Goal: Contribute content: Contribute content

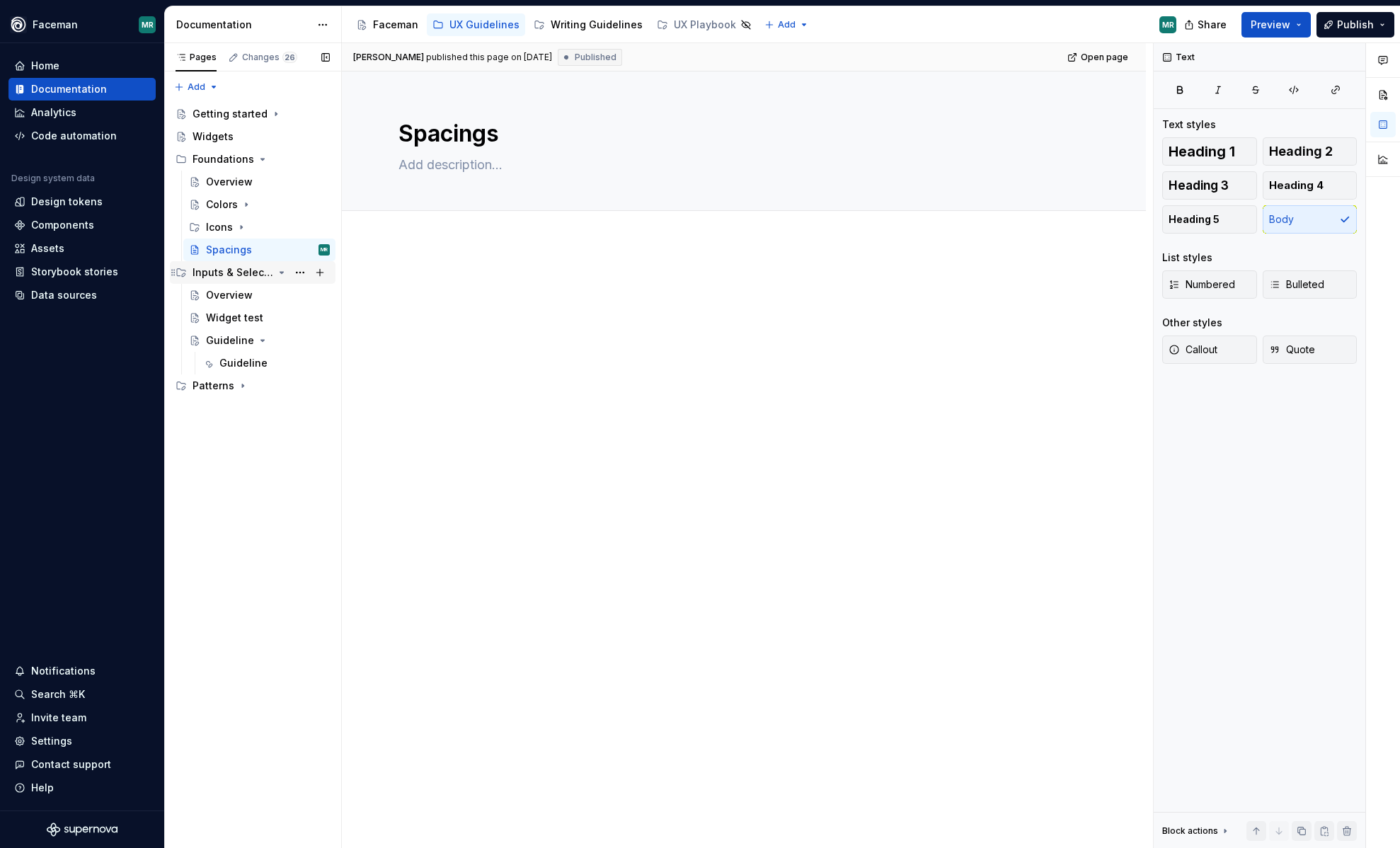
click at [281, 273] on icon "Page tree" at bounding box center [281, 272] width 11 height 11
click at [234, 359] on div "Guideline" at bounding box center [244, 363] width 48 height 14
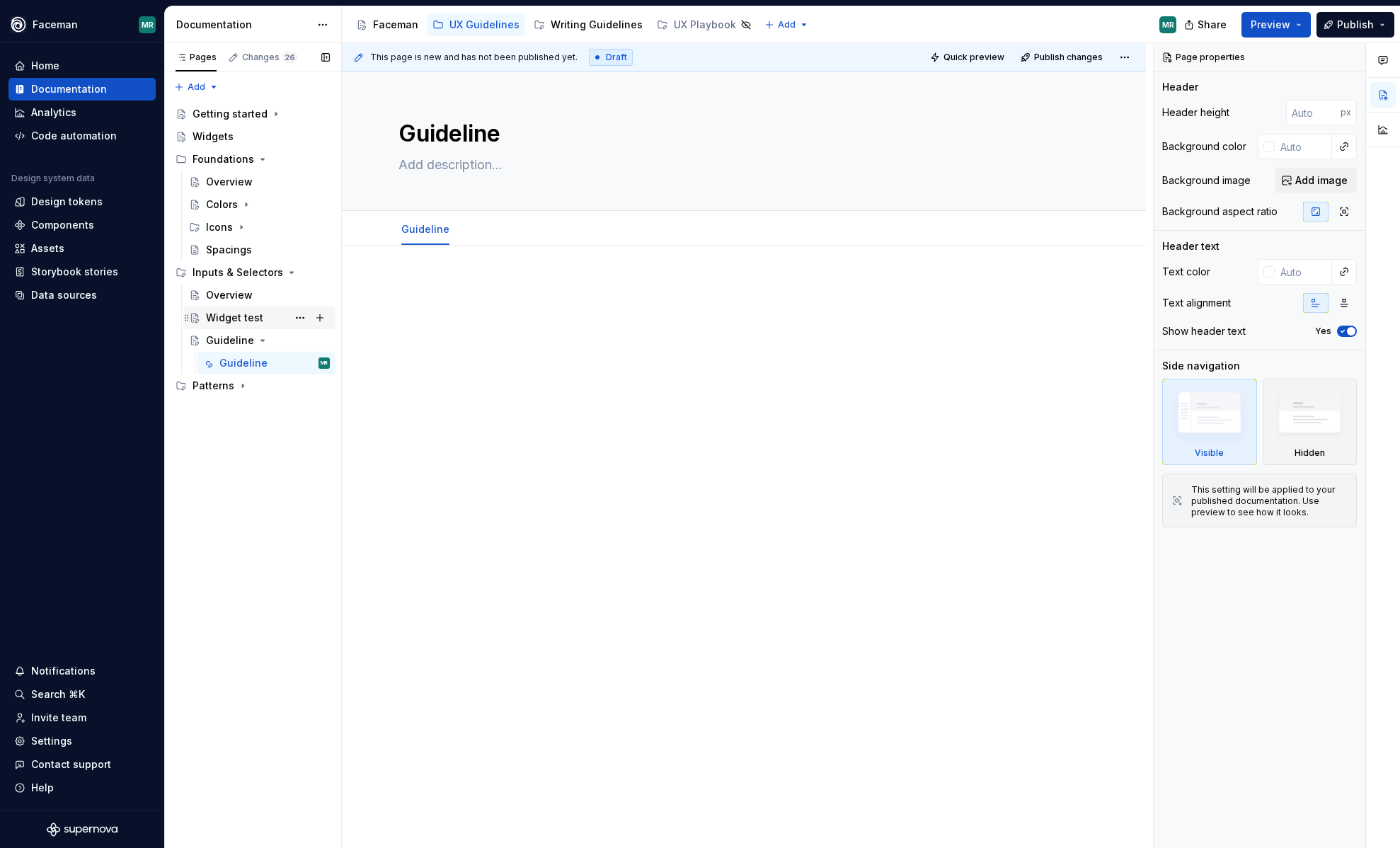
click at [231, 321] on div "Widget test" at bounding box center [234, 318] width 57 height 14
click at [206, 340] on div "Guideline" at bounding box center [230, 340] width 48 height 14
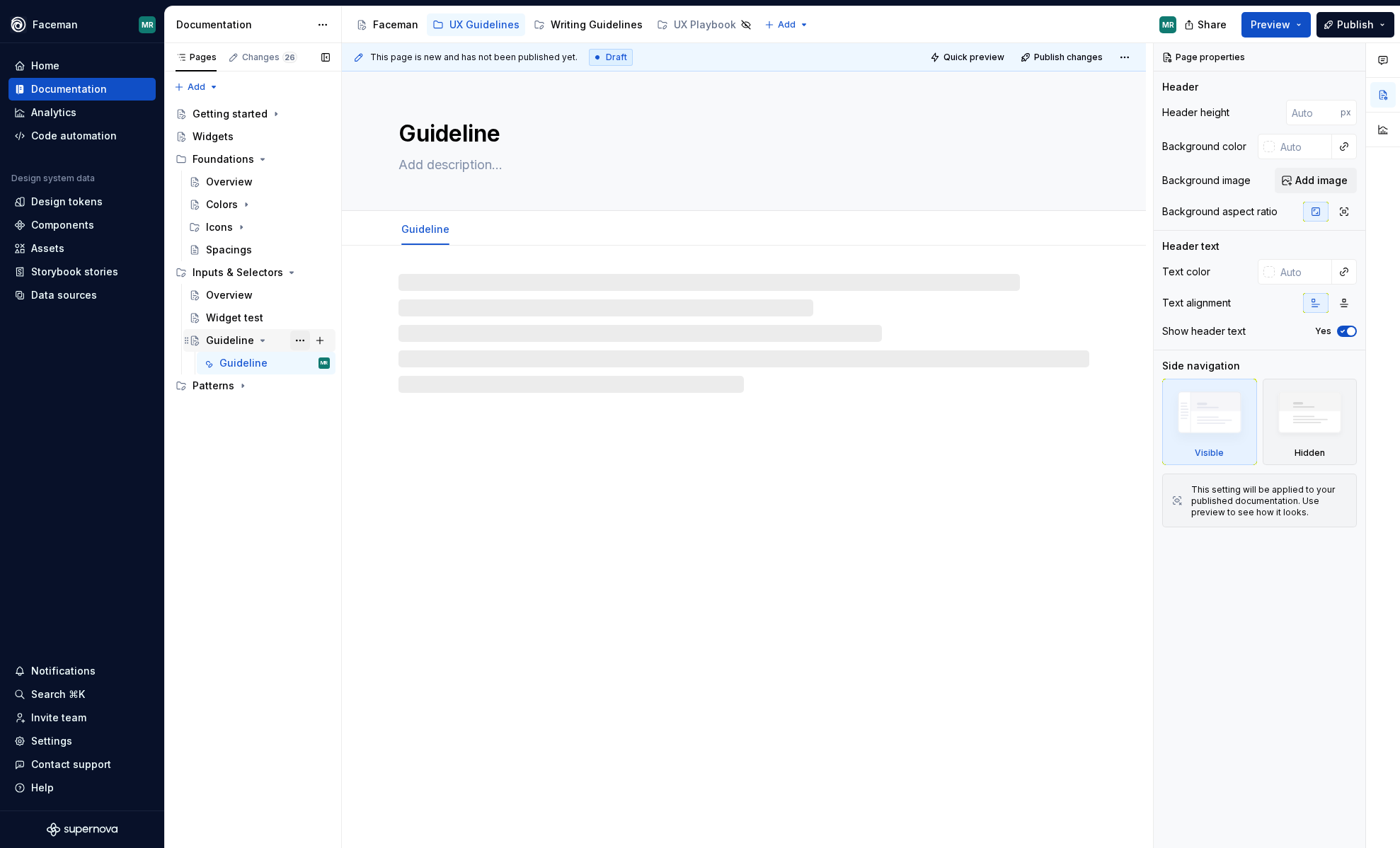
click at [302, 340] on button "Page tree" at bounding box center [300, 340] width 20 height 20
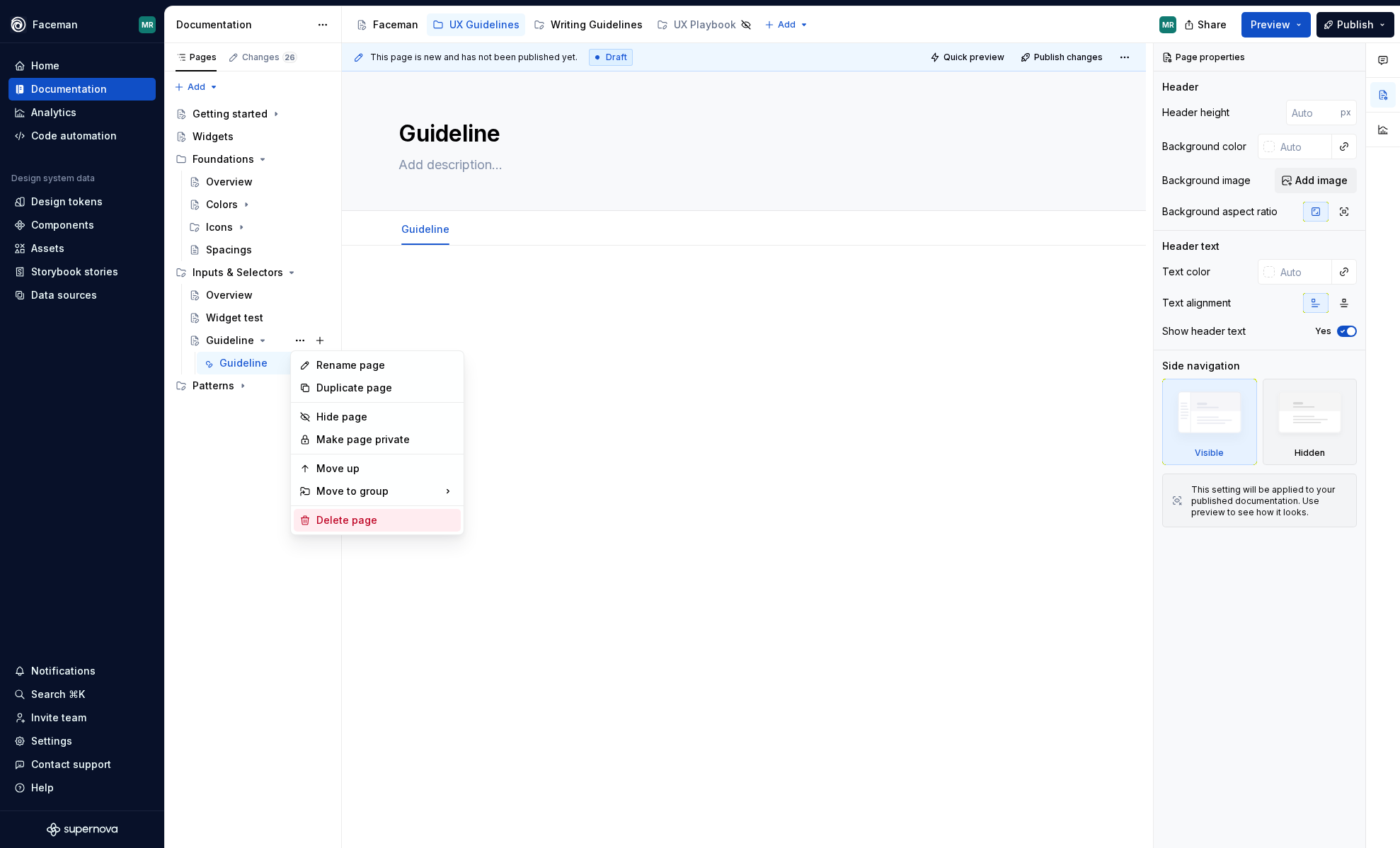
click at [337, 519] on div "Delete page" at bounding box center [385, 520] width 138 height 14
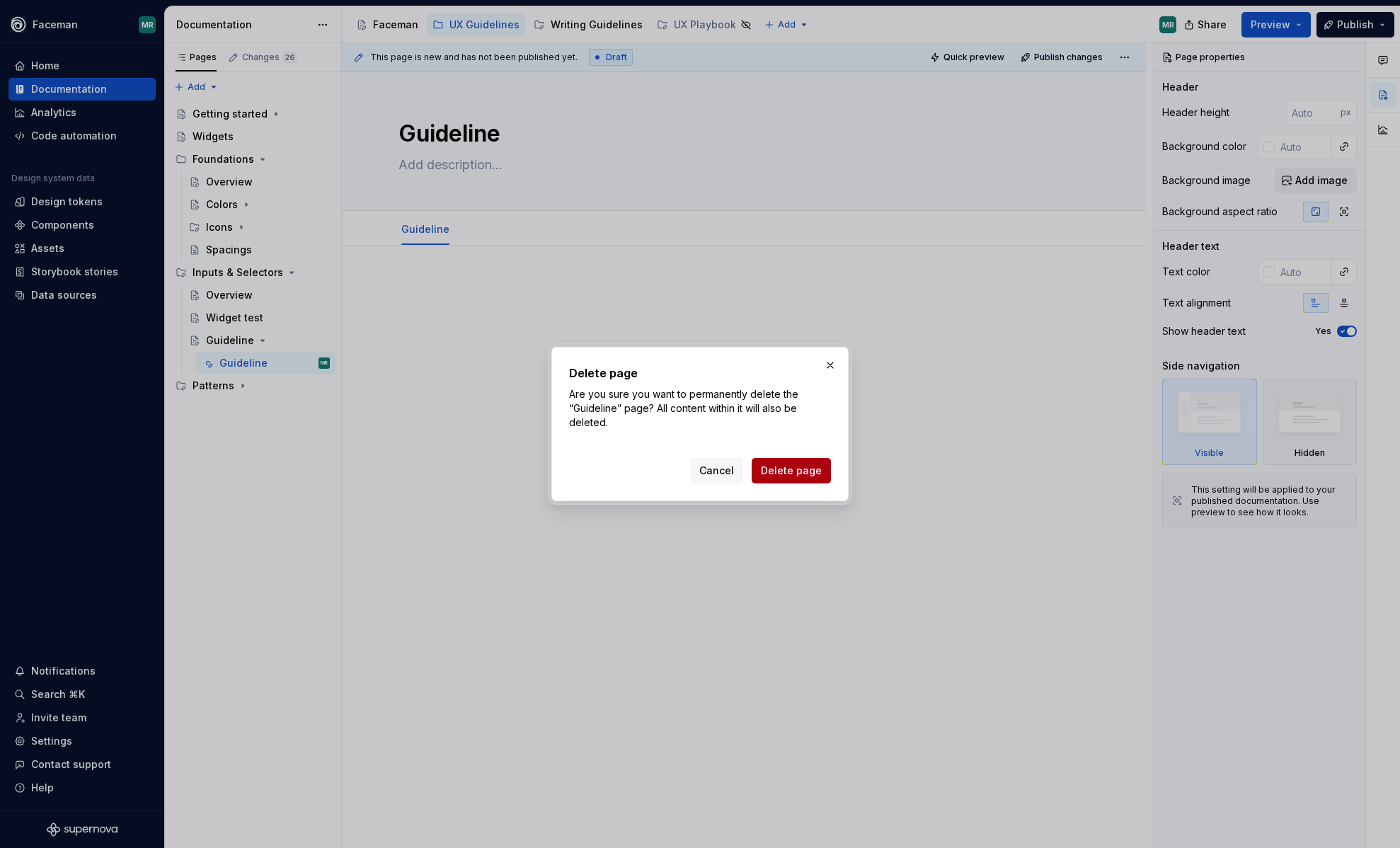
click at [786, 469] on span "Delete page" at bounding box center [791, 471] width 61 height 14
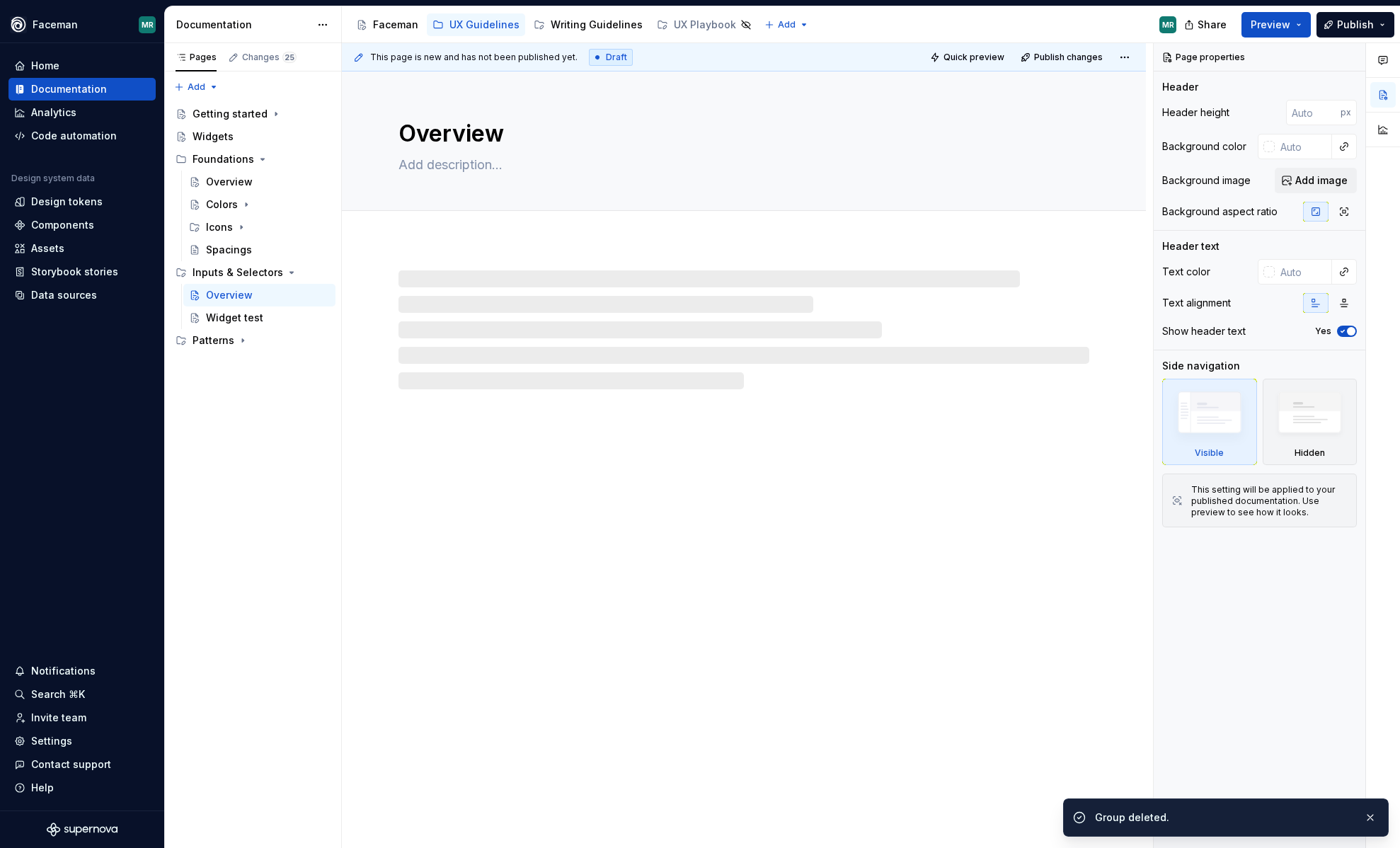
click at [251, 321] on div "Widget test" at bounding box center [234, 318] width 57 height 14
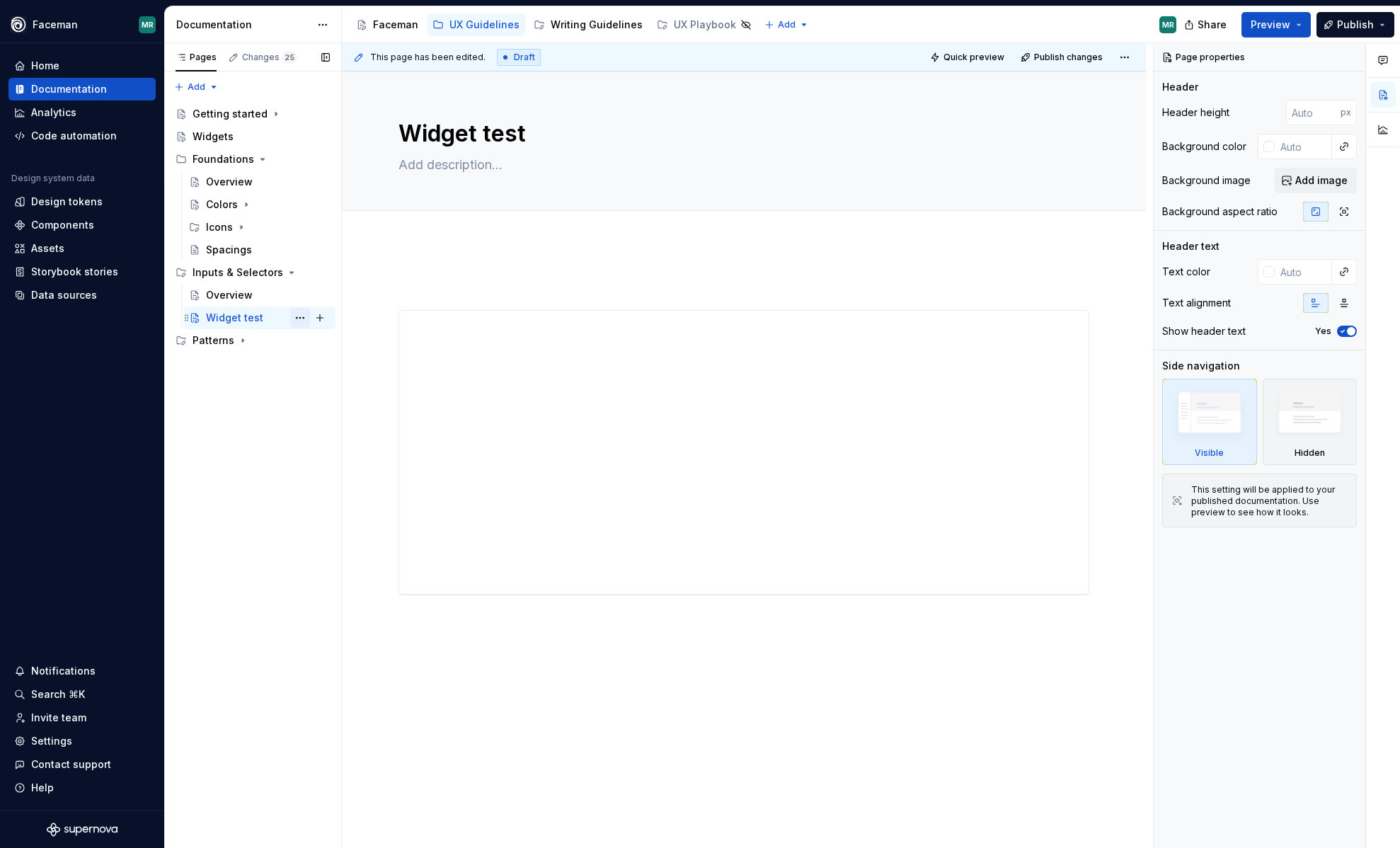
click at [304, 321] on button "Page tree" at bounding box center [300, 318] width 20 height 20
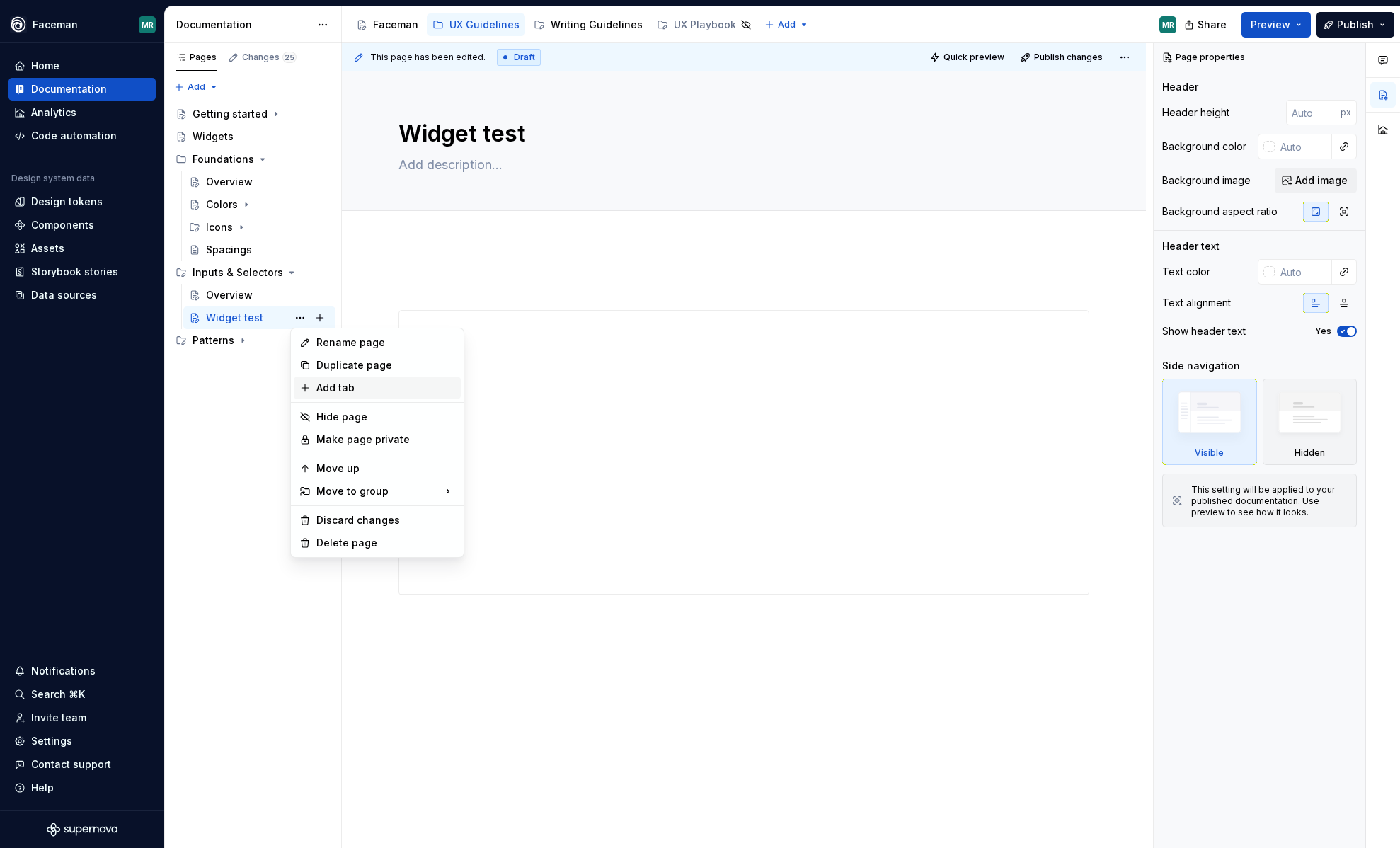
click at [343, 390] on div "Add tab" at bounding box center [385, 388] width 138 height 14
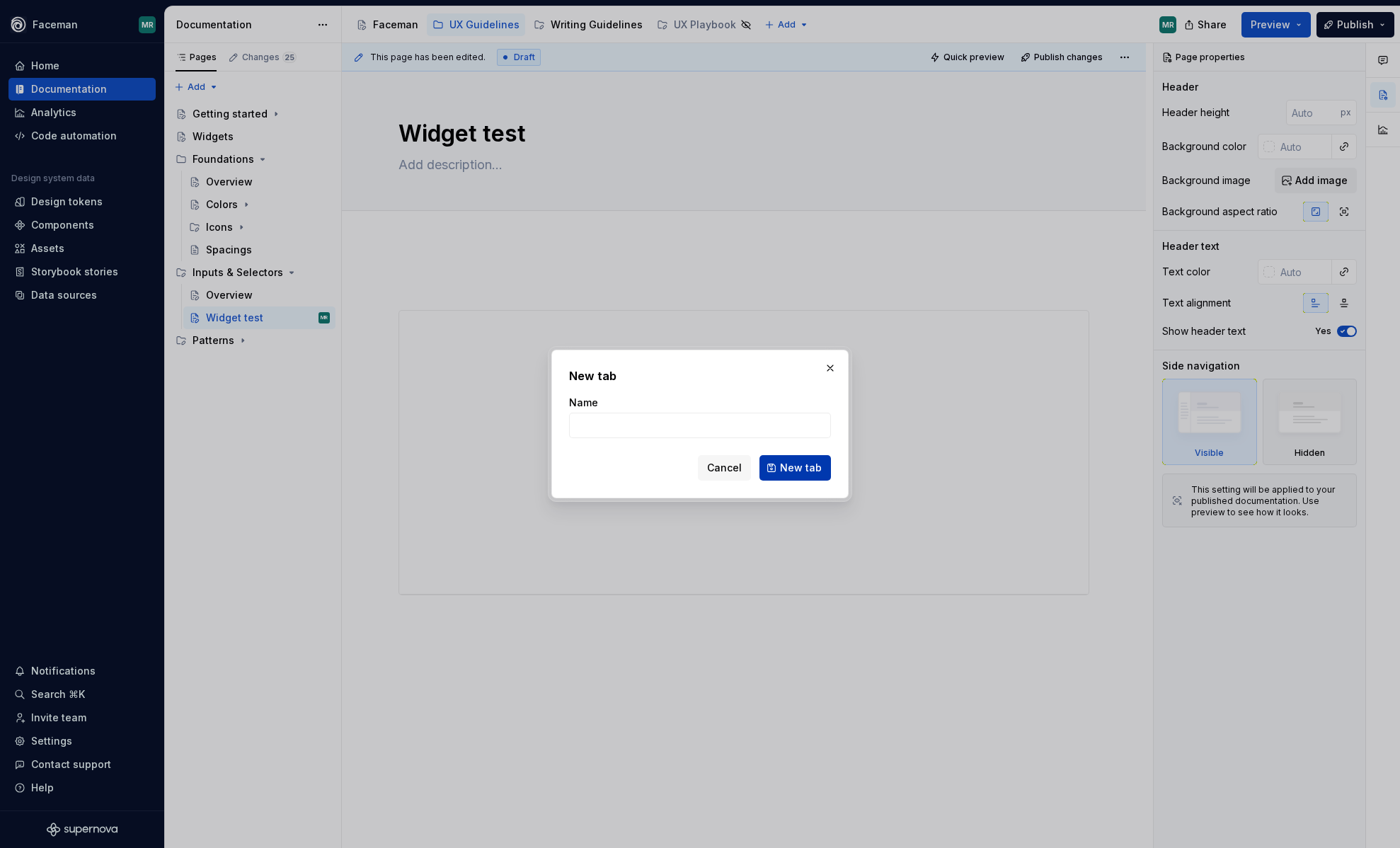
click at [812, 468] on span "New tab" at bounding box center [800, 467] width 42 height 14
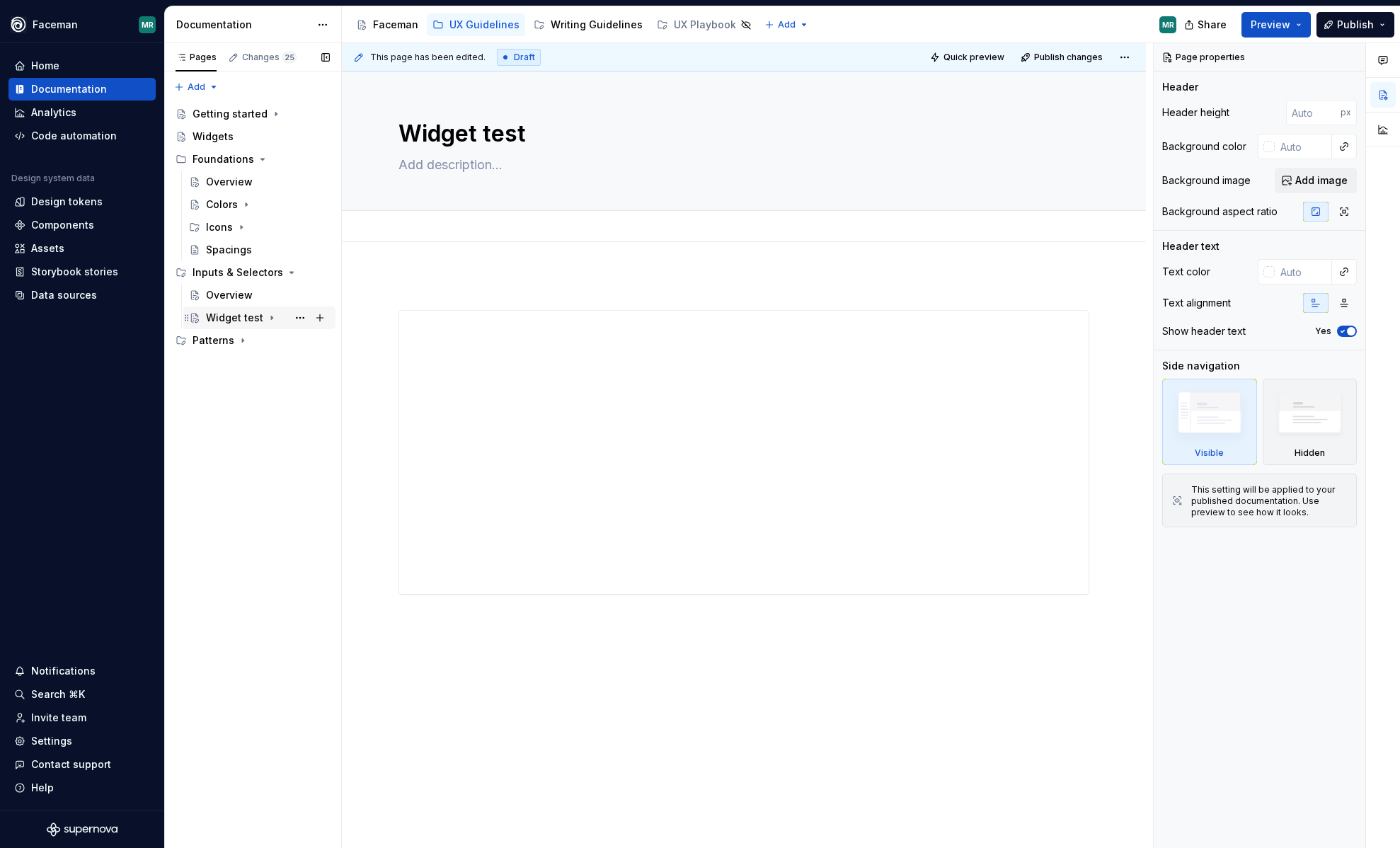
click at [257, 319] on div "Widget test" at bounding box center [234, 318] width 57 height 14
click at [238, 337] on div "MR" at bounding box center [275, 340] width 110 height 20
click at [300, 341] on button "Page tree" at bounding box center [300, 340] width 20 height 20
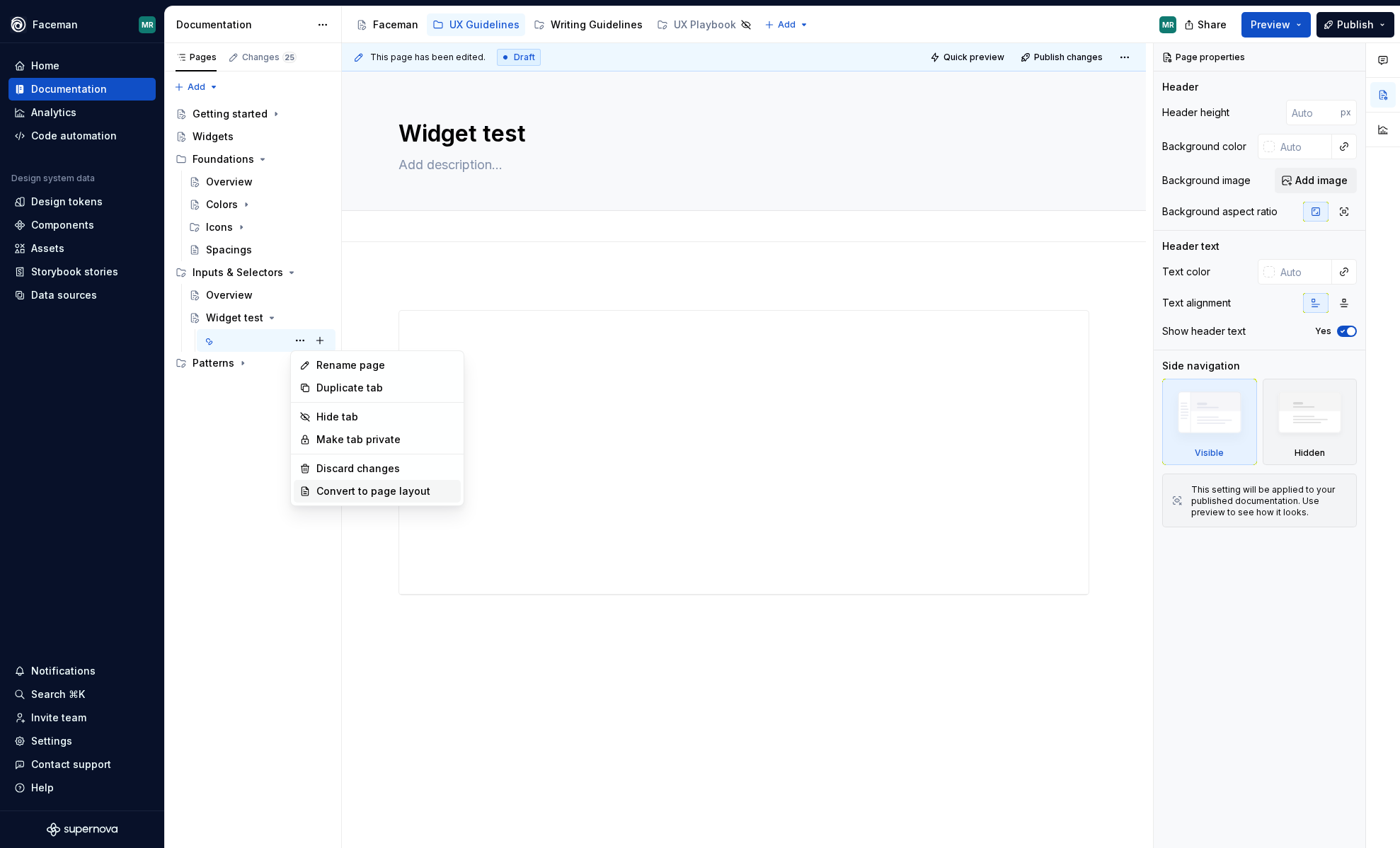
click at [352, 492] on div "Convert to page layout" at bounding box center [385, 491] width 138 height 14
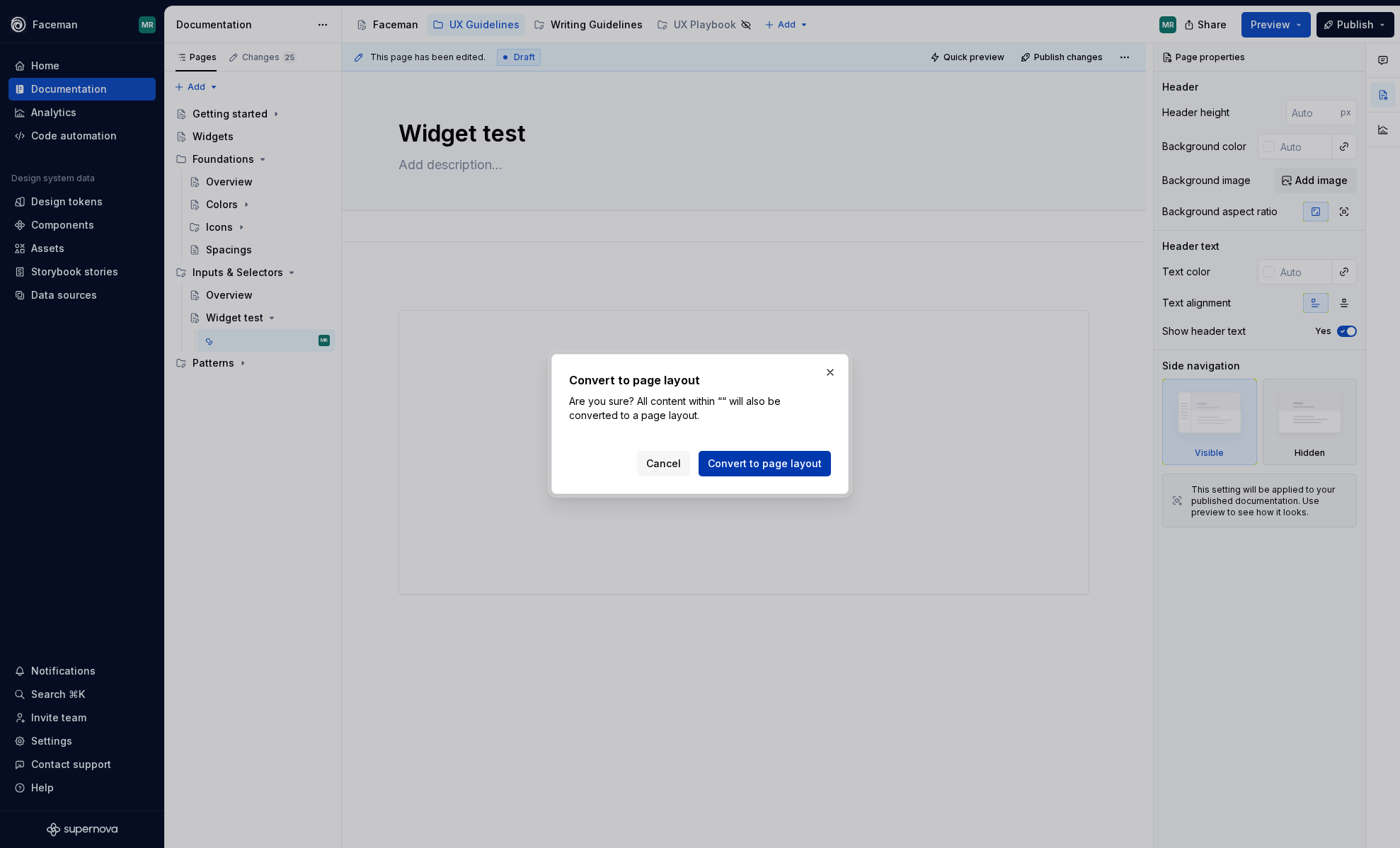
click at [763, 464] on span "Convert to page layout" at bounding box center [765, 464] width 114 height 14
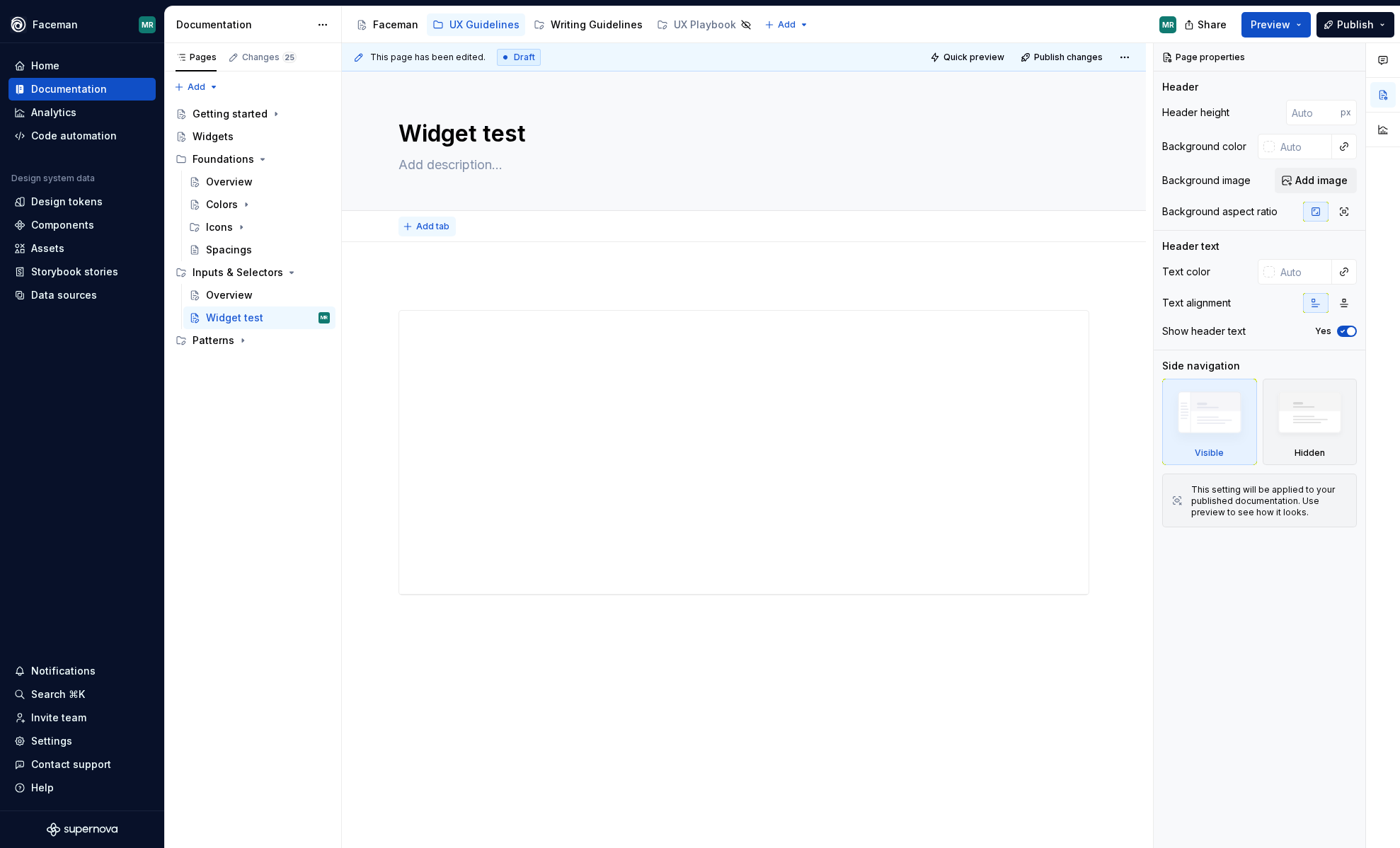
click at [427, 228] on span "Add tab" at bounding box center [433, 226] width 33 height 11
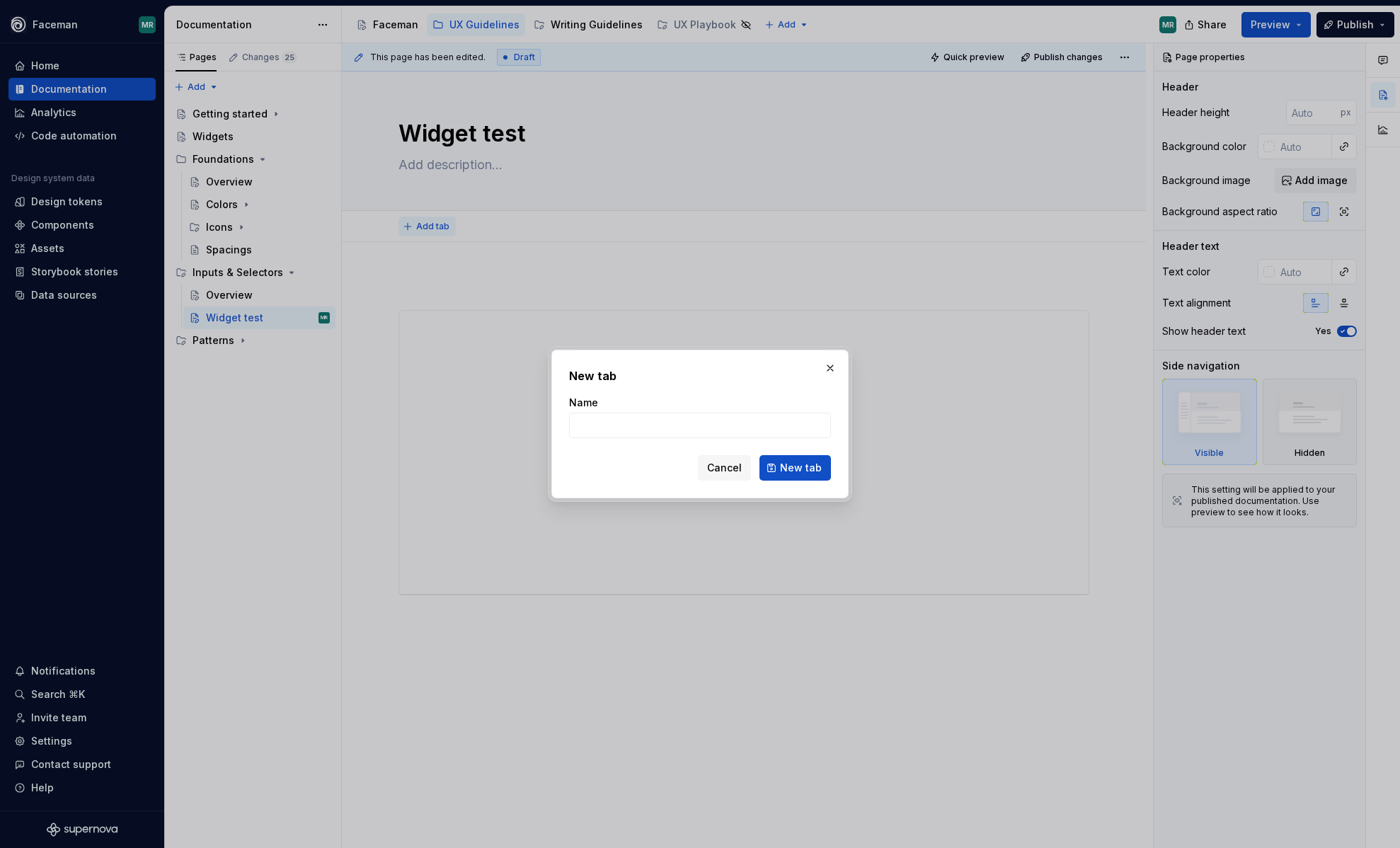
type textarea "*"
type input "O"
type input "Overview"
click at [806, 477] on button "New tab" at bounding box center [795, 468] width 72 height 26
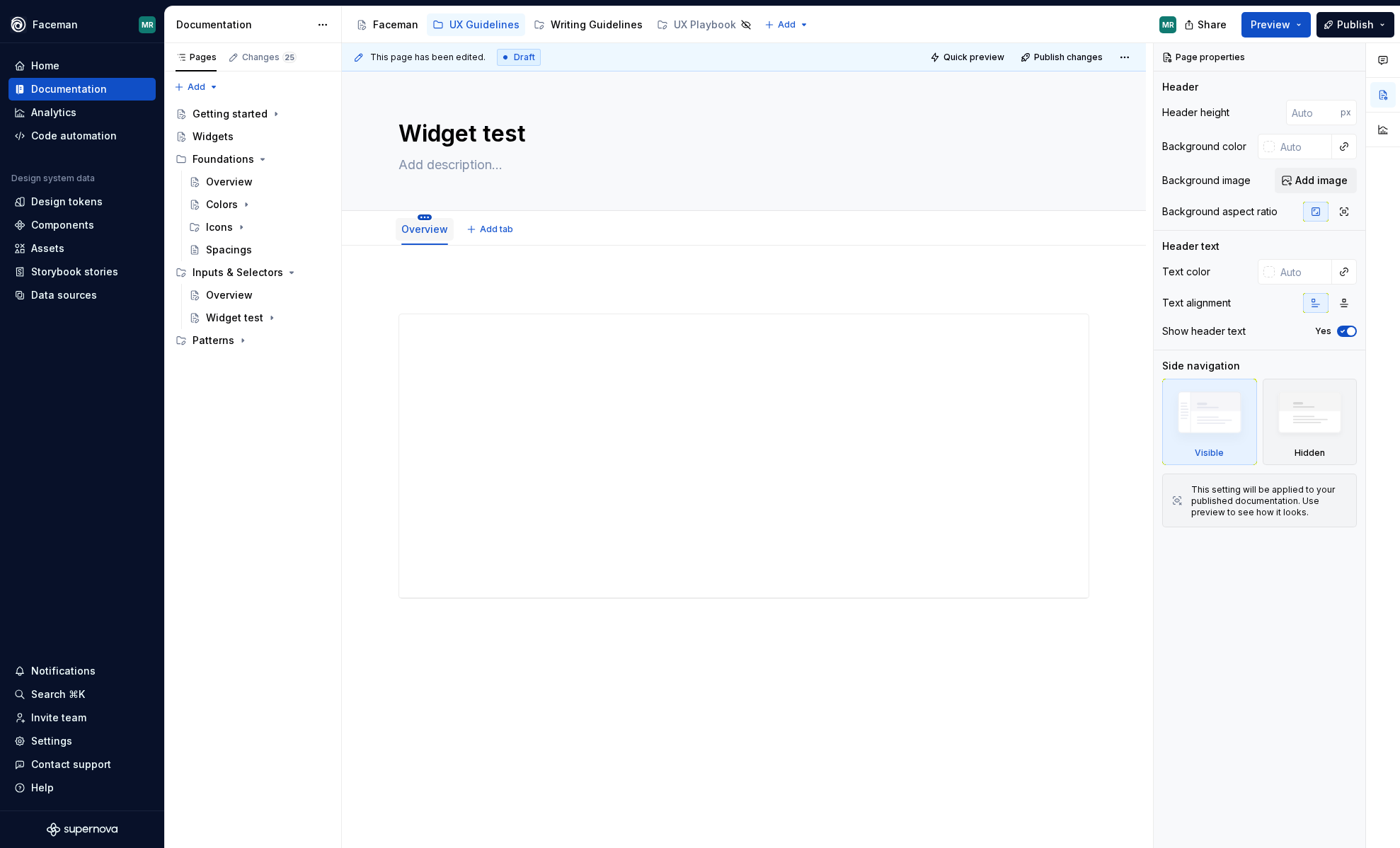
click at [424, 216] on html "Faceman MR Home Documentation Analytics Code automation Design system data Desi…" at bounding box center [700, 424] width 1400 height 848
click at [464, 337] on div "Convert to page layout" at bounding box center [500, 341] width 114 height 14
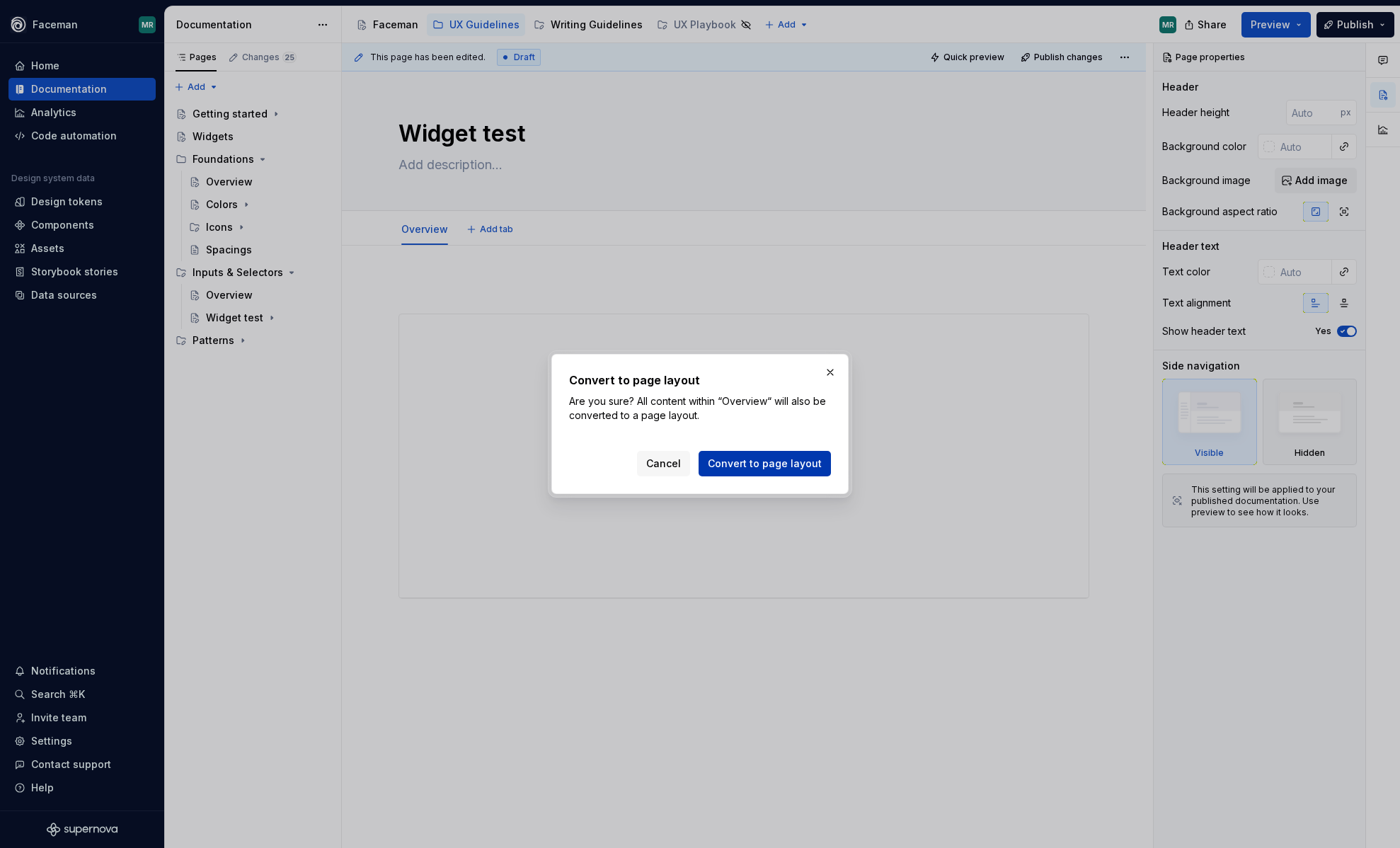
click at [774, 461] on span "Convert to page layout" at bounding box center [765, 464] width 114 height 14
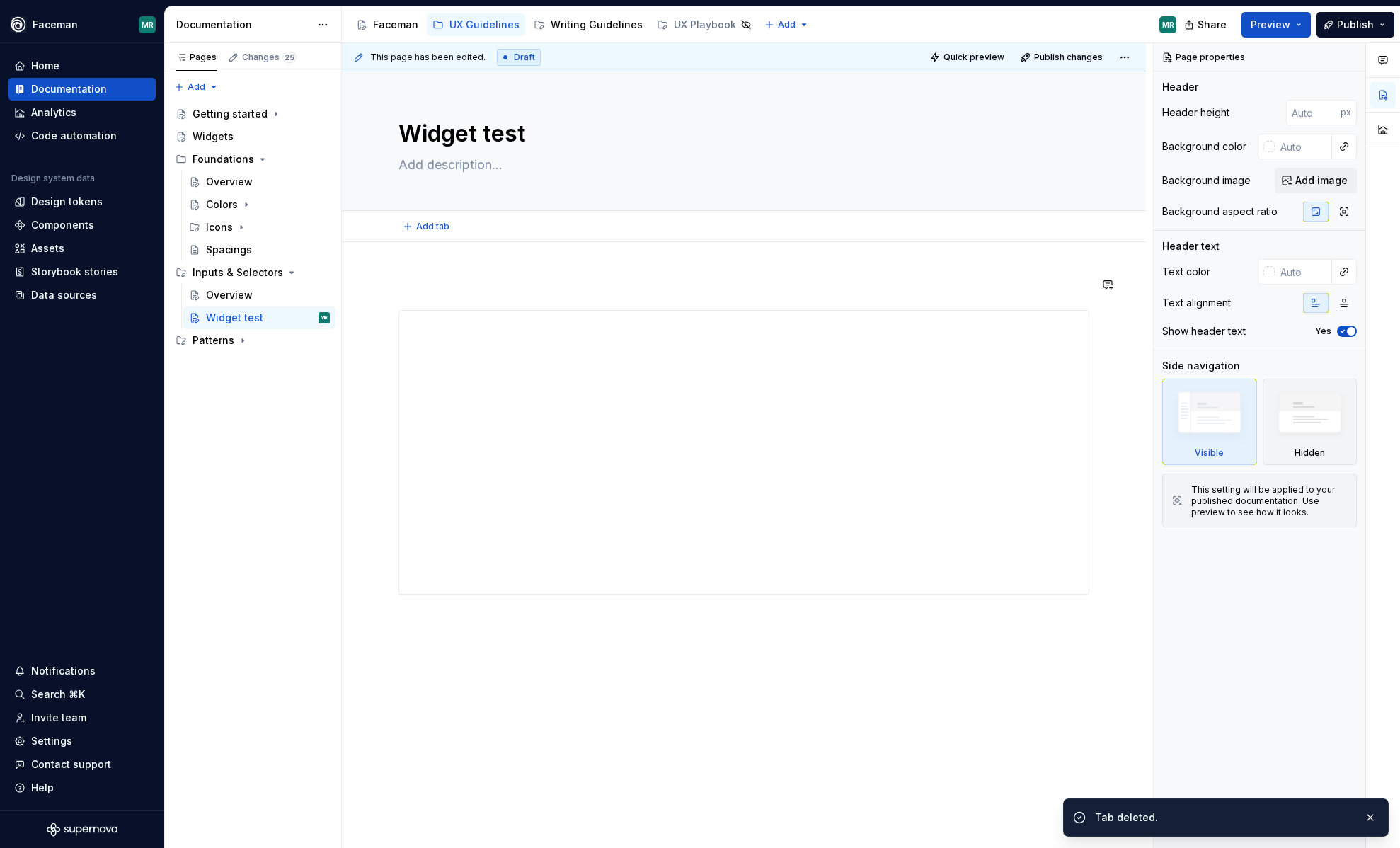
click at [414, 274] on div "**********" at bounding box center [743, 571] width 804 height 658
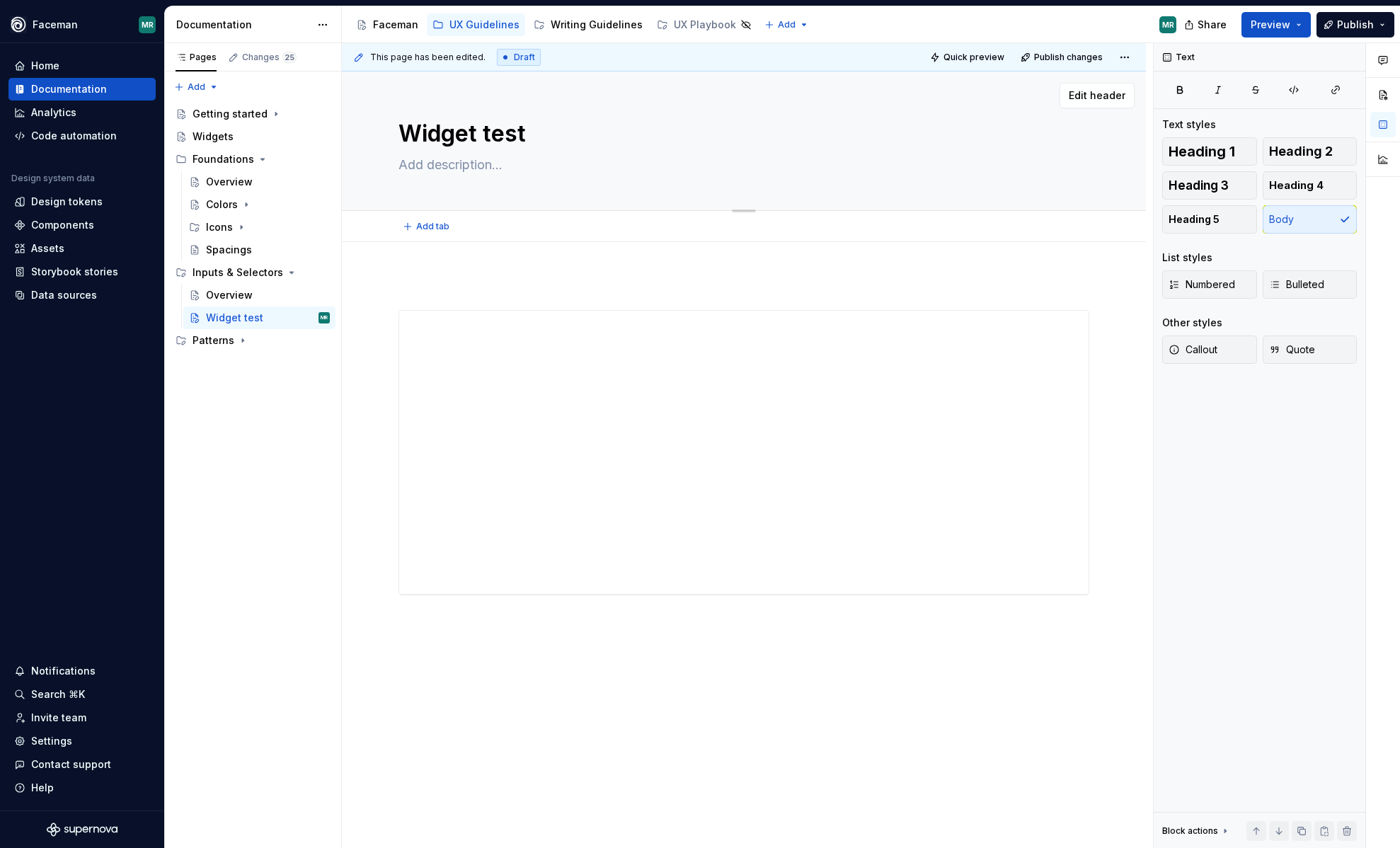
click at [427, 135] on textarea "Widget test" at bounding box center [740, 133] width 691 height 34
type textarea "*"
type textarea "D"
type textarea "*"
type textarea "Dr"
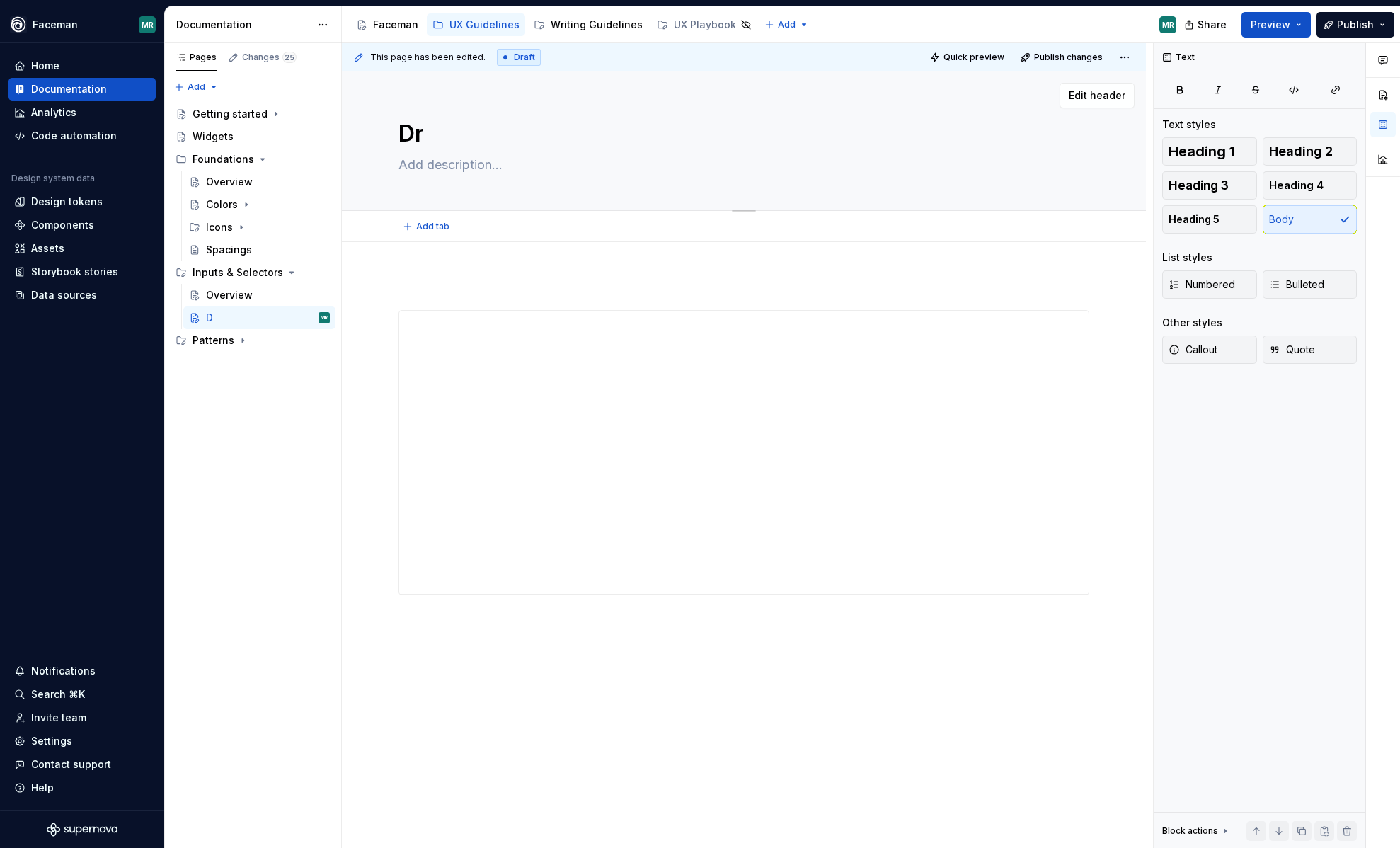
type textarea "*"
type textarea "Dro"
type textarea "*"
type textarea "Drop"
type textarea "*"
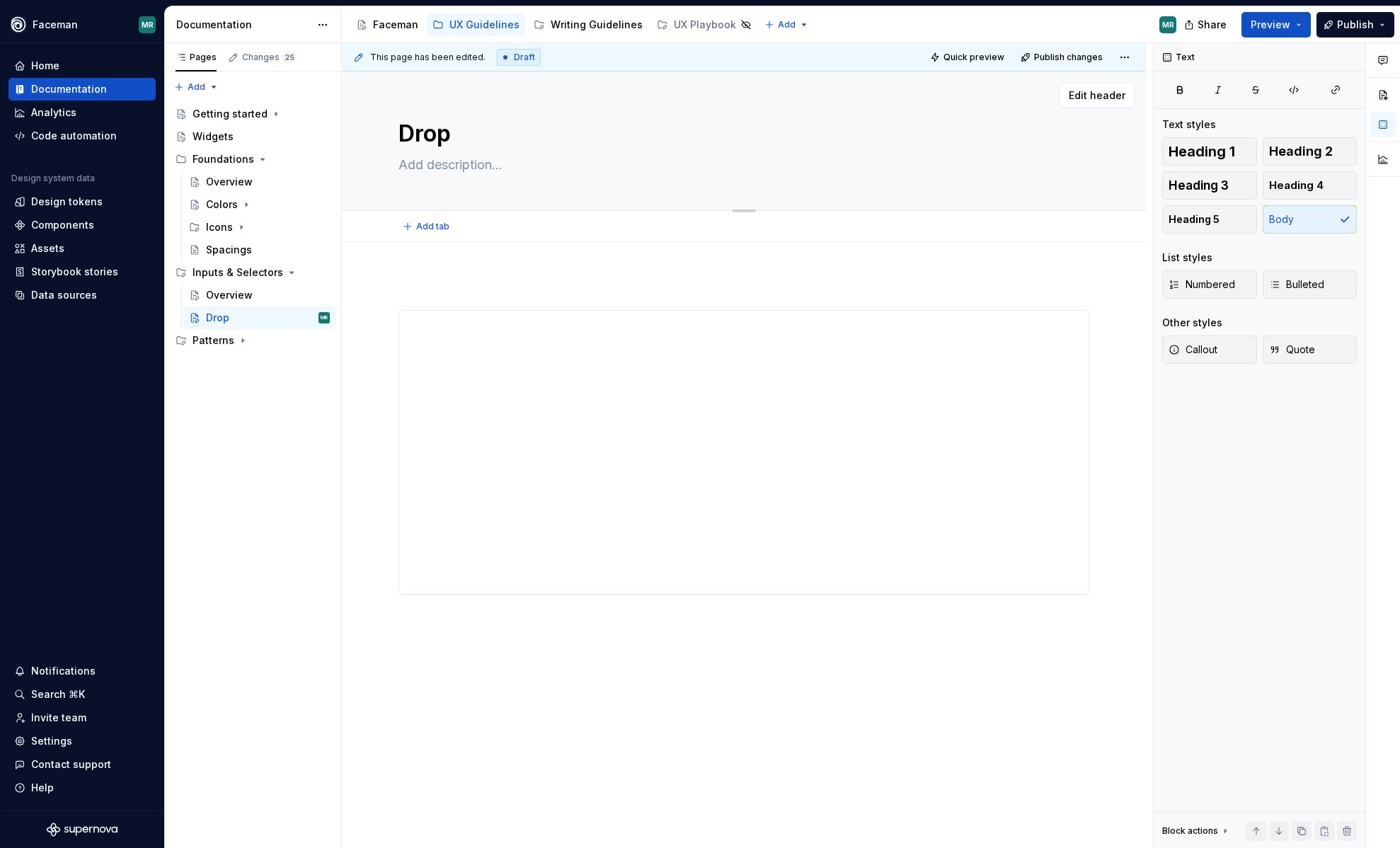
type textarea "Dropd"
type textarea "*"
type textarea "Dropdo"
type textarea "*"
type textarea "Dropdow"
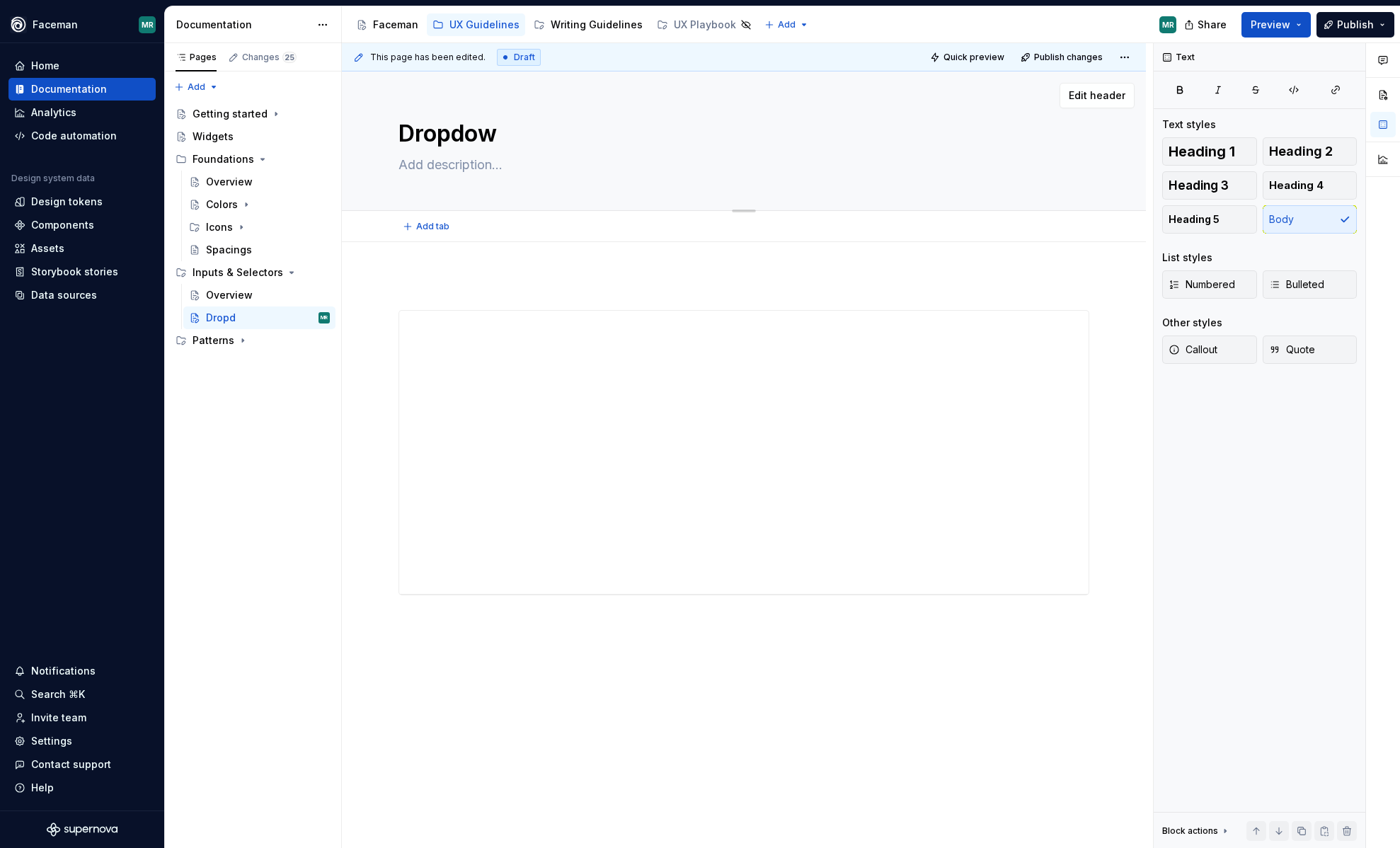
type textarea "*"
type textarea "Dropdown"
type textarea "*"
type textarea "Dropdown"
click at [692, 651] on div "**********" at bounding box center [743, 571] width 804 height 658
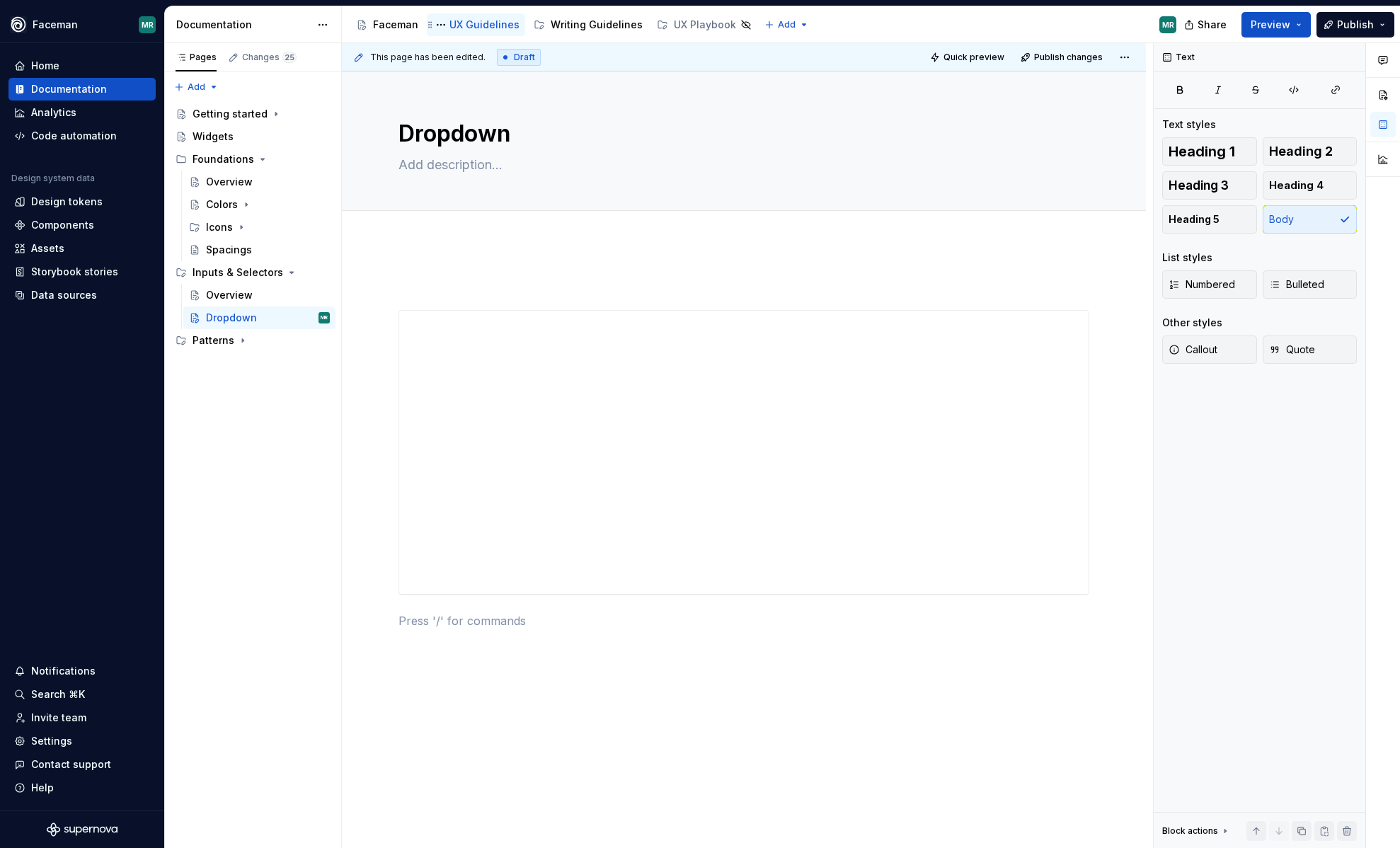
click at [483, 27] on div "UX Guidelines" at bounding box center [484, 24] width 70 height 14
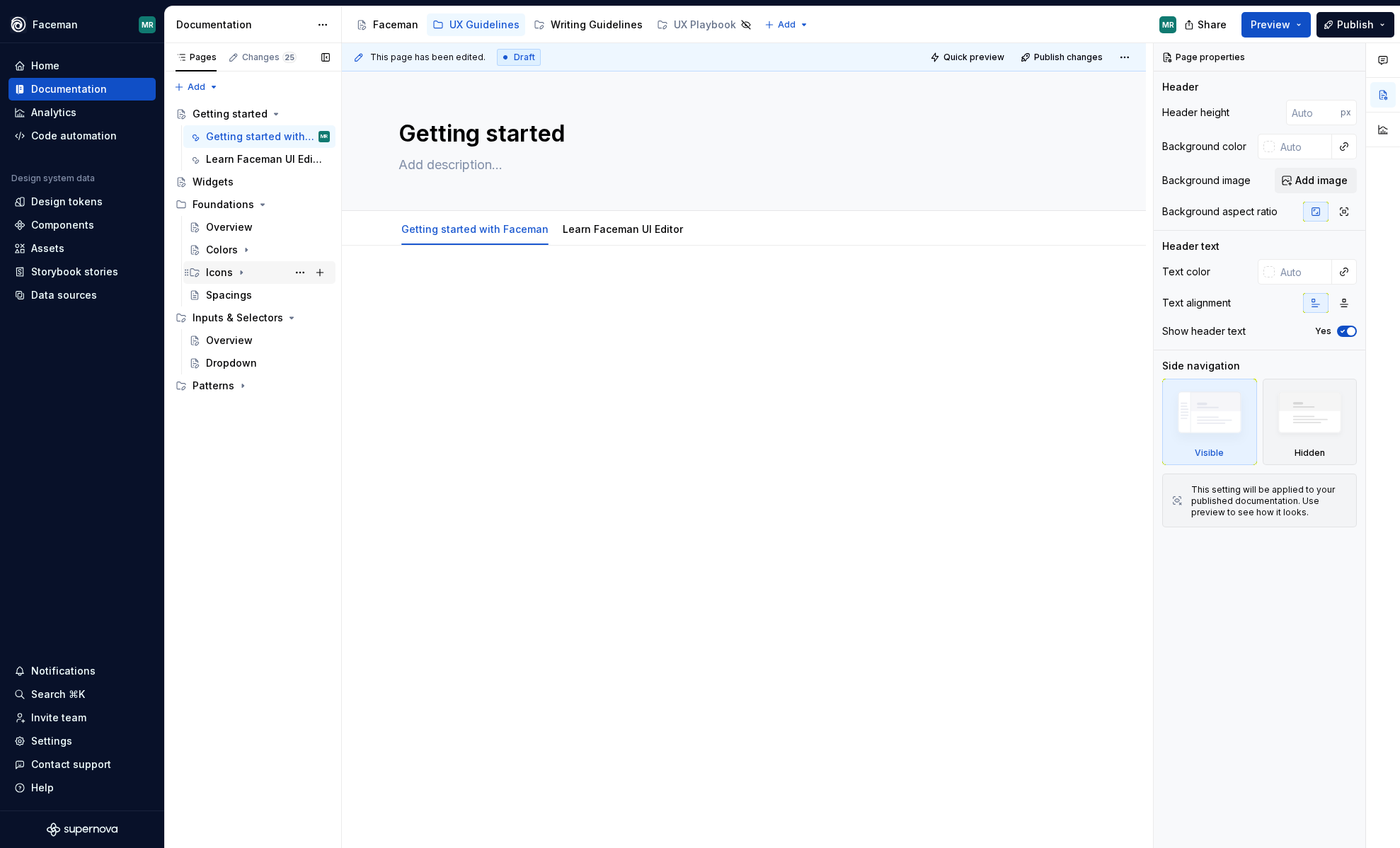
click at [226, 271] on div "Icons" at bounding box center [219, 272] width 27 height 14
click at [238, 312] on div "Icon library" at bounding box center [246, 318] width 54 height 14
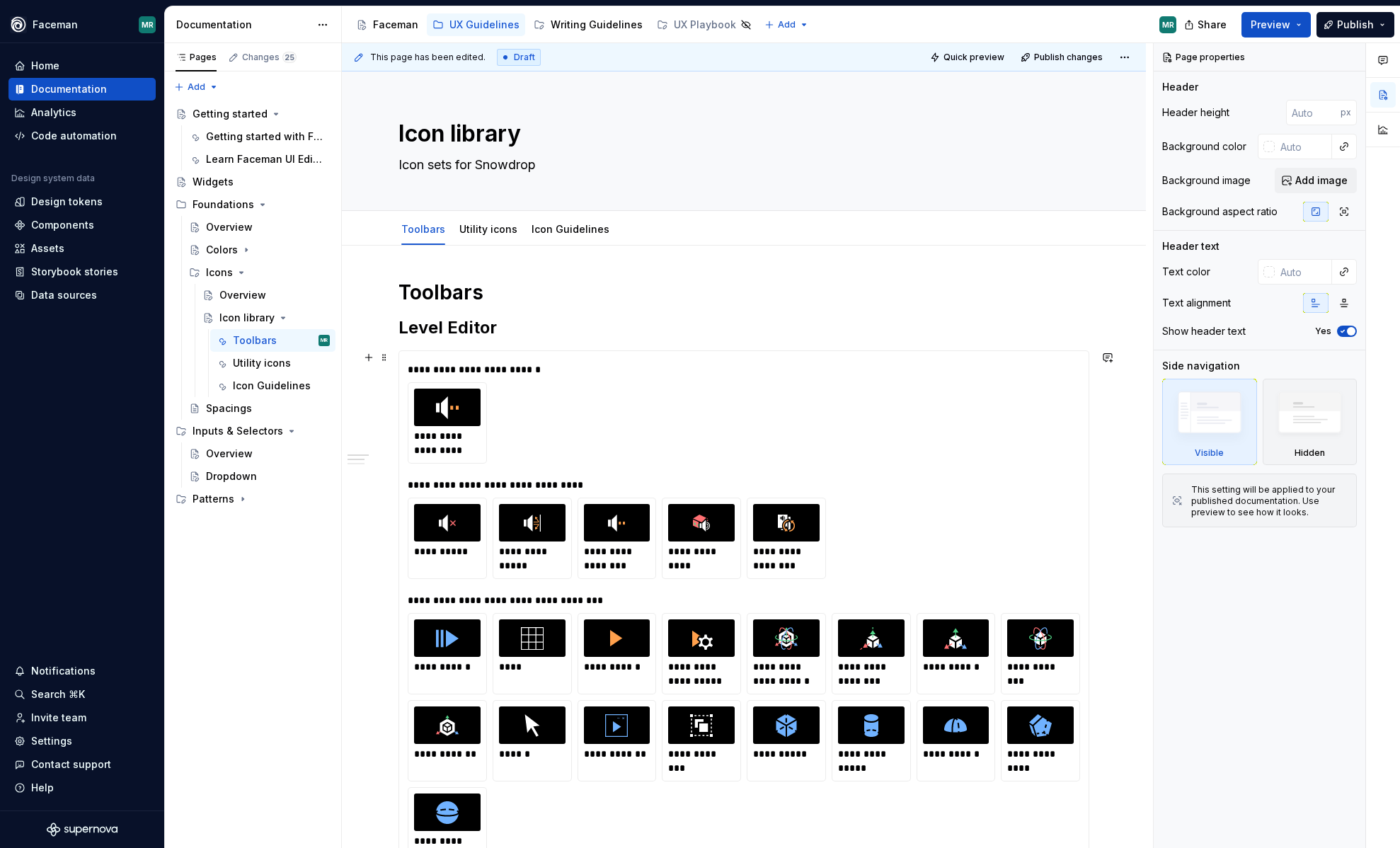
click at [641, 410] on div "**********" at bounding box center [743, 423] width 672 height 82
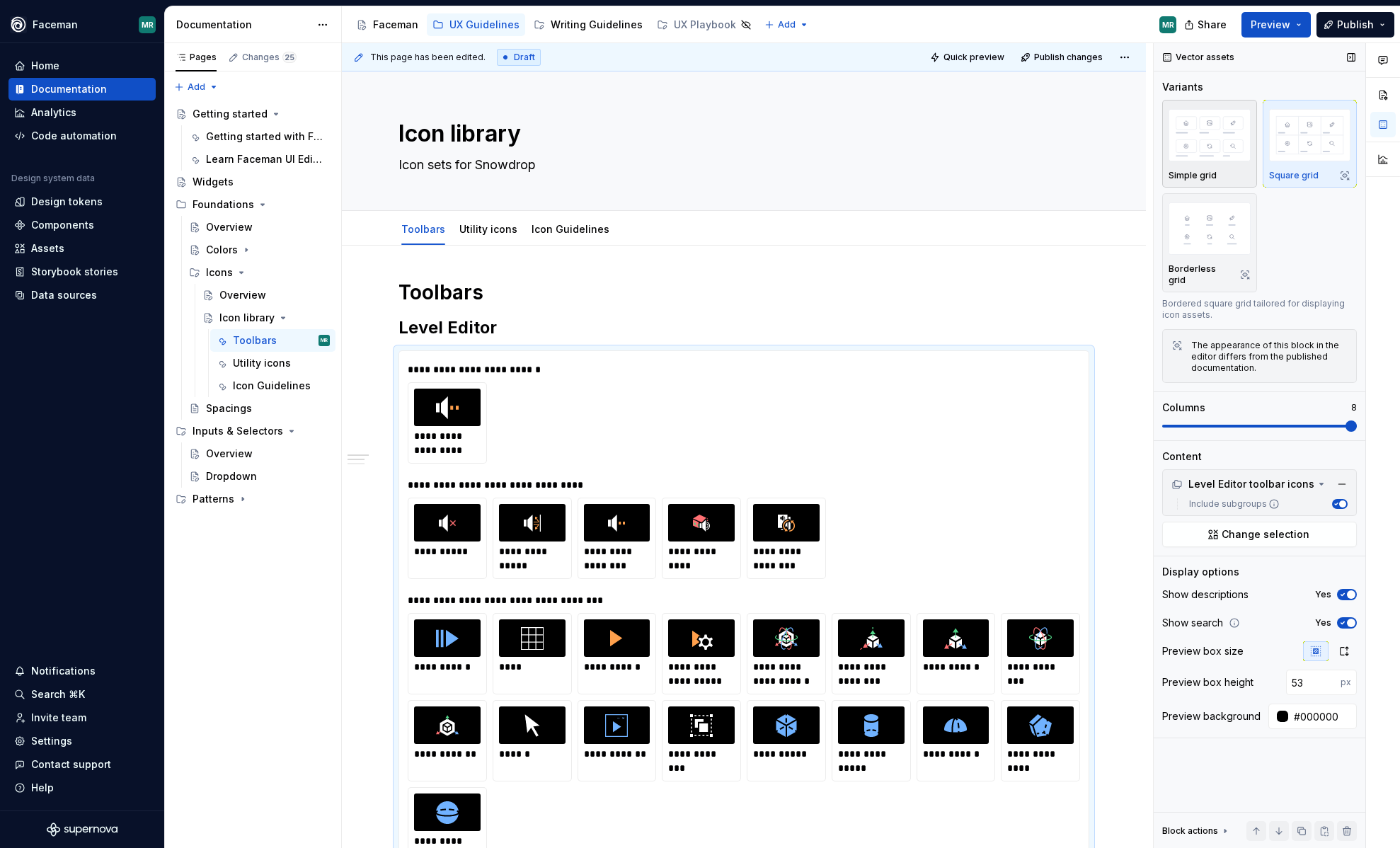
click at [1228, 144] on img "button" at bounding box center [1209, 135] width 82 height 51
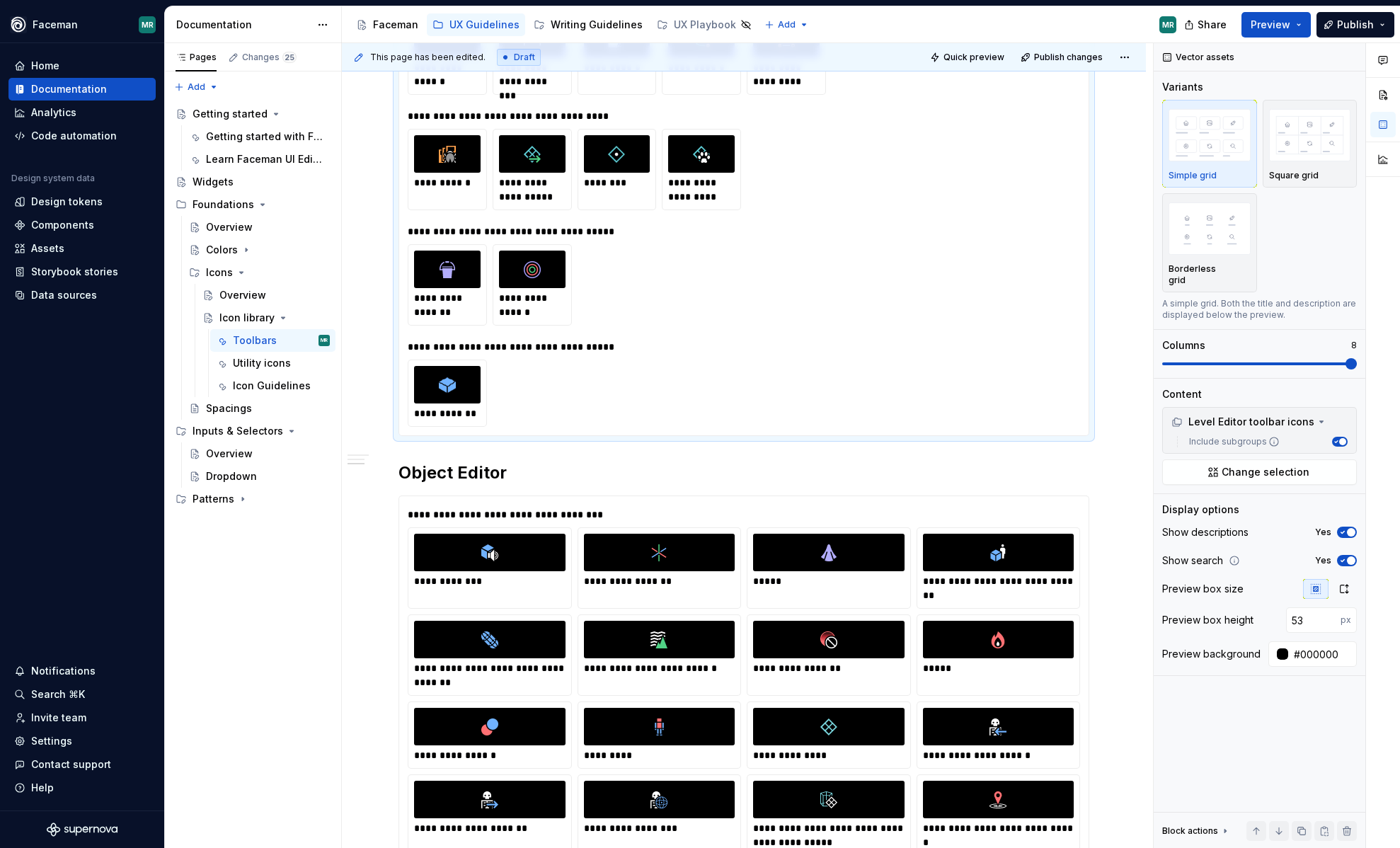
scroll to position [2121, 0]
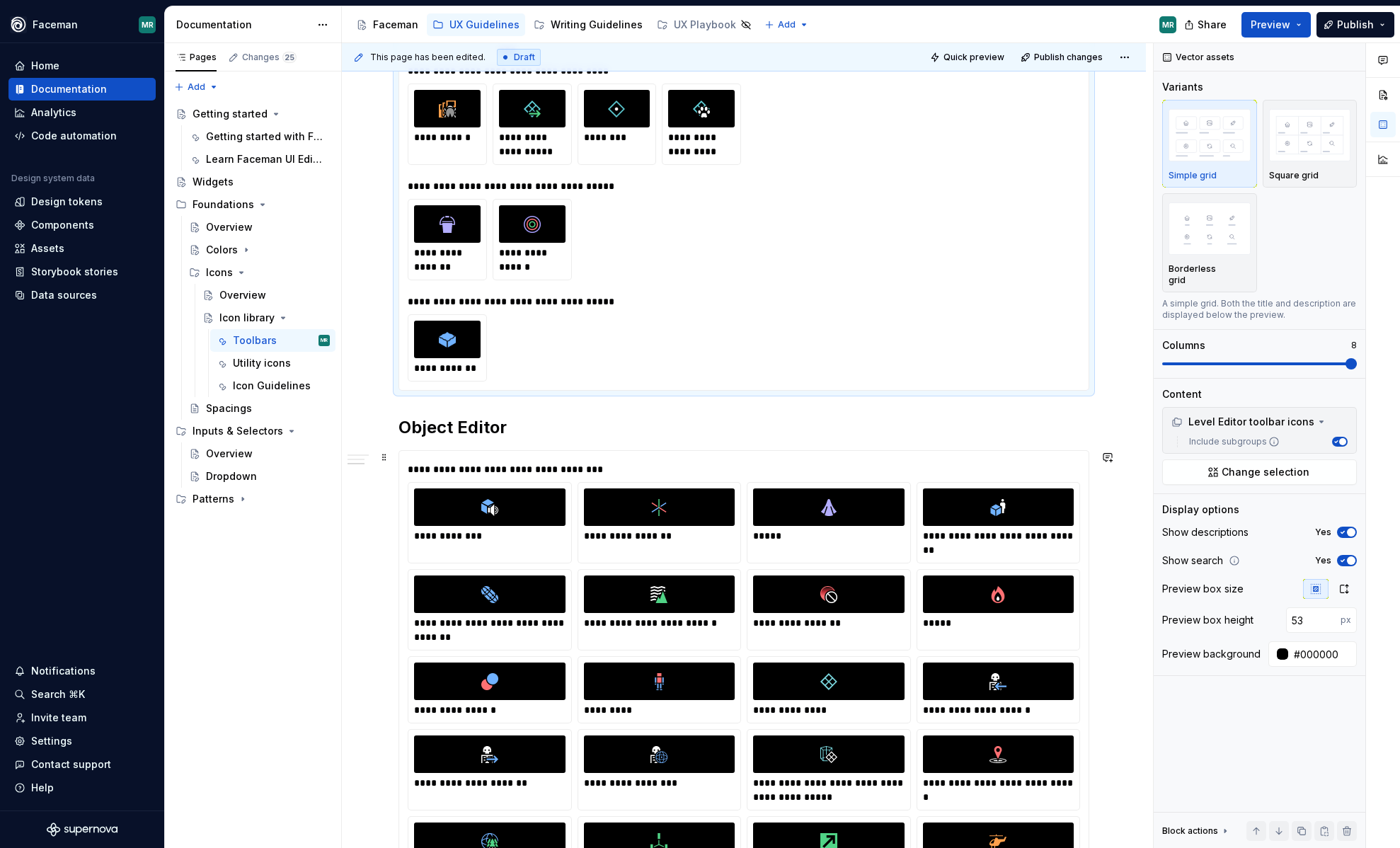
click at [553, 609] on div at bounding box center [489, 595] width 151 height 38
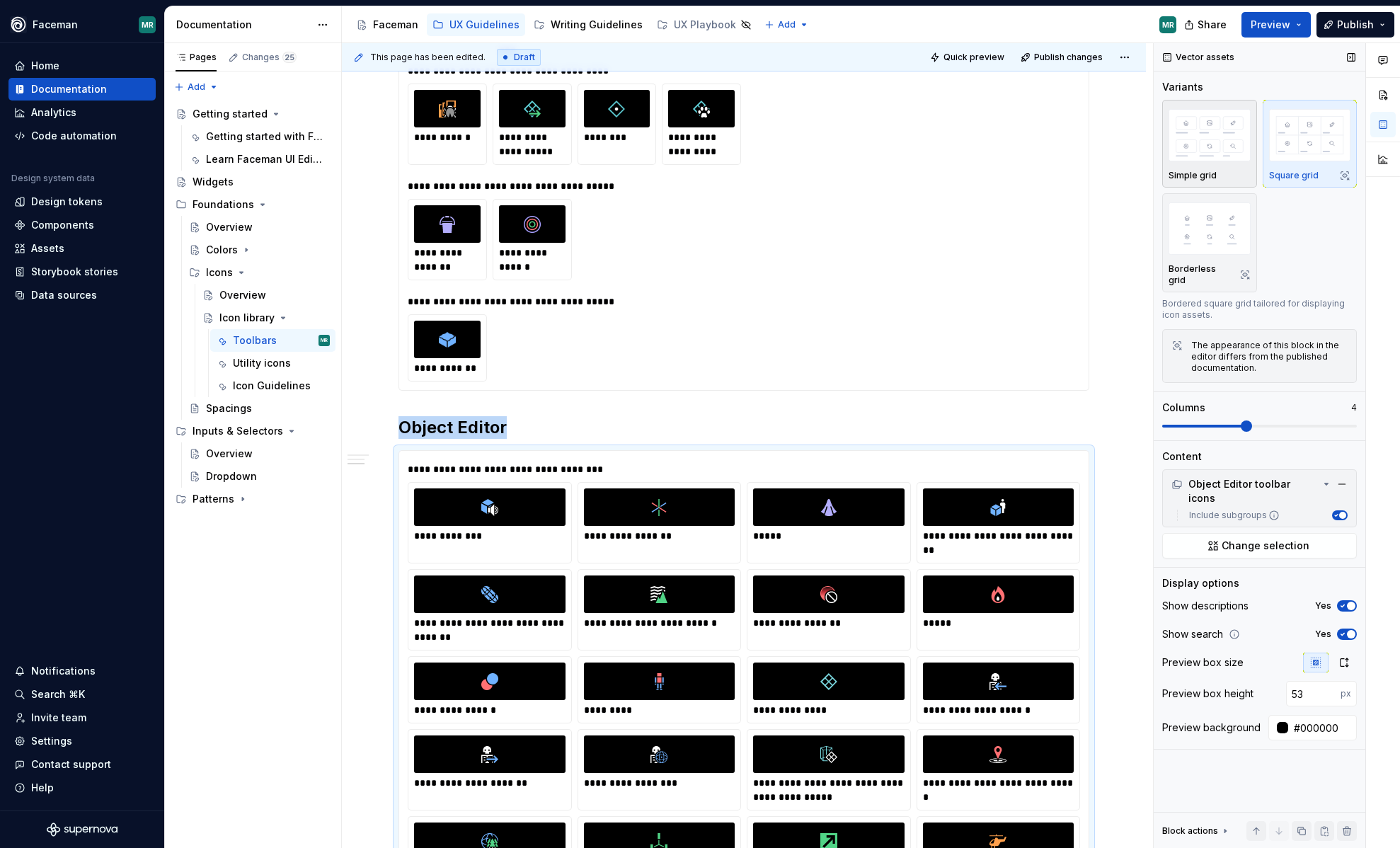
click at [1196, 136] on img "button" at bounding box center [1209, 135] width 82 height 51
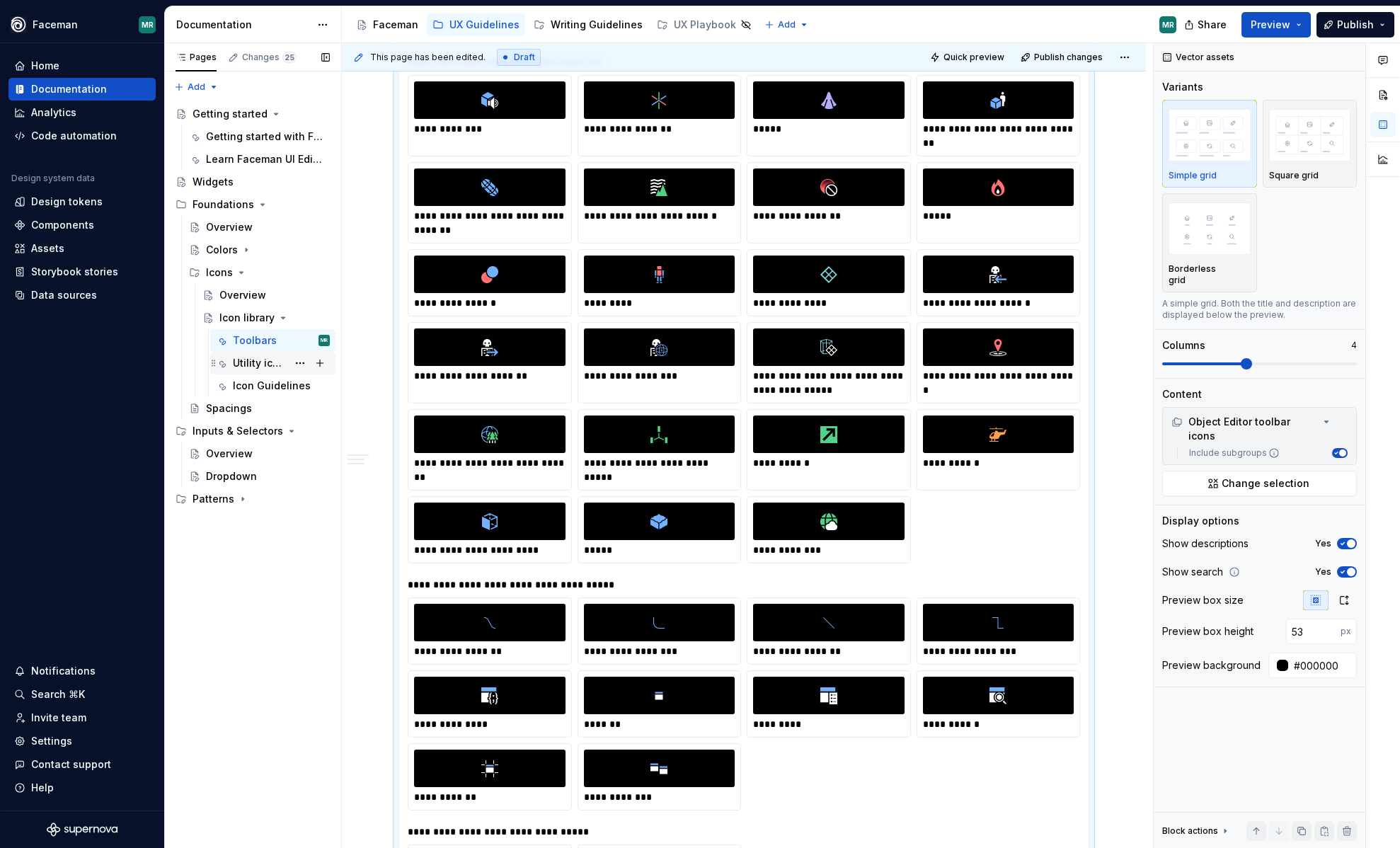
click at [264, 370] on div "Utility icons" at bounding box center [281, 363] width 97 height 20
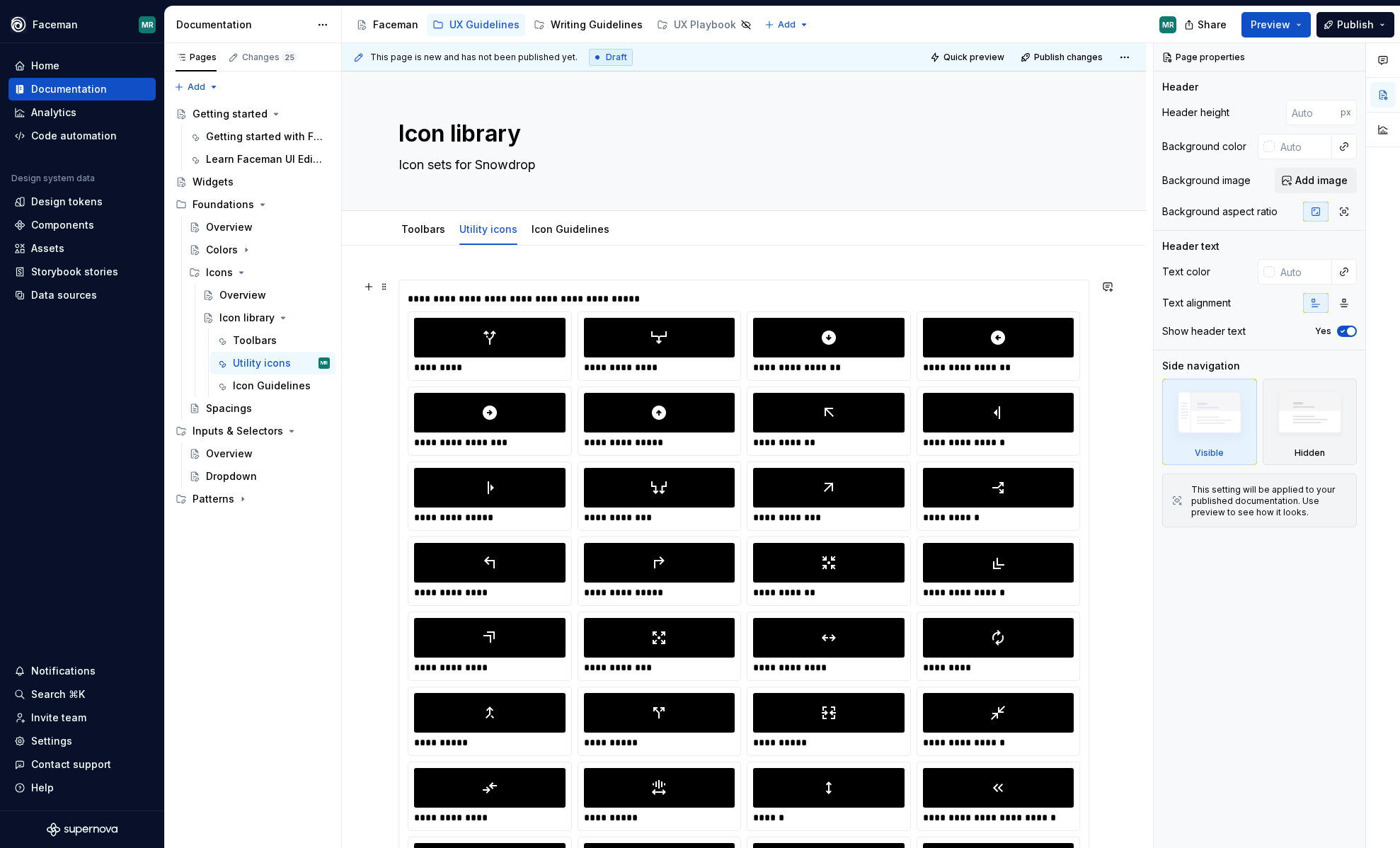
click at [476, 315] on div "*********" at bounding box center [489, 346] width 163 height 68
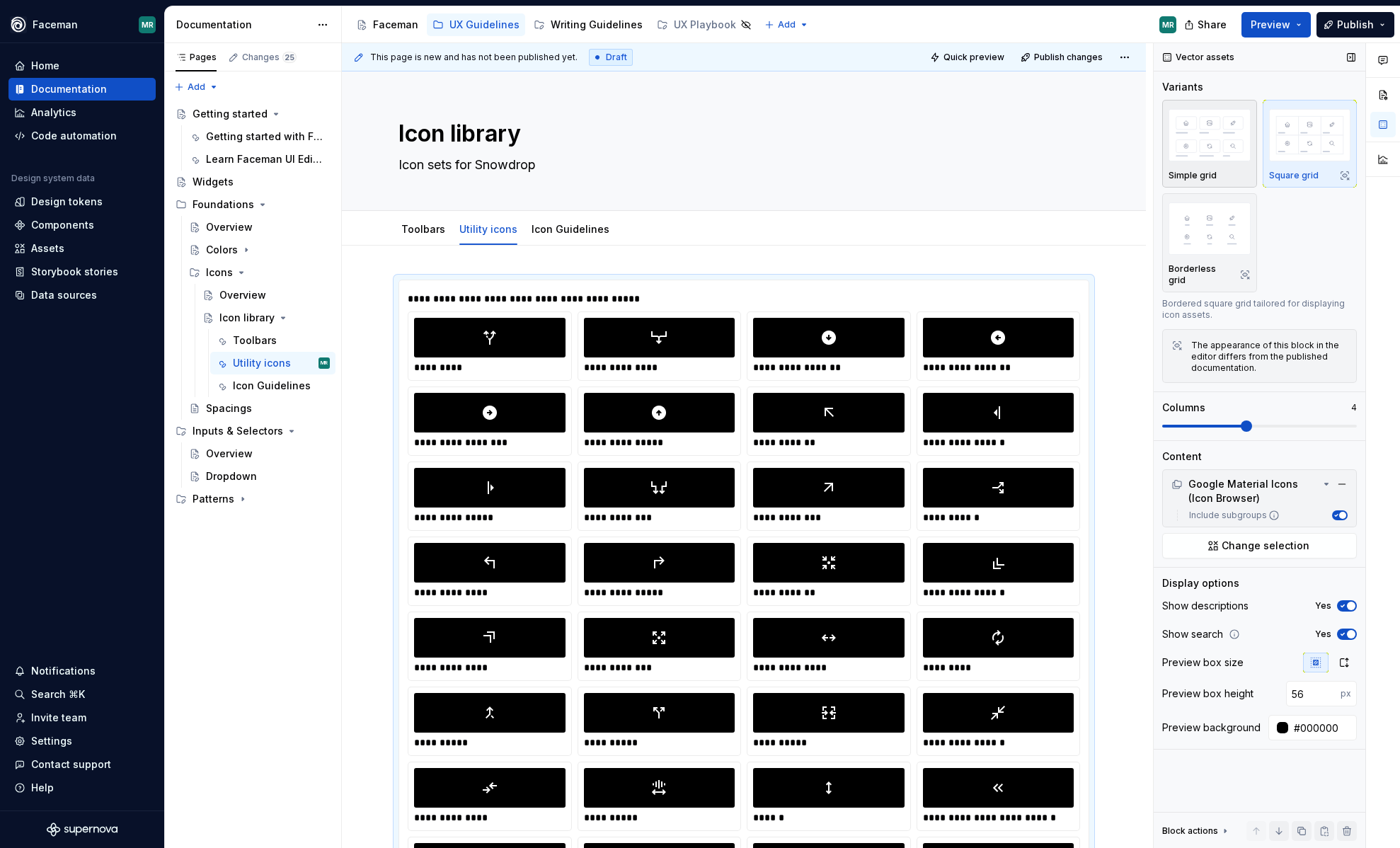
click at [1216, 153] on img "button" at bounding box center [1209, 135] width 82 height 51
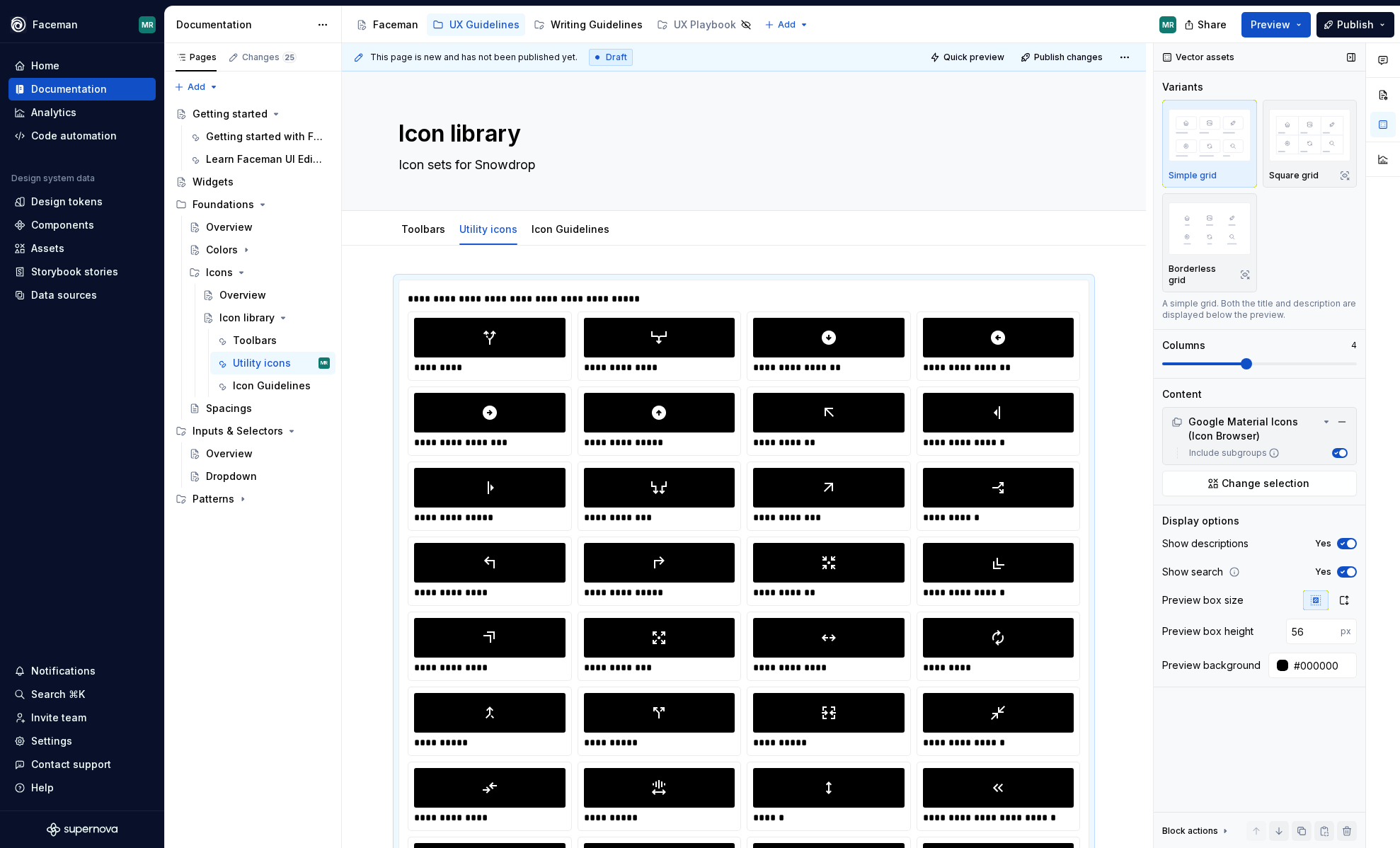
scroll to position [141, 0]
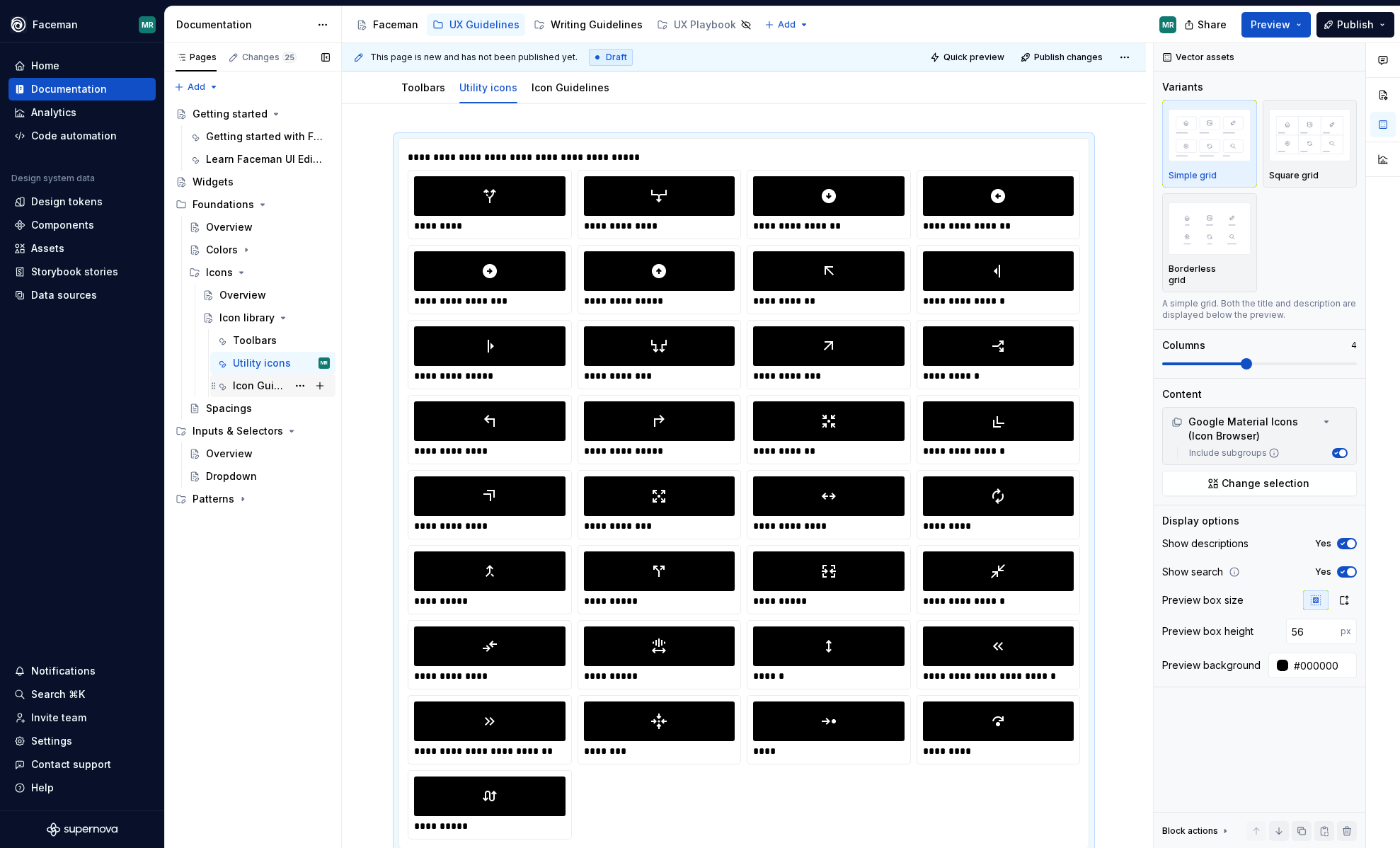
click at [272, 389] on div "Icon Guidelines" at bounding box center [260, 386] width 54 height 14
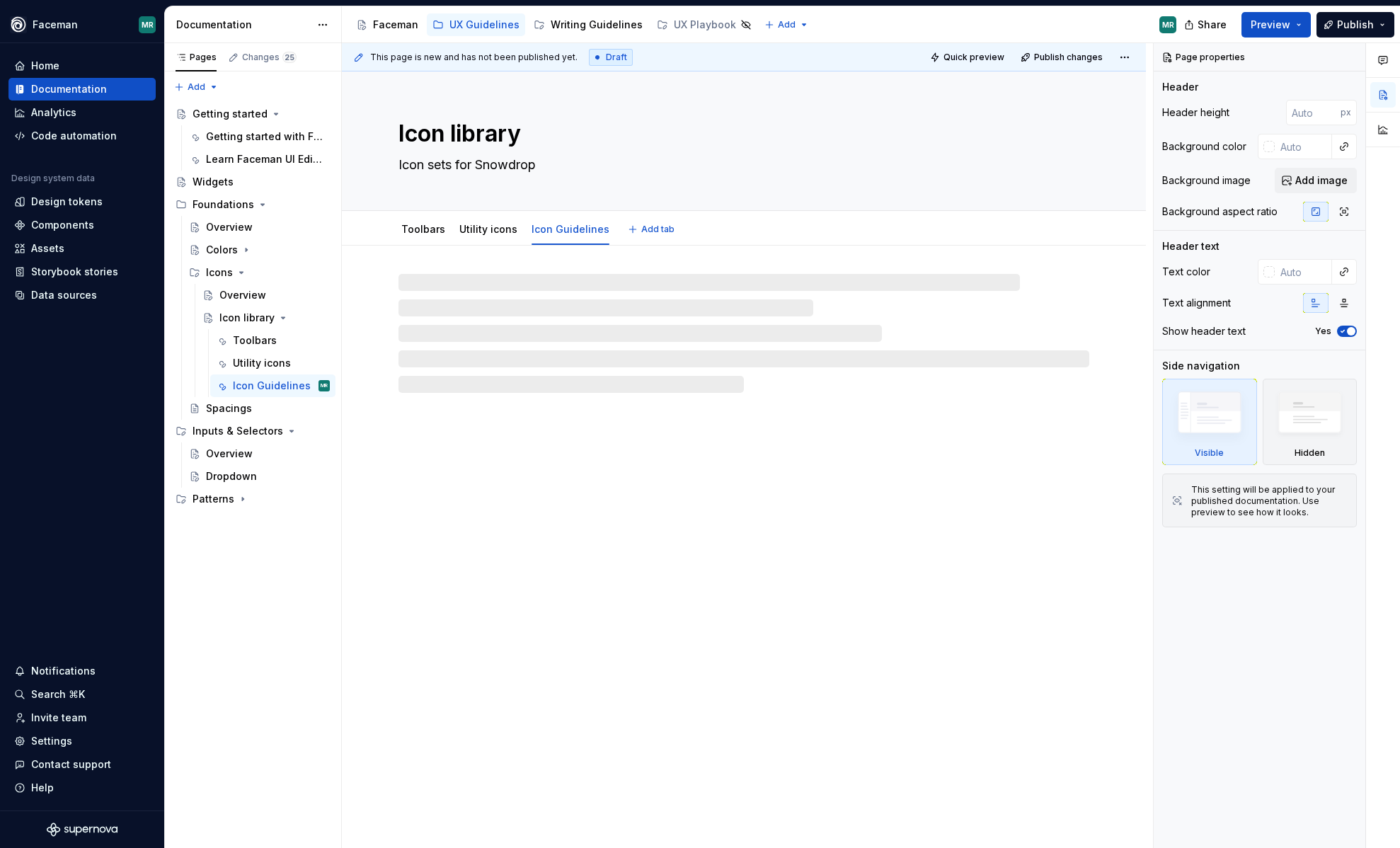
click at [483, 138] on textarea "Icon library" at bounding box center [740, 133] width 691 height 34
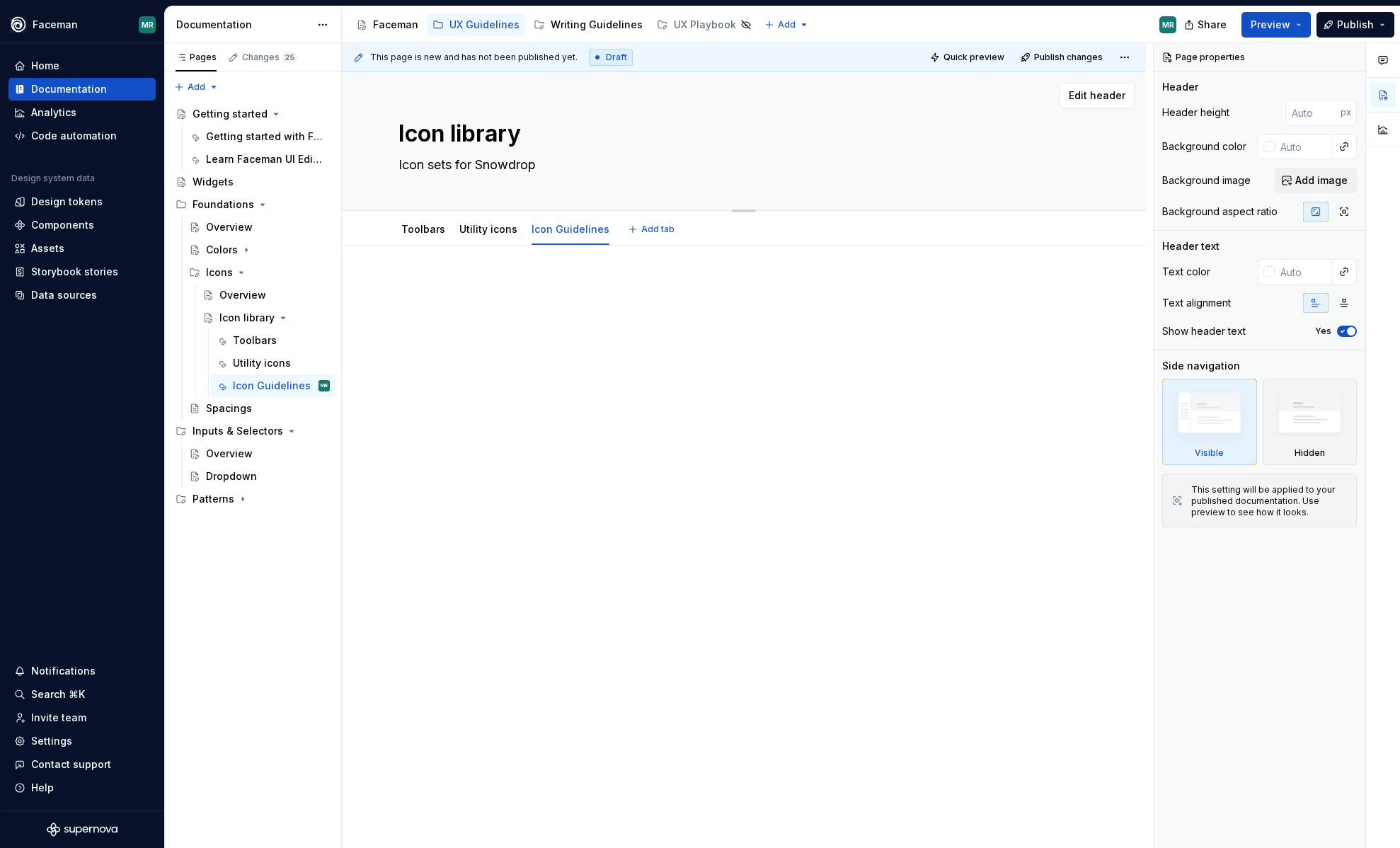
click at [492, 145] on textarea "Icon library" at bounding box center [740, 133] width 691 height 34
click at [573, 235] on link "Icon Guidelines" at bounding box center [570, 229] width 78 height 12
click at [577, 228] on link "Icon Guidelines" at bounding box center [570, 229] width 78 height 12
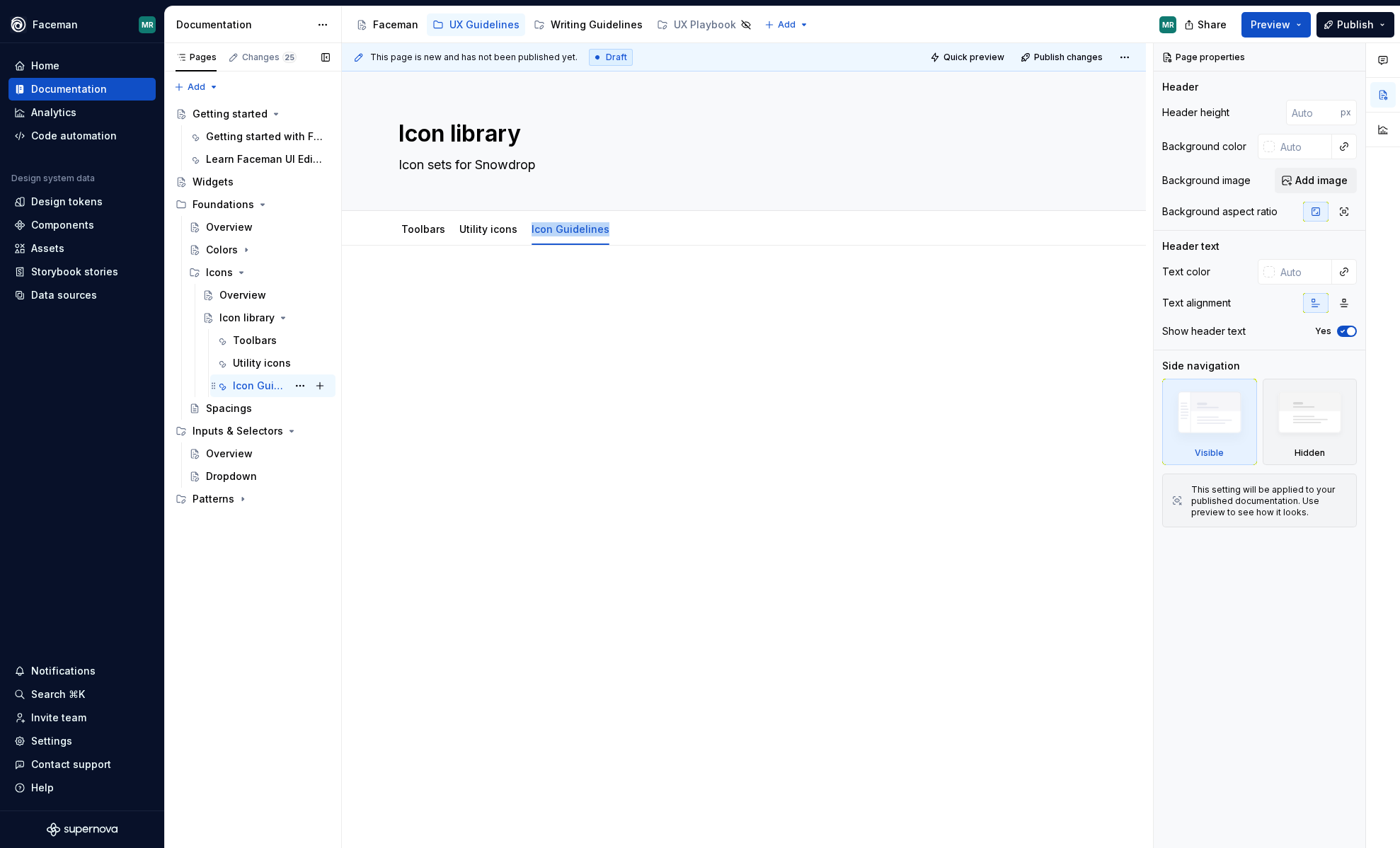
click at [269, 390] on div "Icon Guidelines" at bounding box center [260, 386] width 54 height 14
click at [300, 387] on button "Page tree" at bounding box center [300, 386] width 20 height 20
type textarea "*"
click at [331, 408] on div "Rename tab" at bounding box center [385, 410] width 138 height 14
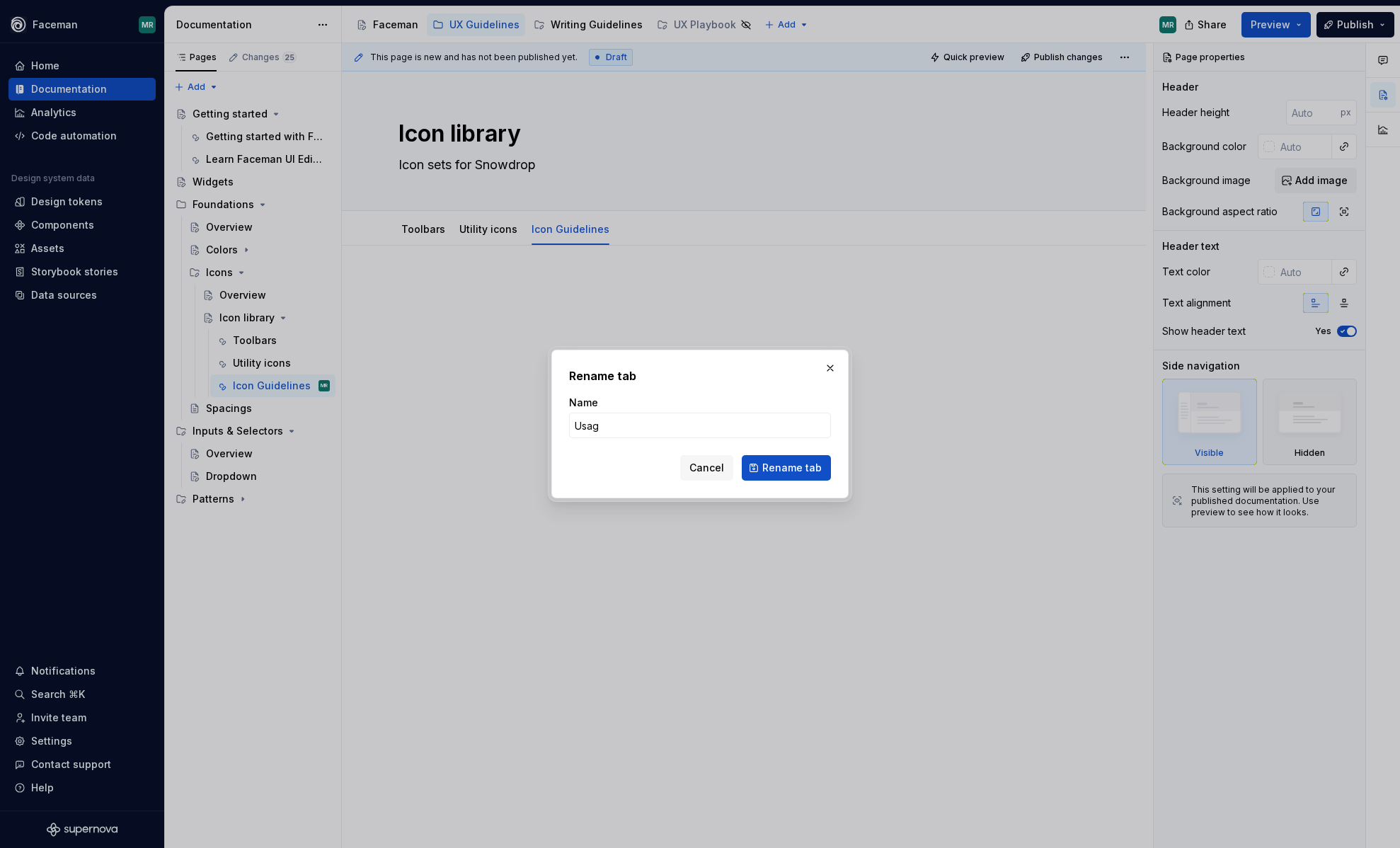
type input "Usage"
click at [786, 464] on span "Rename tab" at bounding box center [792, 467] width 60 height 14
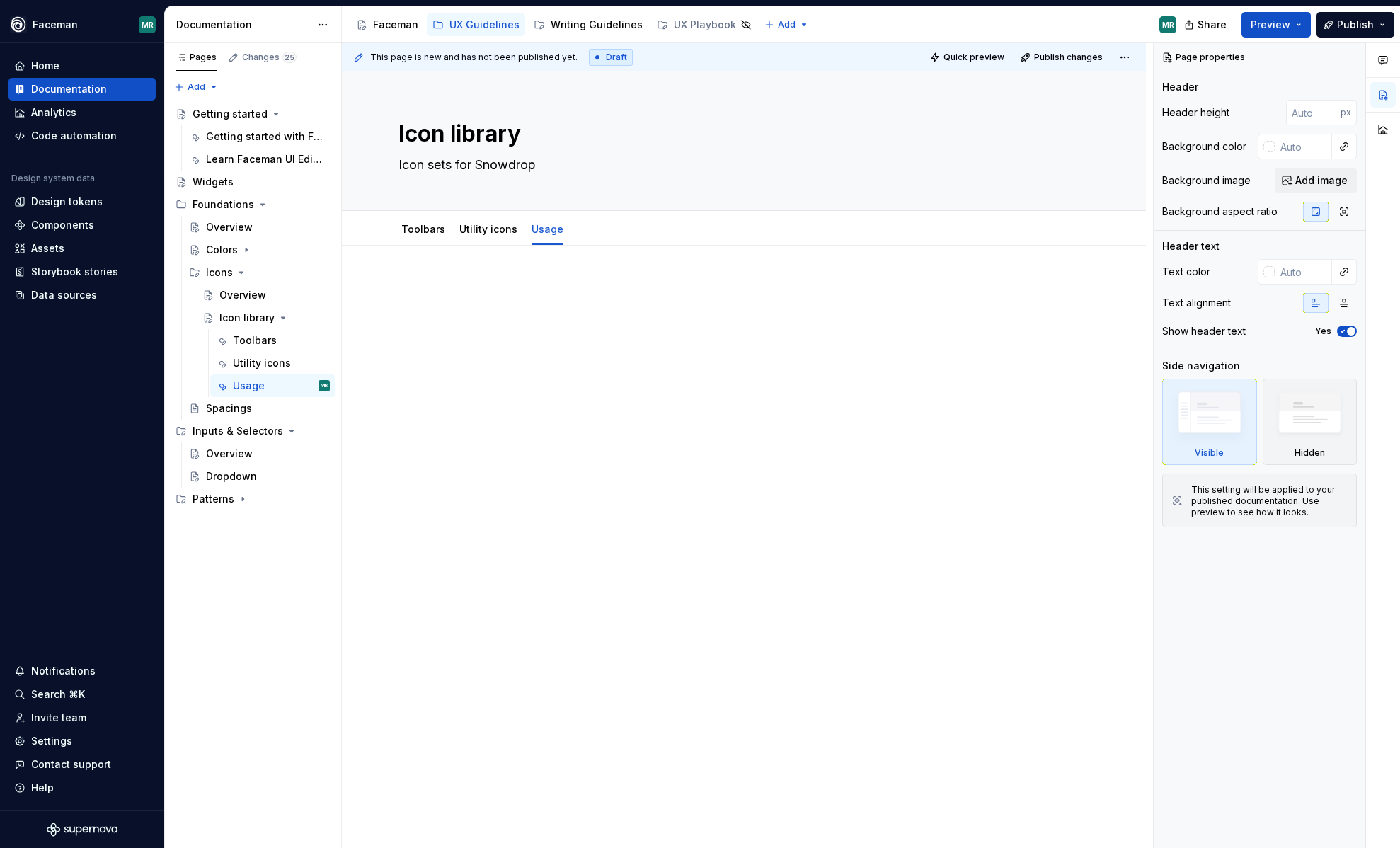
click at [631, 417] on div at bounding box center [743, 425] width 804 height 359
click at [1298, 34] on button "Preview" at bounding box center [1277, 25] width 70 height 26
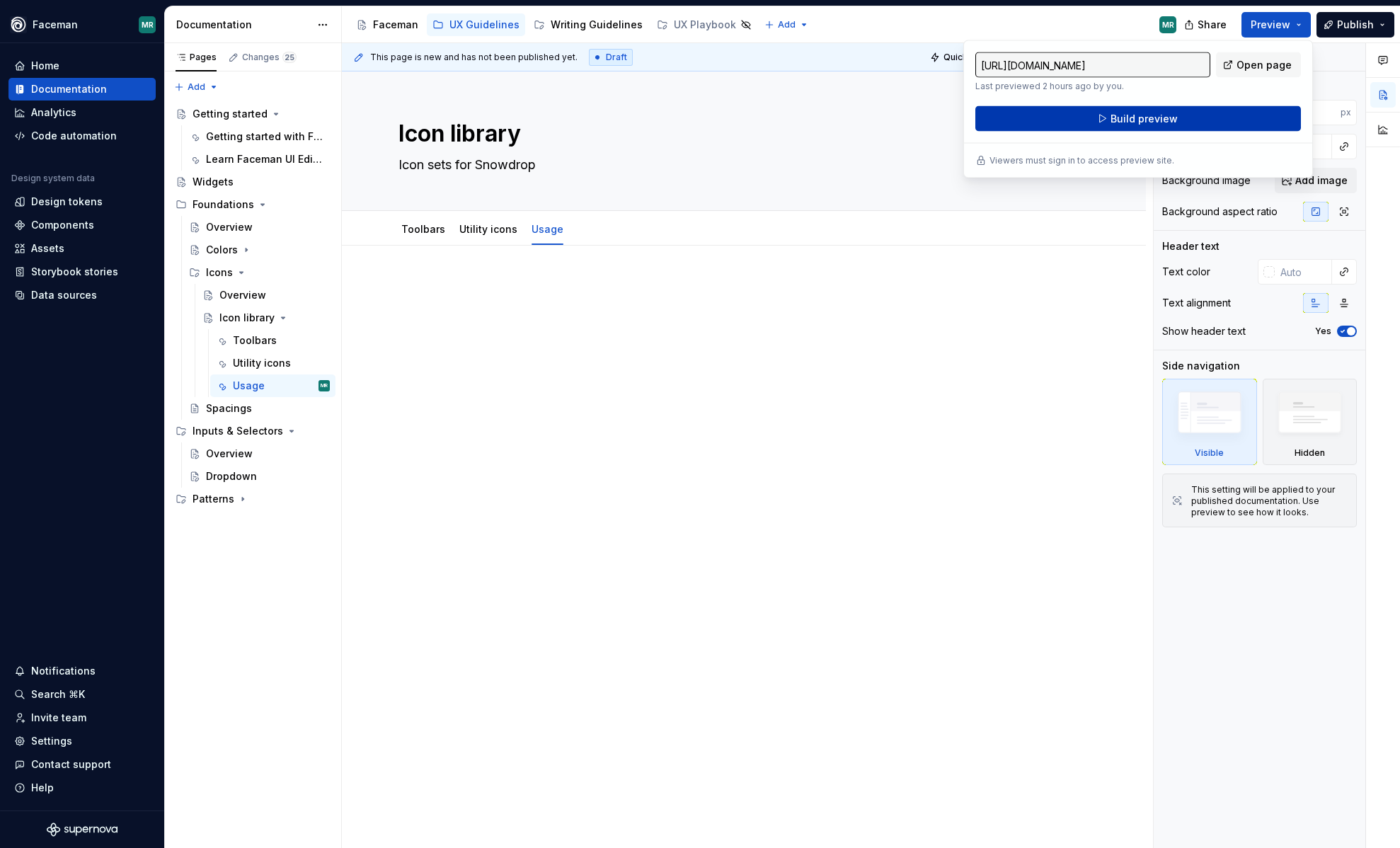
click at [1212, 110] on button "Build preview" at bounding box center [1138, 119] width 326 height 26
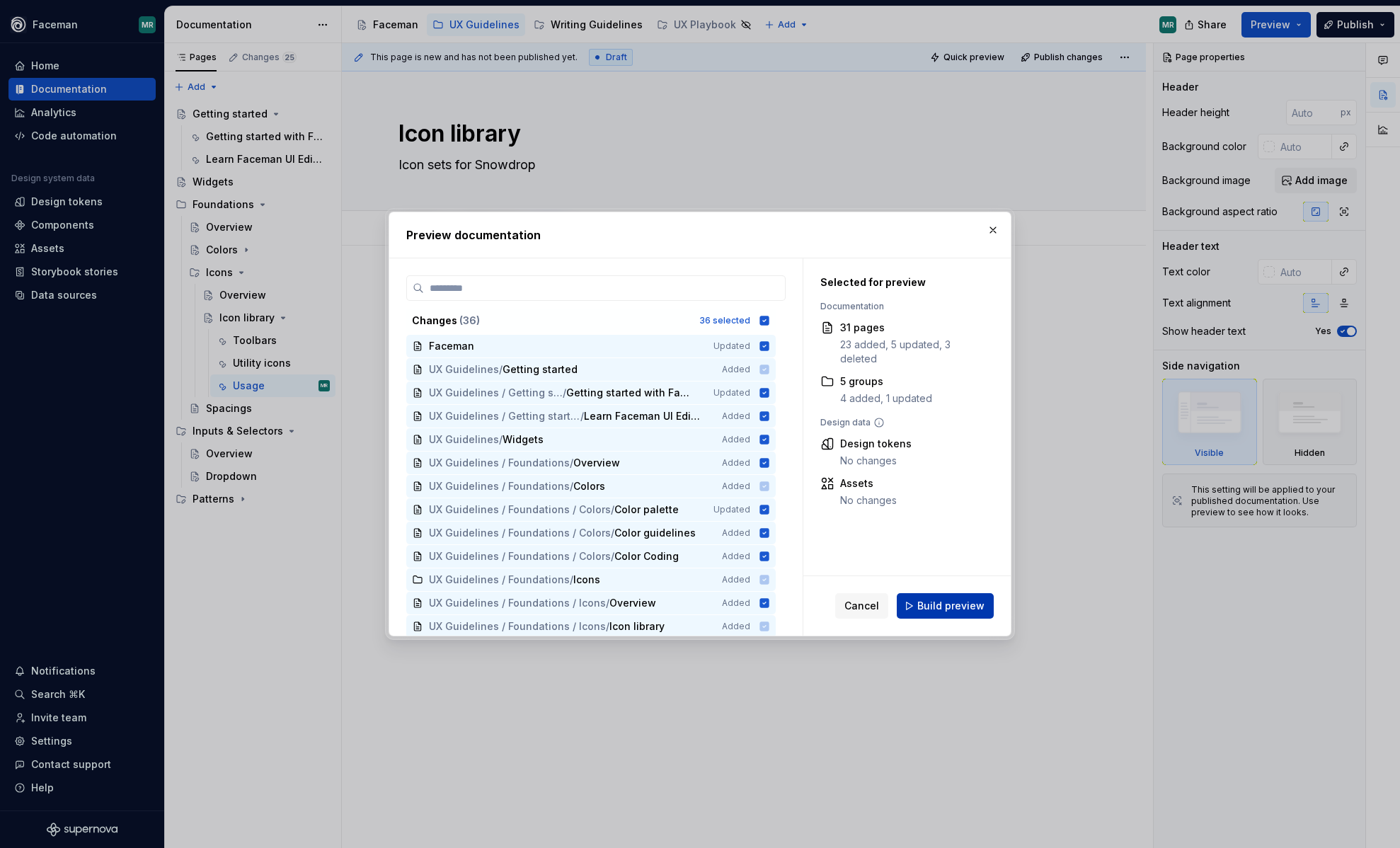
click at [958, 602] on span "Build preview" at bounding box center [951, 606] width 67 height 14
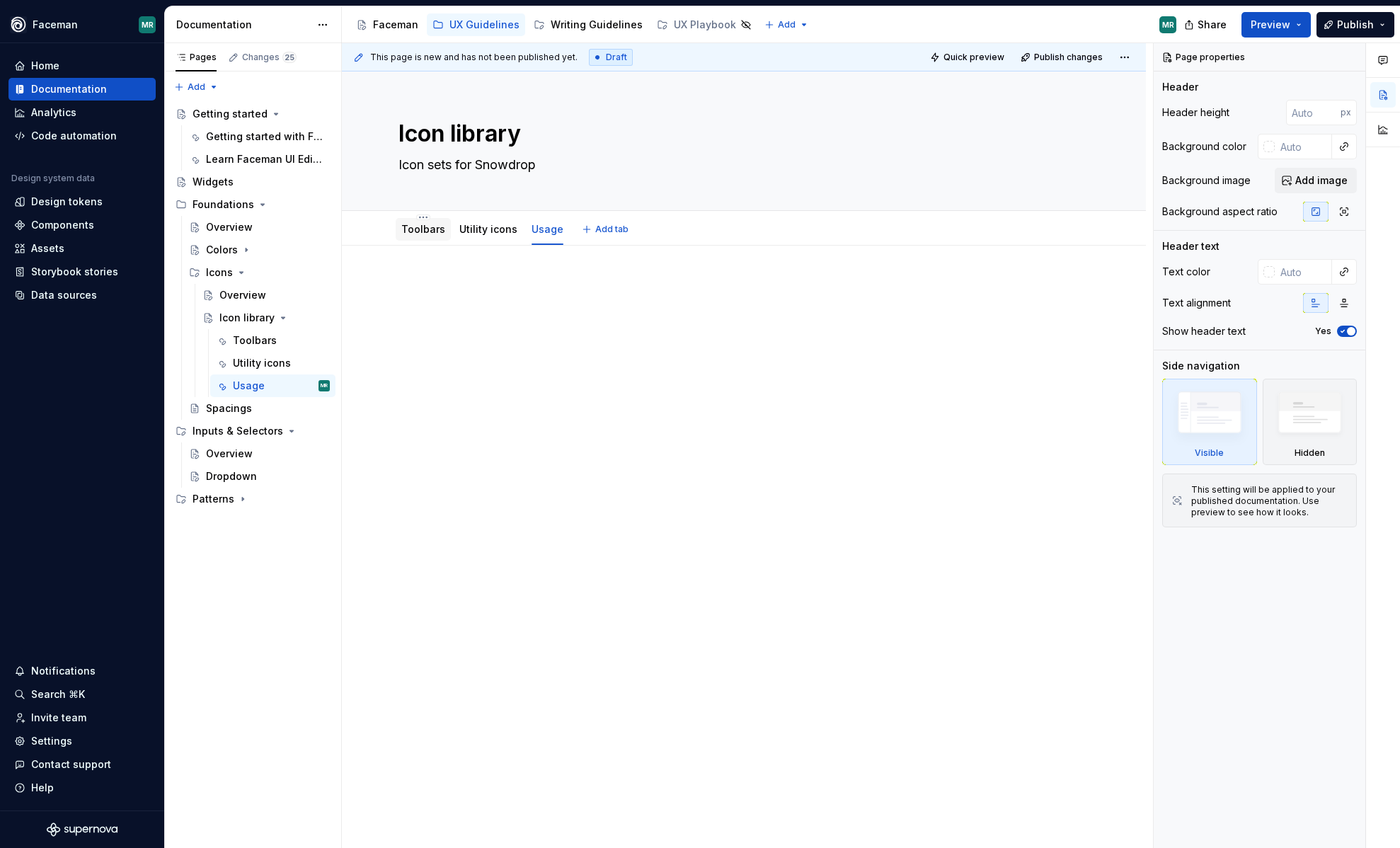
click at [421, 228] on link "Toolbars" at bounding box center [424, 229] width 44 height 12
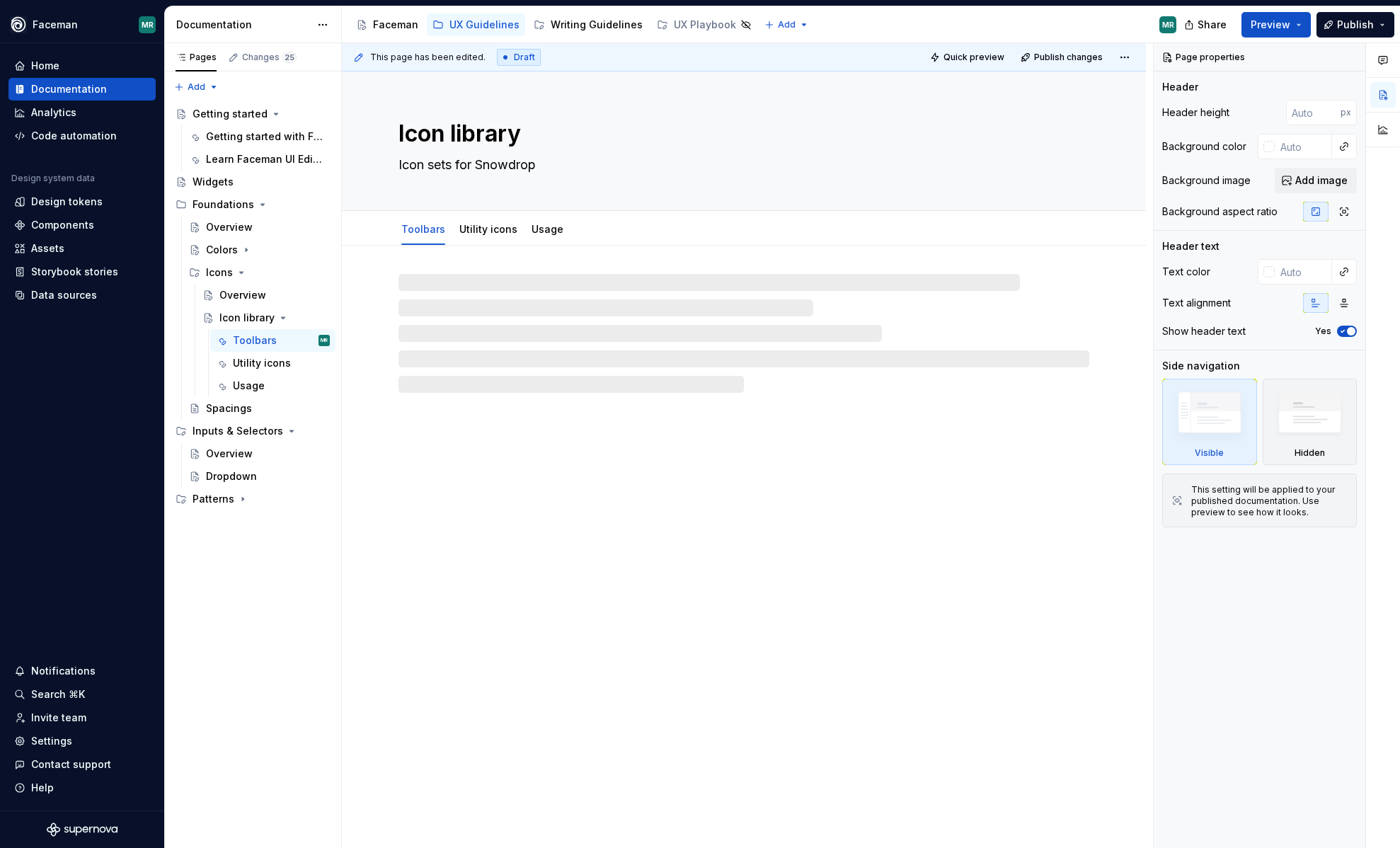
type textarea "*"
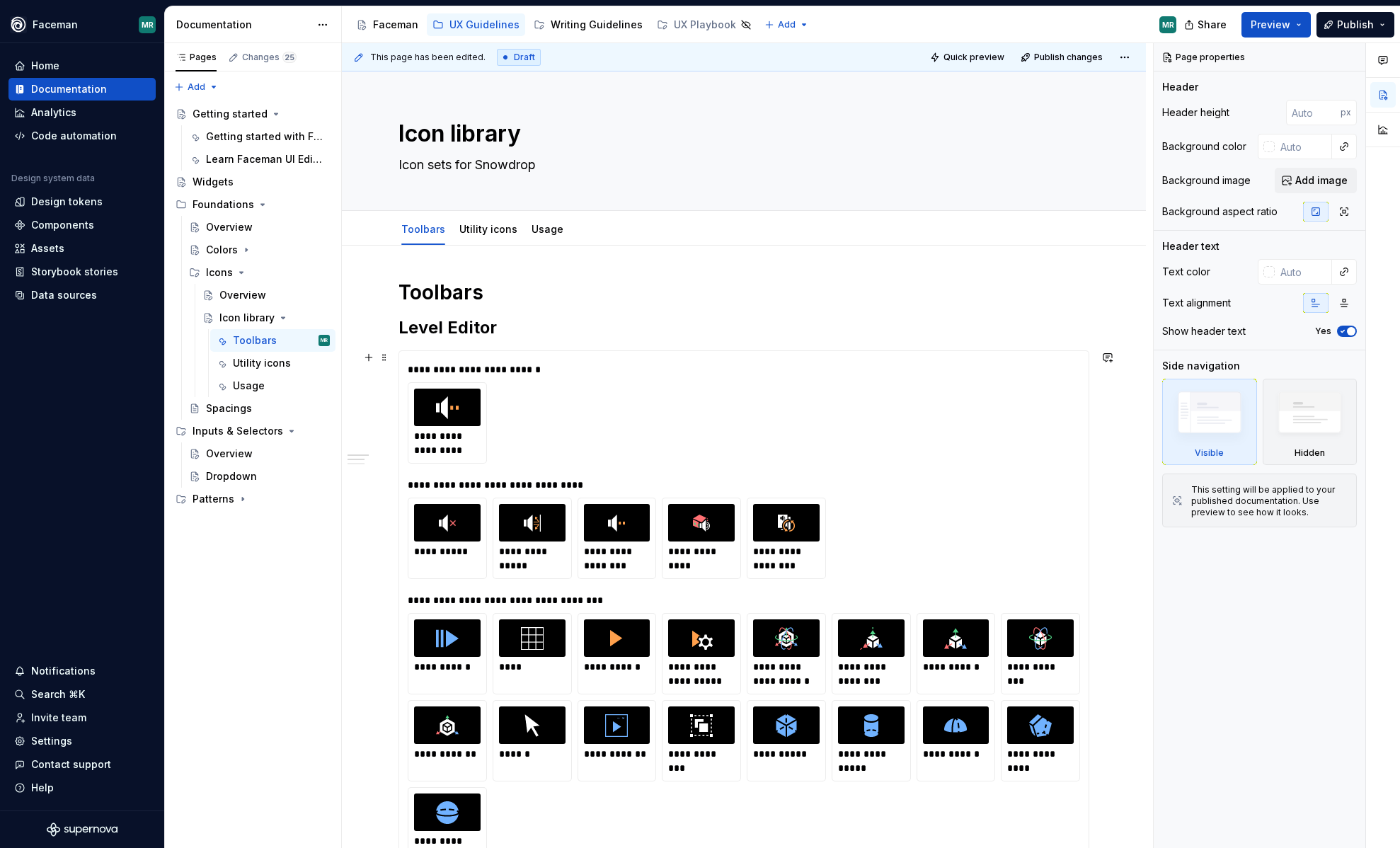
click at [473, 403] on div at bounding box center [447, 408] width 67 height 38
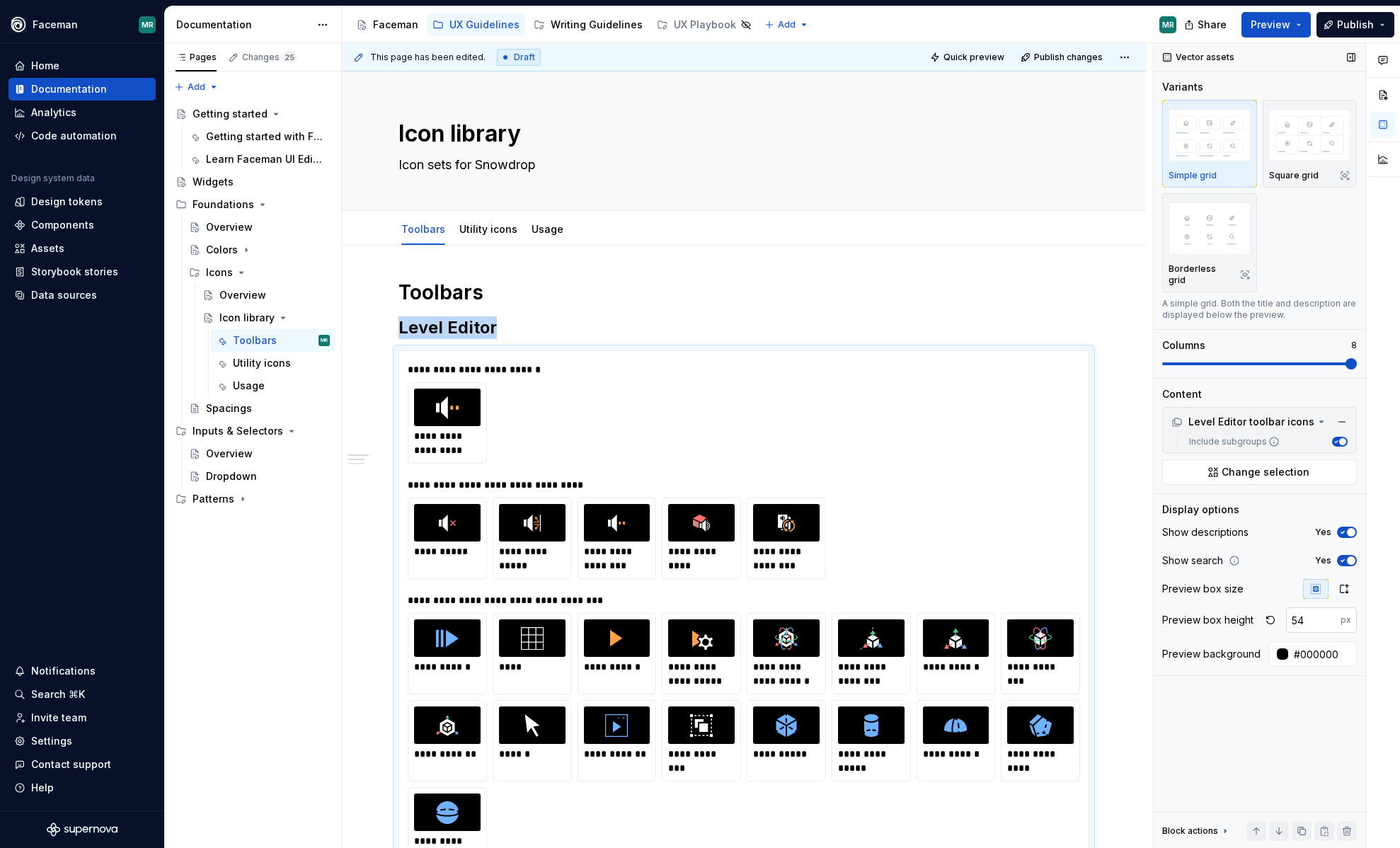
click at [1333, 607] on input "54" at bounding box center [1314, 620] width 54 height 26
click at [1333, 607] on input "55" at bounding box center [1314, 620] width 54 height 26
click at [1333, 607] on input "56" at bounding box center [1314, 620] width 54 height 26
click at [1333, 607] on input "57" at bounding box center [1314, 620] width 54 height 26
click at [1333, 607] on input "58" at bounding box center [1314, 620] width 54 height 26
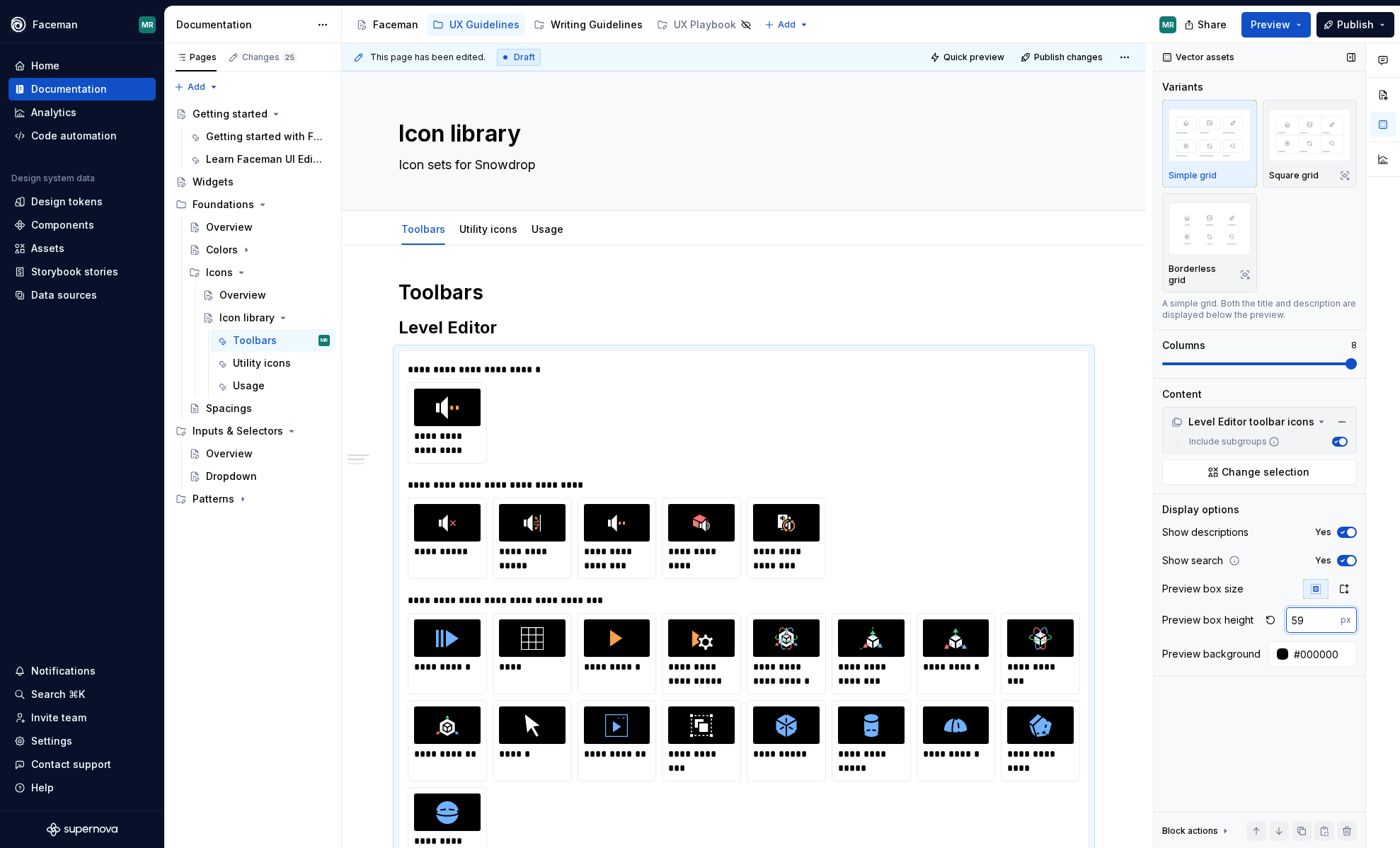
click at [1333, 607] on input "59" at bounding box center [1314, 620] width 54 height 26
click at [1333, 607] on input "60" at bounding box center [1314, 620] width 54 height 26
click at [1333, 607] on input "61" at bounding box center [1314, 620] width 54 height 26
click at [1333, 607] on input "62" at bounding box center [1314, 620] width 54 height 26
click at [1333, 607] on input "63" at bounding box center [1314, 620] width 54 height 26
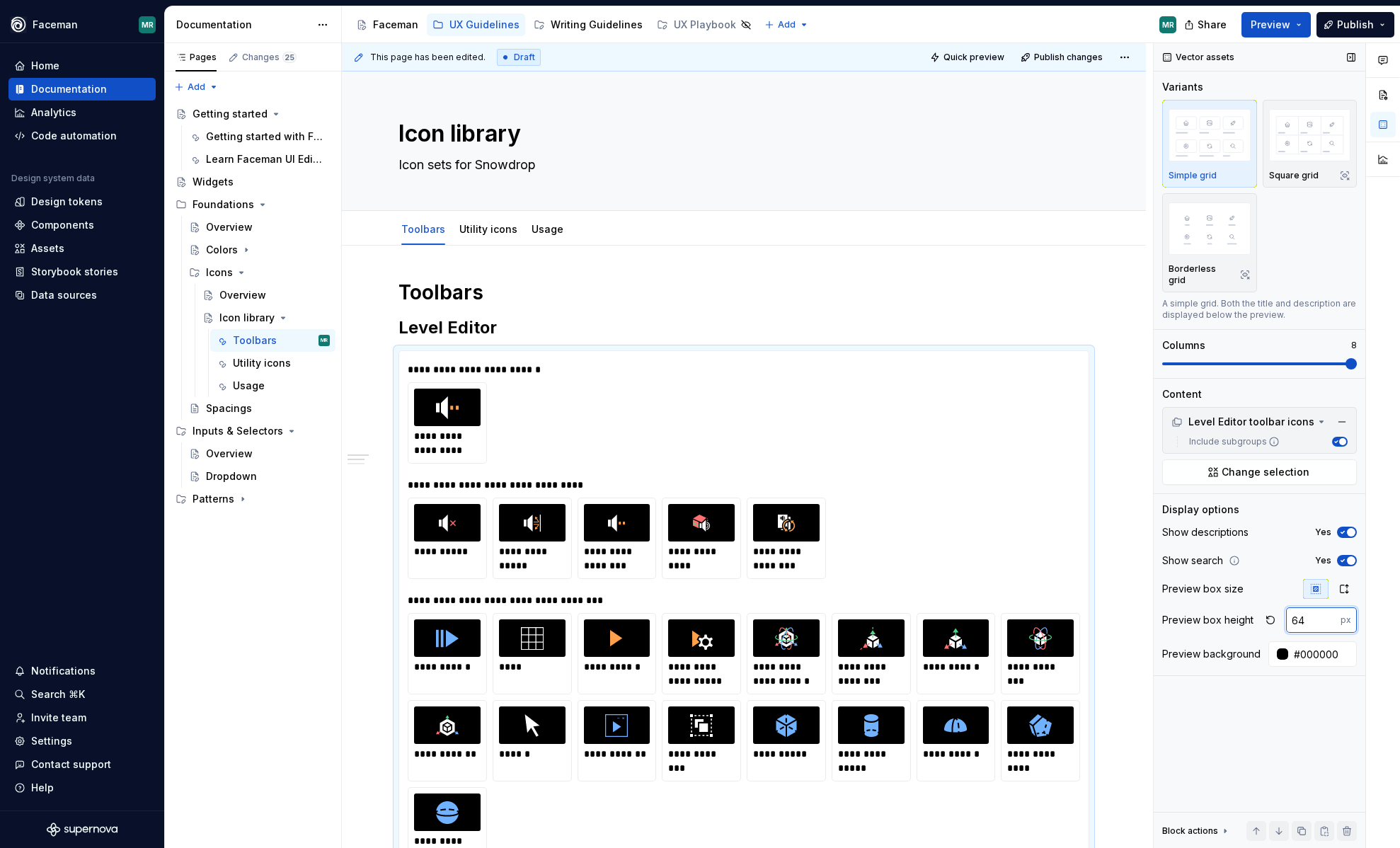
click at [1333, 607] on input "64" at bounding box center [1314, 620] width 54 height 26
click at [1333, 607] on input "65" at bounding box center [1314, 620] width 54 height 26
click at [1333, 607] on input "66" at bounding box center [1314, 620] width 54 height 26
click at [1333, 607] on input "67" at bounding box center [1314, 620] width 54 height 26
click at [1333, 607] on input "68" at bounding box center [1314, 620] width 54 height 26
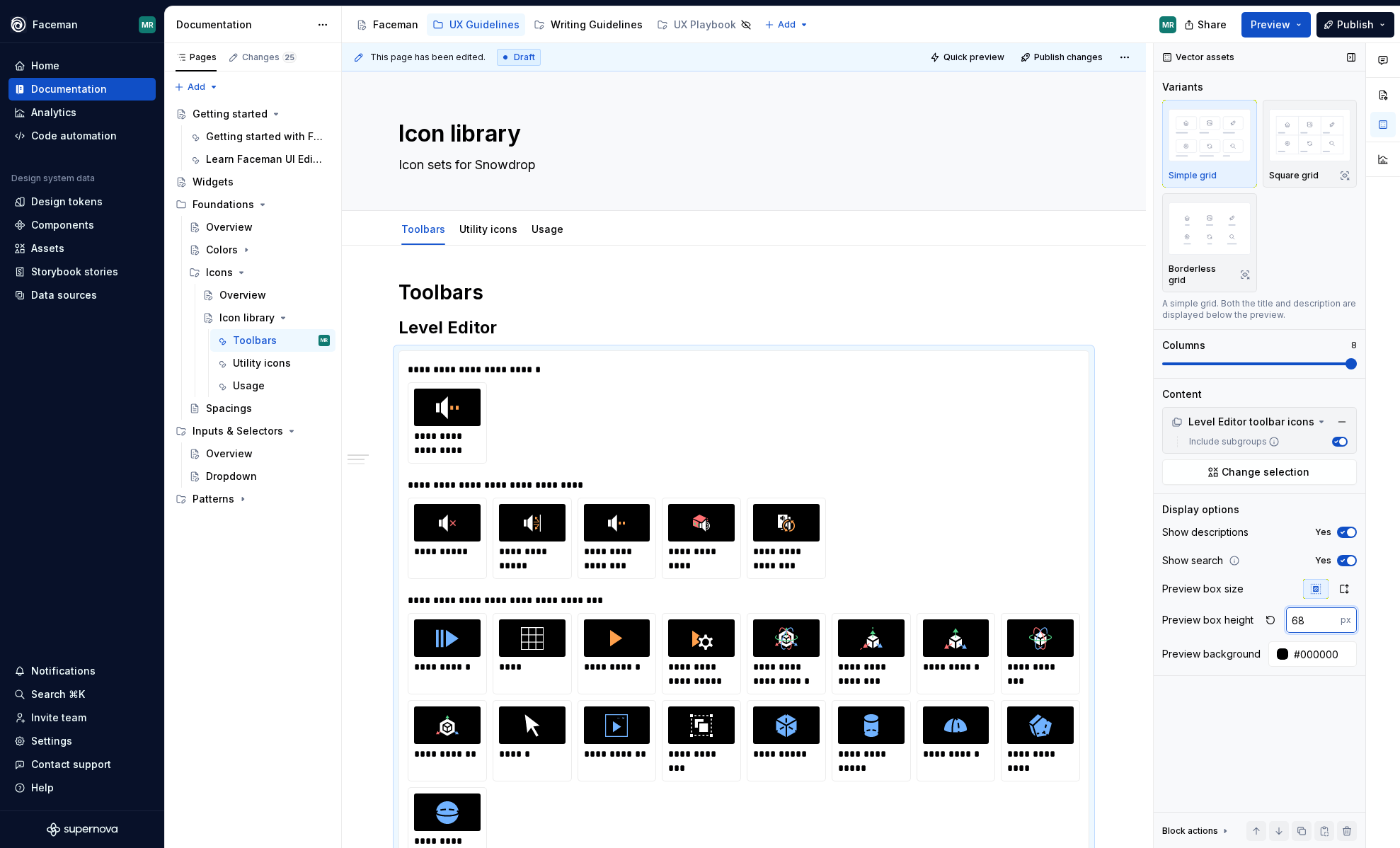
click at [1333, 607] on input "69" at bounding box center [1314, 620] width 54 height 26
type input "70"
click at [1333, 607] on input "70" at bounding box center [1314, 620] width 54 height 26
click at [1287, 725] on div "Vector assets Variants Simple grid Square grid Borderless grid A simple grid. B…" at bounding box center [1260, 446] width 212 height 806
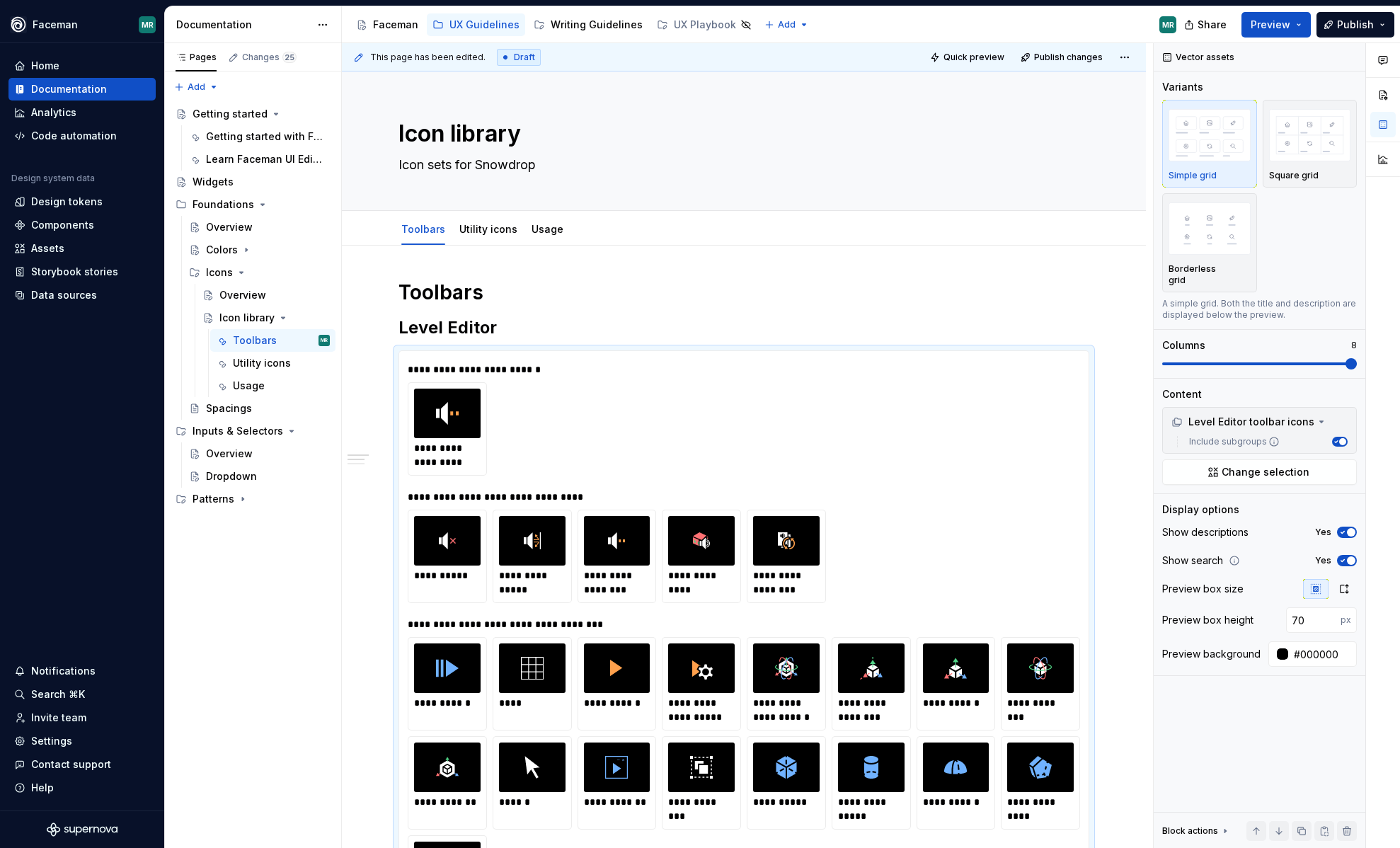
type textarea "*"
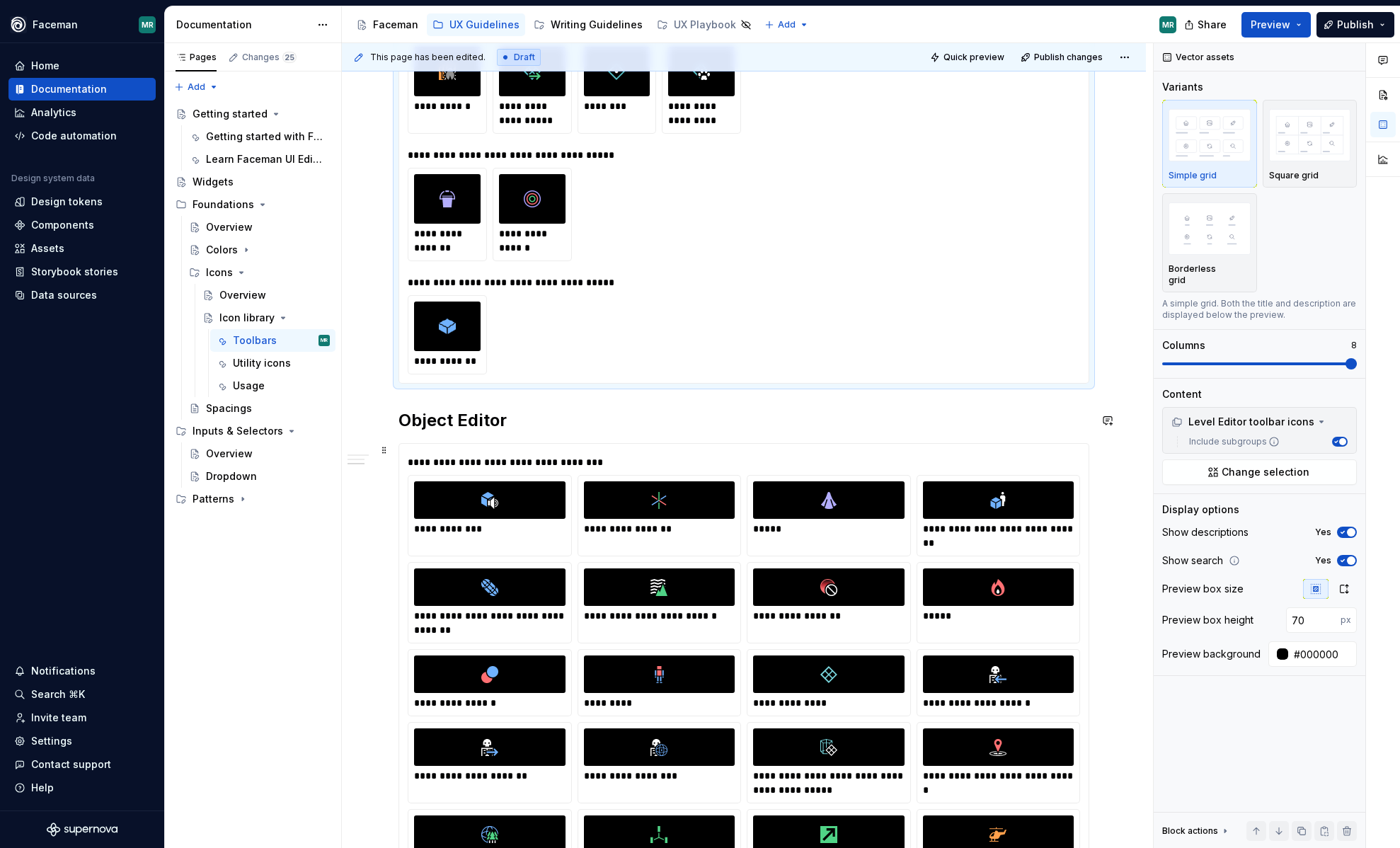
scroll to position [2545, 0]
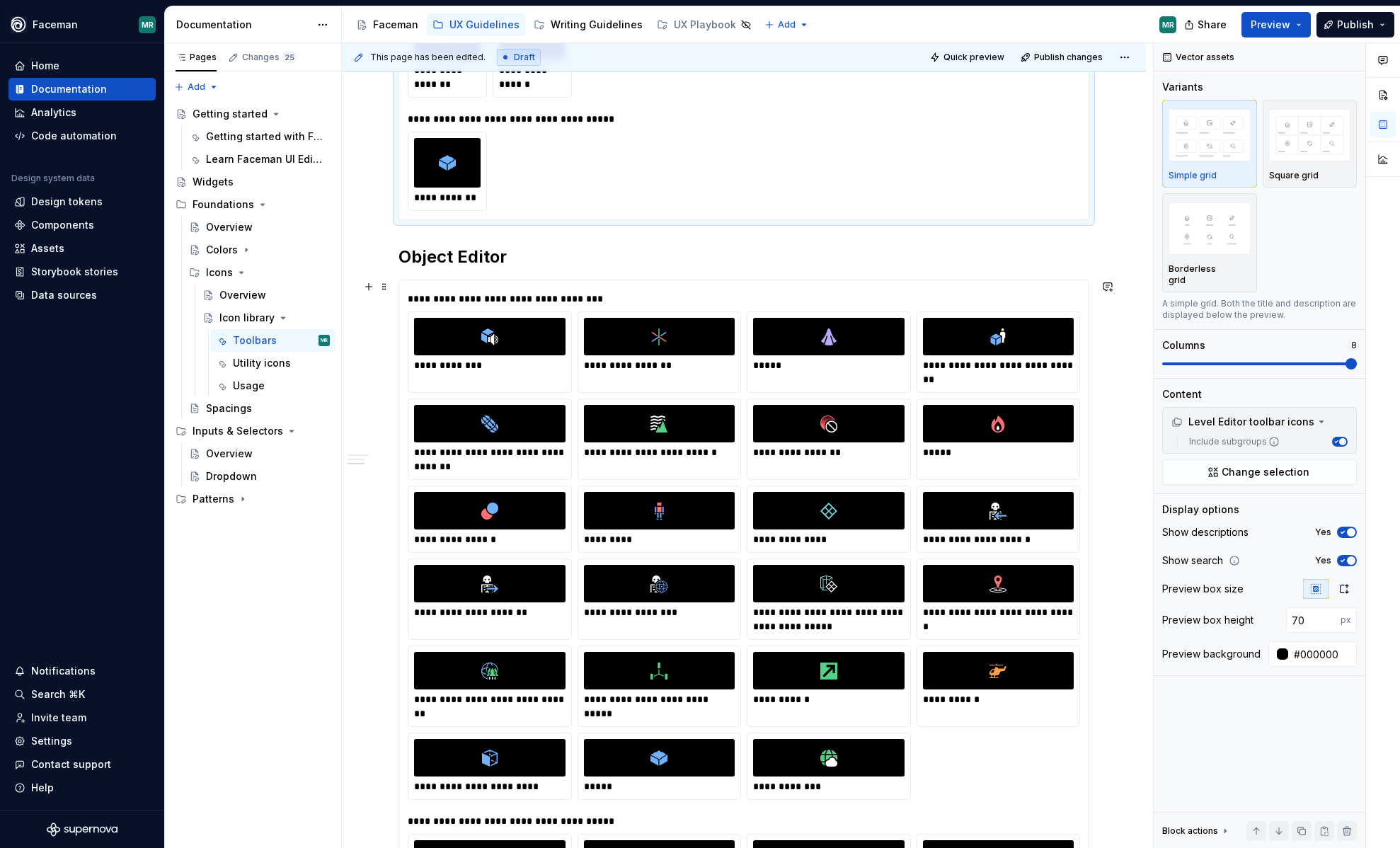
click at [830, 566] on div at bounding box center [829, 584] width 151 height 38
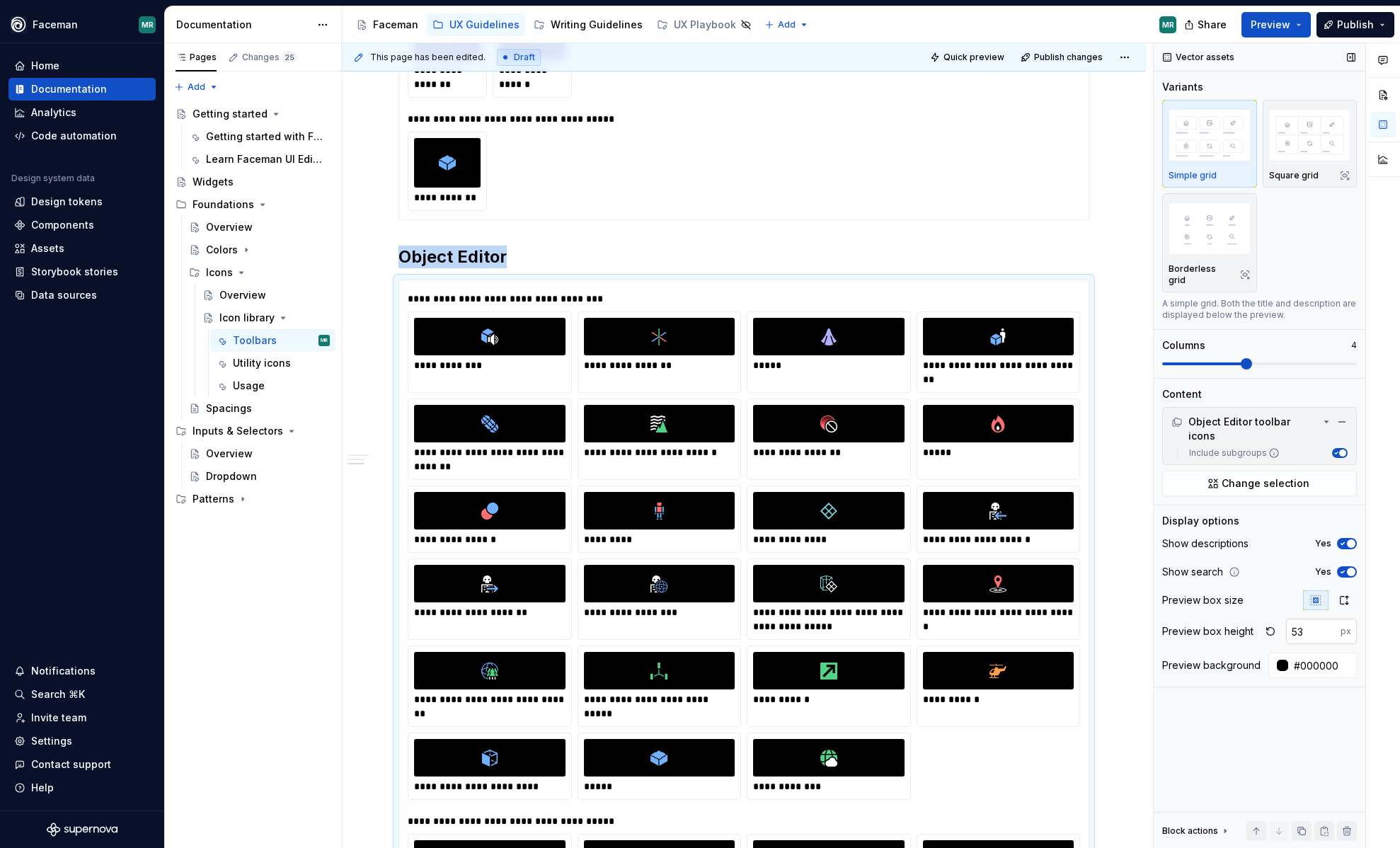
click at [1324, 619] on input "53" at bounding box center [1314, 632] width 54 height 26
type input "5"
type input "70"
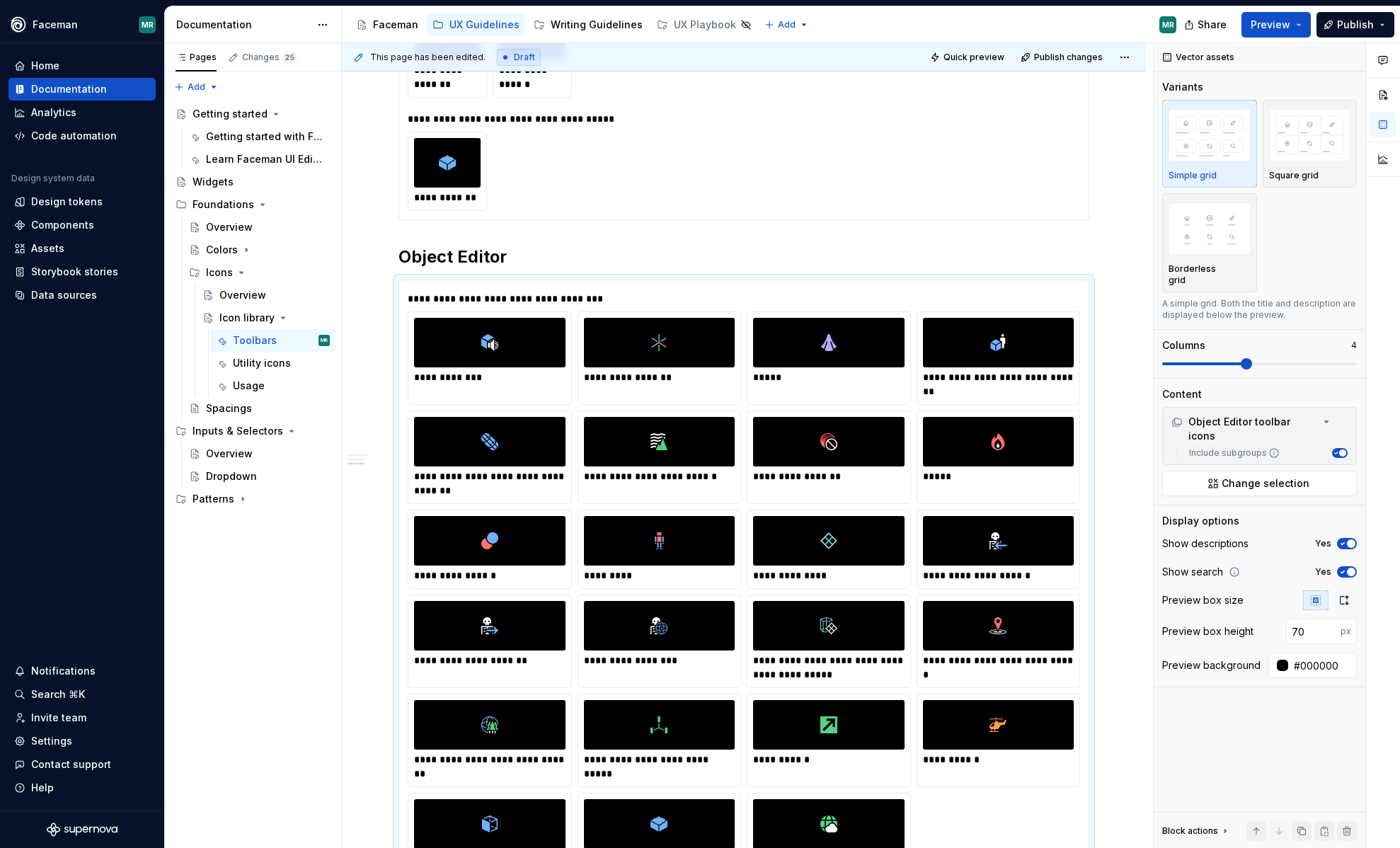
click at [1287, 11] on div "Share Preview Publish" at bounding box center [1293, 24] width 213 height 36
click at [1287, 20] on span "Preview" at bounding box center [1271, 24] width 39 height 14
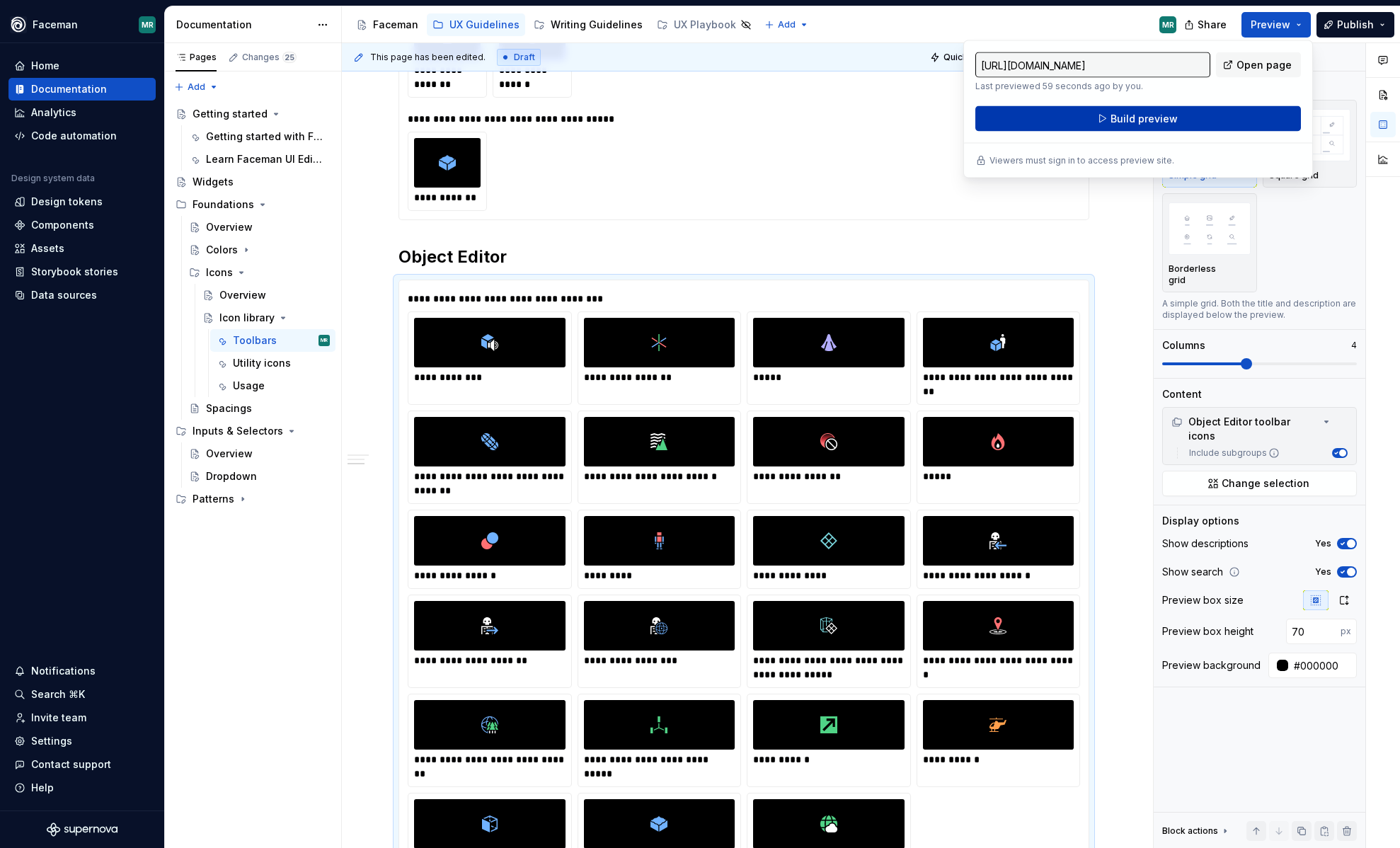
click at [1247, 117] on button "Build preview" at bounding box center [1138, 119] width 326 height 26
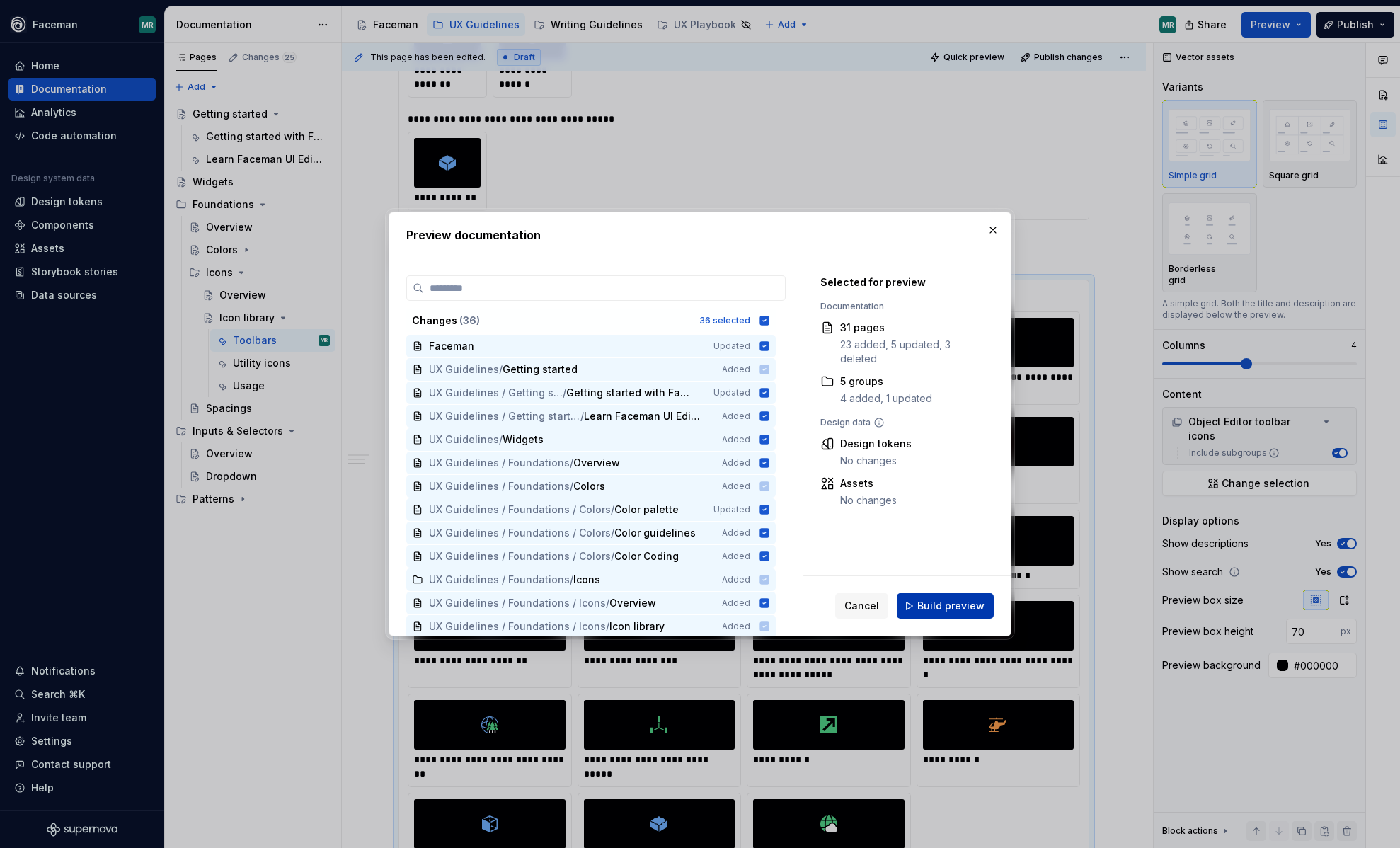
click at [961, 613] on span "Build preview" at bounding box center [951, 606] width 67 height 14
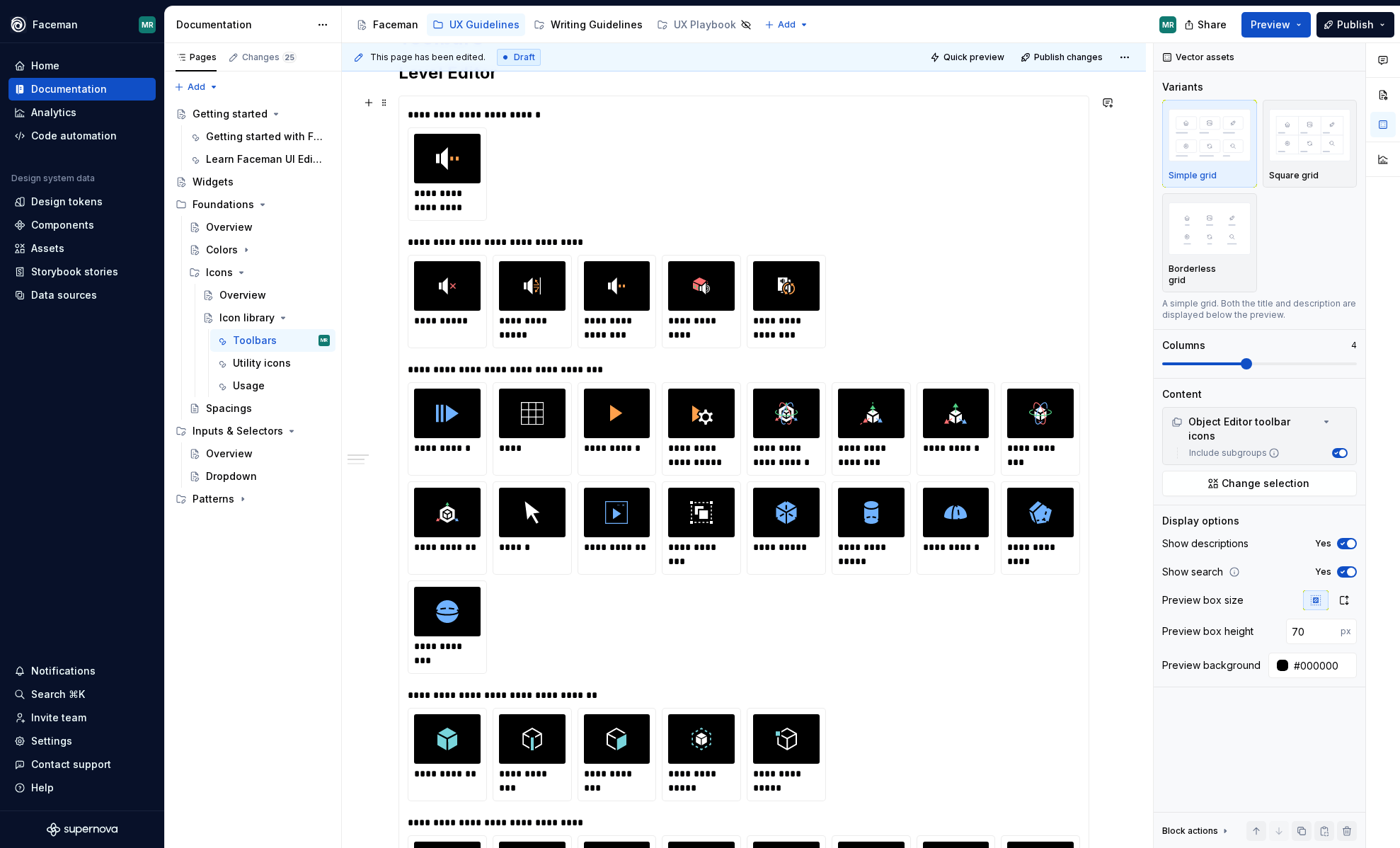
scroll to position [0, 0]
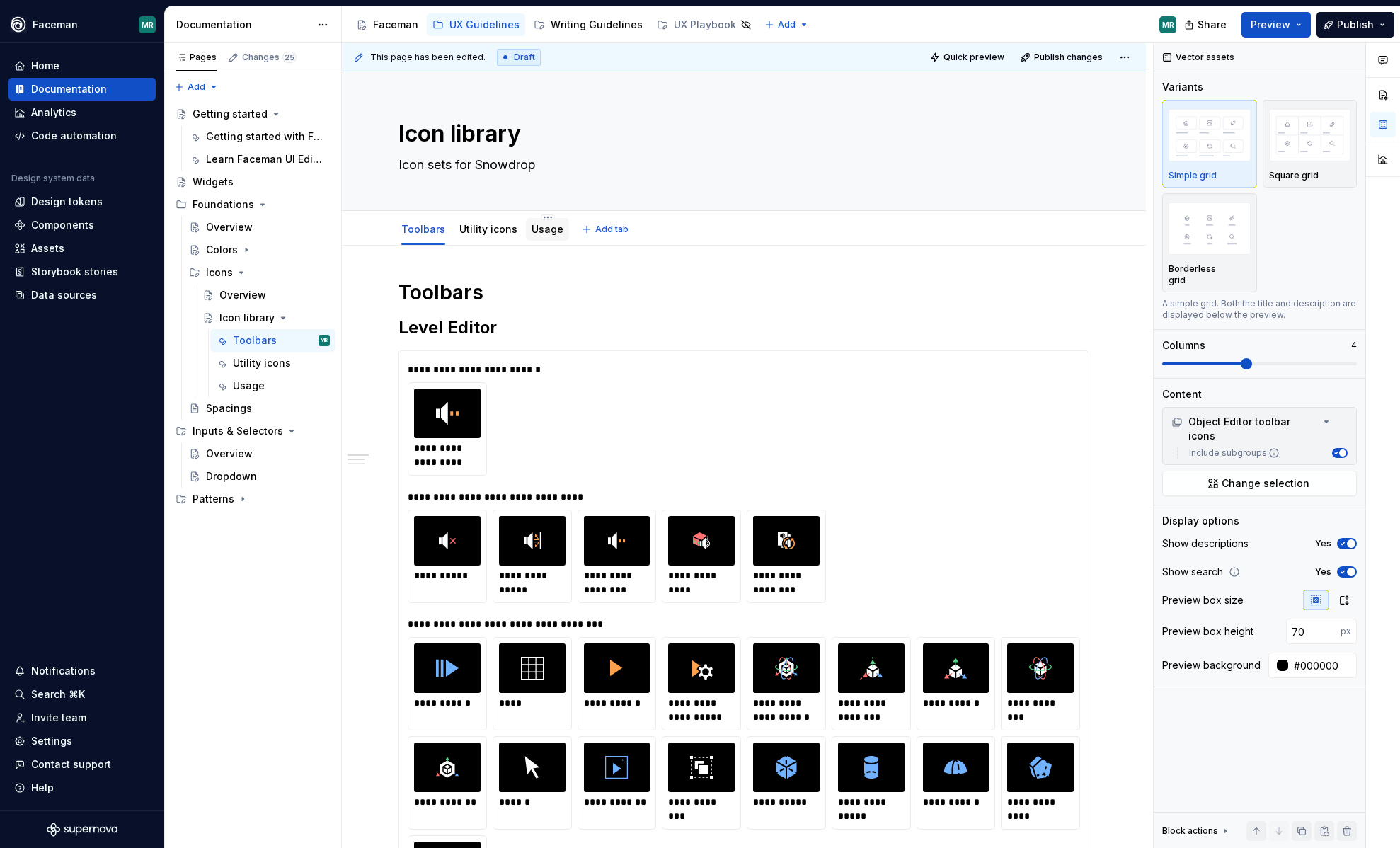
click at [546, 231] on link "Usage" at bounding box center [548, 229] width 32 height 12
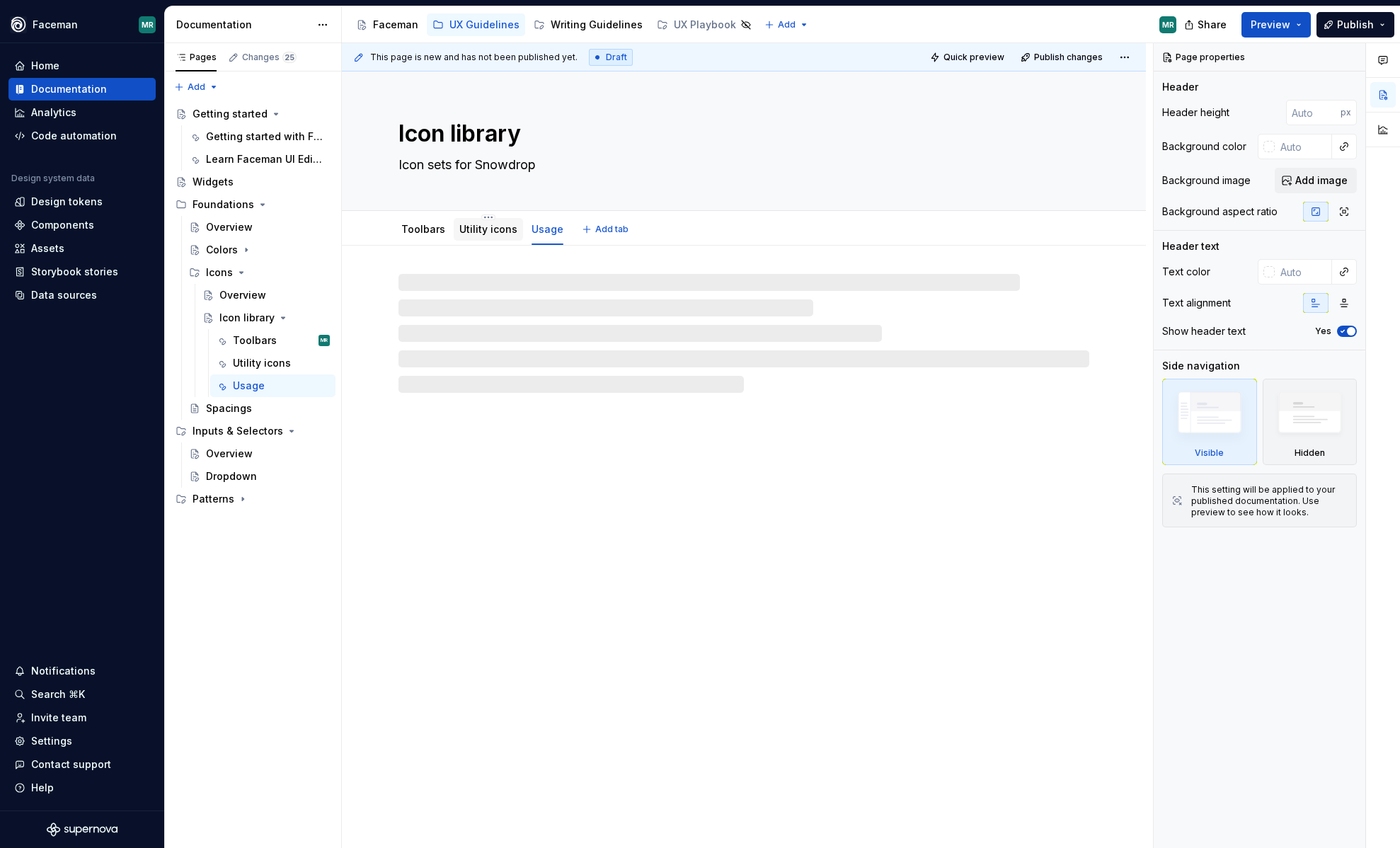
click at [480, 226] on link "Utility icons" at bounding box center [488, 229] width 58 height 12
type textarea "*"
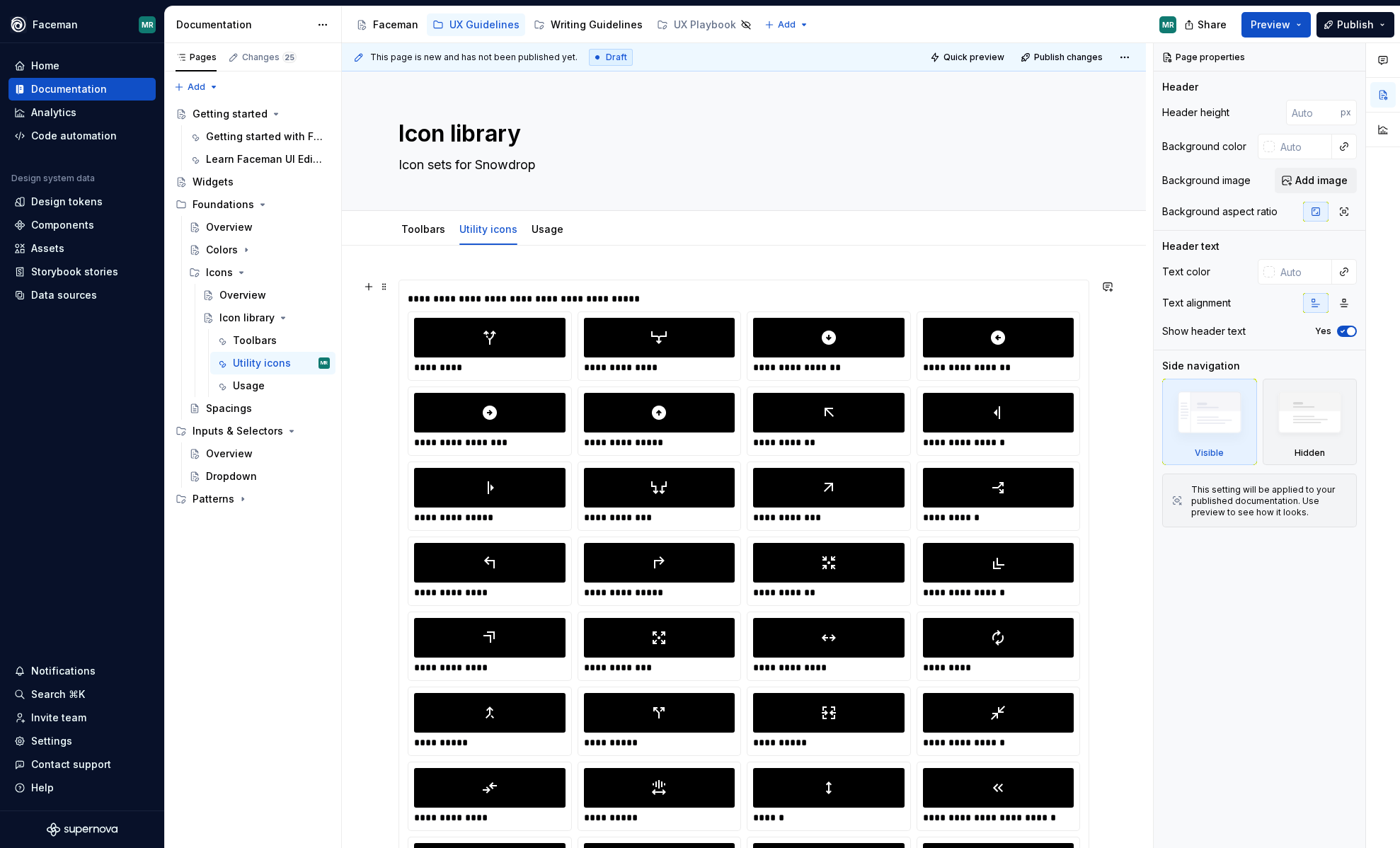
click at [630, 339] on div at bounding box center [660, 337] width 151 height 39
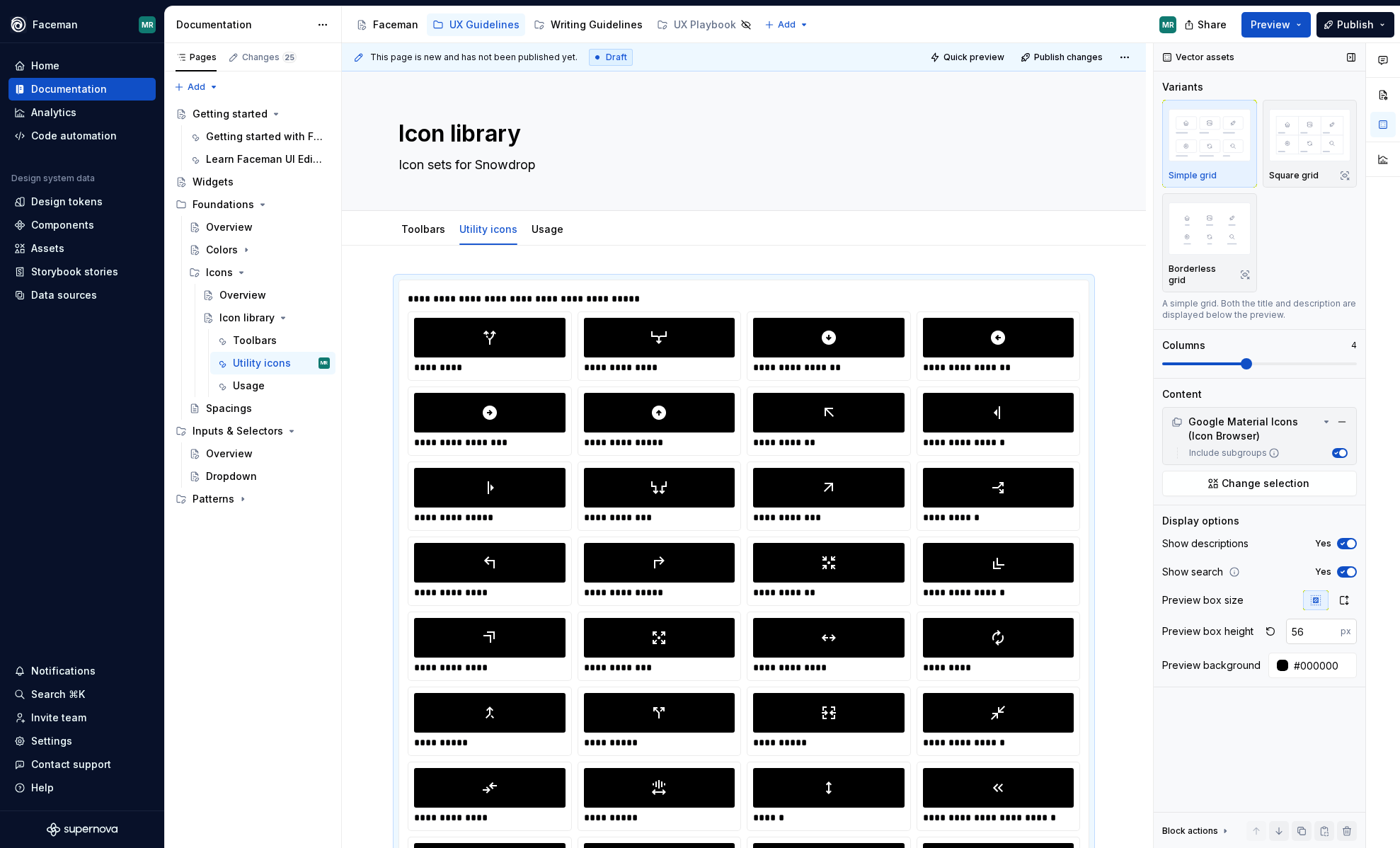
click at [1316, 622] on input "56" at bounding box center [1314, 632] width 54 height 26
type input "5"
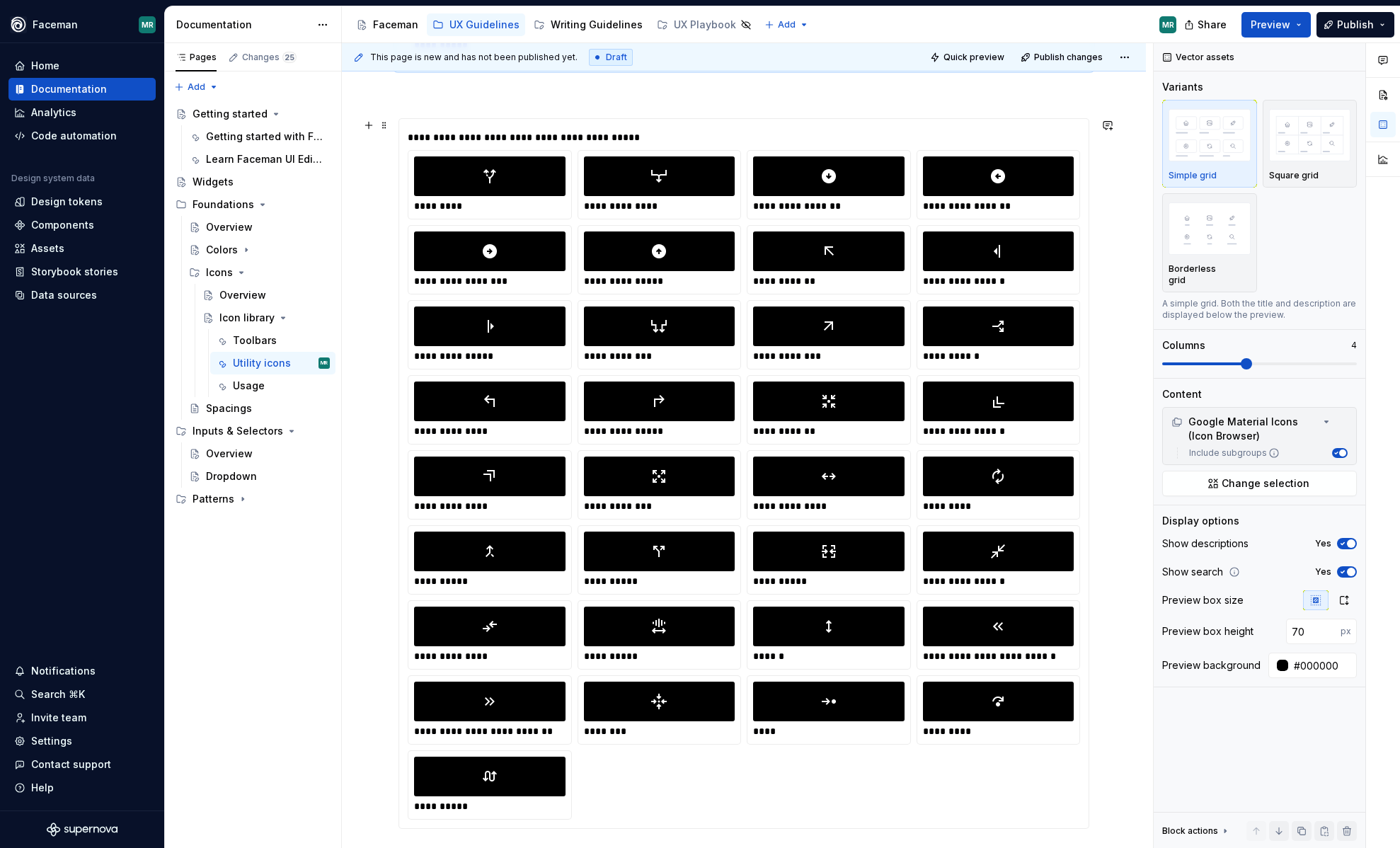
scroll to position [1018, 0]
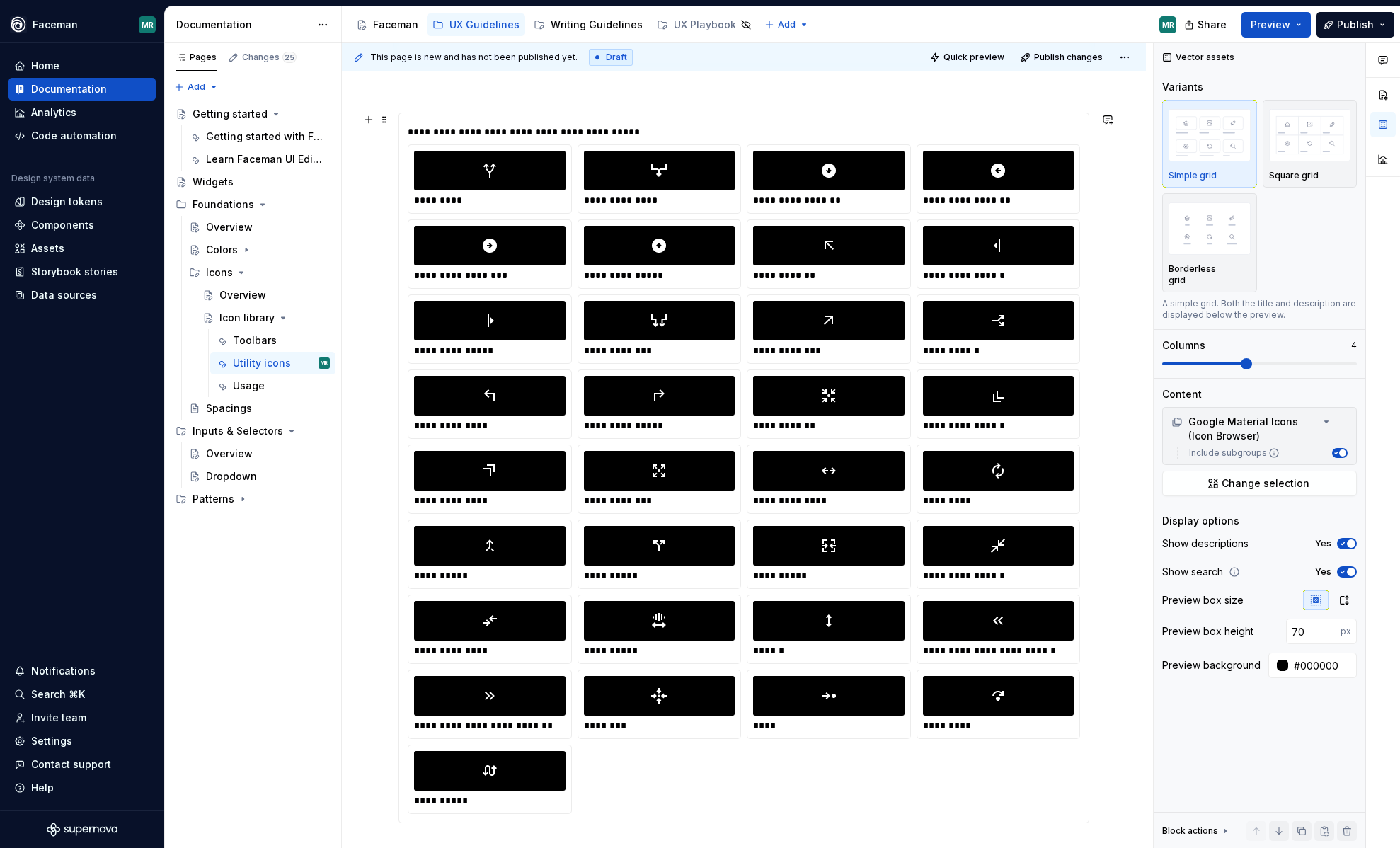
click at [796, 495] on div "**********" at bounding box center [830, 500] width 153 height 14
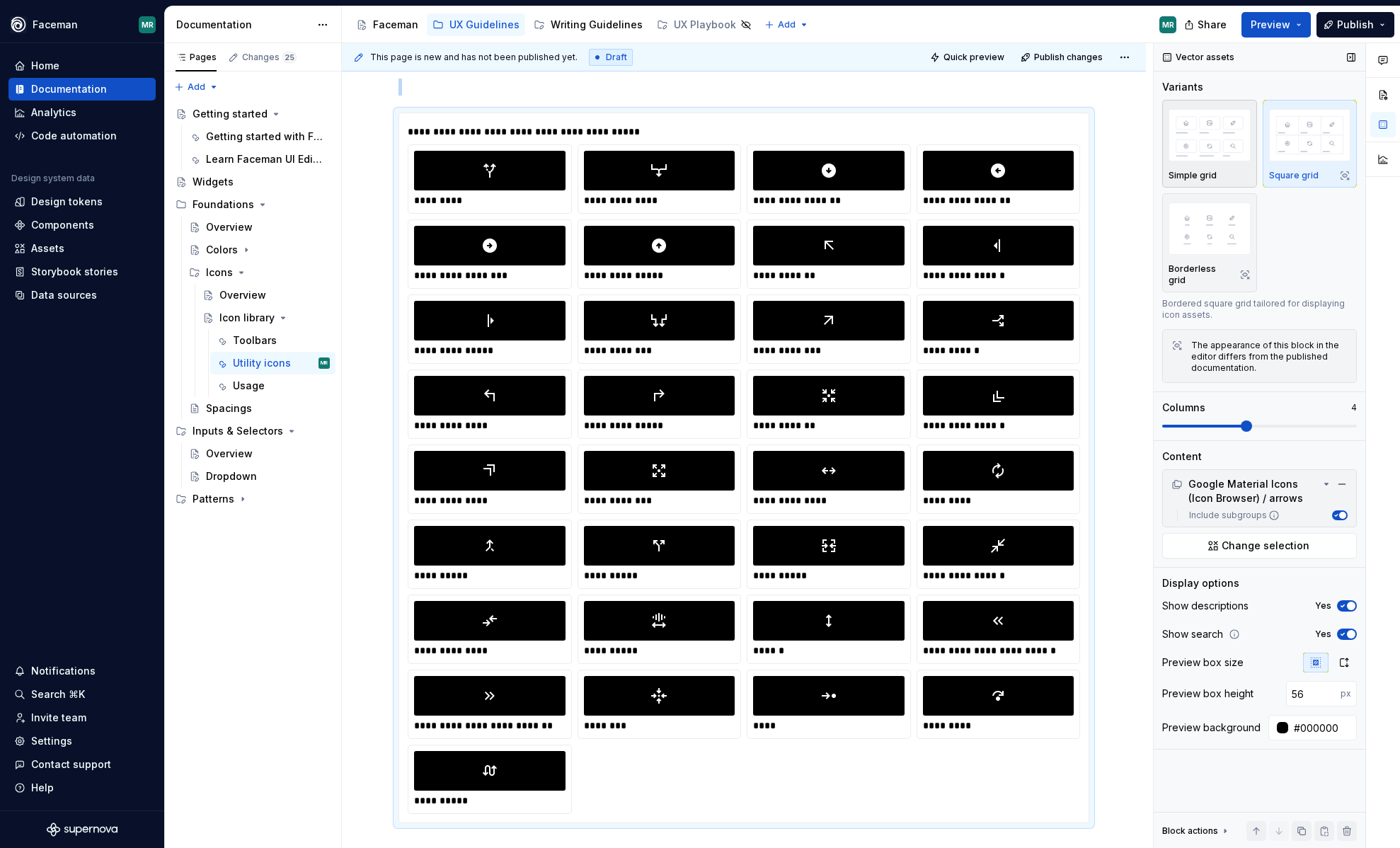
click at [1199, 154] on img "button" at bounding box center [1209, 135] width 82 height 51
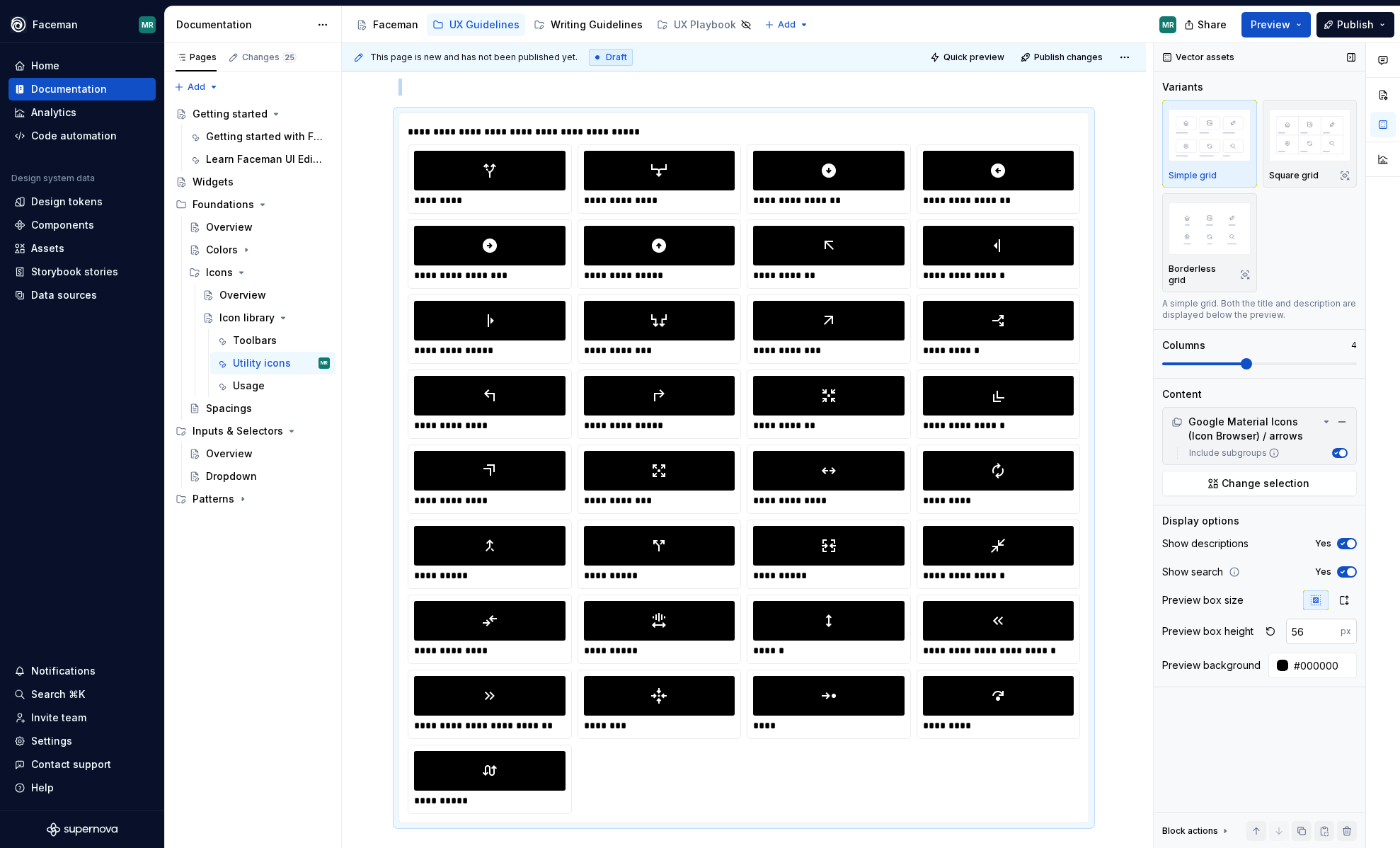
click at [1314, 619] on input "56" at bounding box center [1314, 632] width 54 height 26
type input "5"
type input "70"
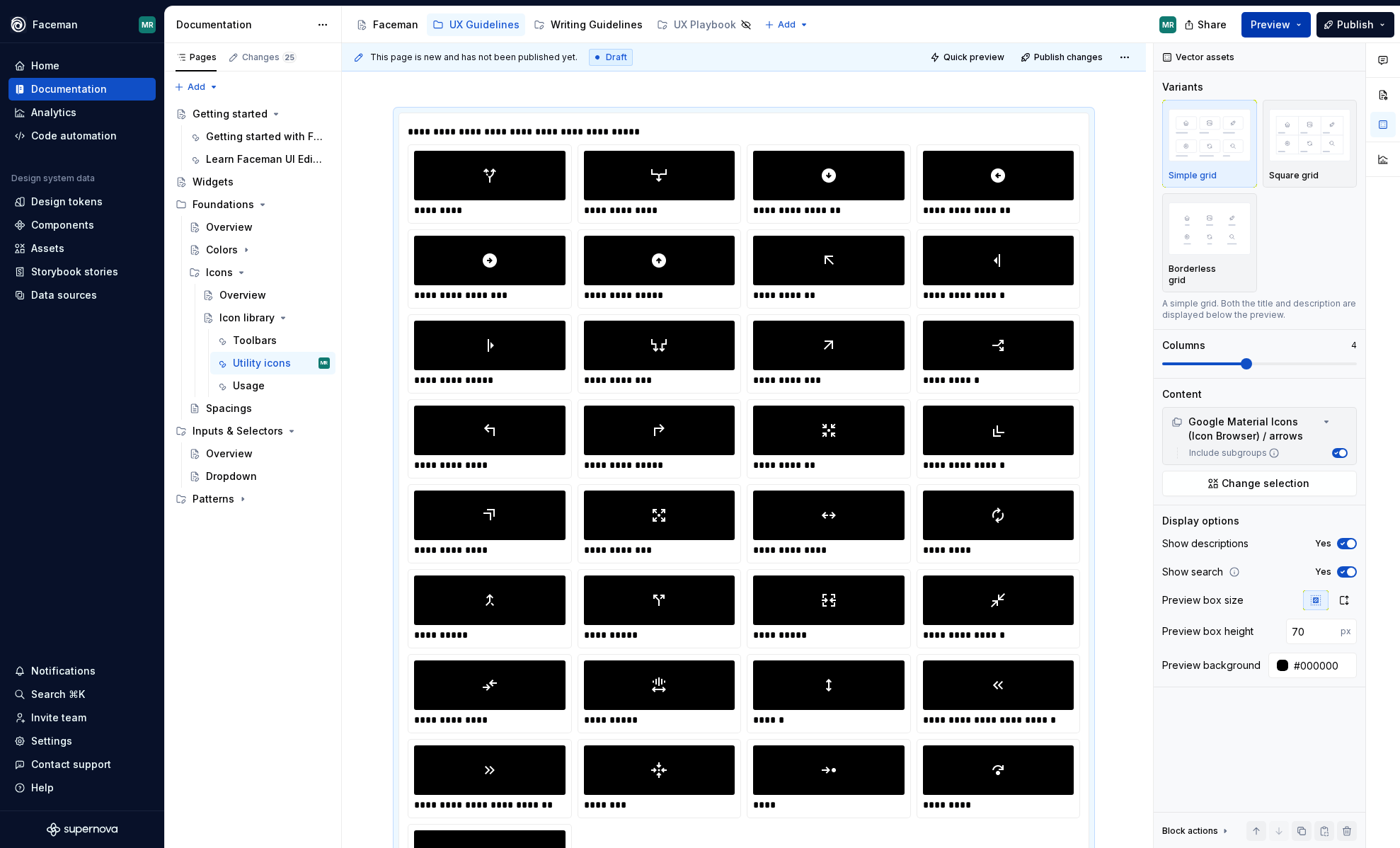
click at [1295, 18] on button "Preview" at bounding box center [1277, 25] width 70 height 26
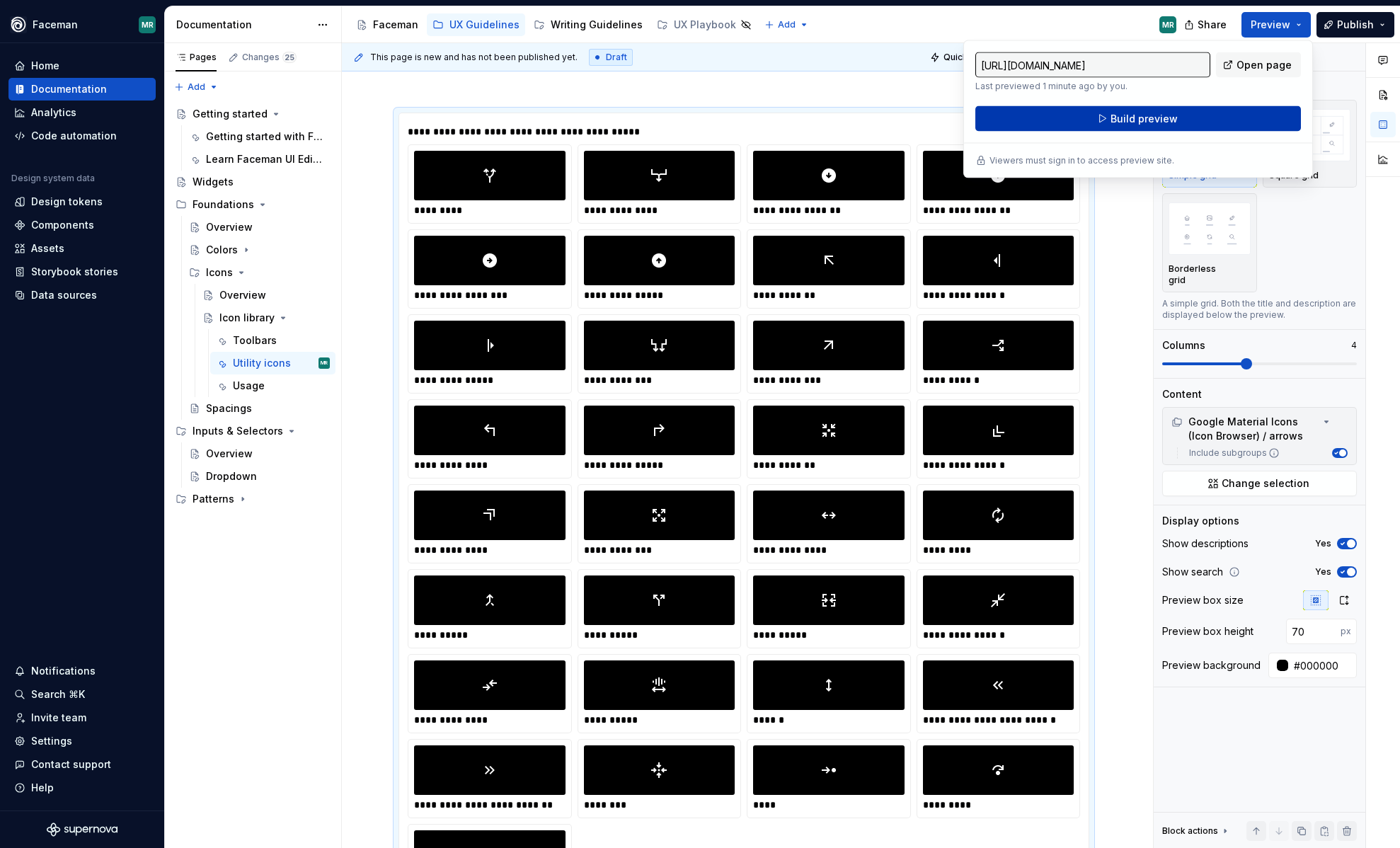
click at [1238, 107] on button "Build preview" at bounding box center [1138, 119] width 326 height 26
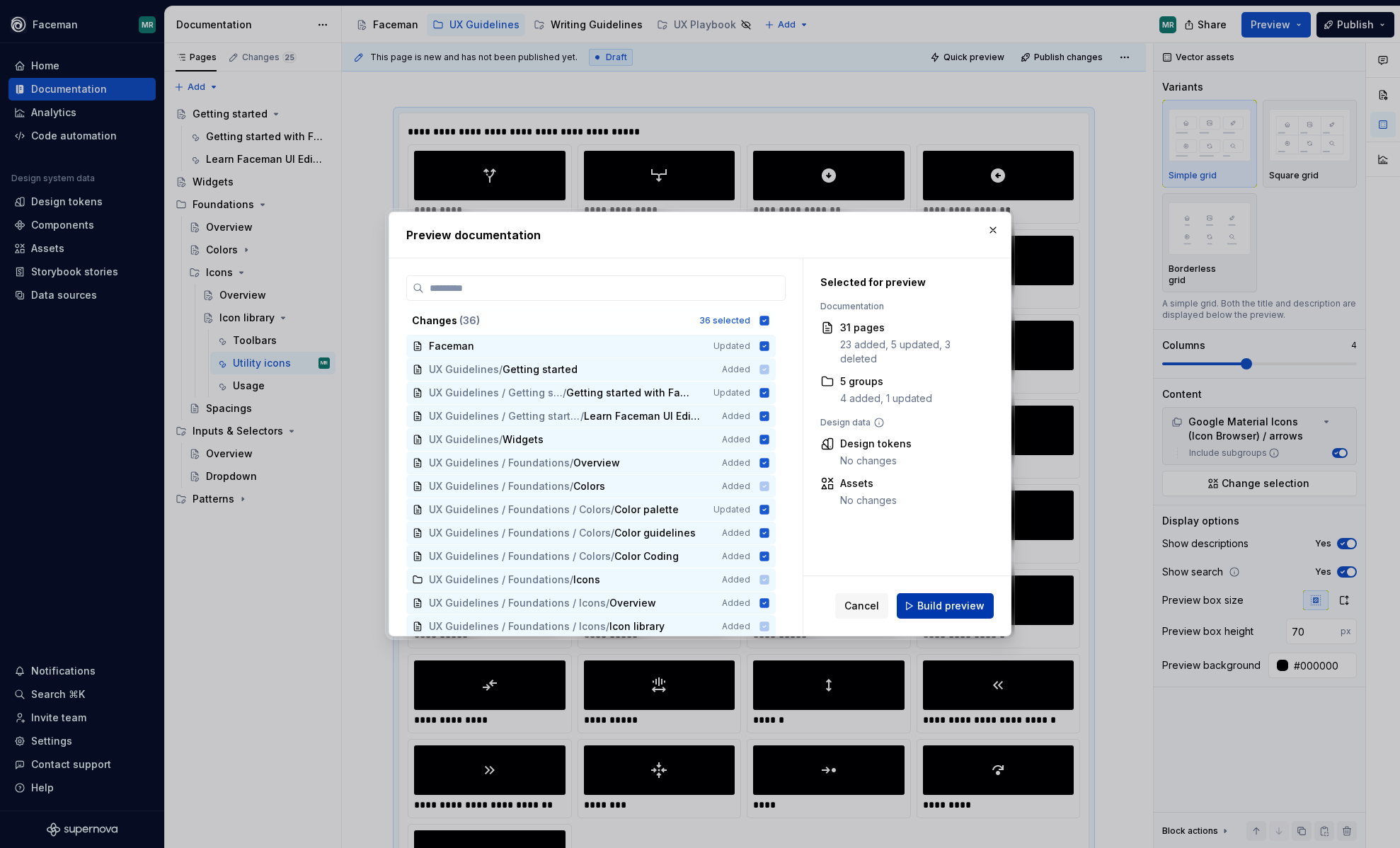
click at [940, 612] on span "Build preview" at bounding box center [951, 606] width 67 height 14
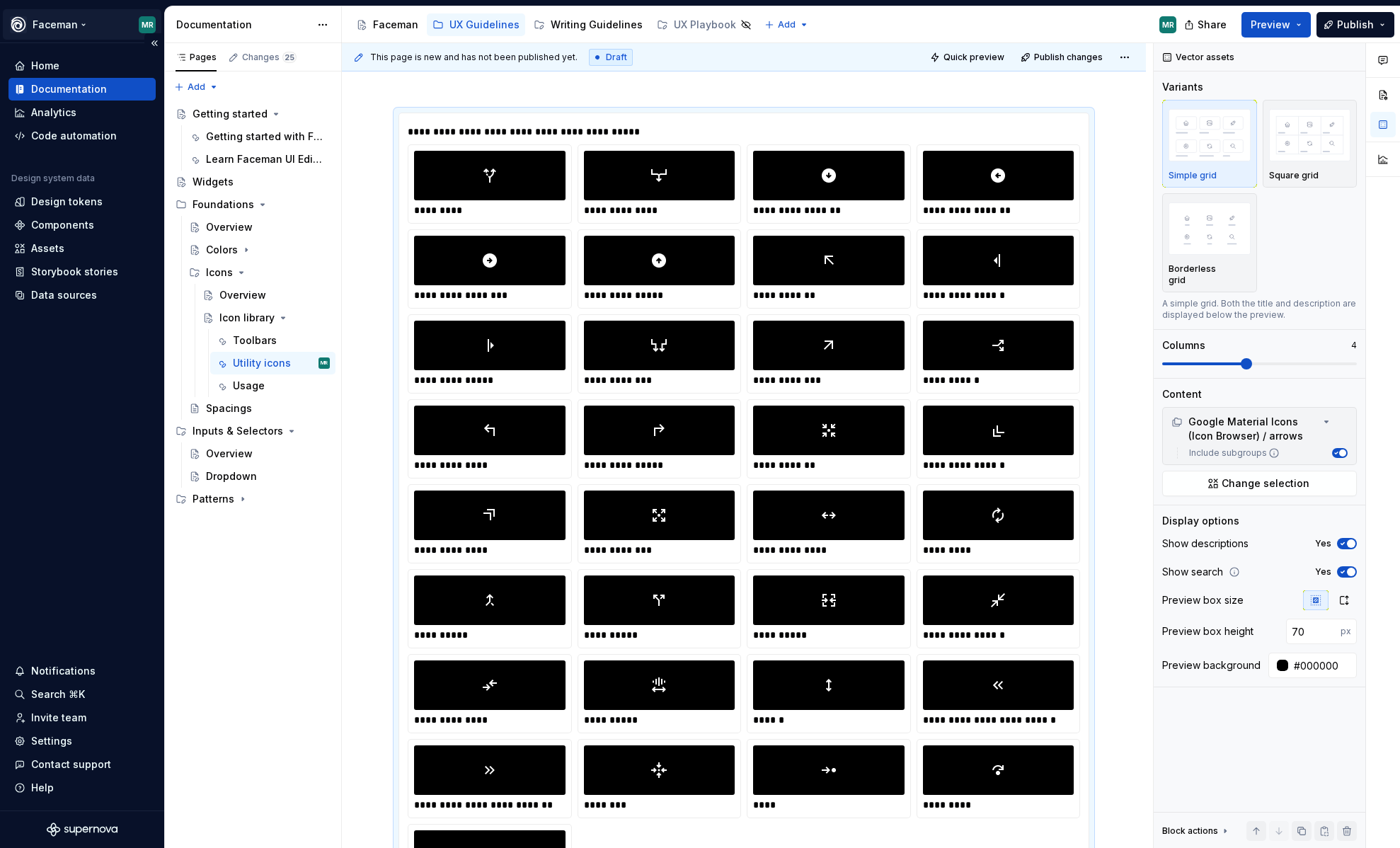
click at [80, 25] on html "Faceman MR Home Documentation Analytics Code automation Design system data Desi…" at bounding box center [700, 424] width 1400 height 848
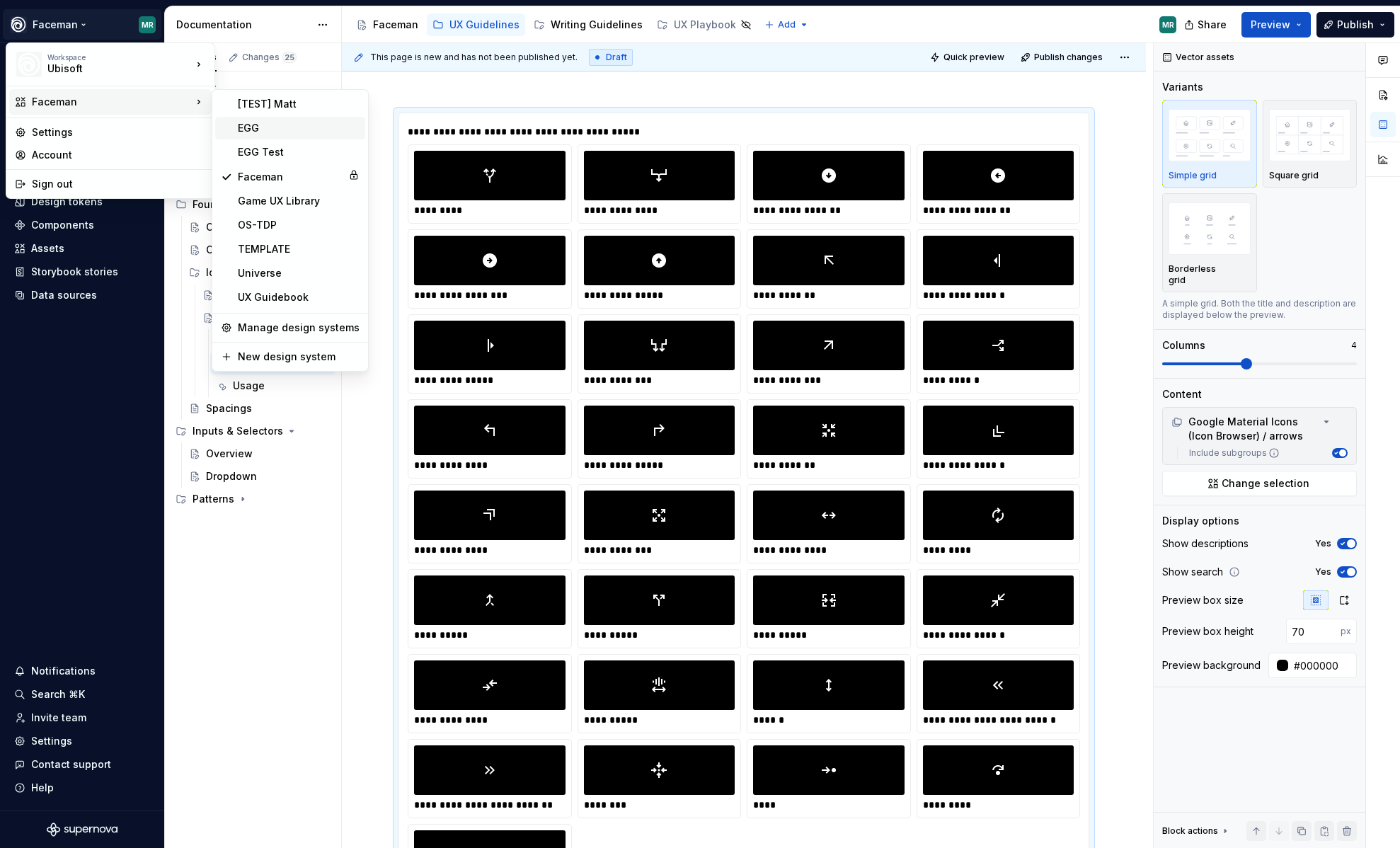
click at [277, 132] on div "EGG" at bounding box center [298, 128] width 122 height 14
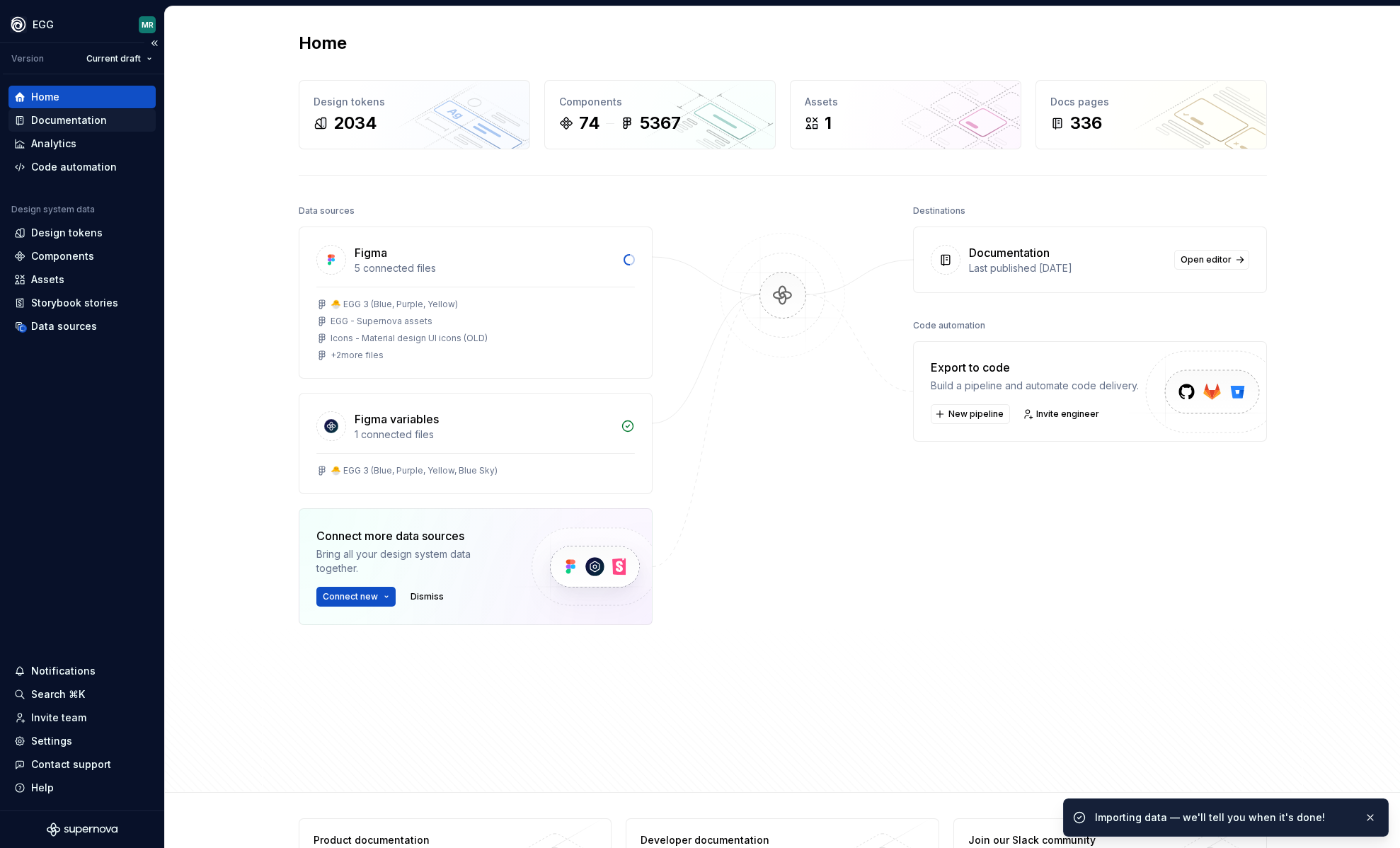
click at [87, 126] on div "Documentation" at bounding box center [69, 120] width 76 height 14
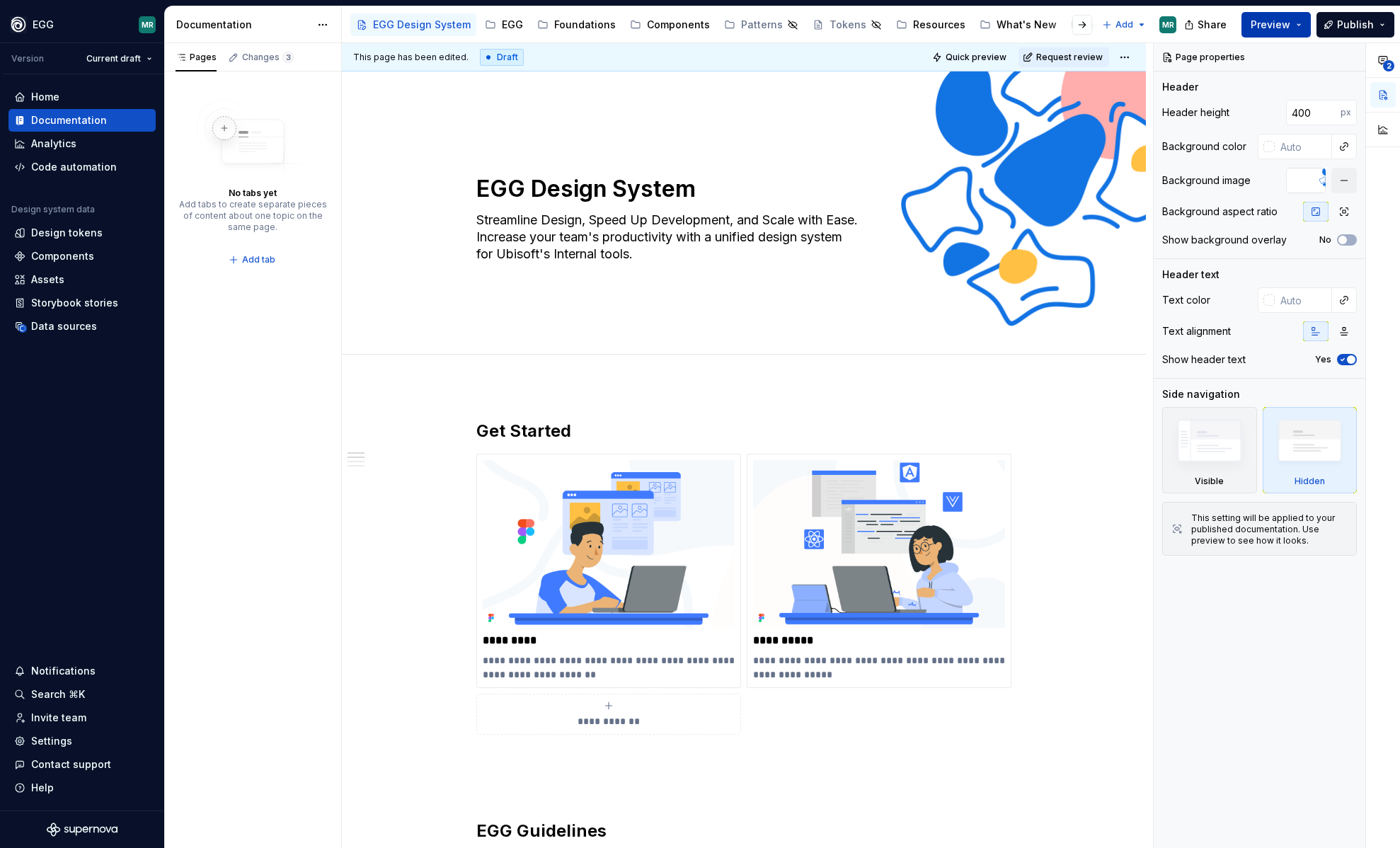
click at [1294, 26] on button "Preview" at bounding box center [1277, 25] width 70 height 26
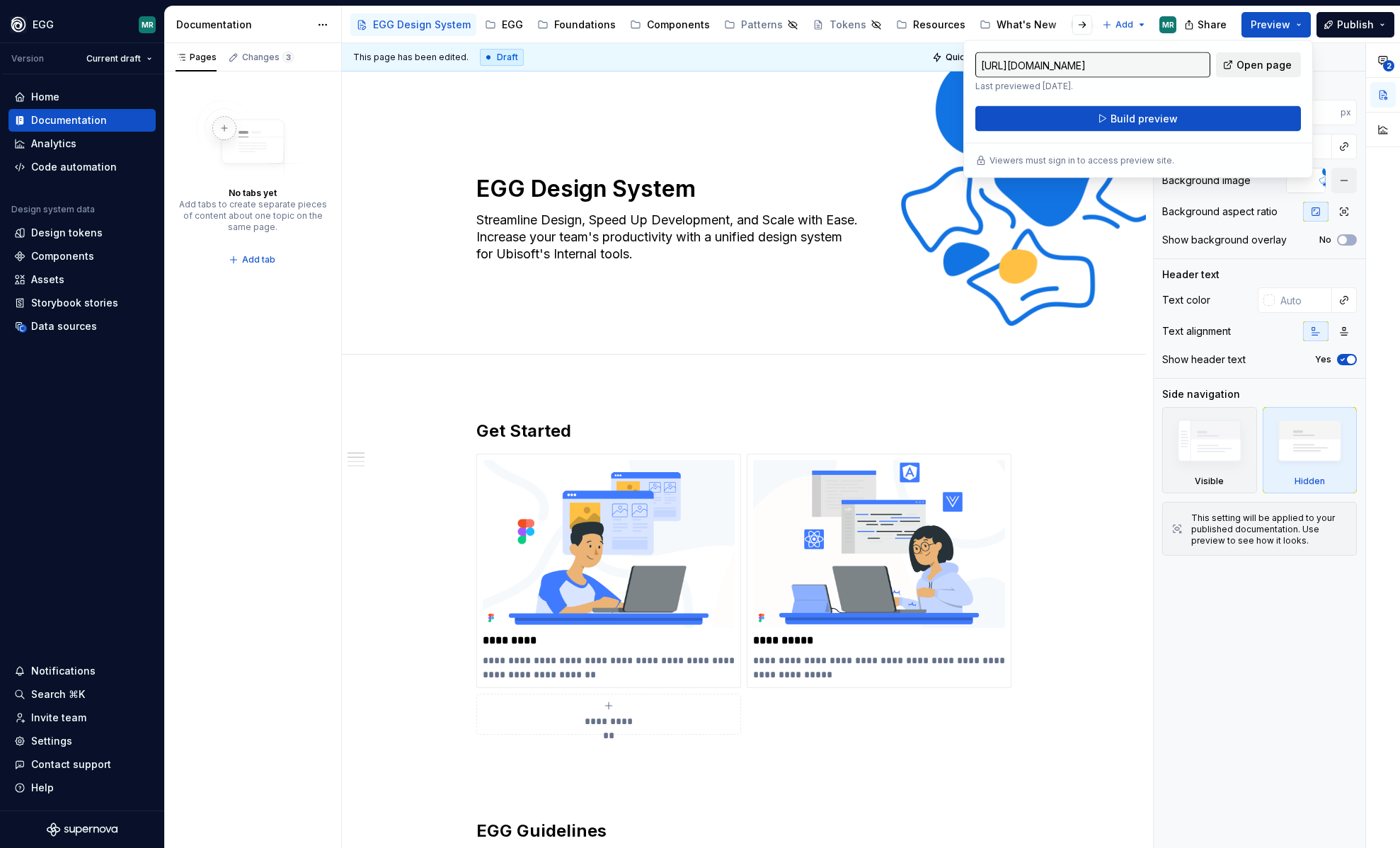
click at [1271, 66] on span "Open page" at bounding box center [1264, 65] width 55 height 14
click at [52, 19] on html "EGG MR Version Current draft Home Documentation Analytics Code automation Desig…" at bounding box center [700, 424] width 1400 height 848
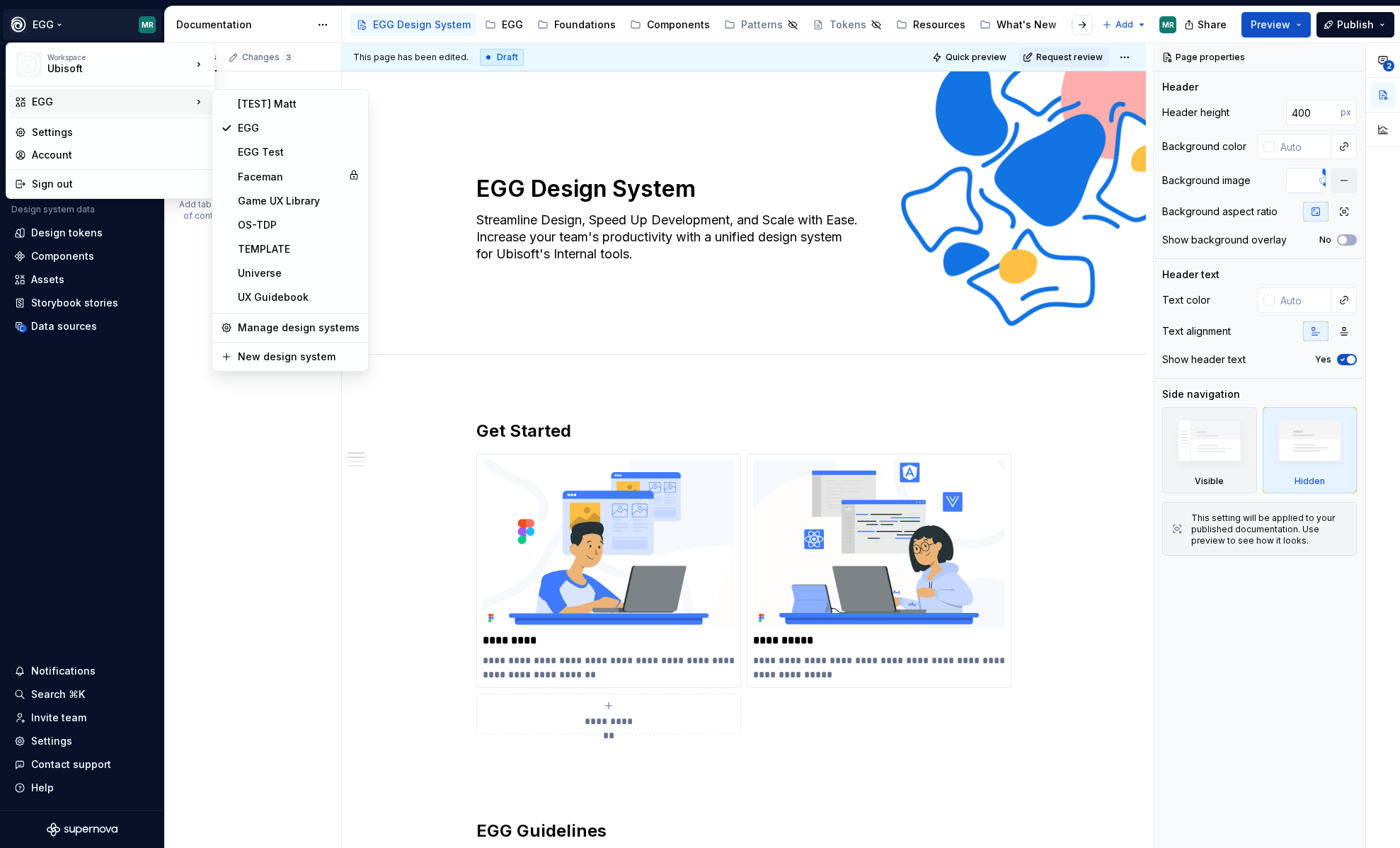
click at [105, 105] on div "EGG" at bounding box center [112, 101] width 160 height 14
click at [277, 171] on div "Faceman" at bounding box center [290, 177] width 105 height 14
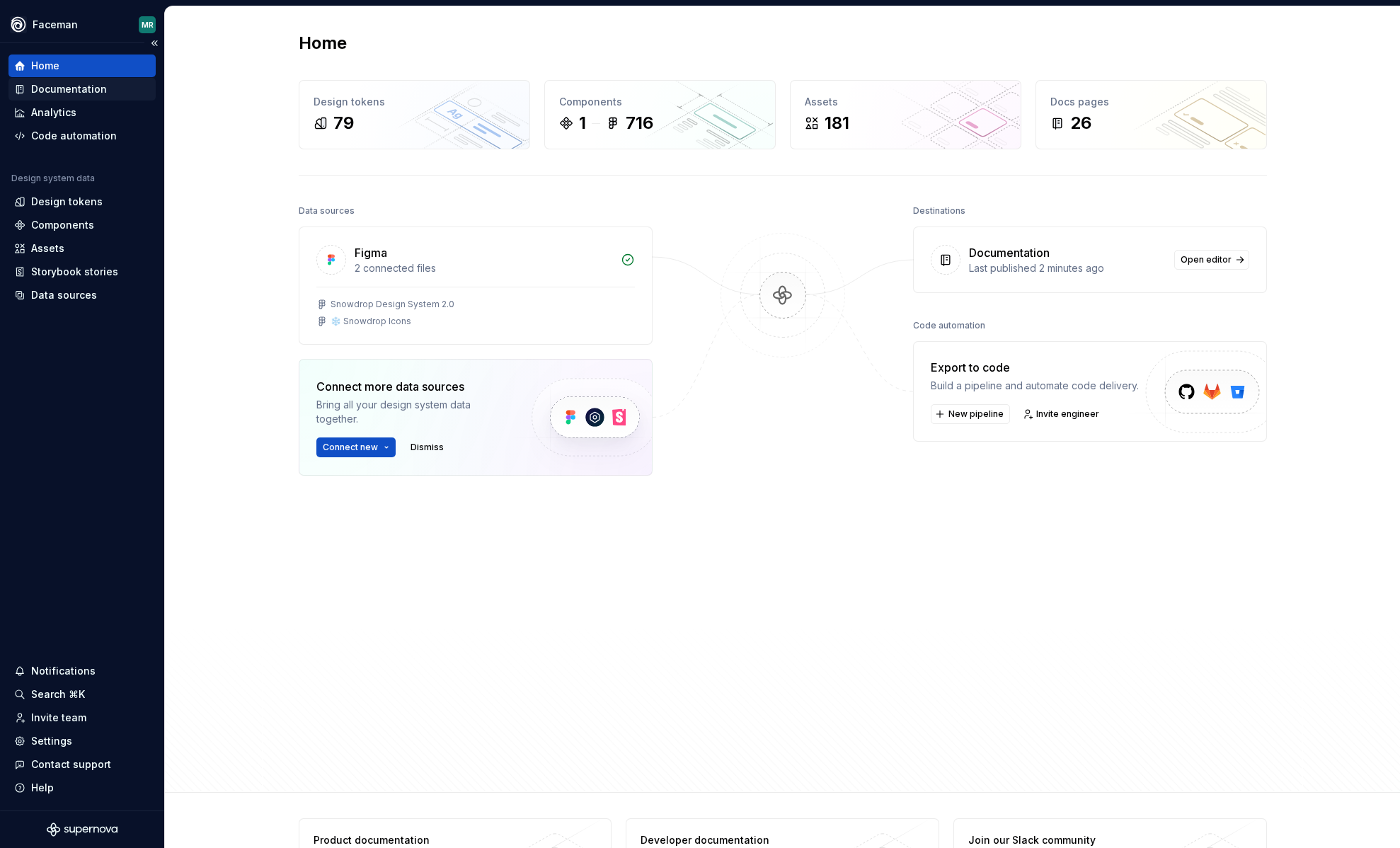
click at [78, 92] on div "Documentation" at bounding box center [69, 89] width 76 height 14
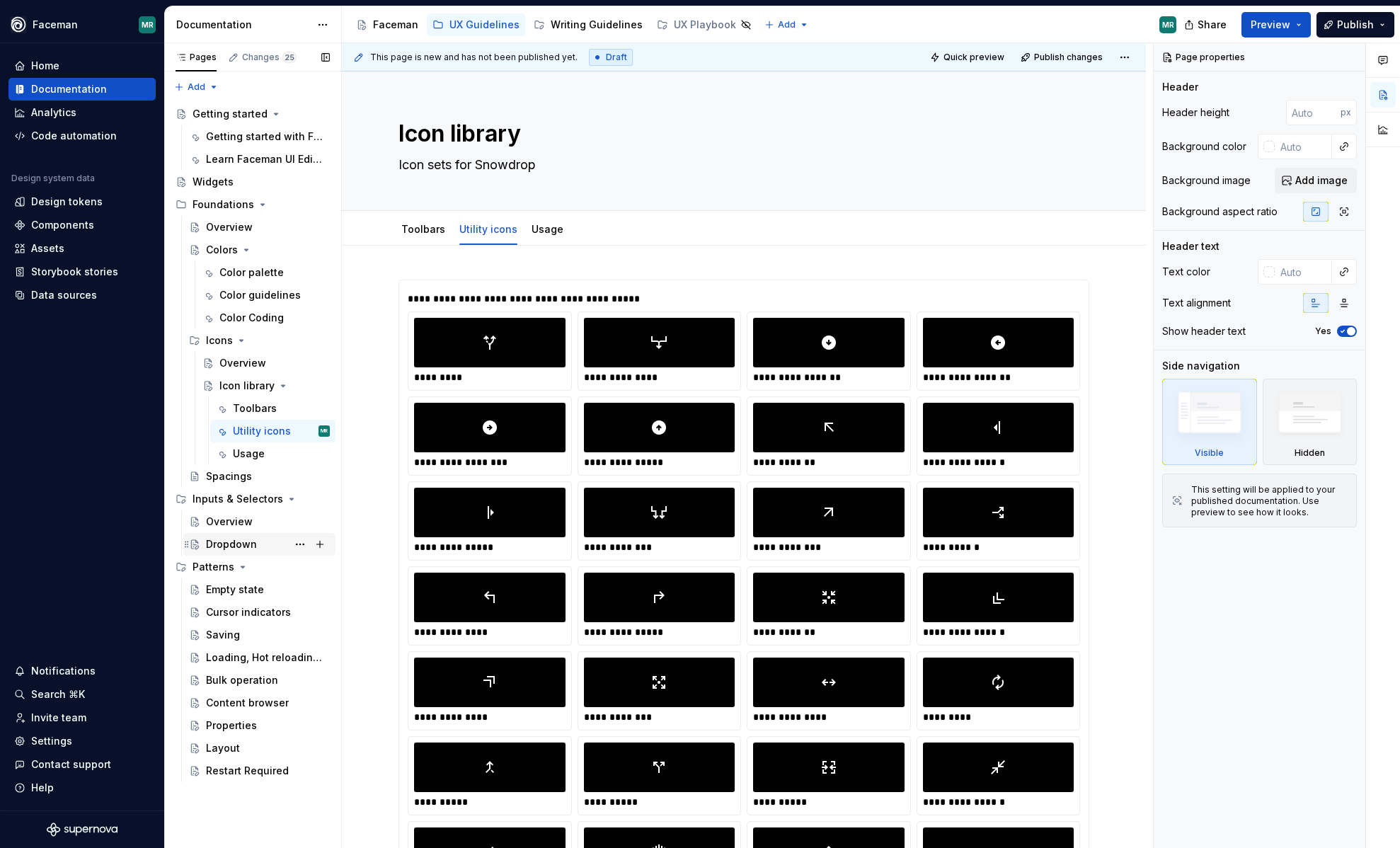
click at [241, 545] on div "Dropdown" at bounding box center [231, 544] width 51 height 14
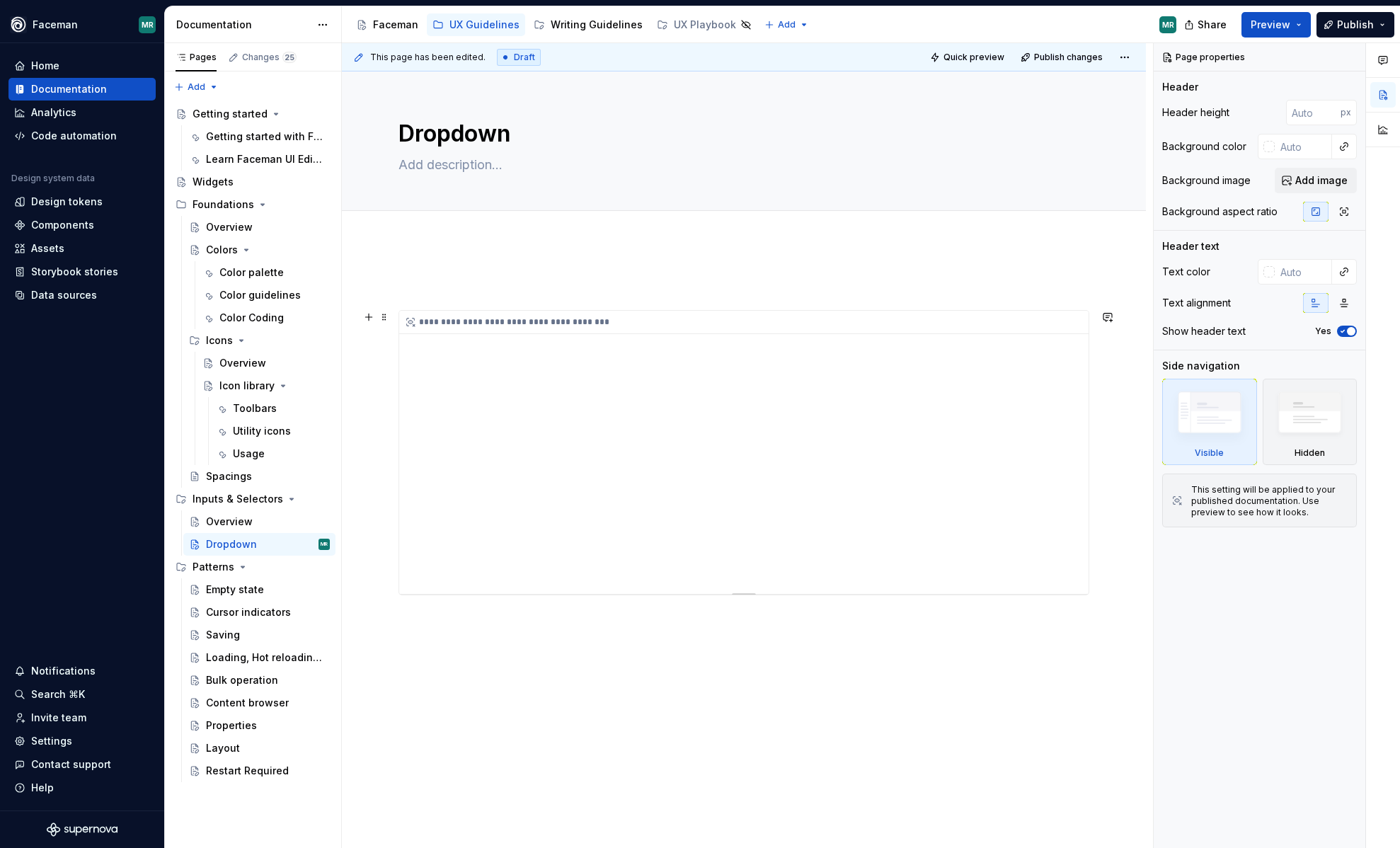
type textarea "*"
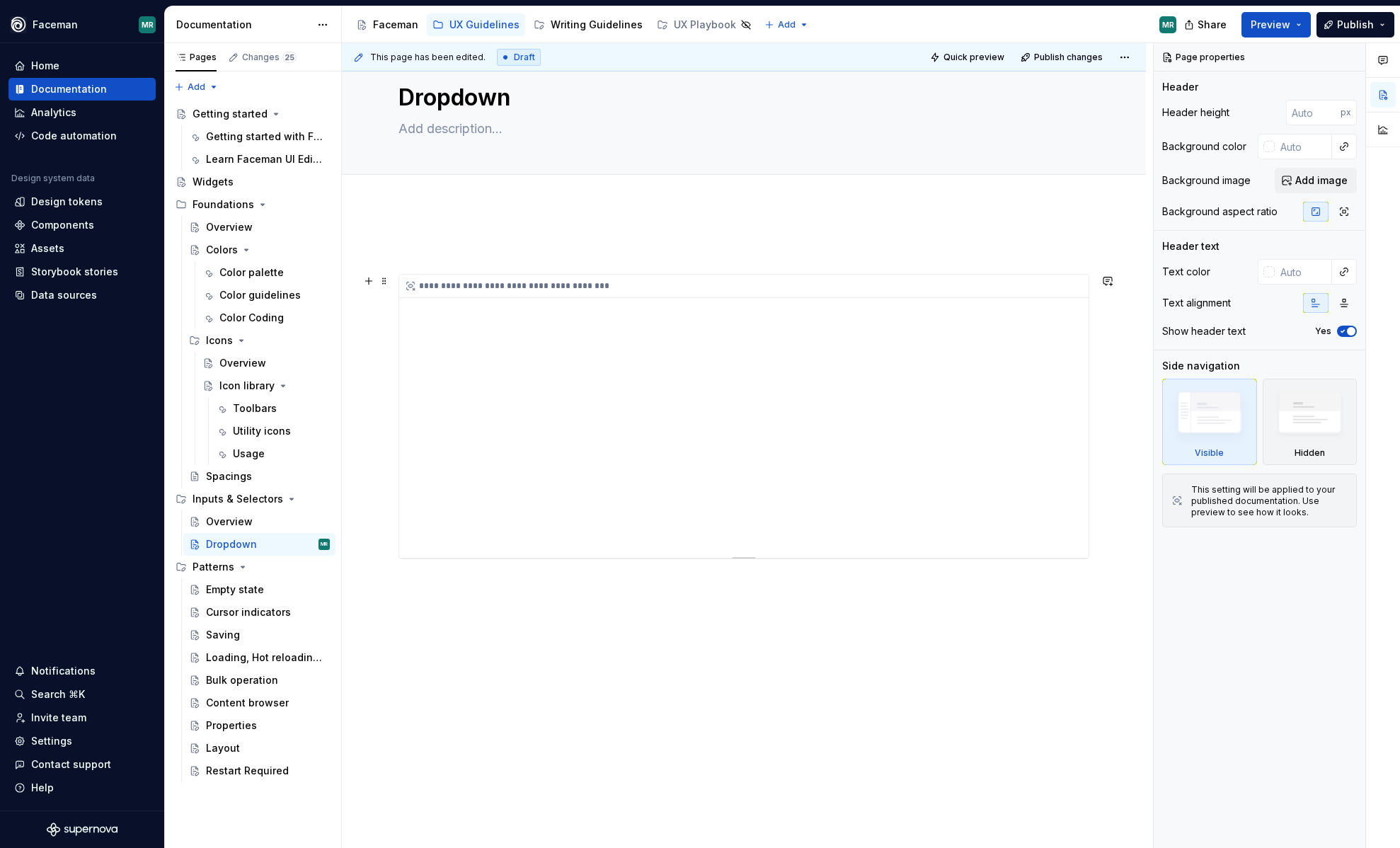
scroll to position [51, 0]
click at [462, 219] on div "**********" at bounding box center [743, 520] width 804 height 658
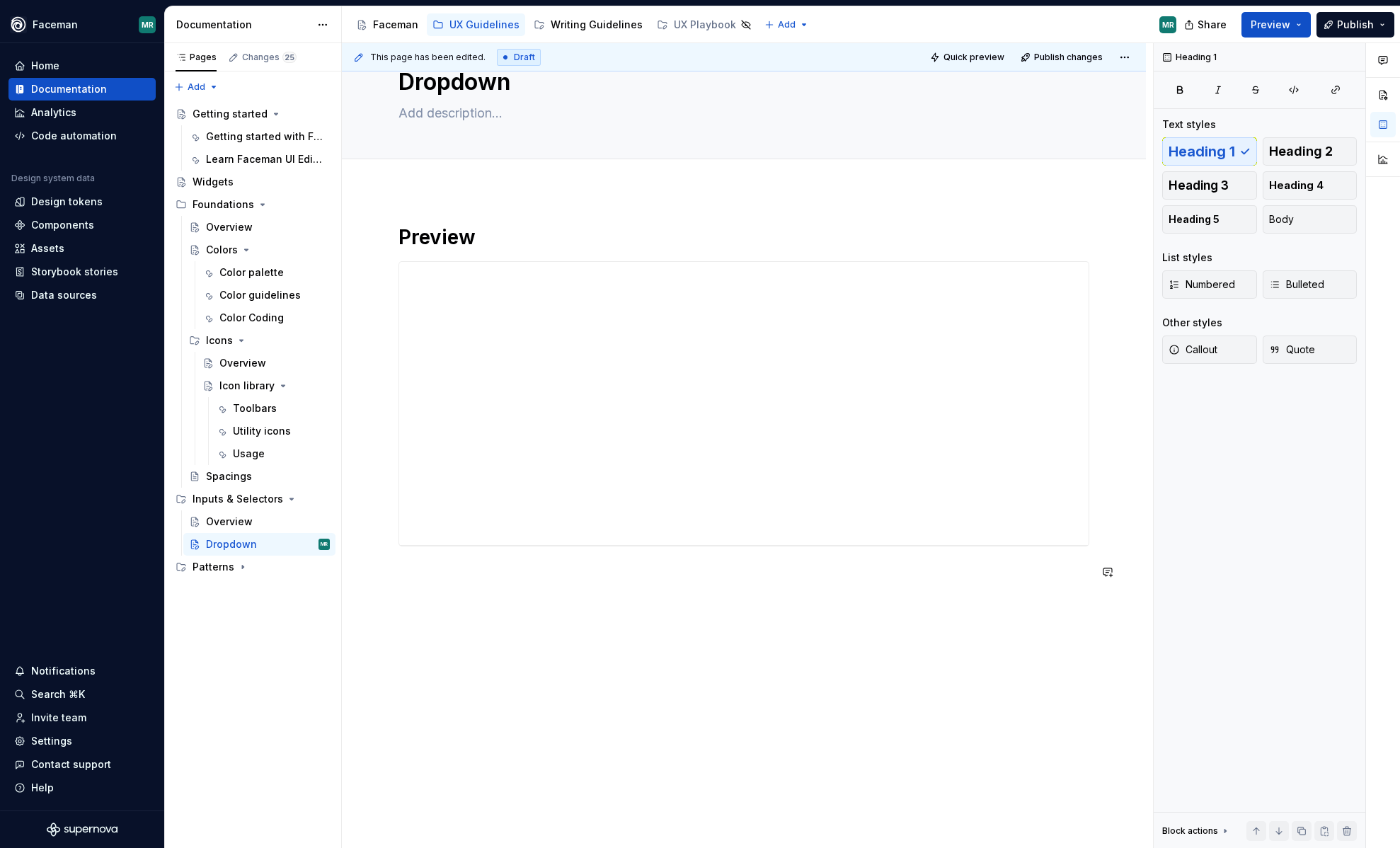
click at [904, 847] on div "**********" at bounding box center [743, 521] width 804 height 661
click at [1293, 17] on button "Preview" at bounding box center [1277, 25] width 70 height 26
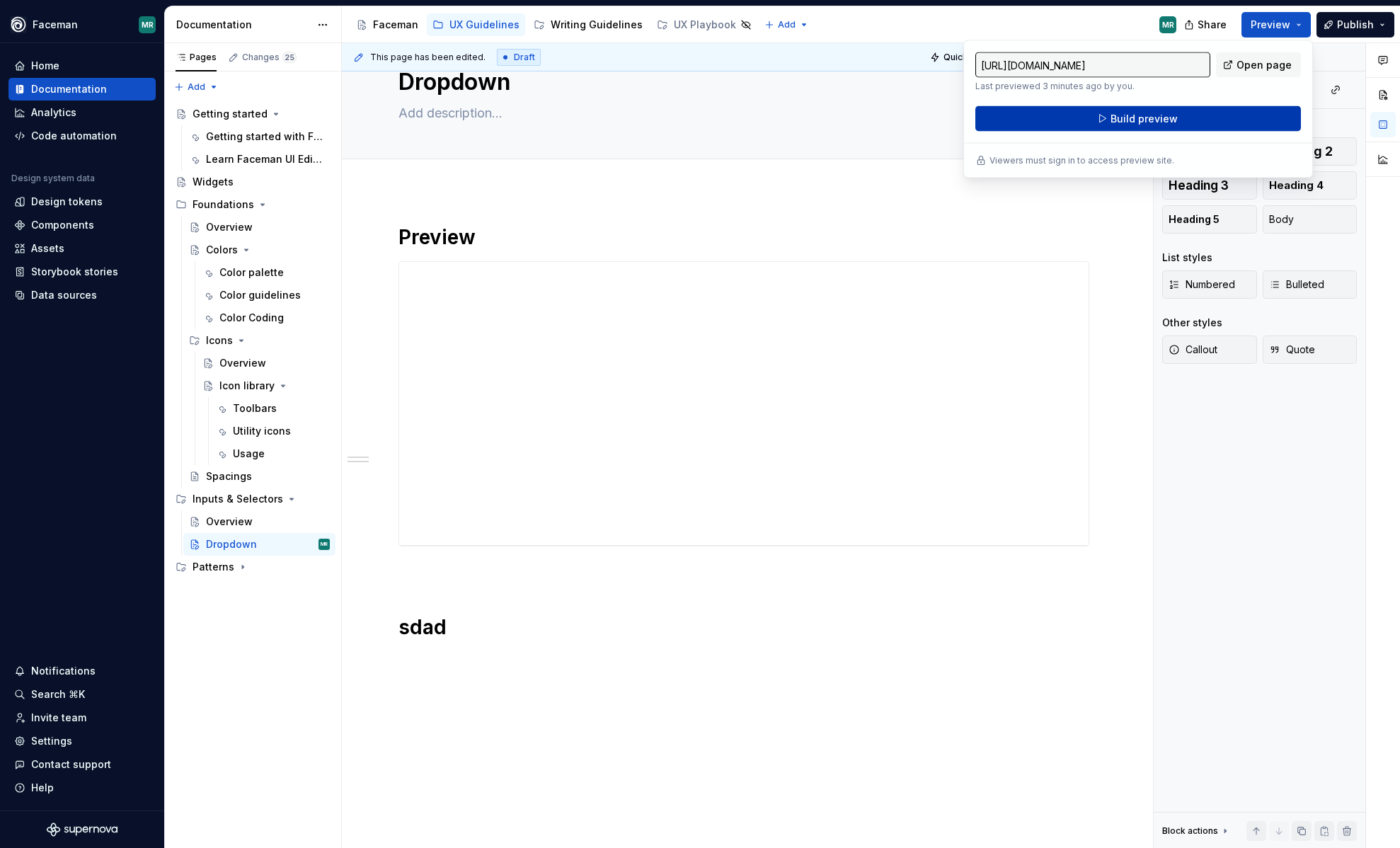
click at [1231, 127] on button "Build preview" at bounding box center [1138, 119] width 326 height 26
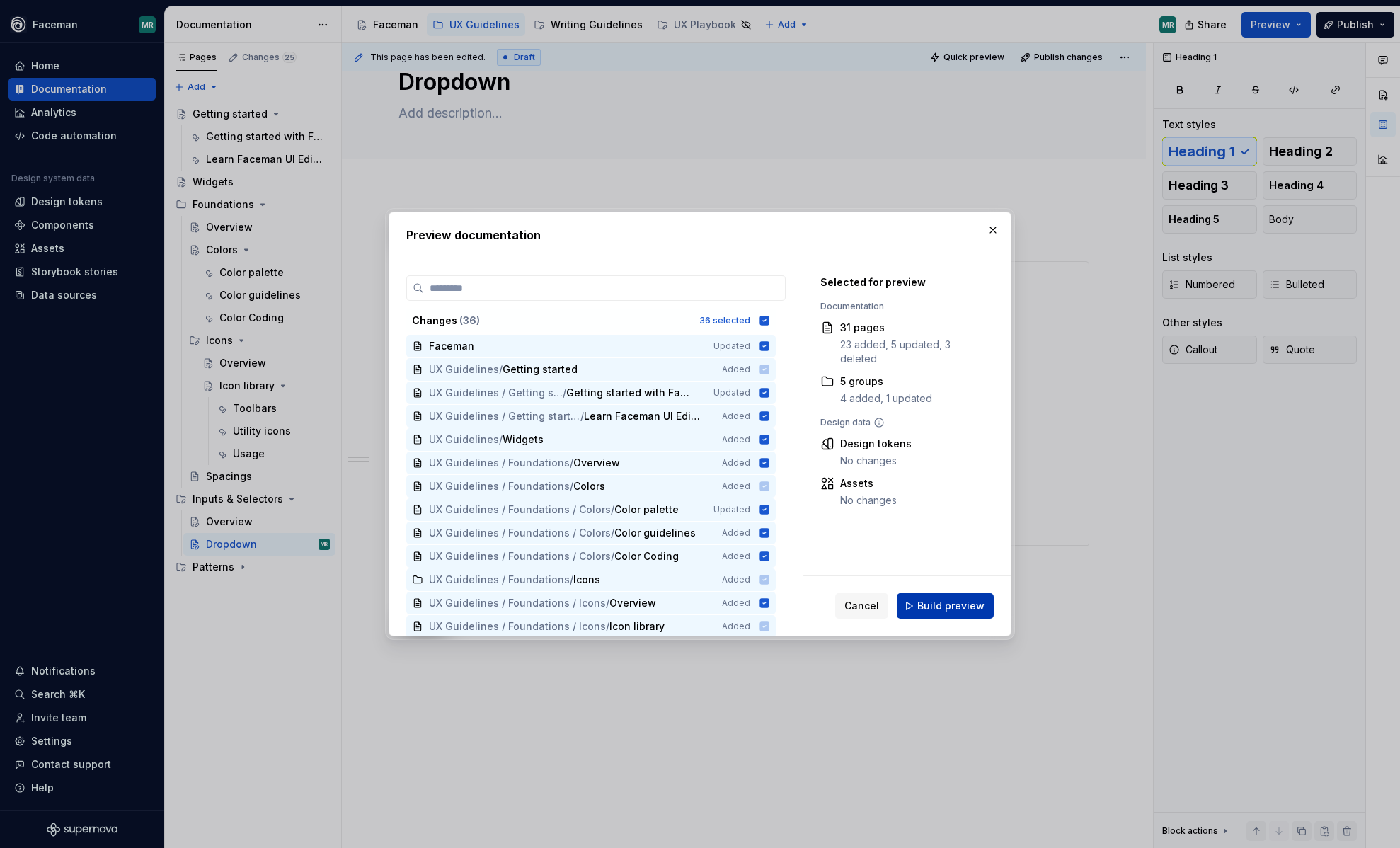
click at [943, 604] on span "Build preview" at bounding box center [951, 606] width 67 height 14
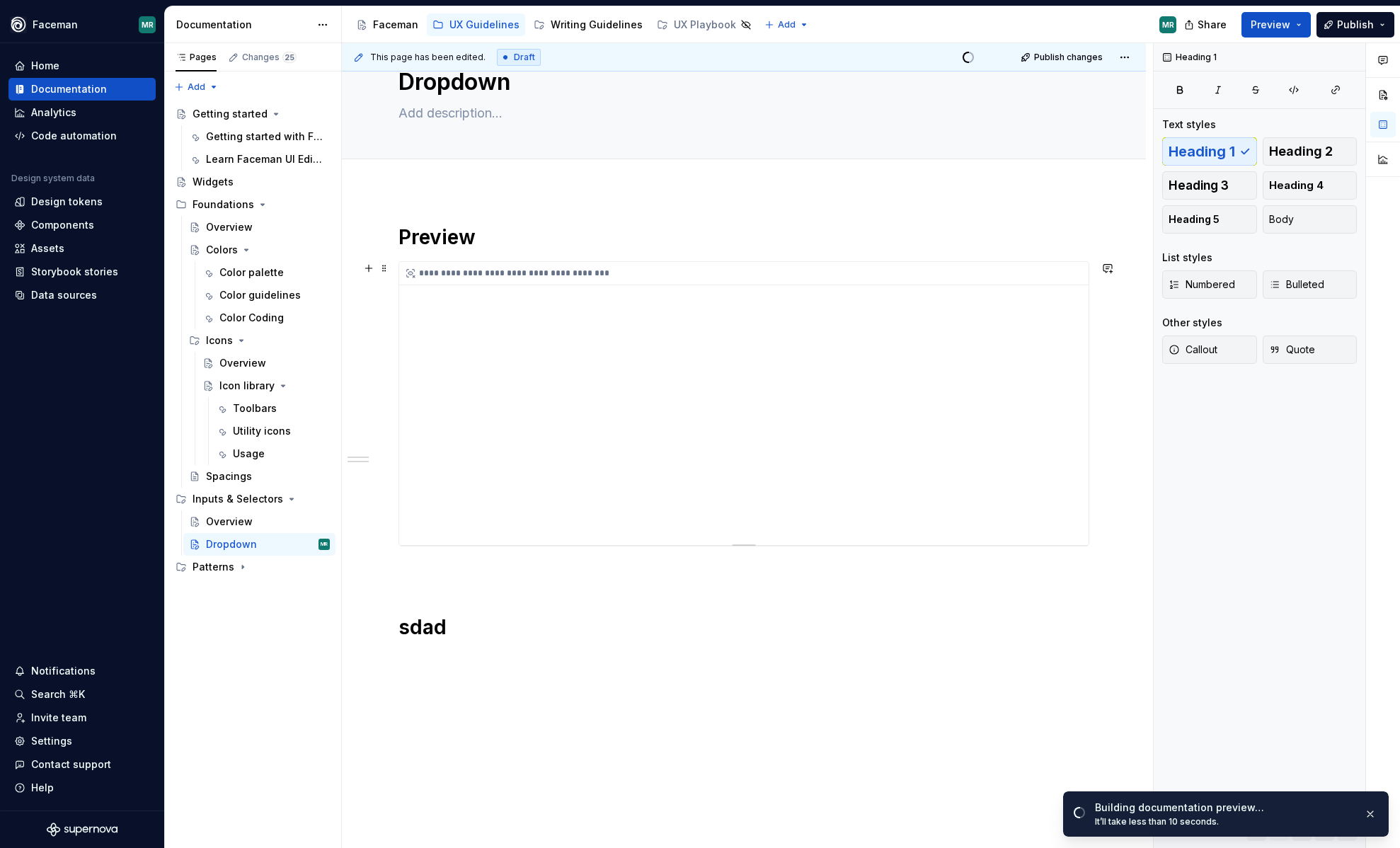
scroll to position [0, 0]
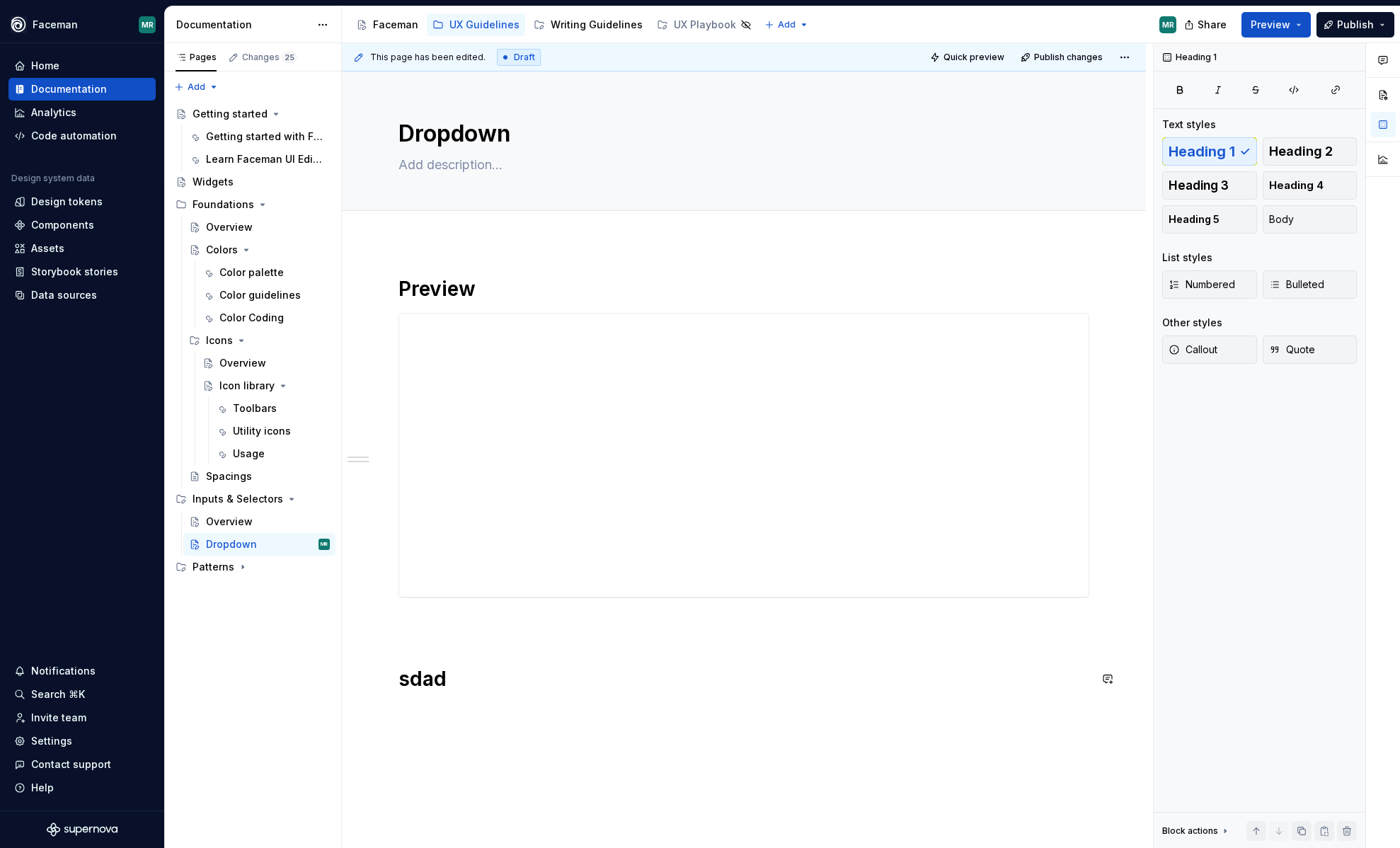
click at [446, 693] on div "**********" at bounding box center [743, 492] width 691 height 433
click at [436, 713] on p at bounding box center [743, 711] width 691 height 17
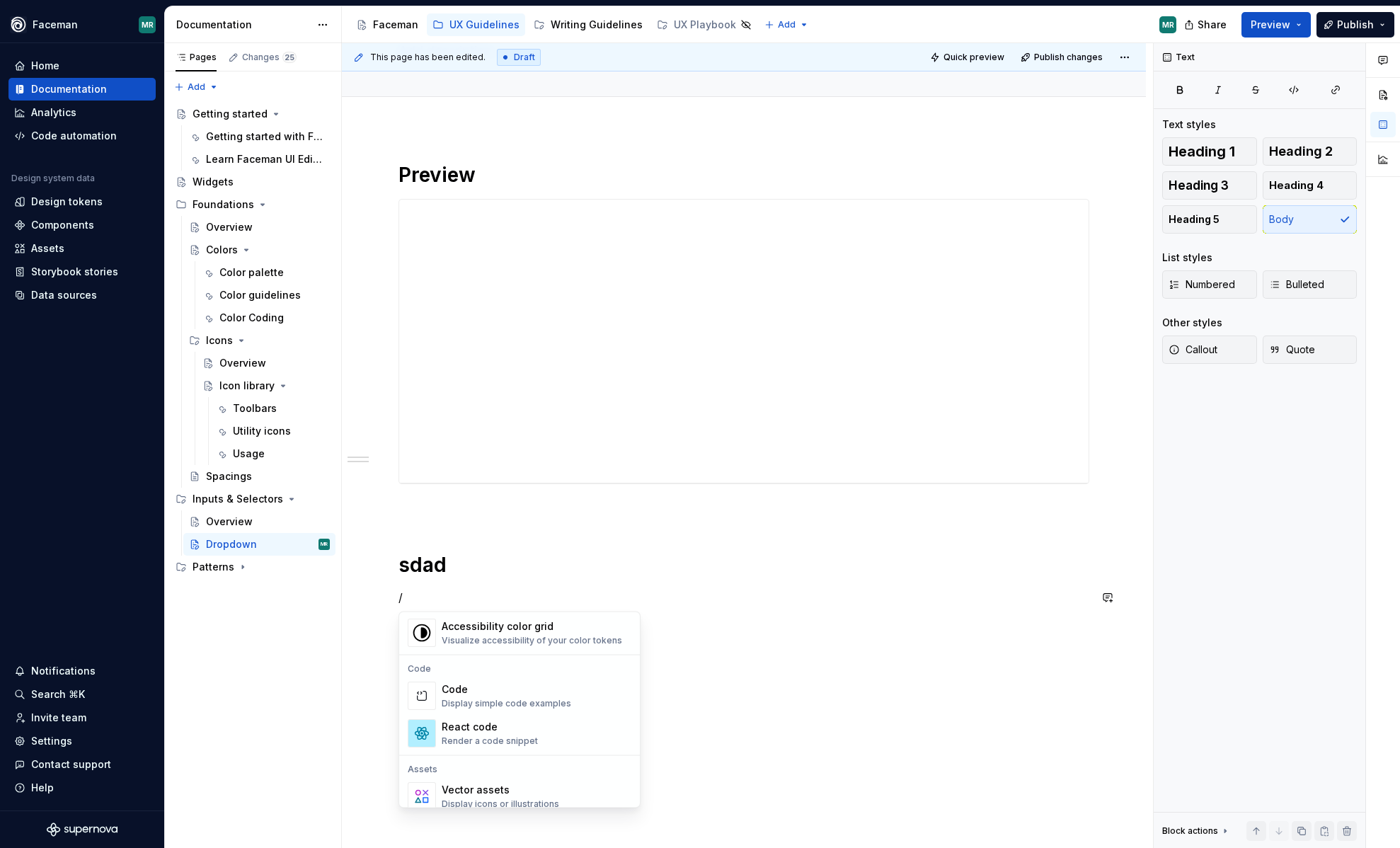
scroll to position [1120, 0]
click at [487, 690] on div "Code" at bounding box center [506, 694] width 129 height 14
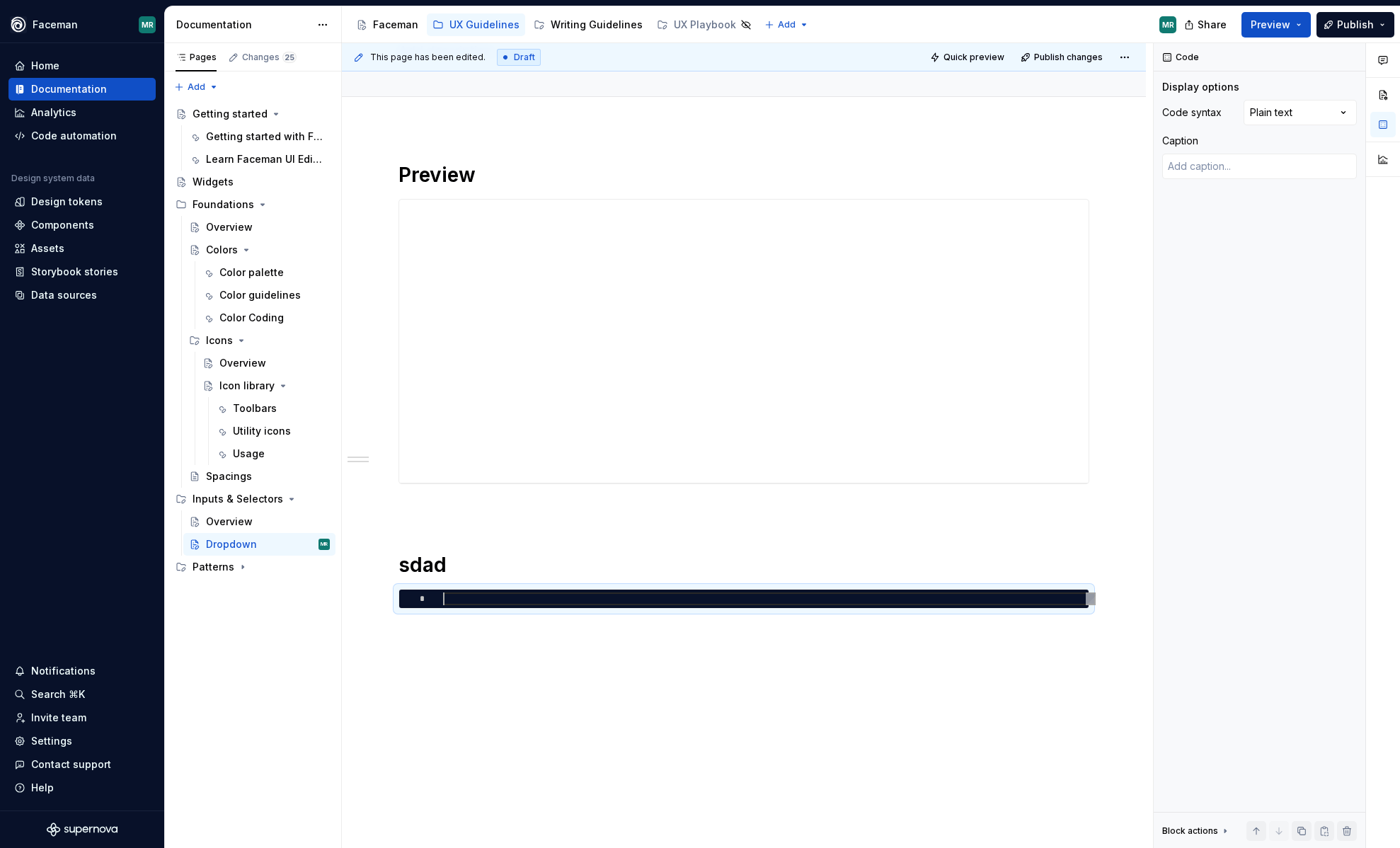
type textarea "*"
type textarea "**"
type textarea "*"
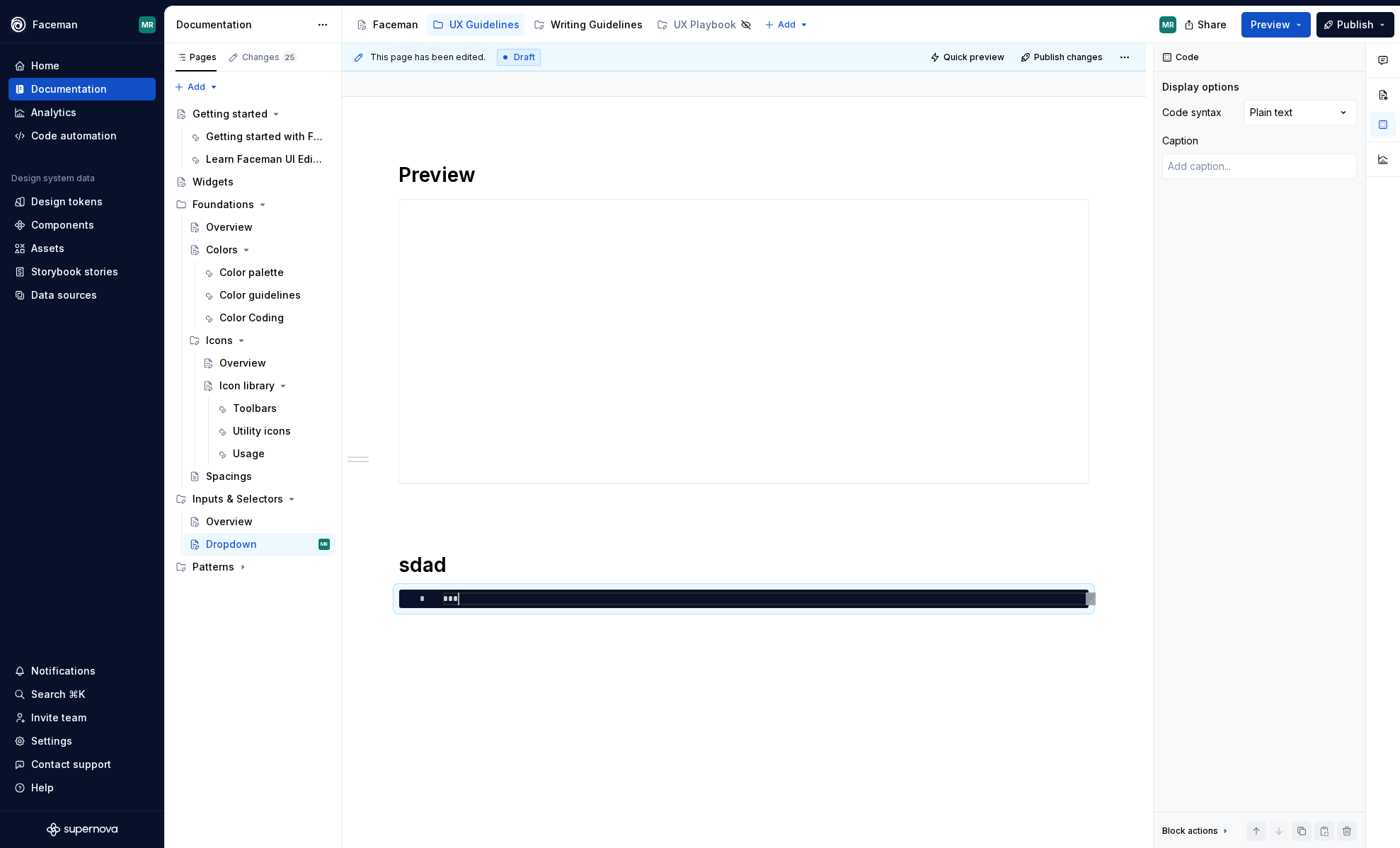
scroll to position [0, 14]
type textarea "***"
click at [445, 563] on h1 "sdad" at bounding box center [743, 565] width 691 height 26
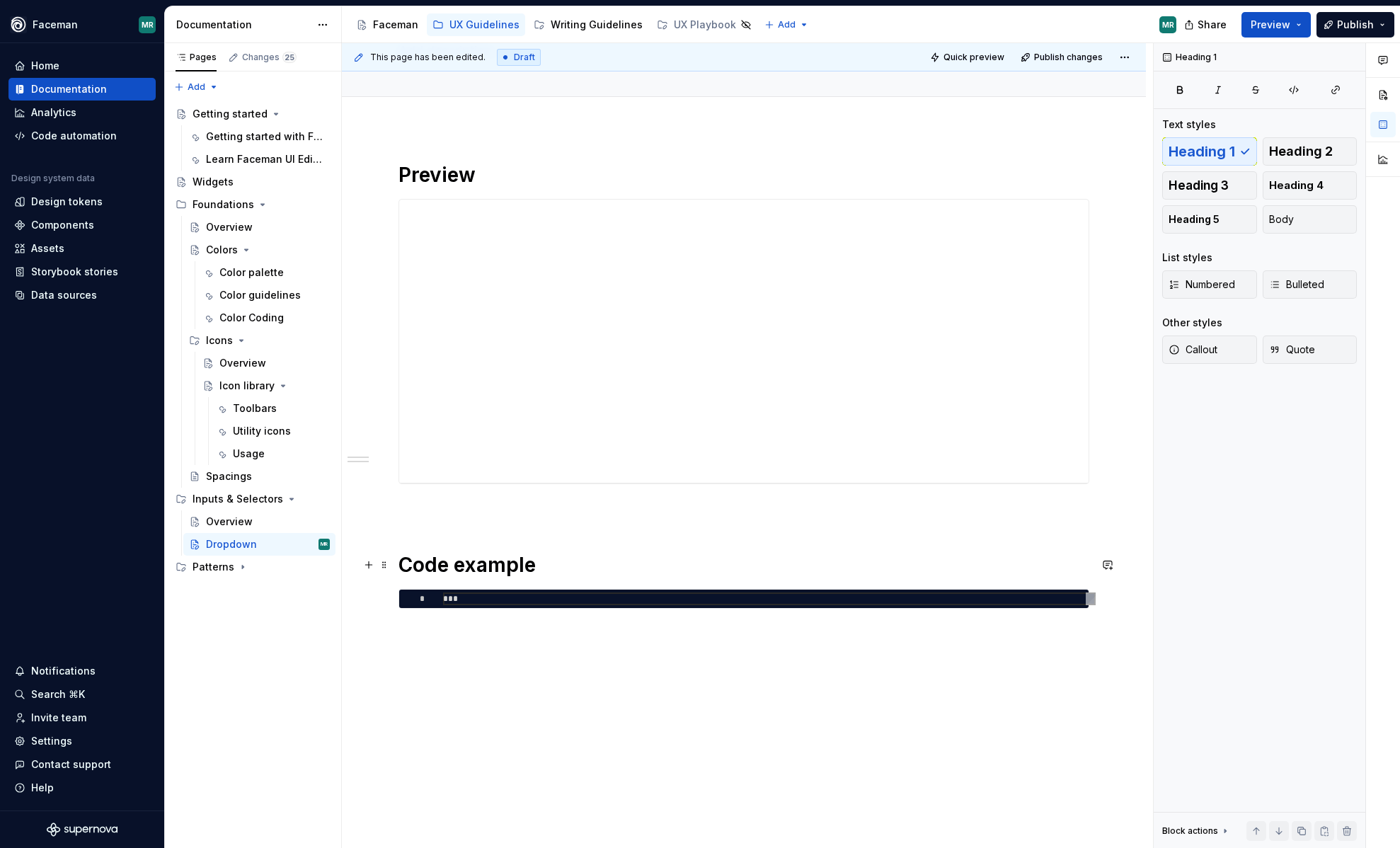
click at [405, 566] on h1 "Code example" at bounding box center [743, 565] width 691 height 26
click at [515, 598] on div "***" at bounding box center [769, 598] width 653 height 13
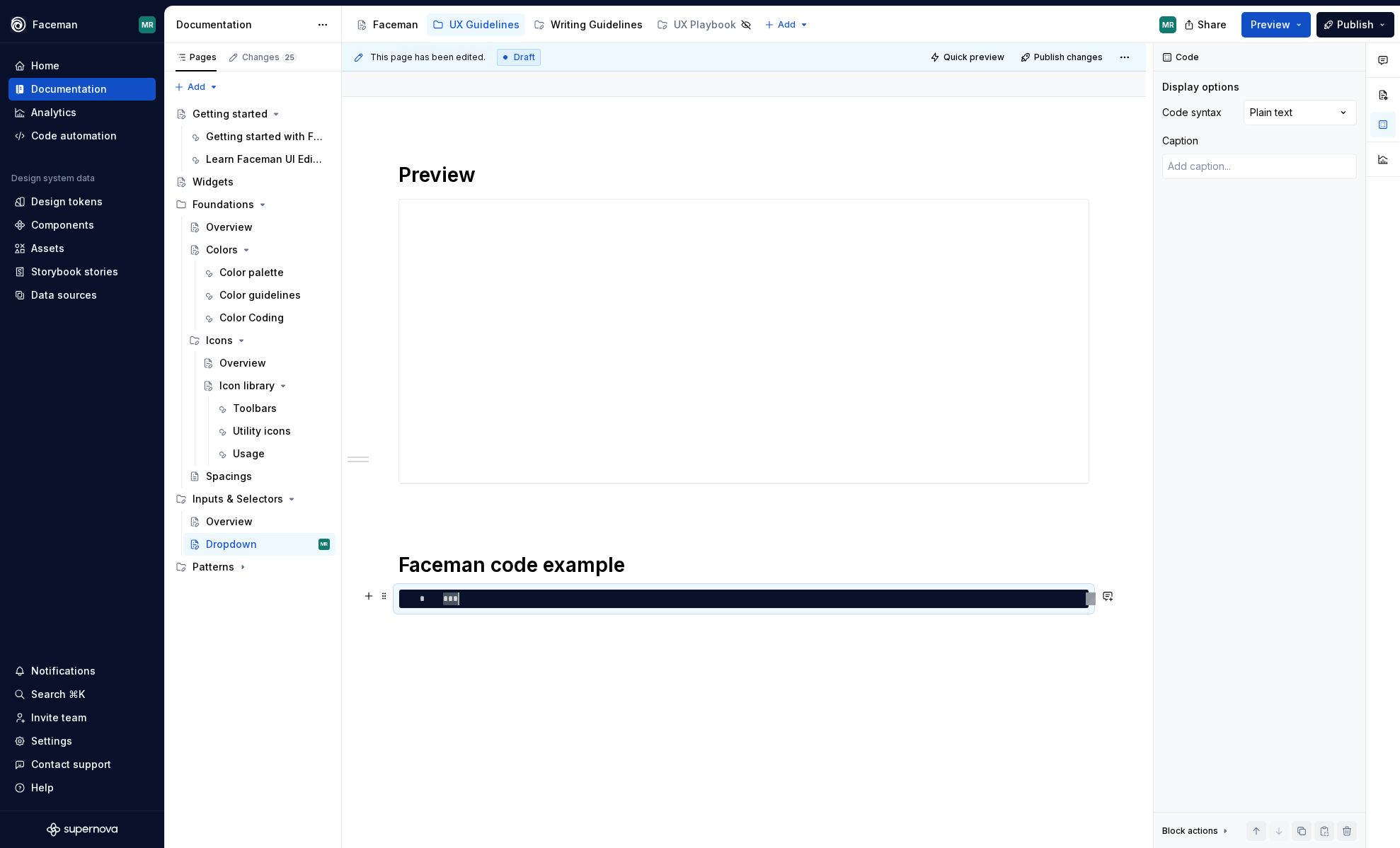
type textarea "*"
type textarea "**********"
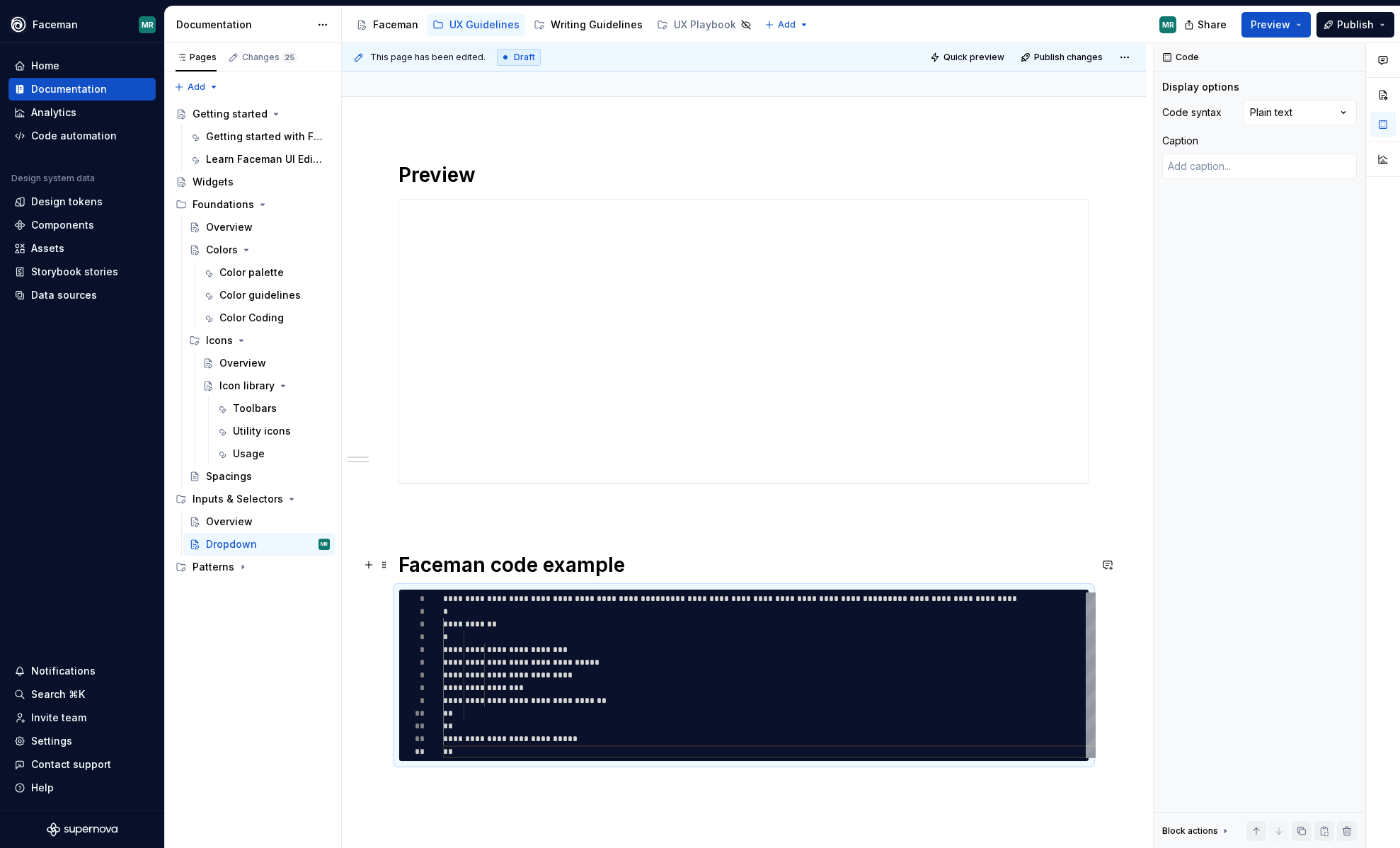
click at [1131, 577] on div "**********" at bounding box center [743, 580] width 804 height 905
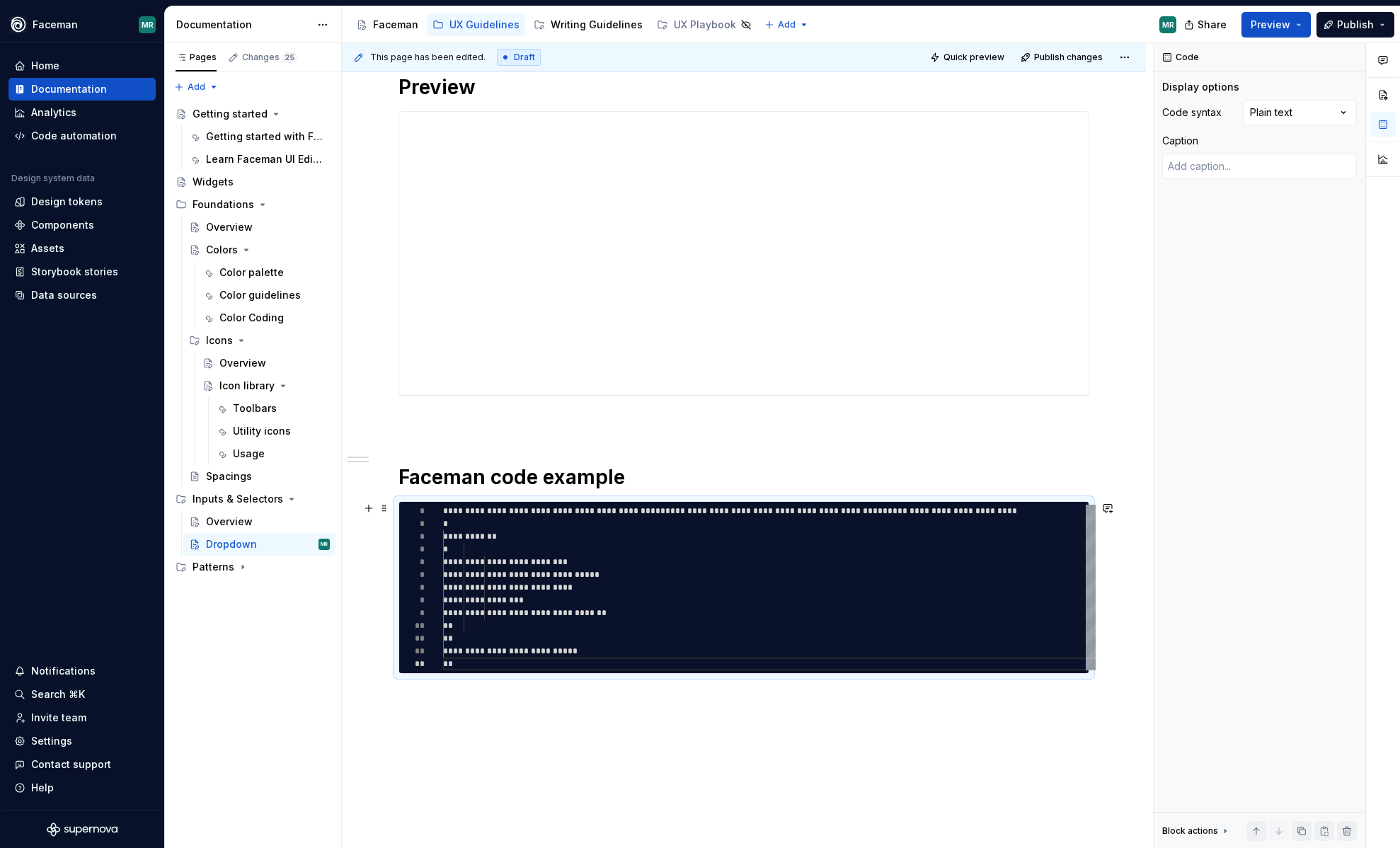
scroll to position [298, 0]
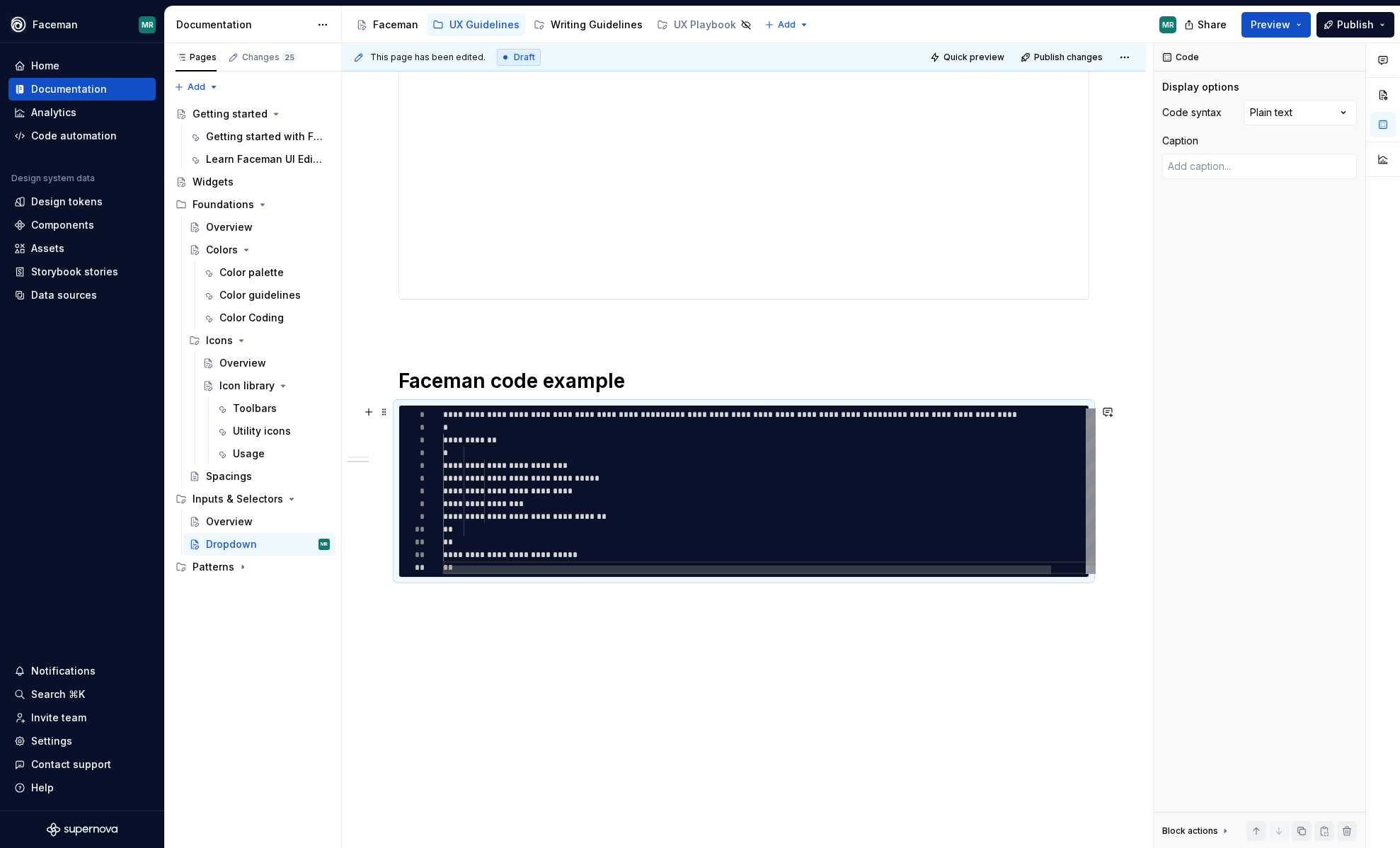
click at [818, 553] on div "**********" at bounding box center [788, 495] width 690 height 174
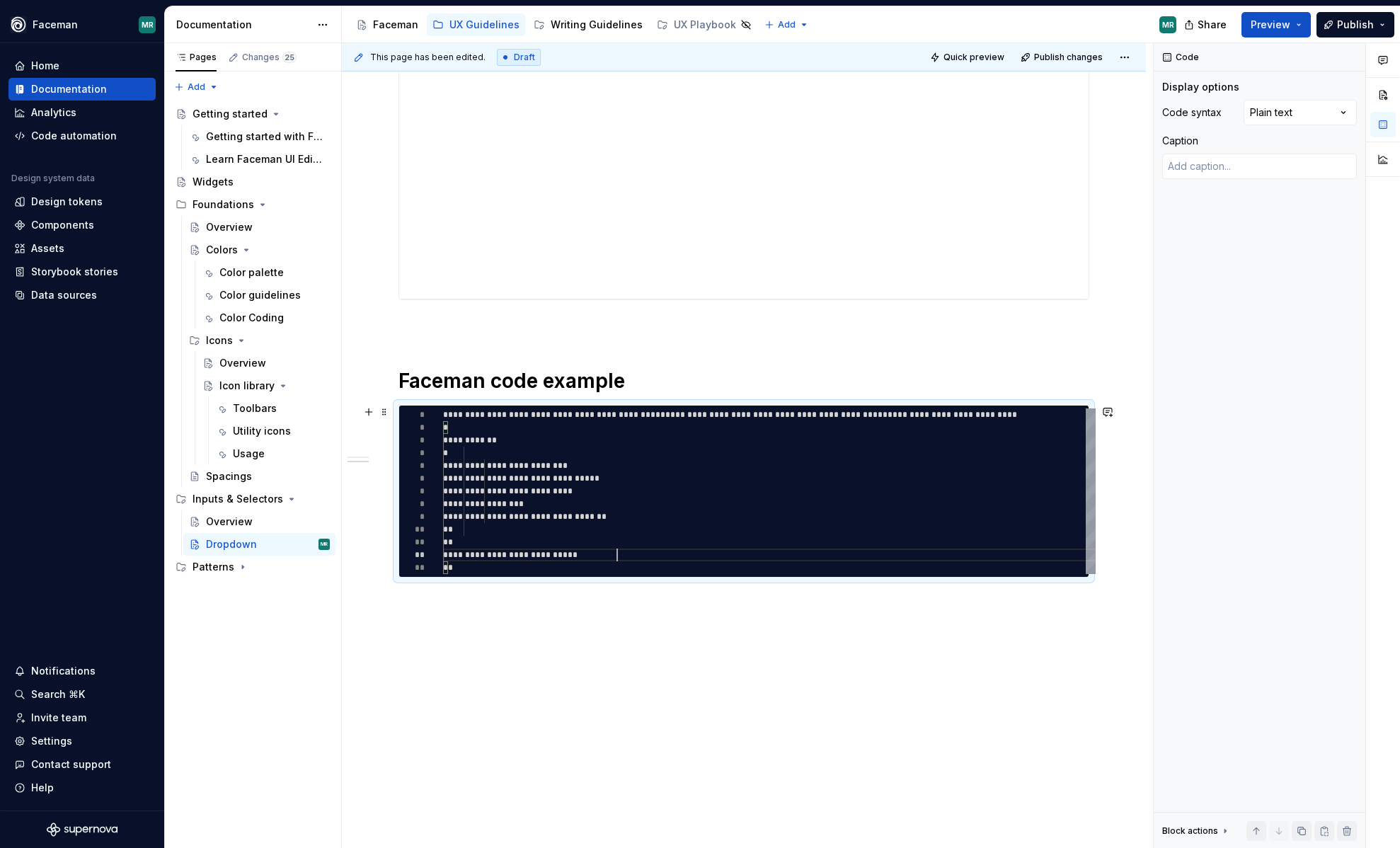
click at [770, 578] on div "**********" at bounding box center [743, 491] width 691 height 172
click at [381, 410] on span at bounding box center [384, 412] width 11 height 20
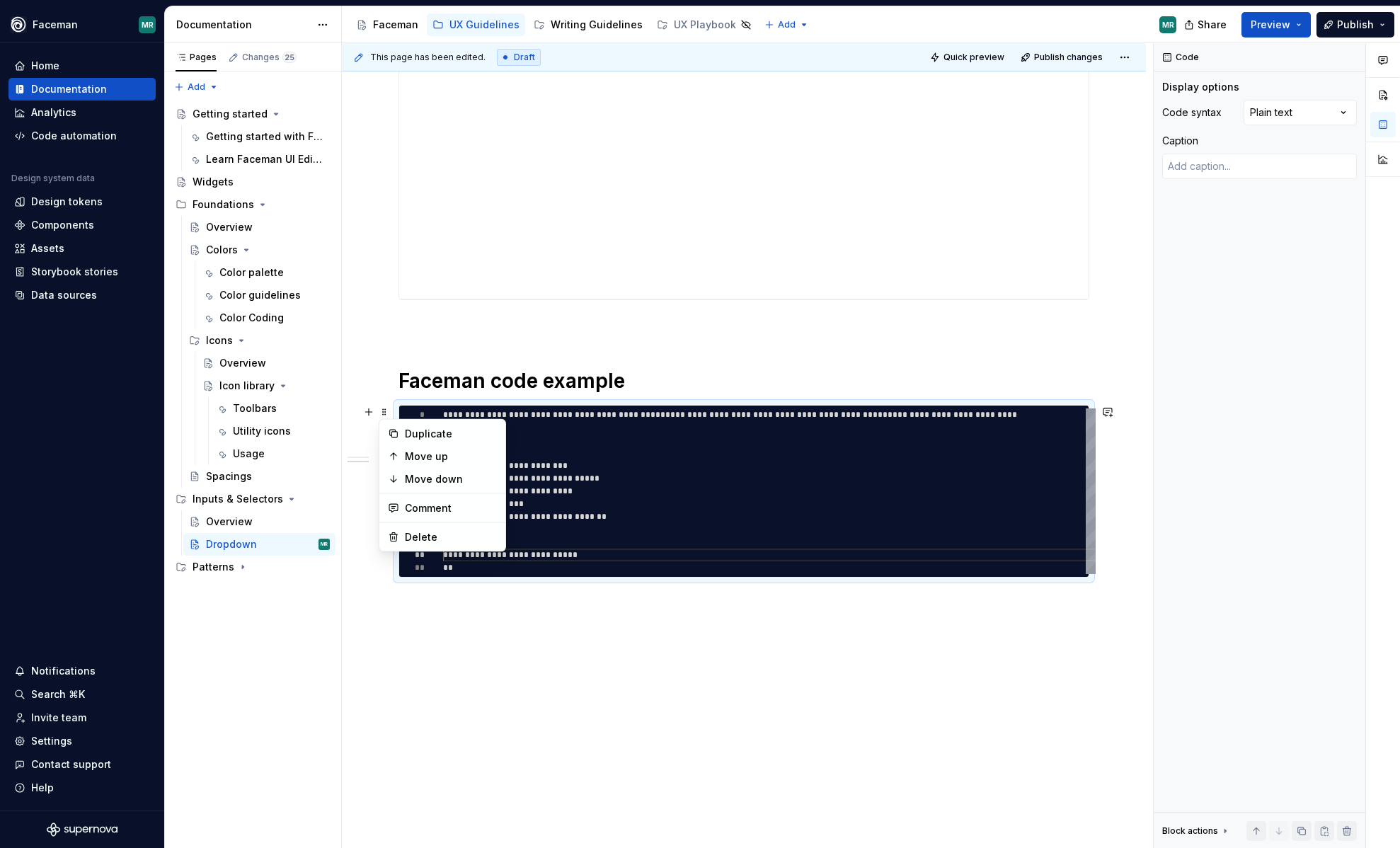
click at [796, 368] on h1 "Faceman code example" at bounding box center [743, 381] width 691 height 26
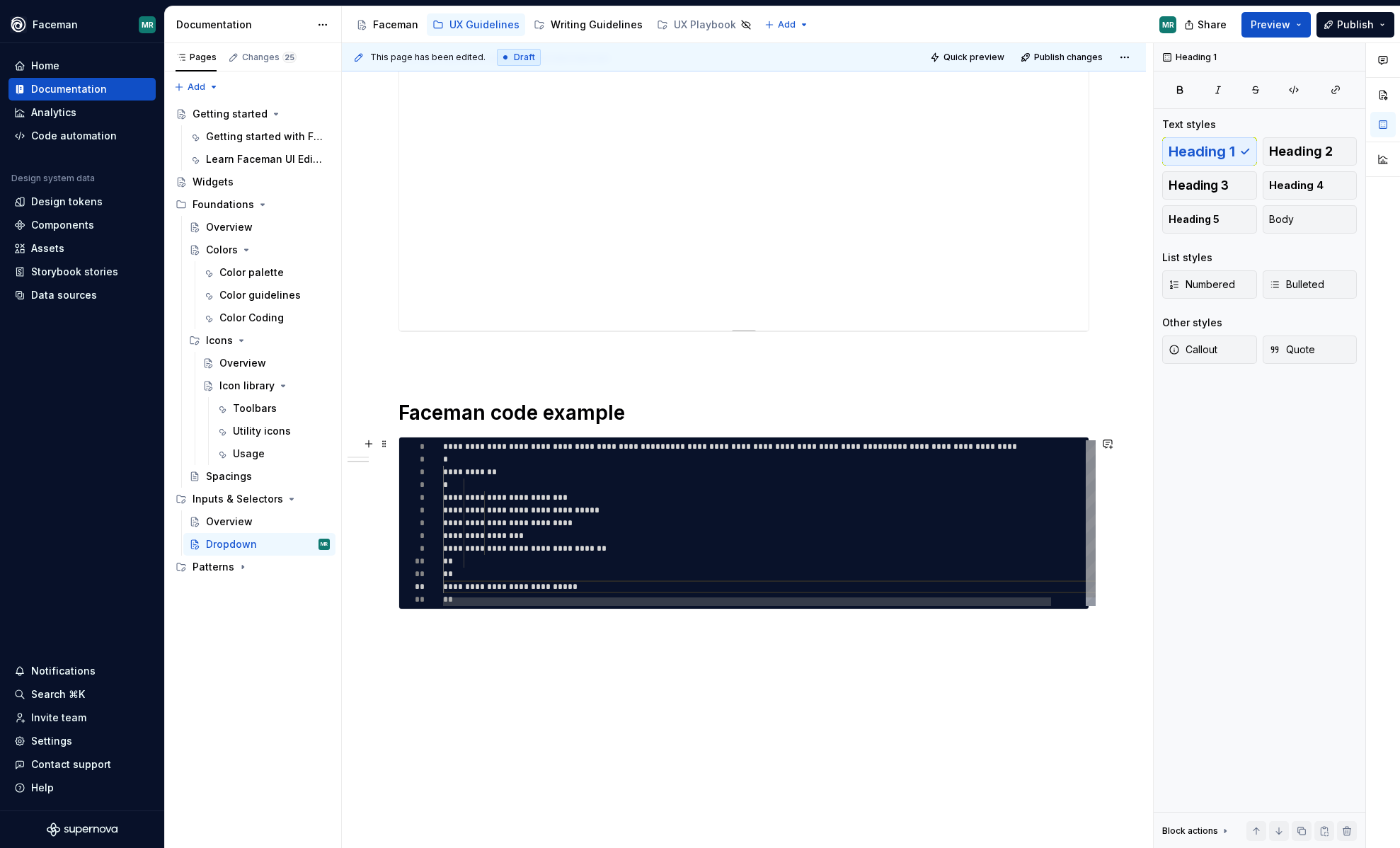
scroll to position [298, 0]
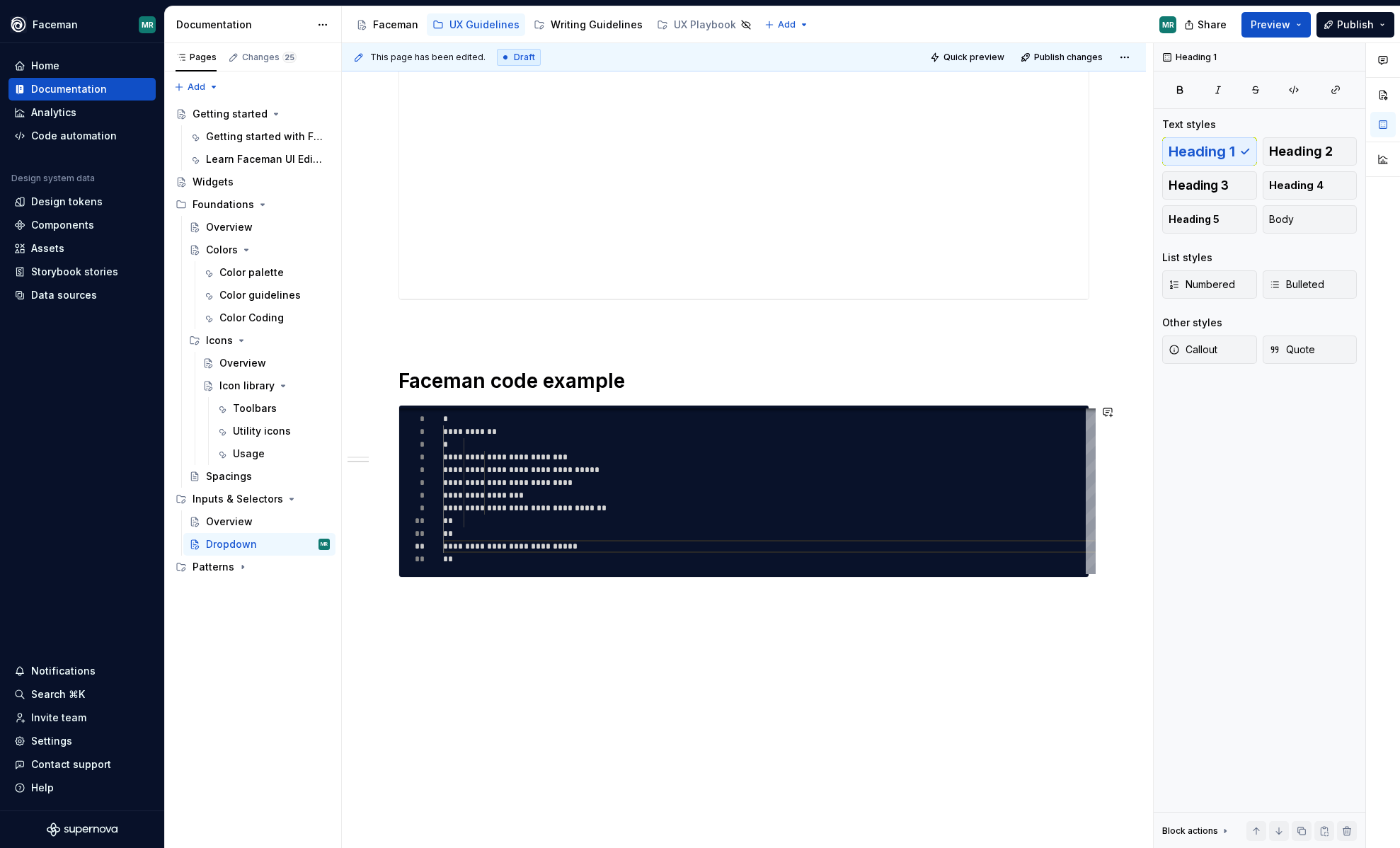
click at [527, 649] on div "**********" at bounding box center [743, 396] width 804 height 905
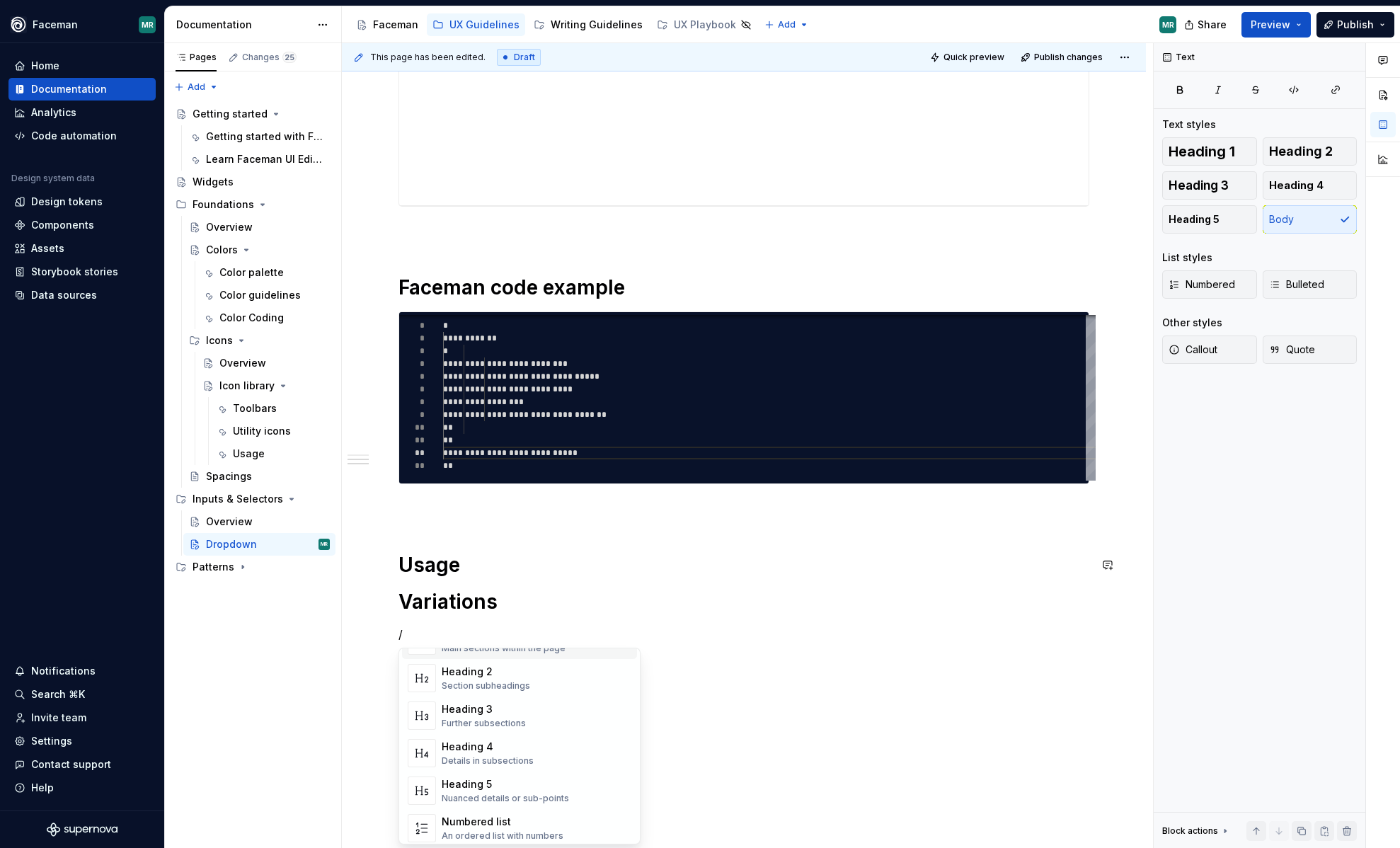
scroll to position [49, 0]
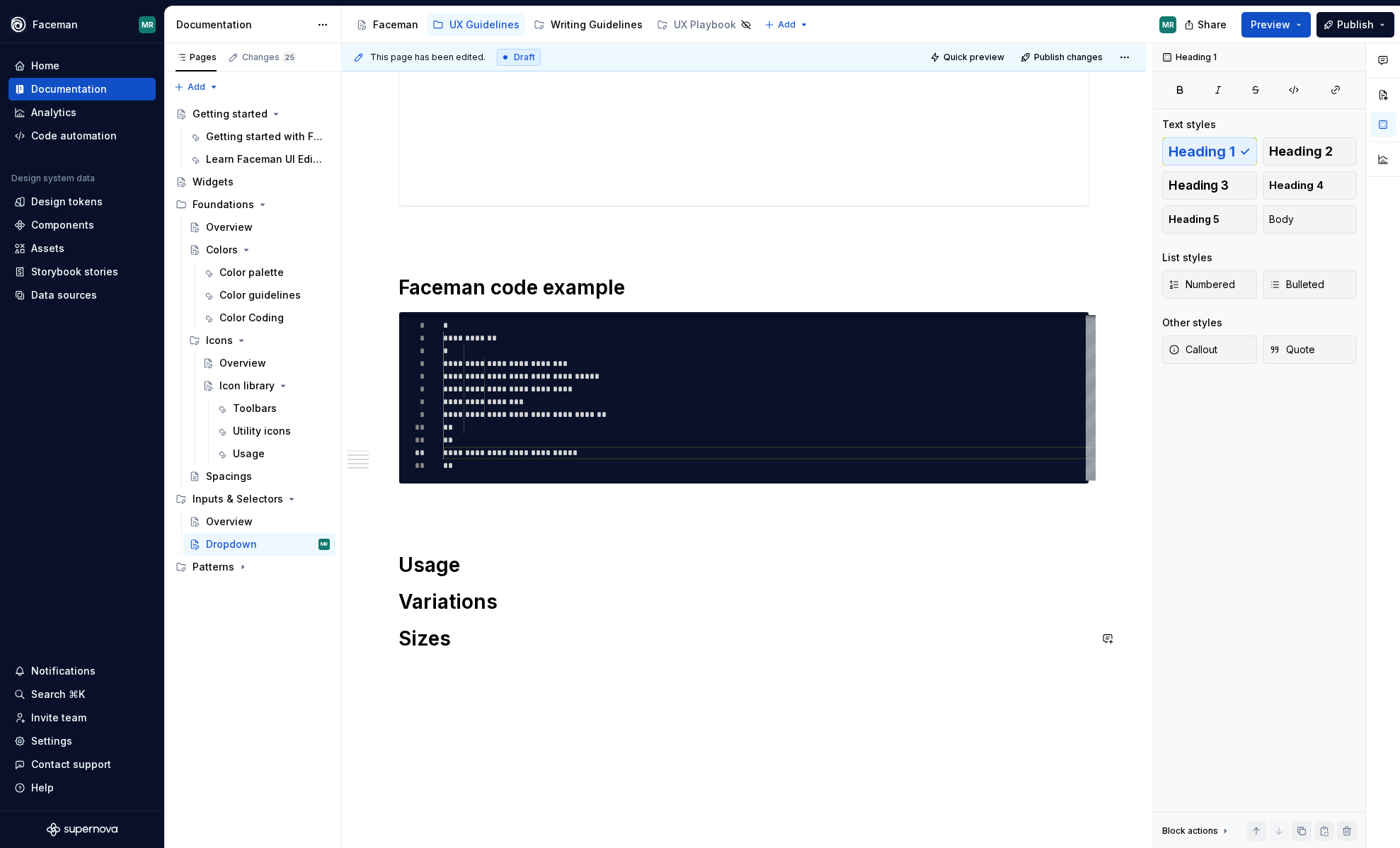
click at [616, 732] on div "**********" at bounding box center [743, 387] width 804 height 1072
click at [1273, 23] on span "Preview" at bounding box center [1271, 24] width 39 height 14
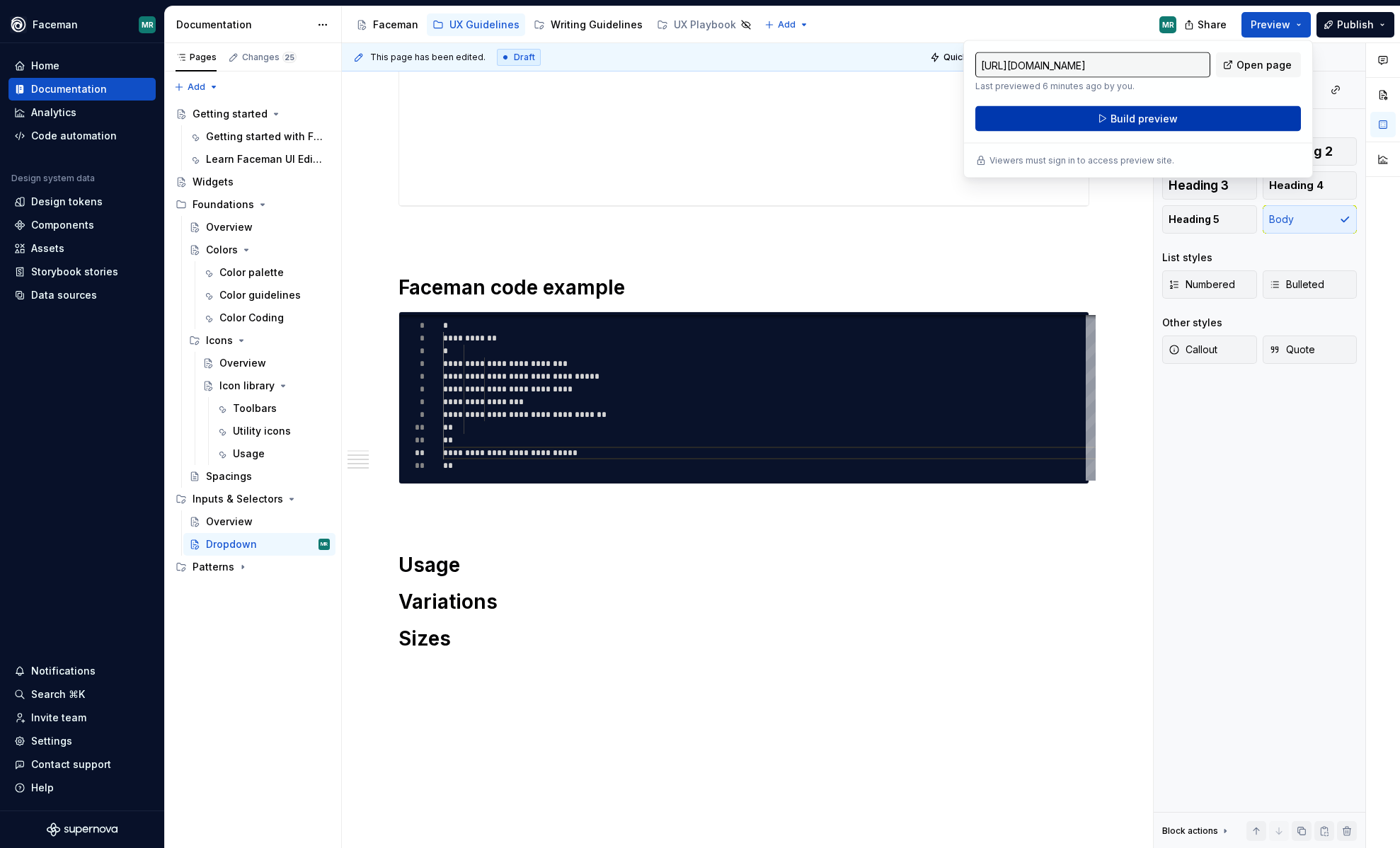
click at [1239, 124] on button "Build preview" at bounding box center [1138, 119] width 326 height 26
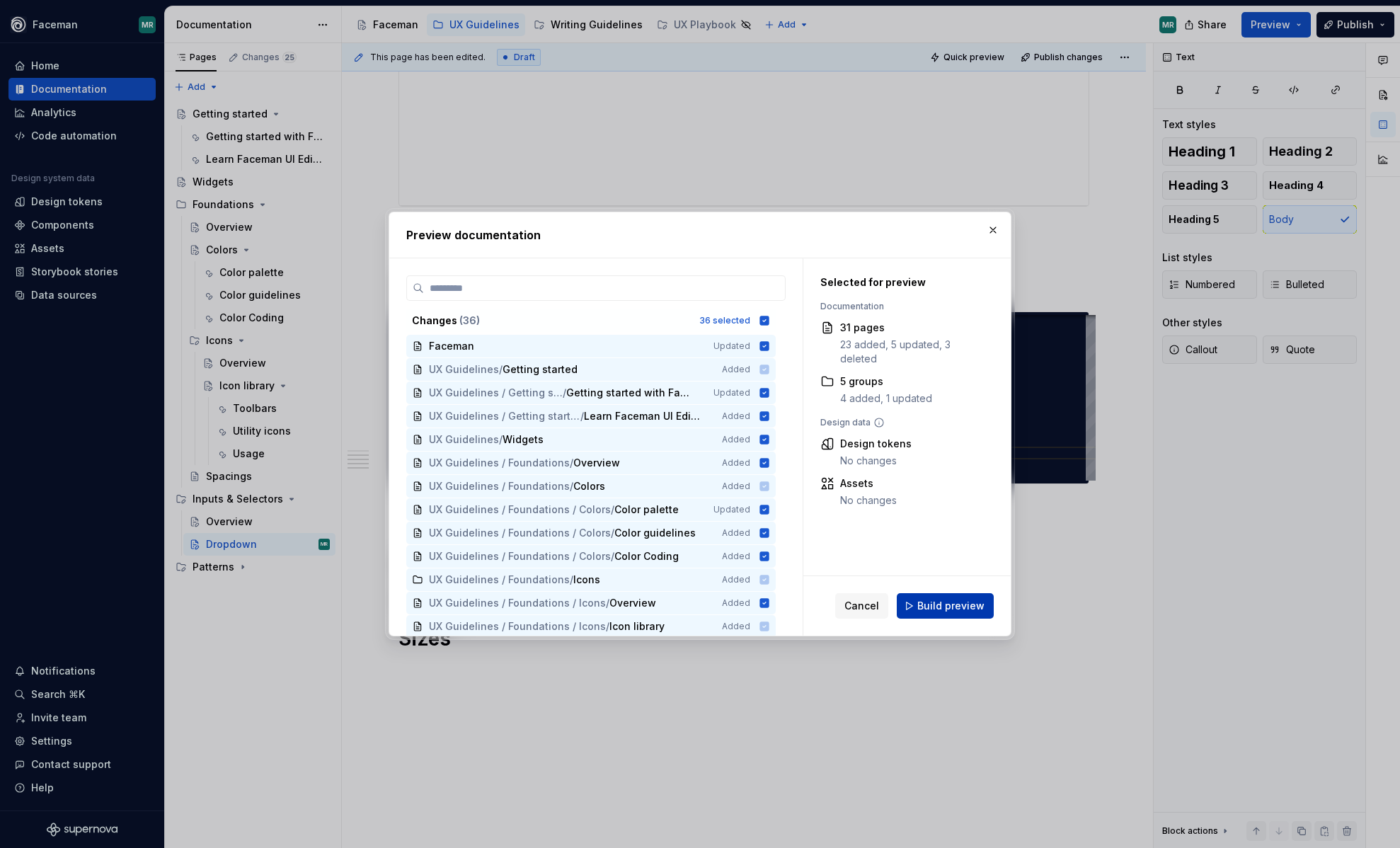
click at [953, 602] on span "Build preview" at bounding box center [951, 606] width 67 height 14
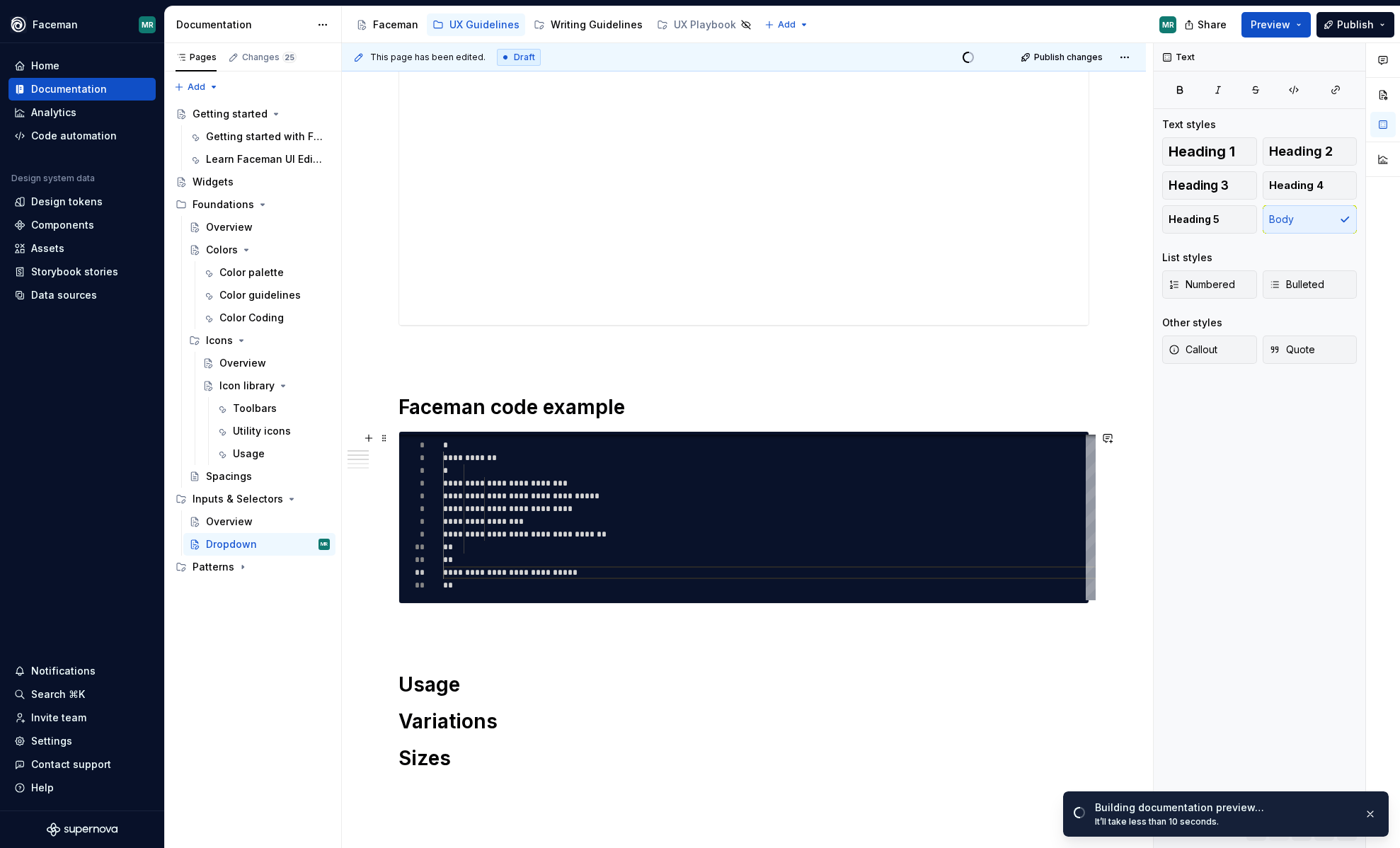
scroll to position [0, 0]
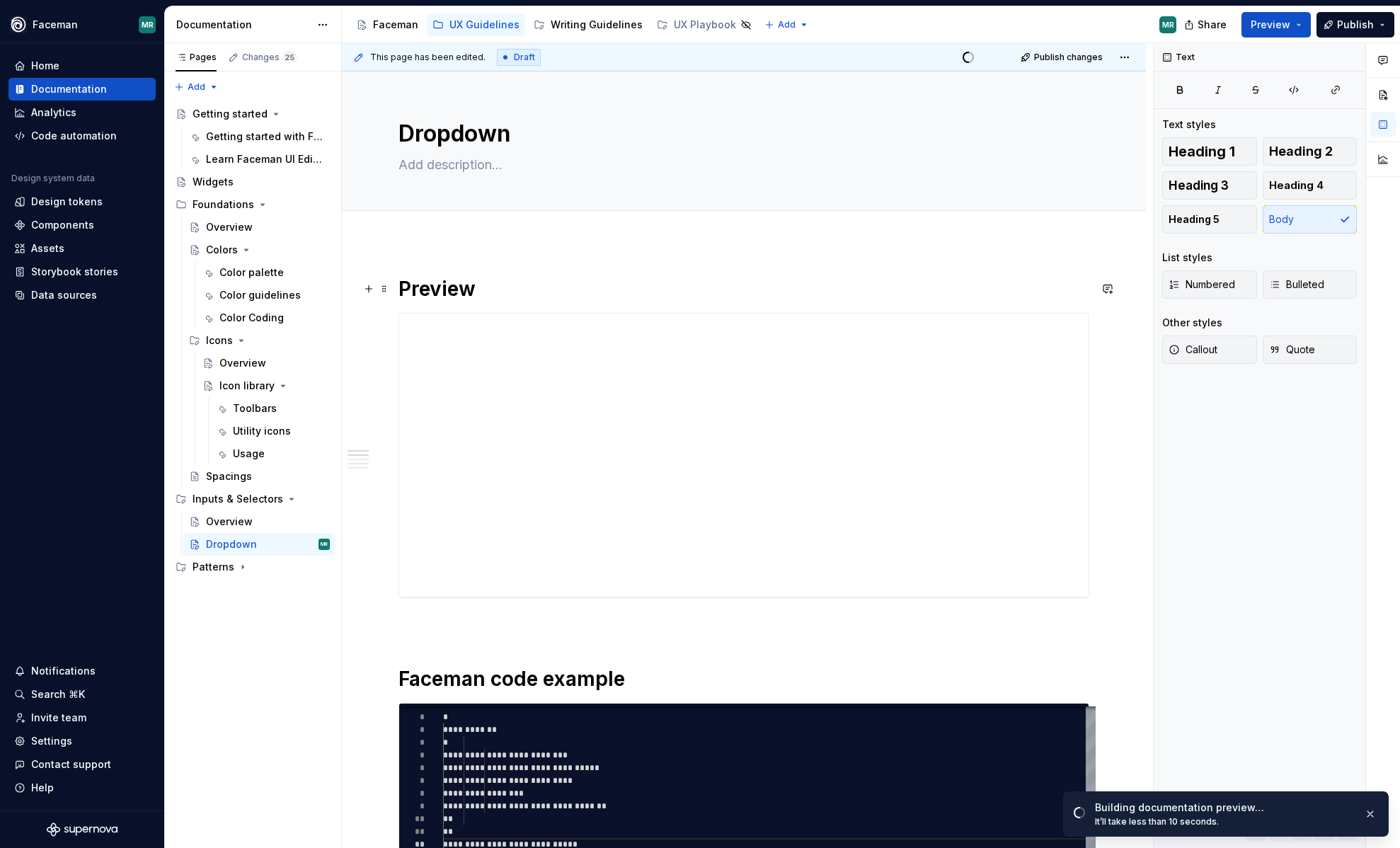
click at [402, 284] on h1 "Preview" at bounding box center [743, 289] width 691 height 26
click at [706, 245] on div "**********" at bounding box center [743, 792] width 804 height 1100
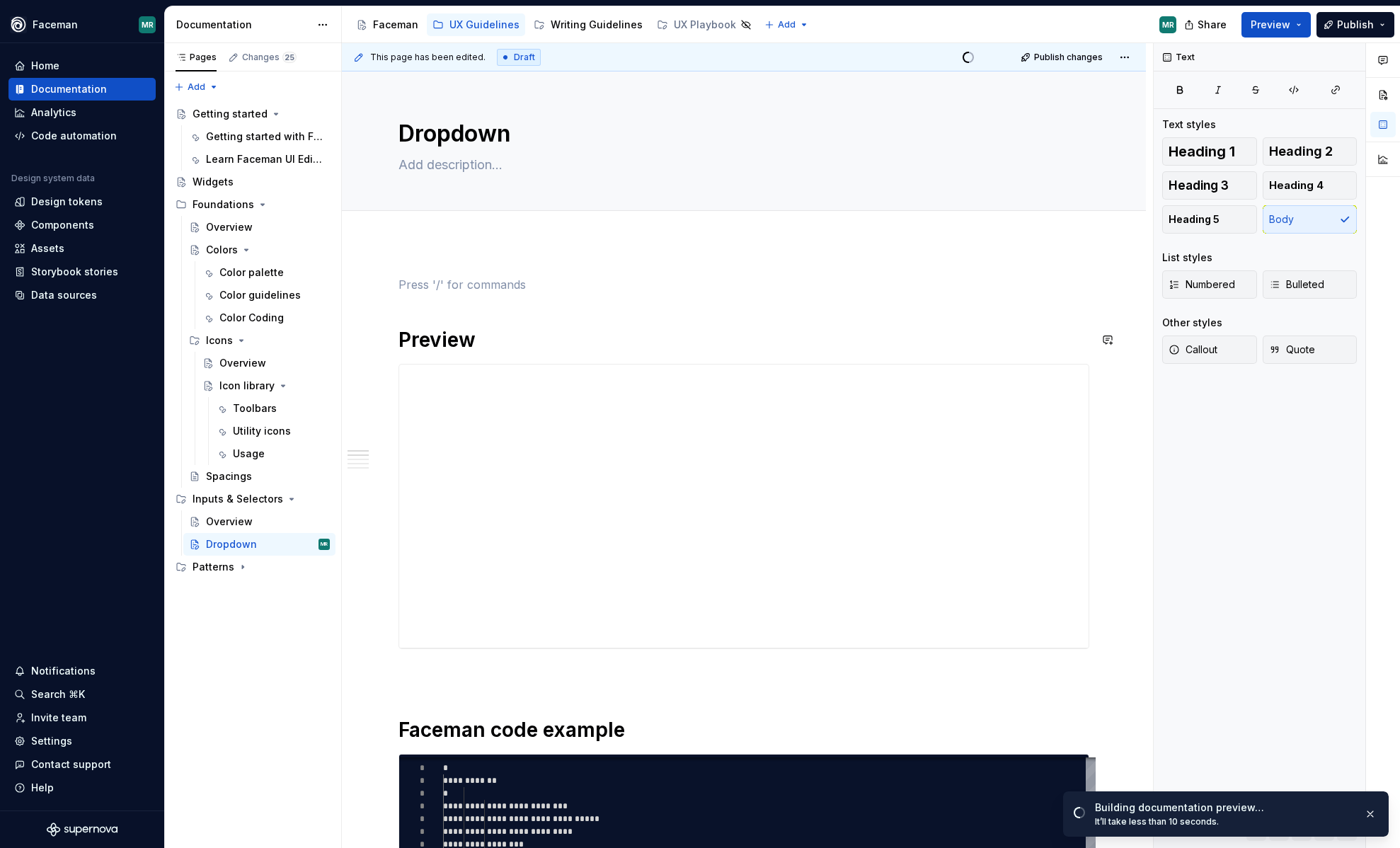
click at [706, 245] on div "**********" at bounding box center [743, 818] width 804 height 1151
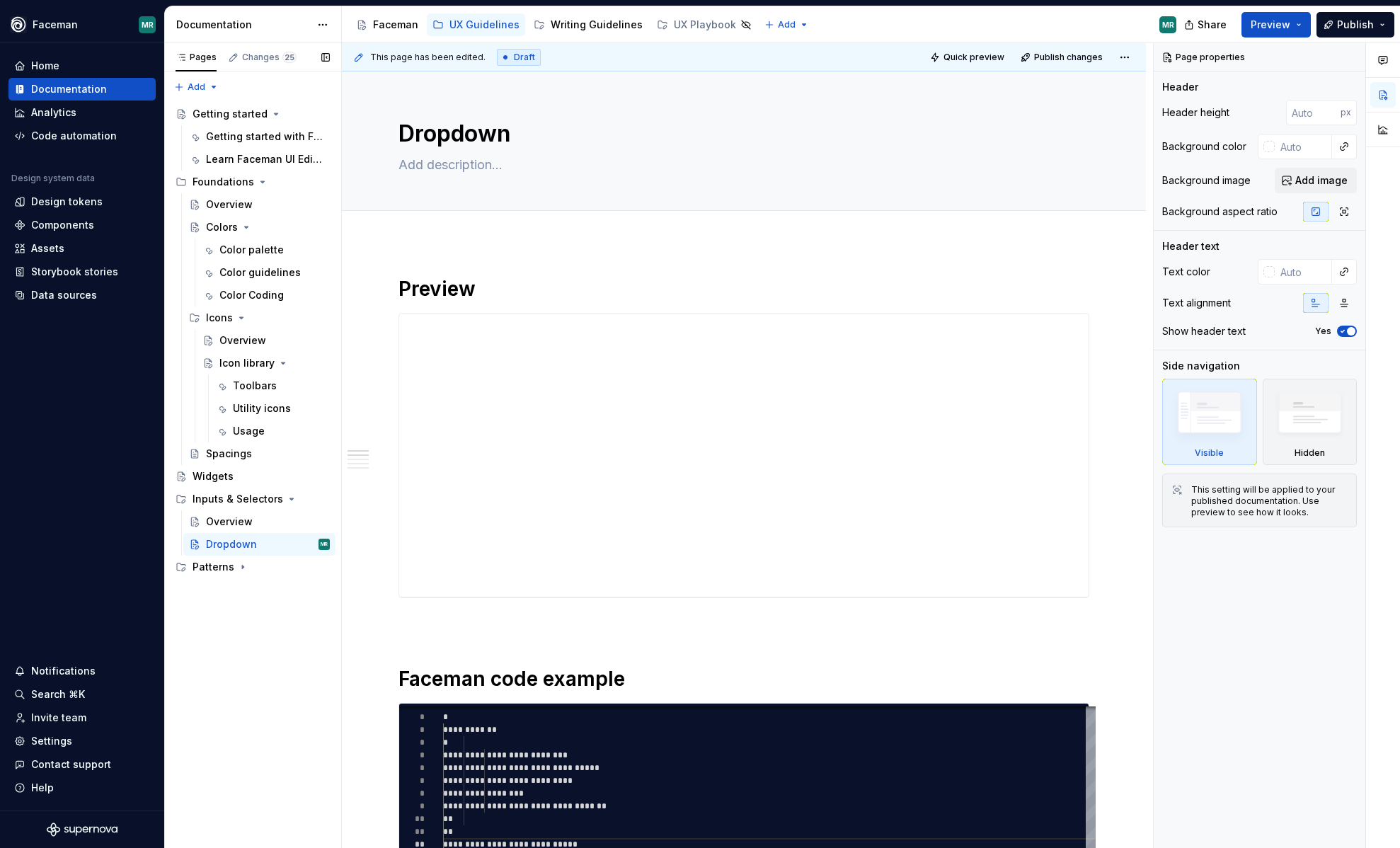
click at [1287, 6] on div "Share Preview Publish" at bounding box center [1293, 24] width 213 height 36
click at [1287, 18] on span "Preview" at bounding box center [1271, 24] width 39 height 14
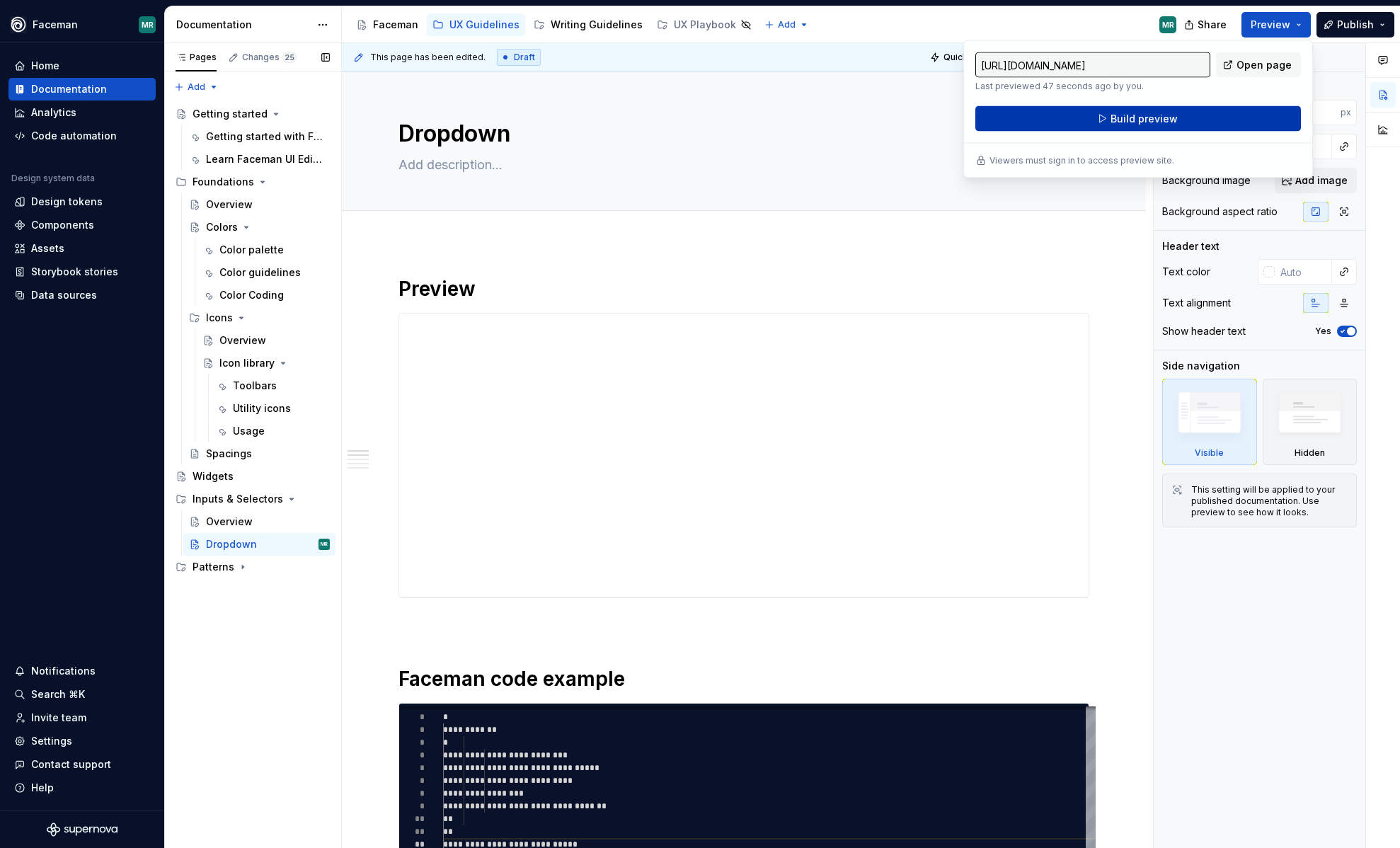
click at [1154, 116] on span "Build preview" at bounding box center [1144, 119] width 67 height 14
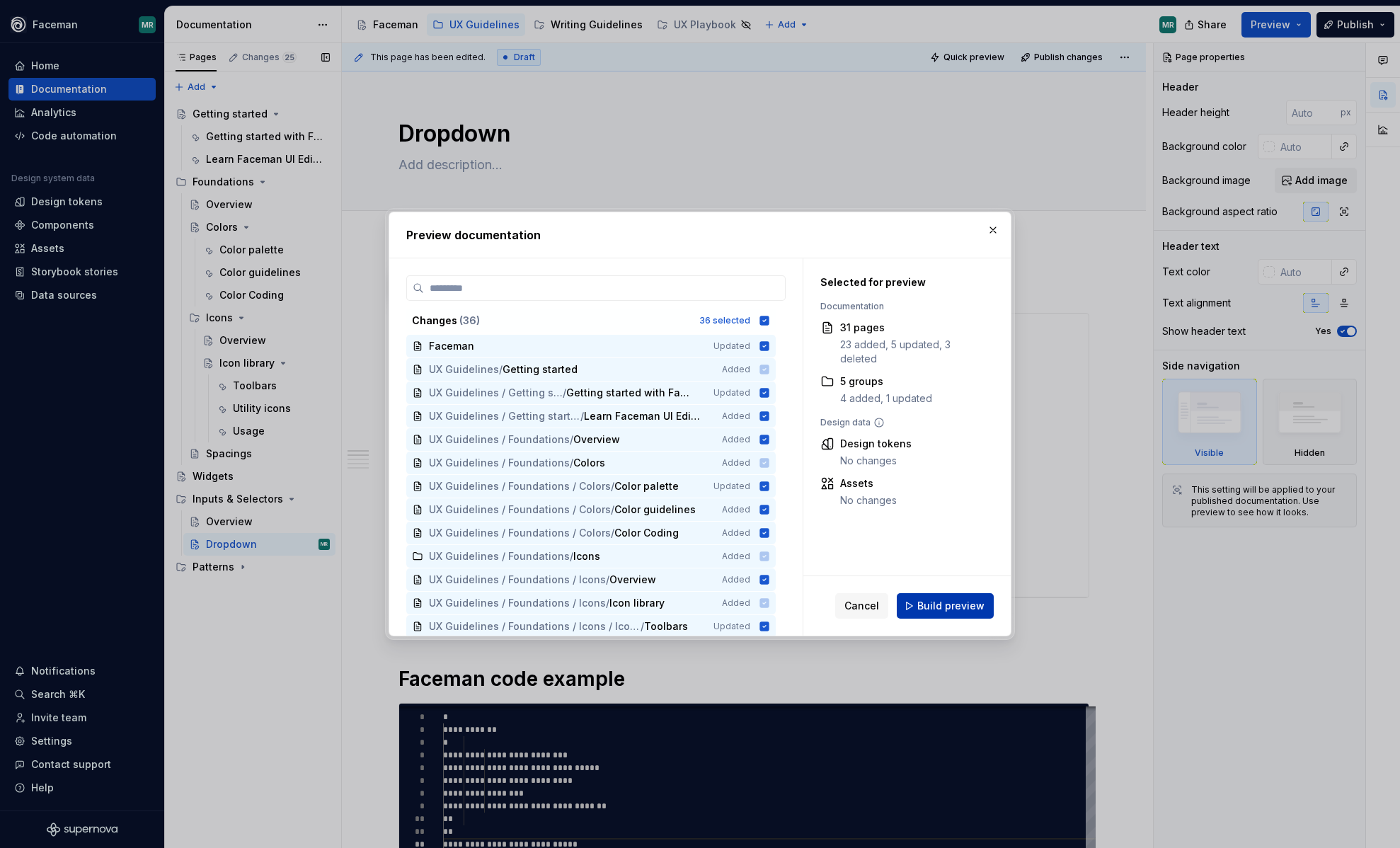
click at [939, 608] on span "Build preview" at bounding box center [951, 606] width 67 height 14
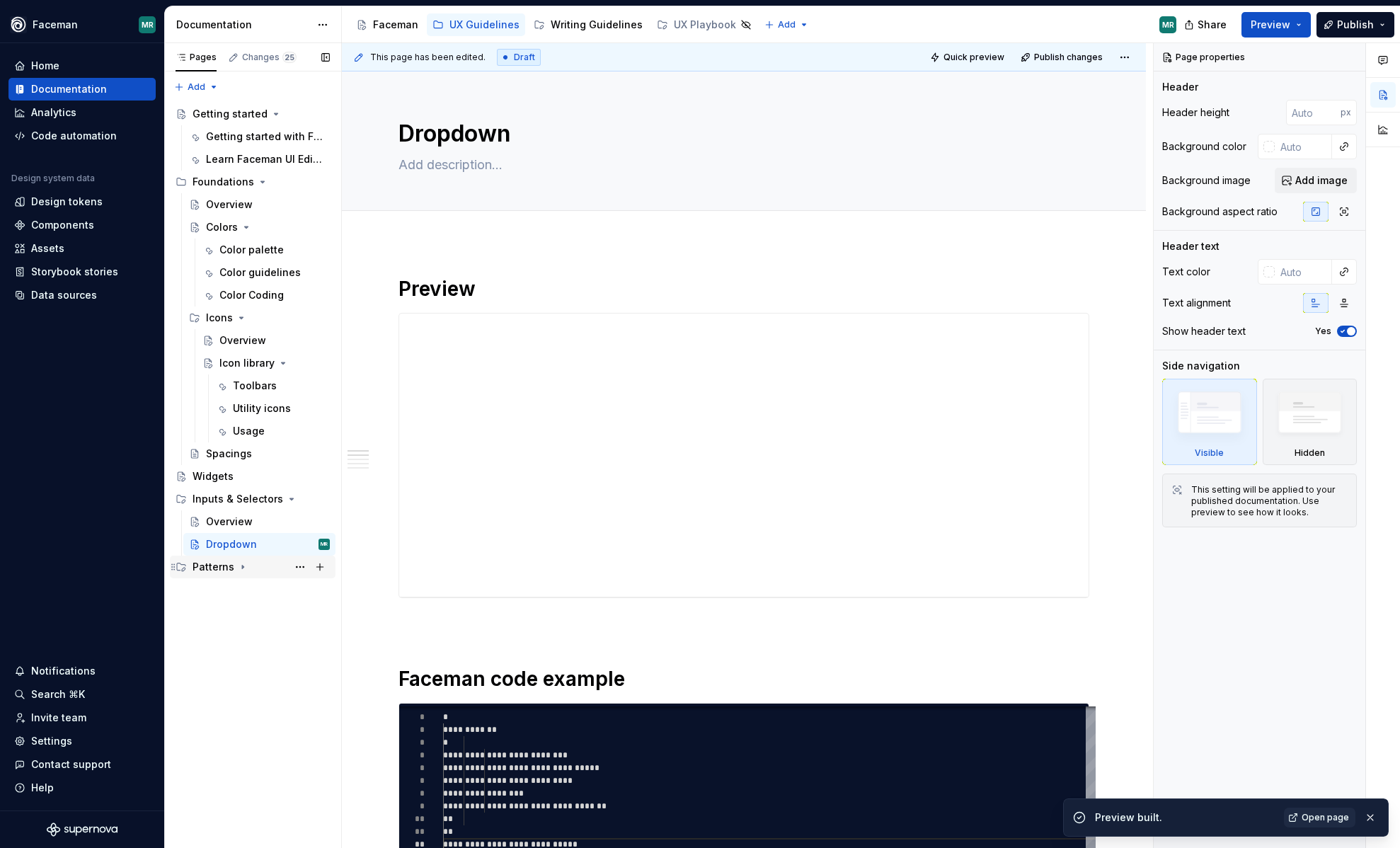
click at [229, 569] on div "Patterns" at bounding box center [213, 567] width 42 height 14
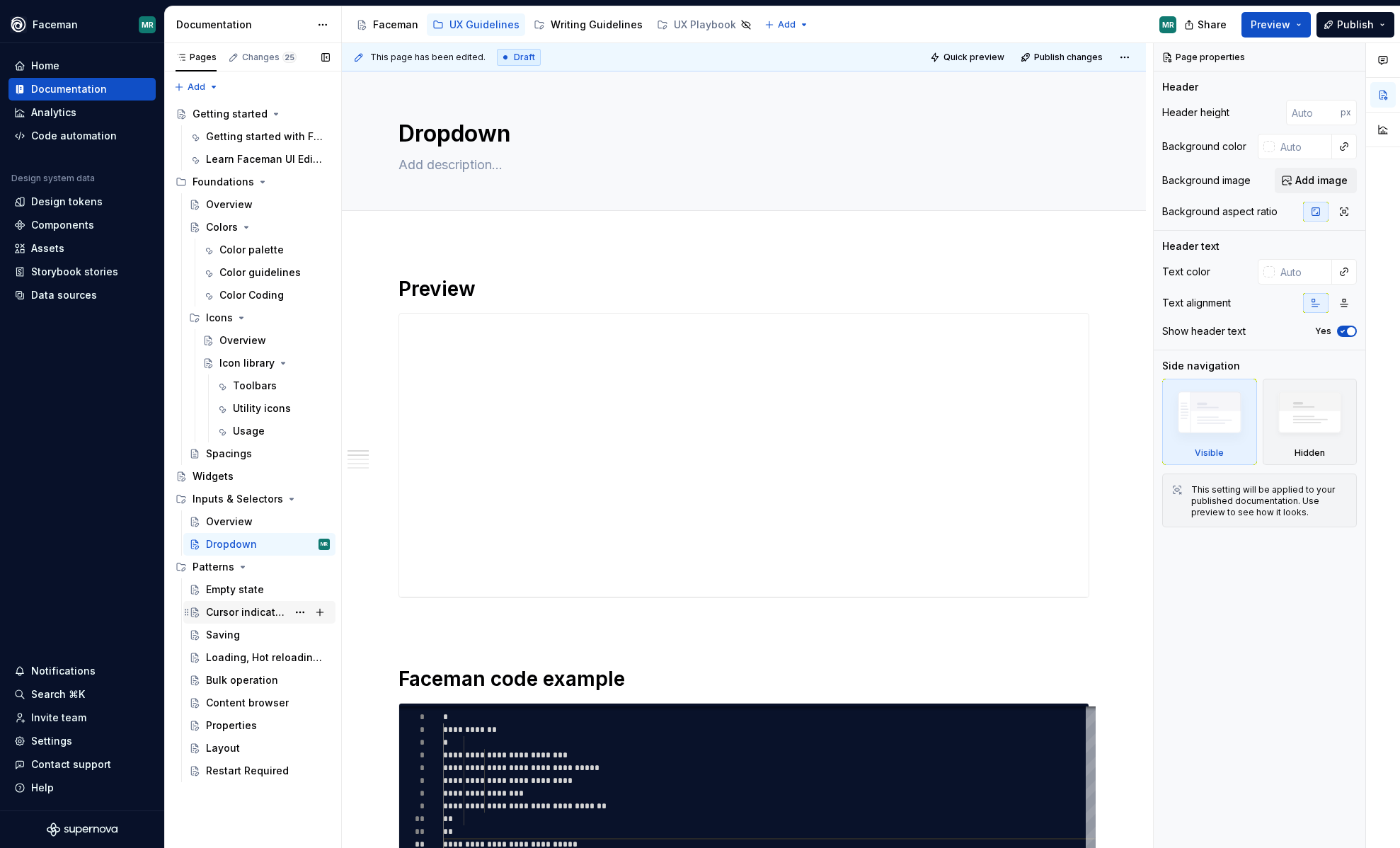
click at [237, 613] on div "Cursor indicators" at bounding box center [247, 612] width 82 height 14
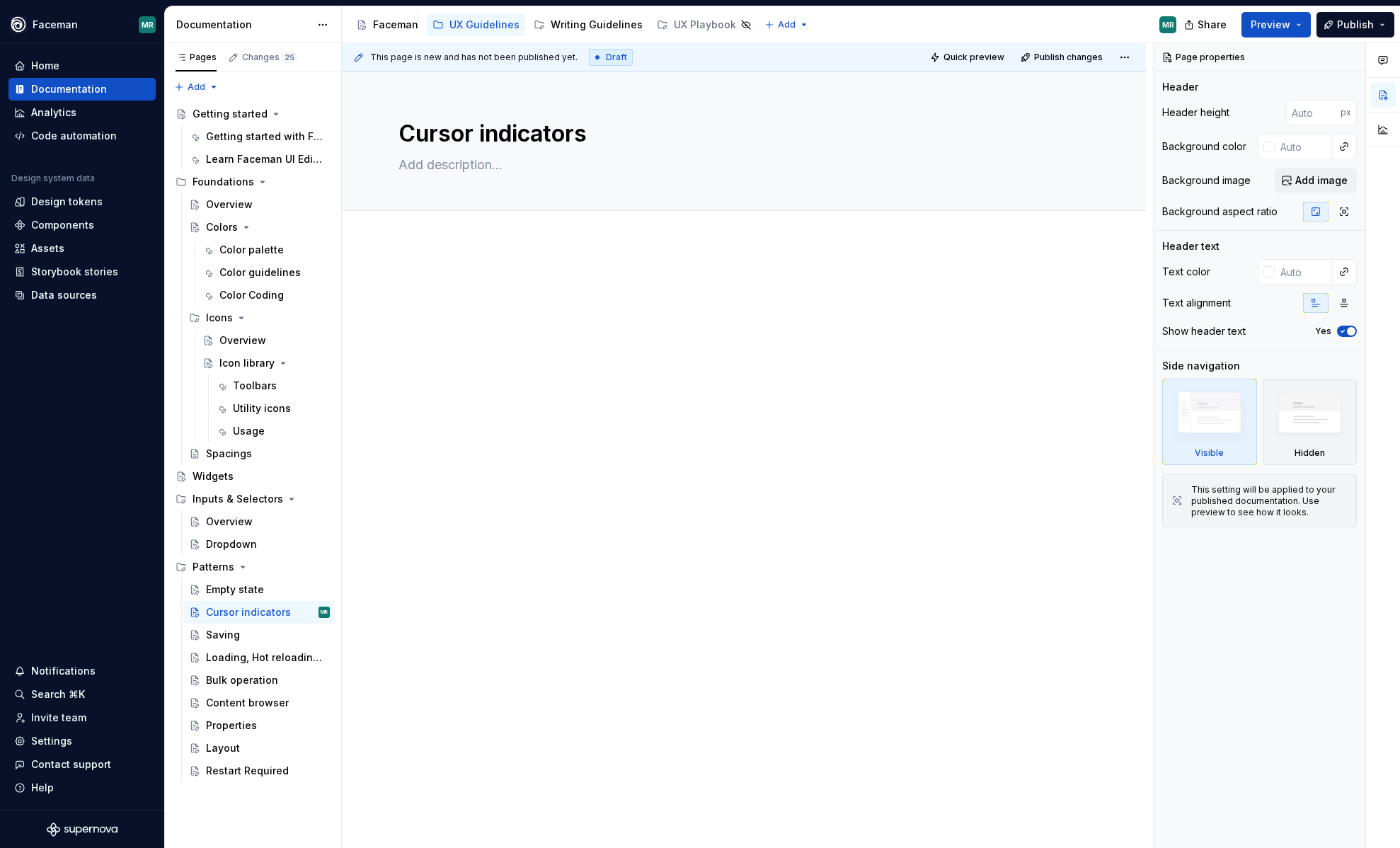
click at [455, 284] on p at bounding box center [743, 284] width 691 height 17
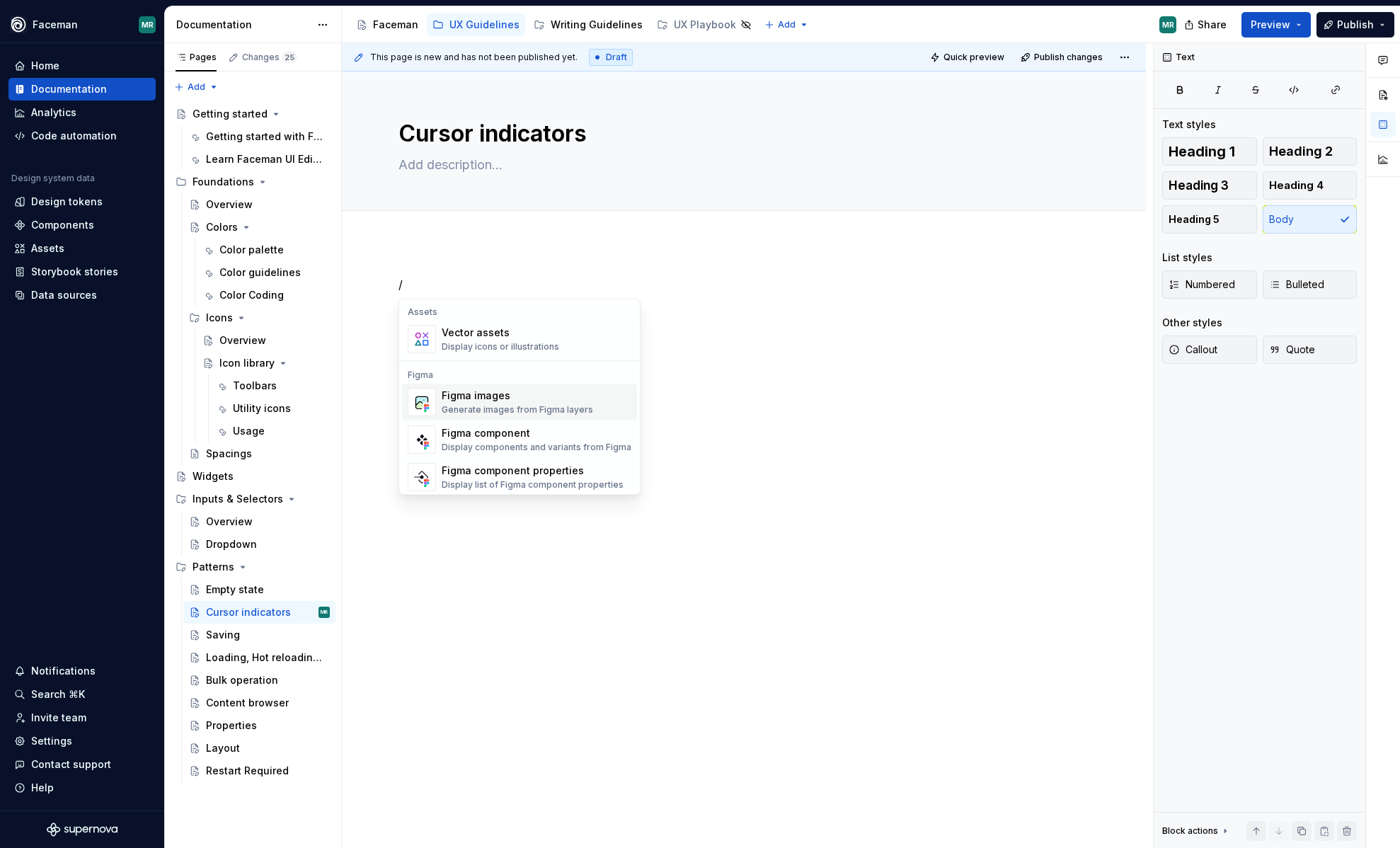
scroll to position [1266, 0]
click at [511, 402] on div "Figma images" at bounding box center [517, 397] width 151 height 14
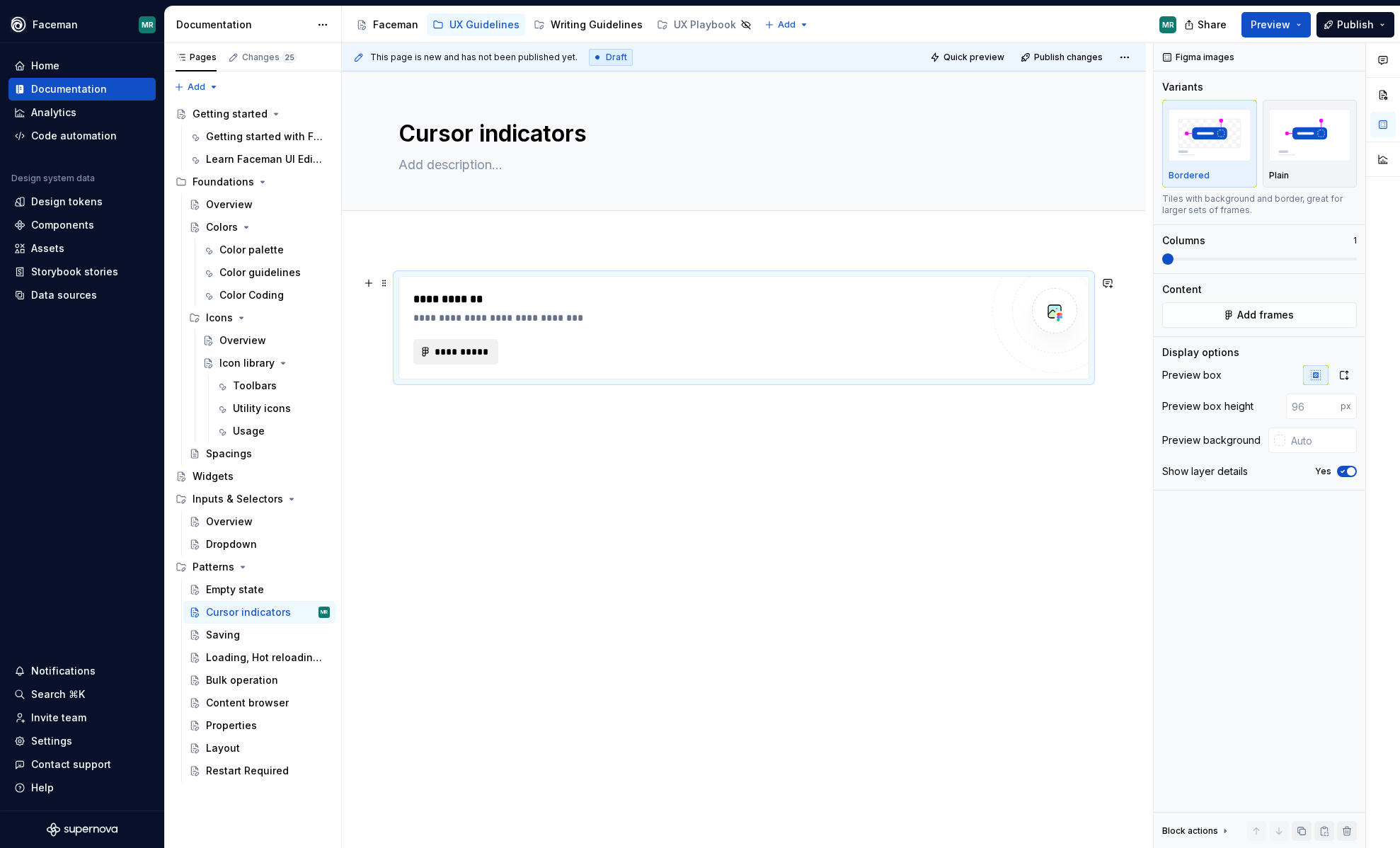
click at [467, 354] on span "**********" at bounding box center [461, 352] width 55 height 14
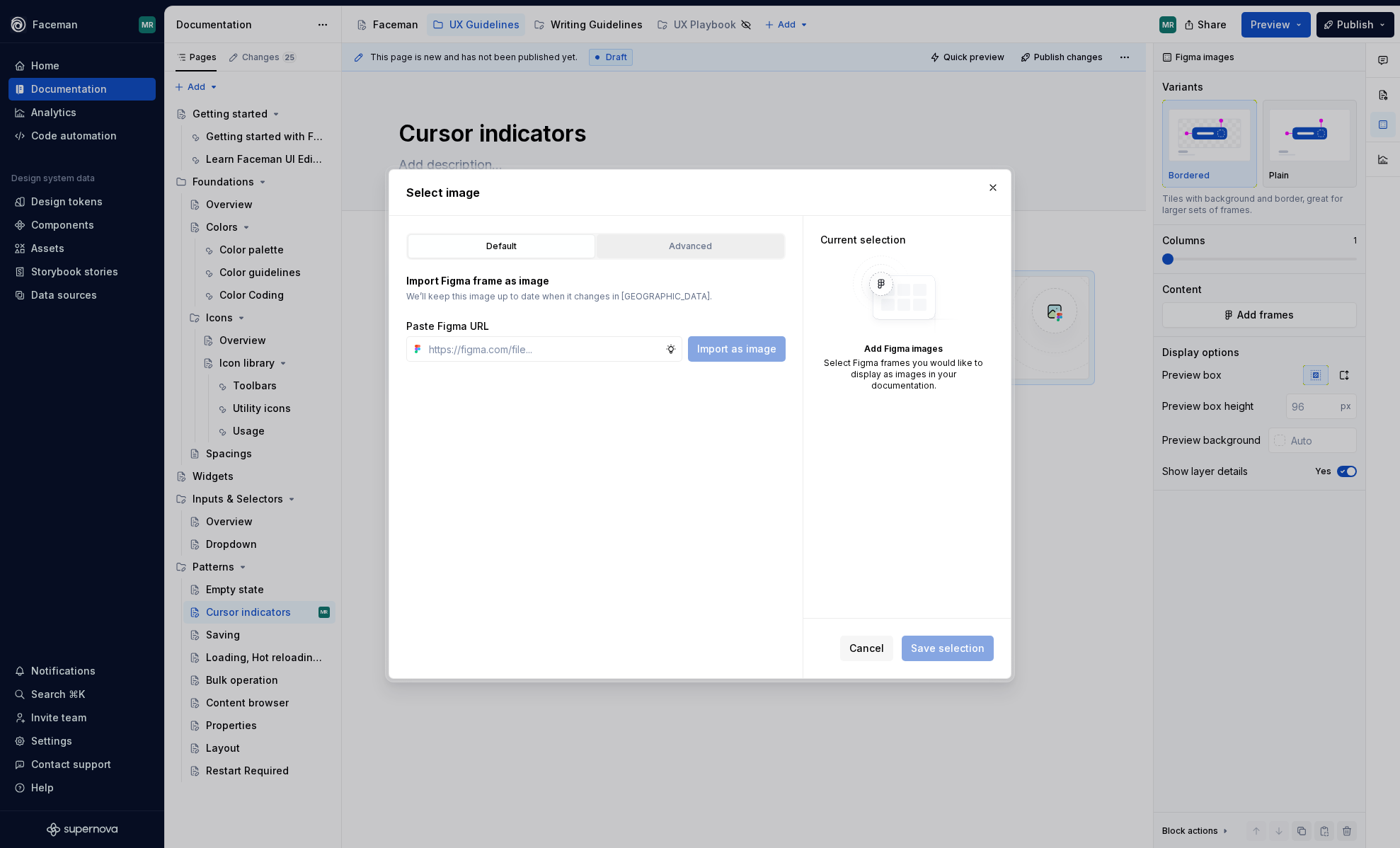
click at [709, 243] on div "Advanced" at bounding box center [691, 246] width 178 height 14
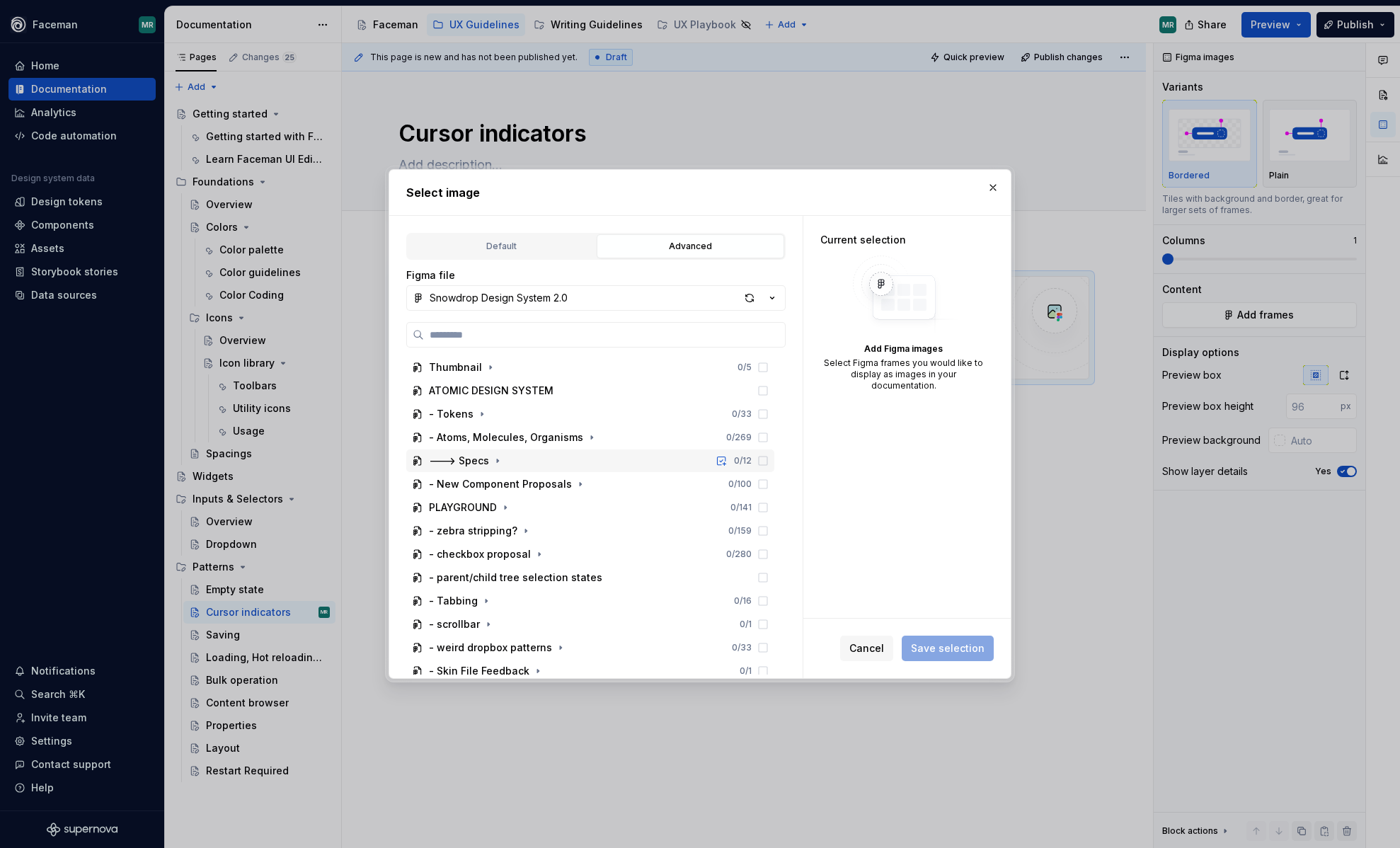
scroll to position [8, 0]
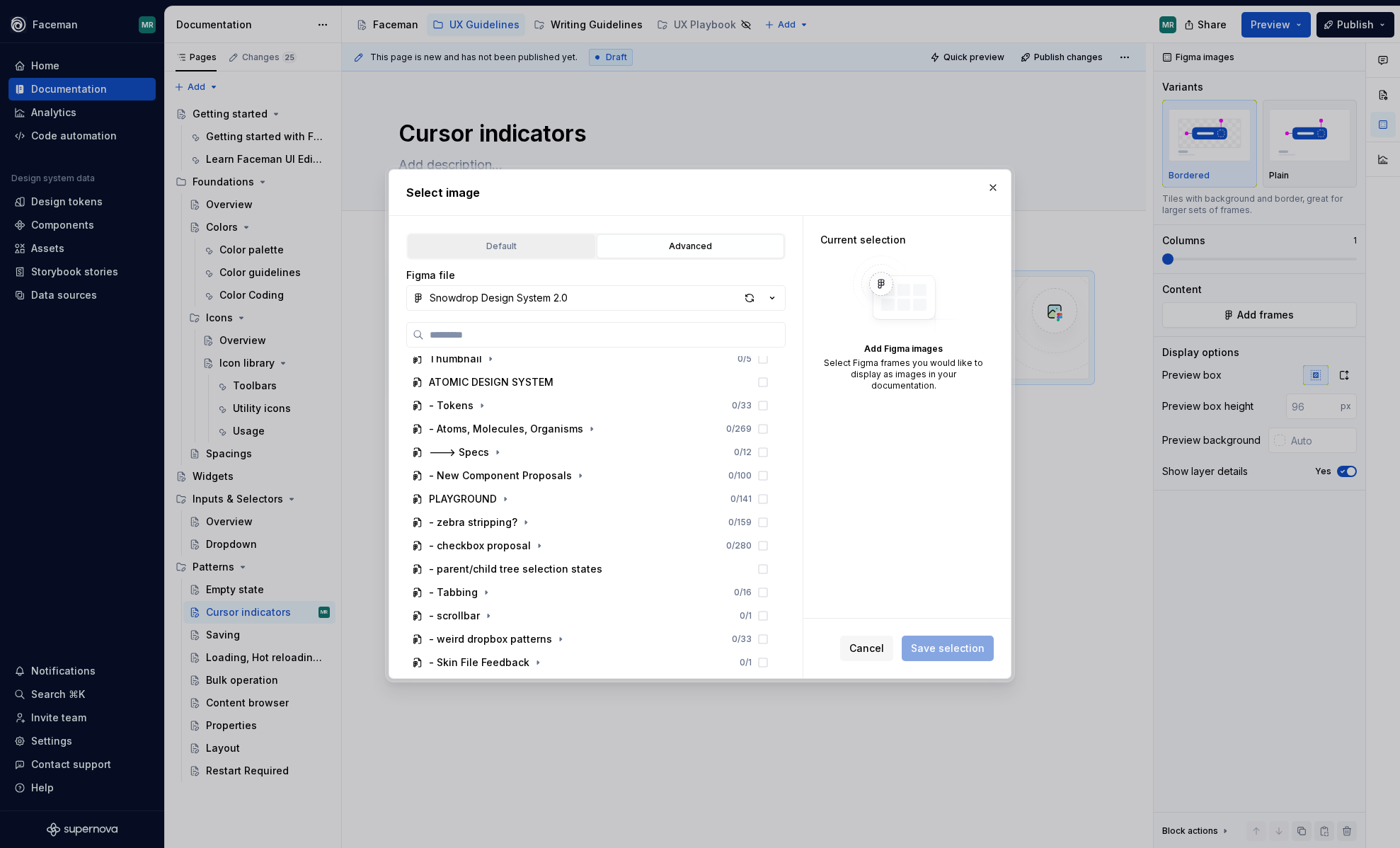
click at [518, 237] on button "Default" at bounding box center [501, 247] width 188 height 24
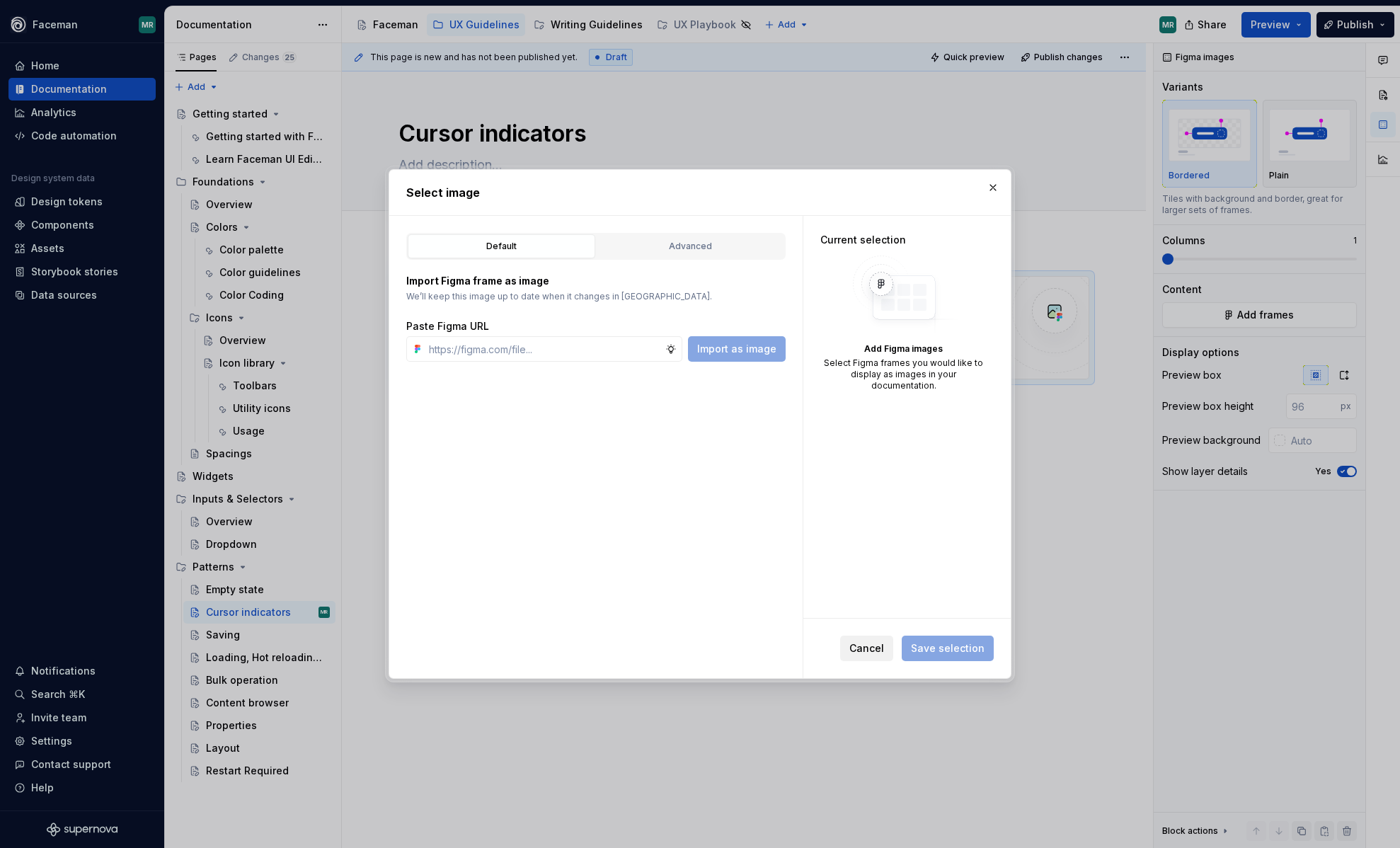
click at [878, 650] on span "Cancel" at bounding box center [867, 648] width 35 height 14
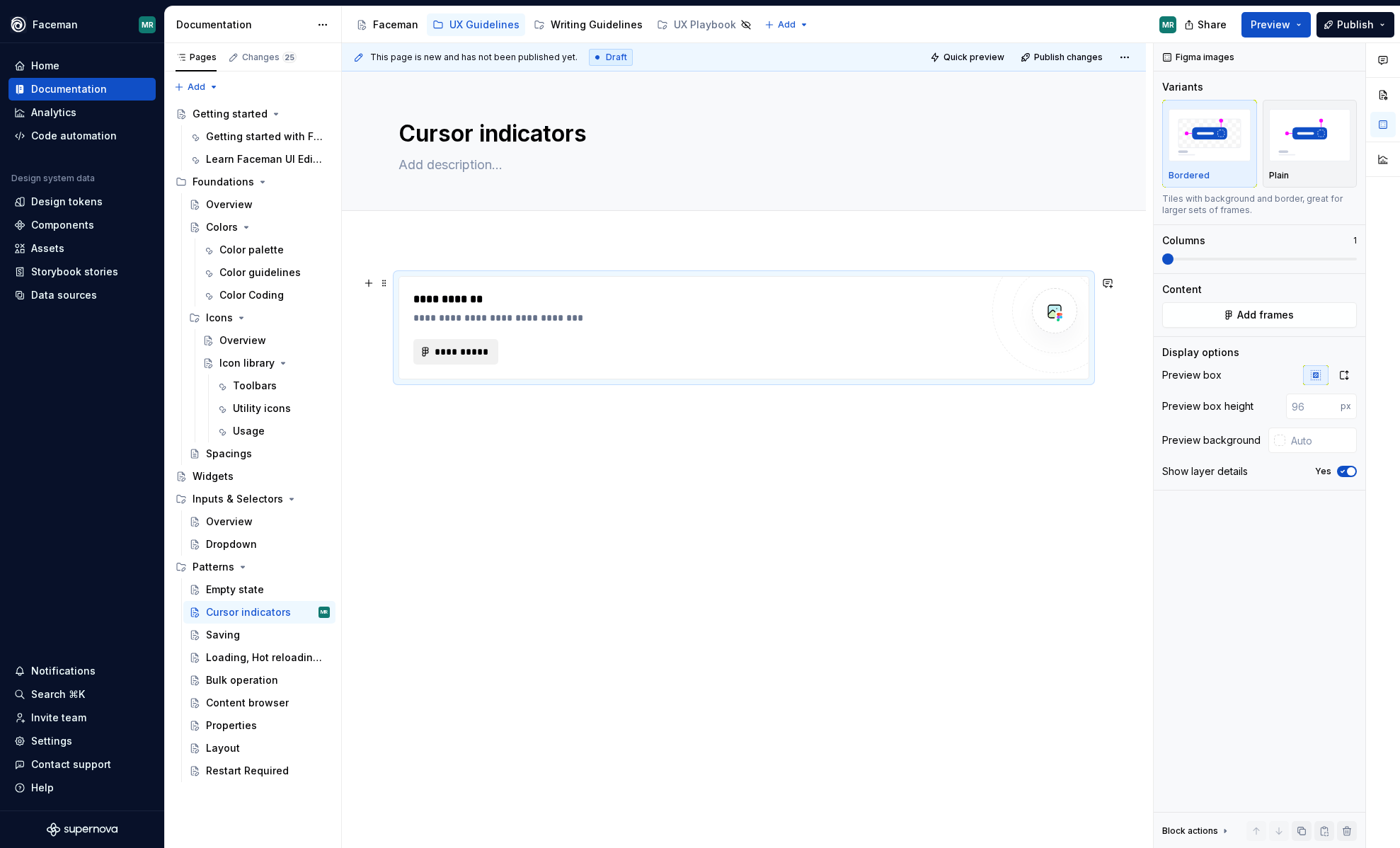
click at [455, 356] on span "**********" at bounding box center [461, 352] width 55 height 14
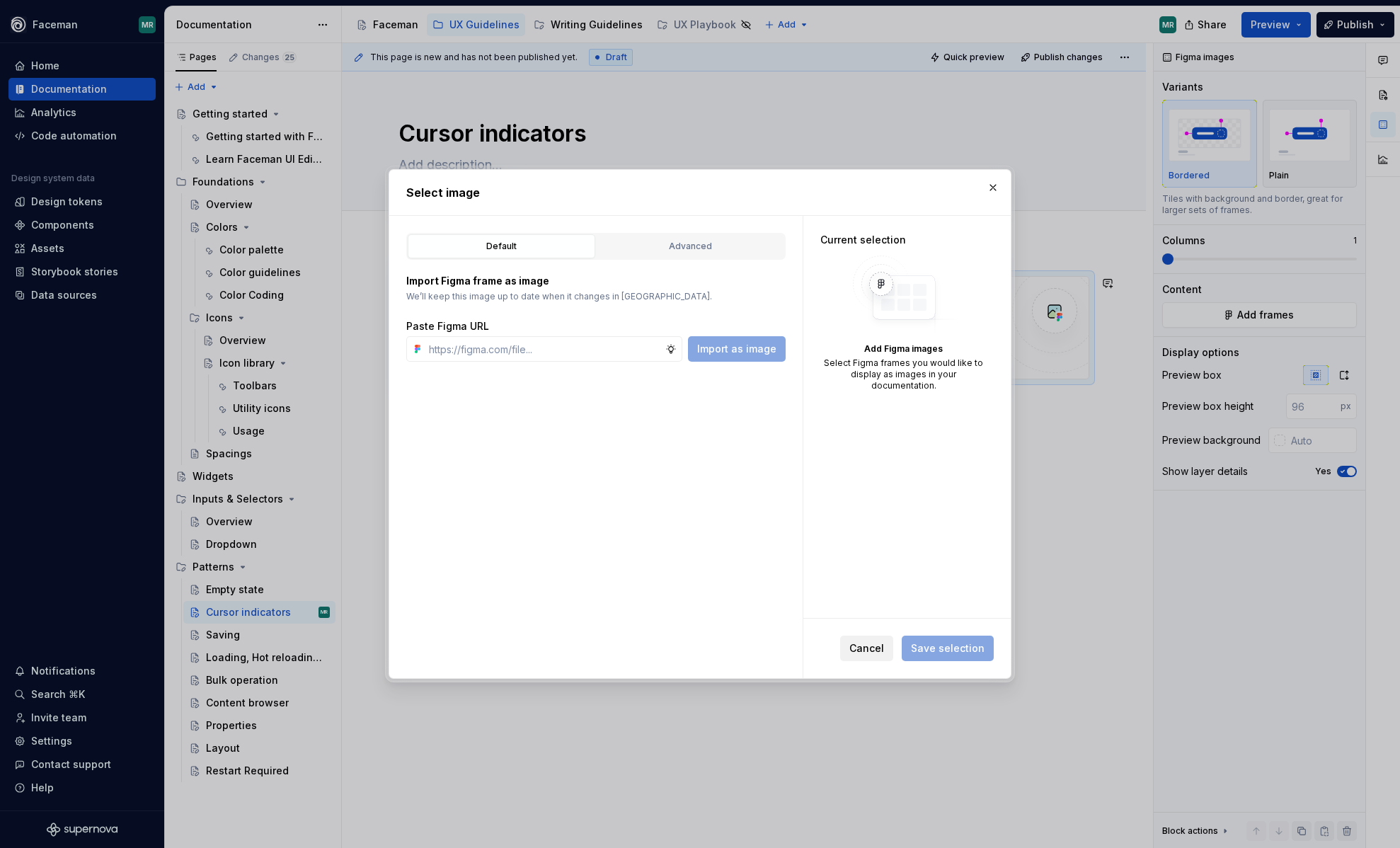
click at [855, 645] on span "Cancel" at bounding box center [867, 648] width 35 height 14
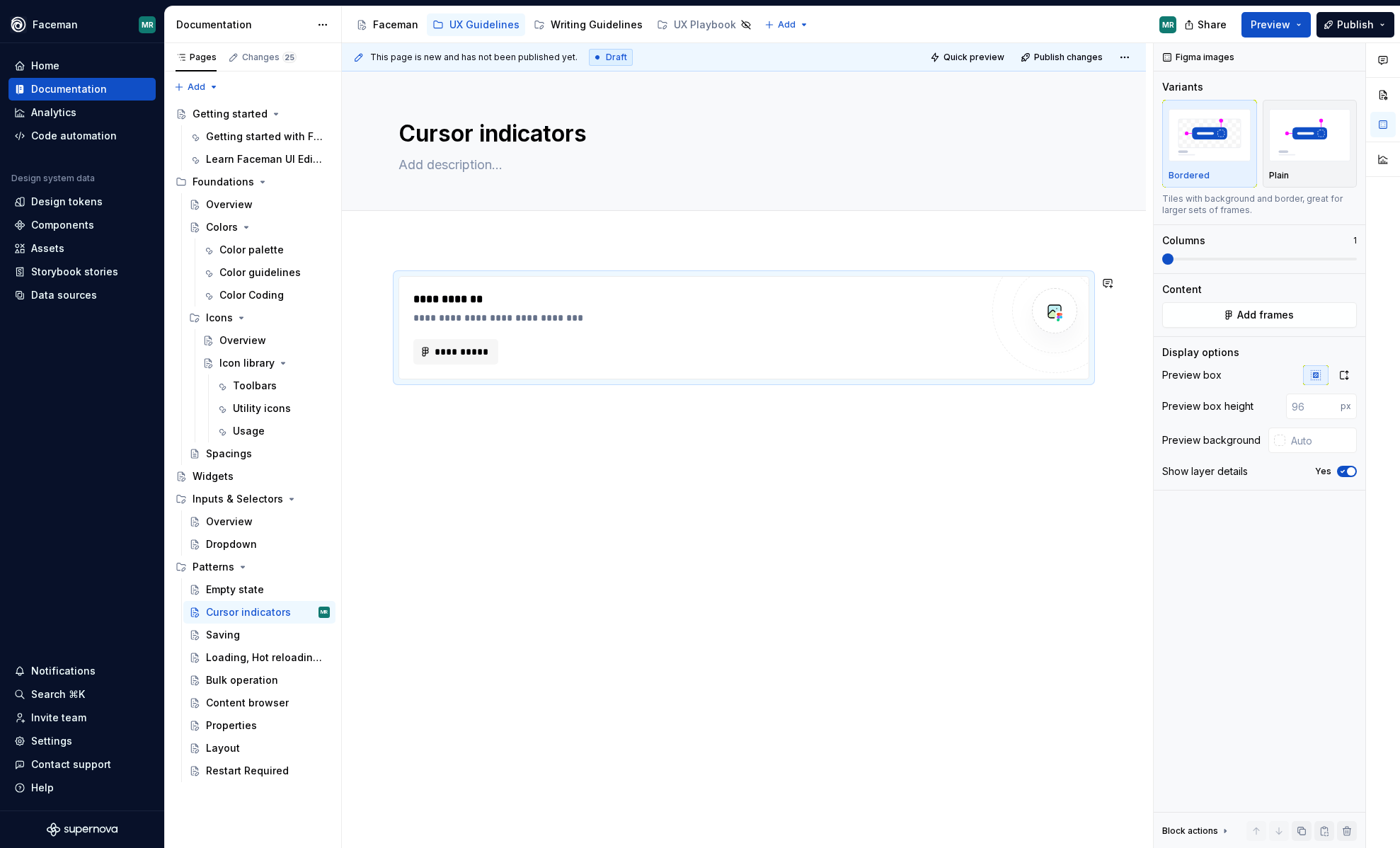
click at [844, 464] on div "**********" at bounding box center [743, 446] width 804 height 408
click at [385, 285] on span at bounding box center [384, 283] width 11 height 20
click at [424, 407] on div "Delete" at bounding box center [451, 408] width 92 height 14
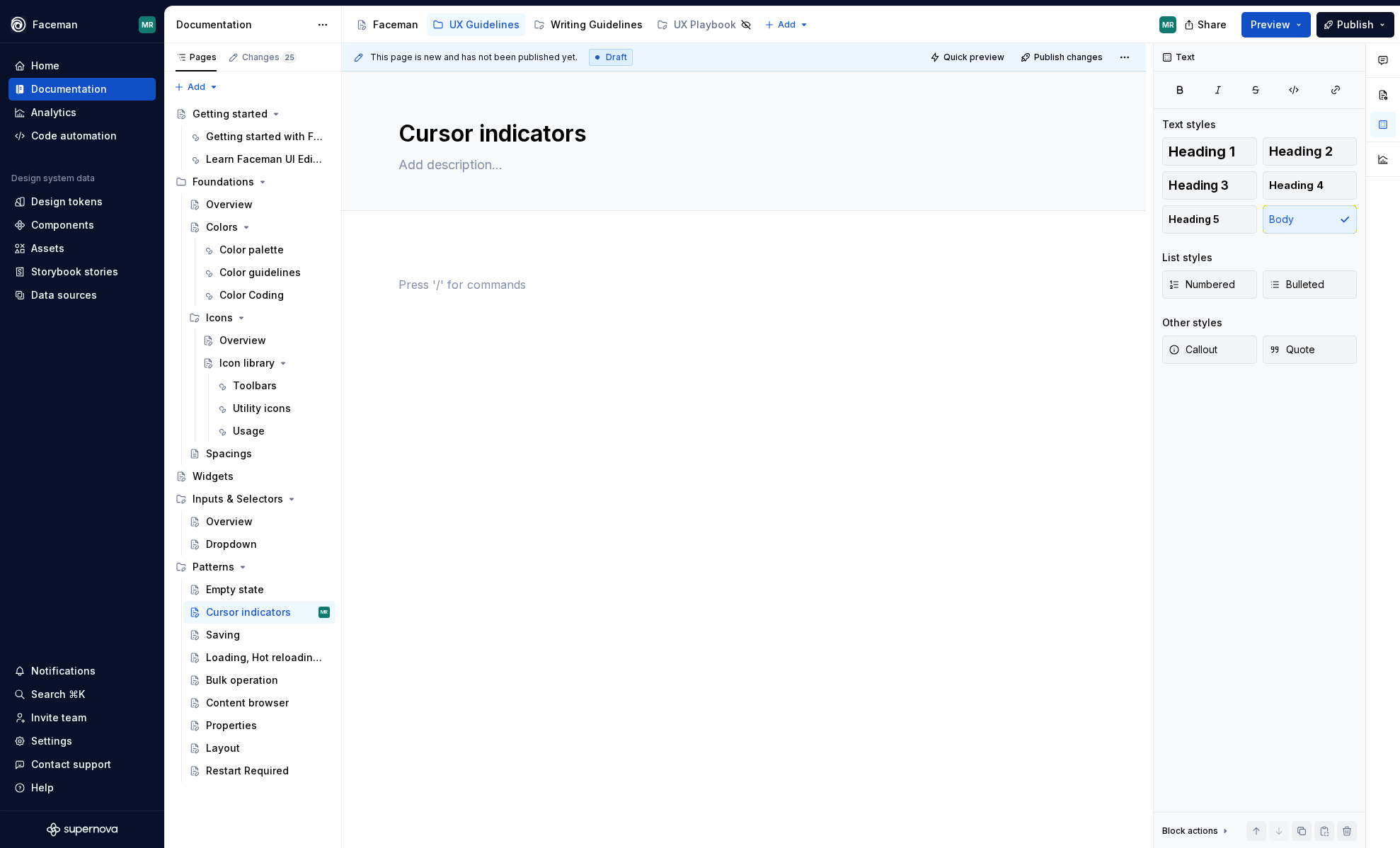
click at [585, 461] on div at bounding box center [743, 421] width 804 height 359
click at [55, 741] on div "Settings" at bounding box center [51, 741] width 41 height 14
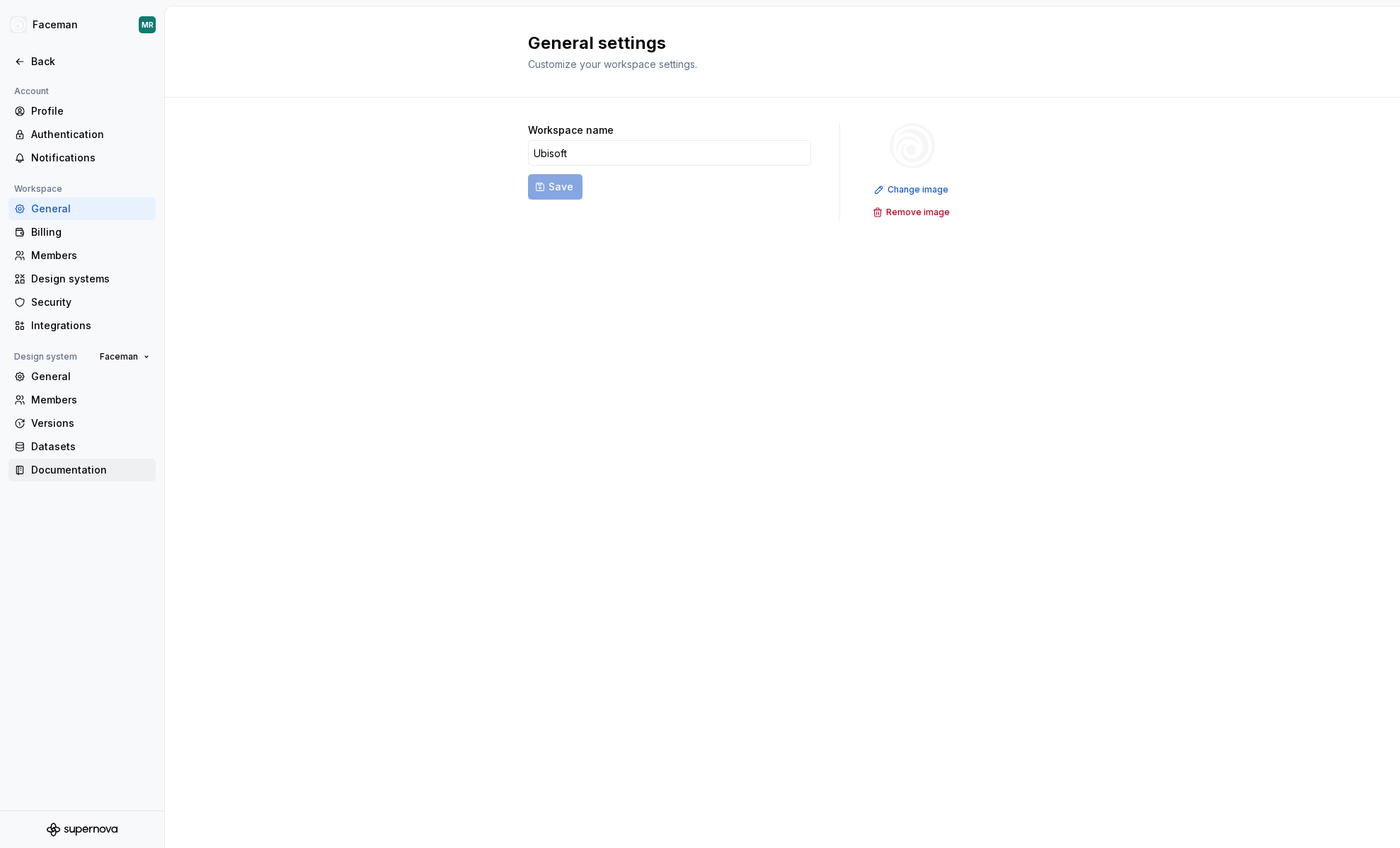
click at [63, 460] on div "Documentation" at bounding box center [82, 470] width 147 height 23
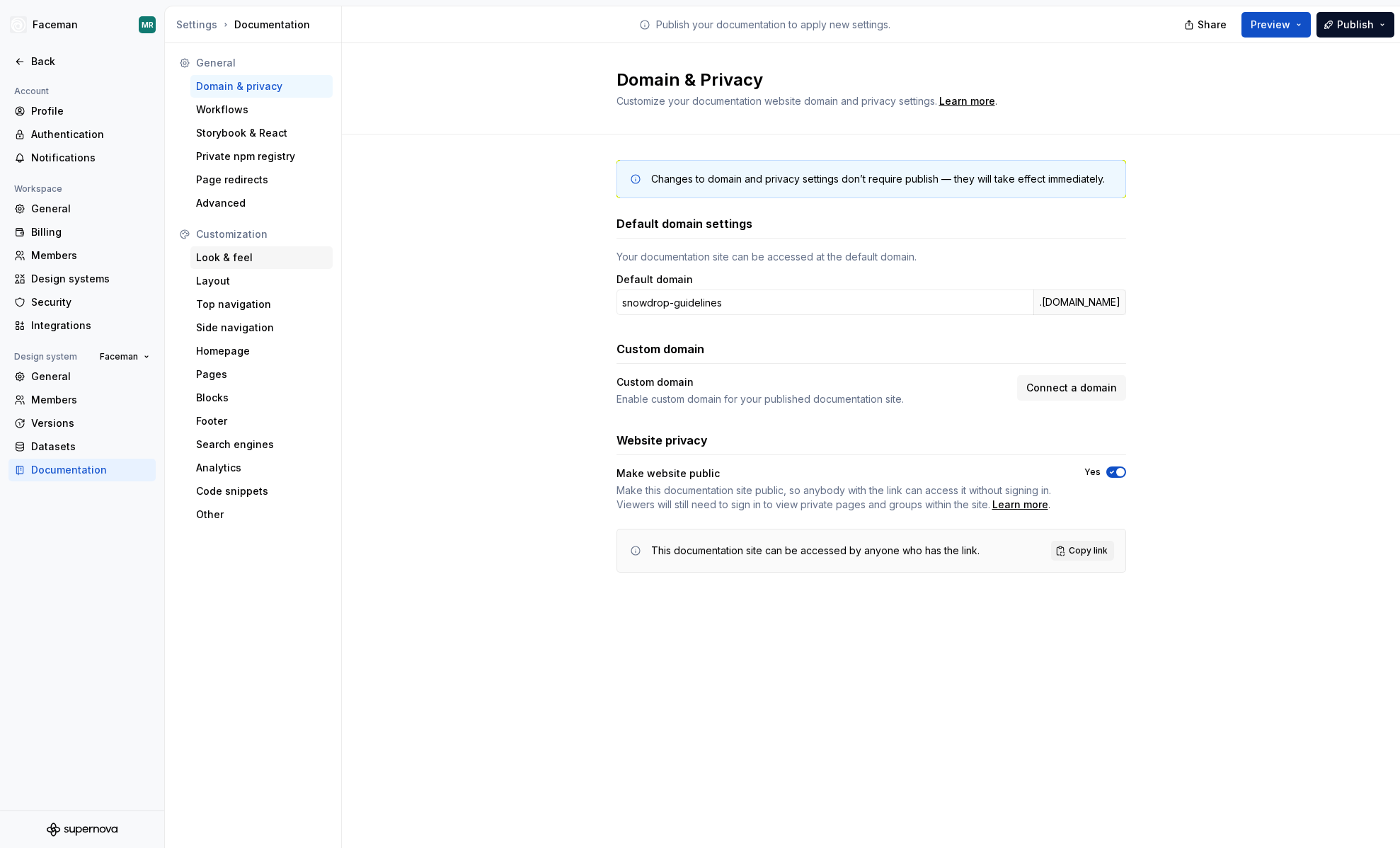
click at [220, 259] on div "Look & feel" at bounding box center [261, 257] width 131 height 14
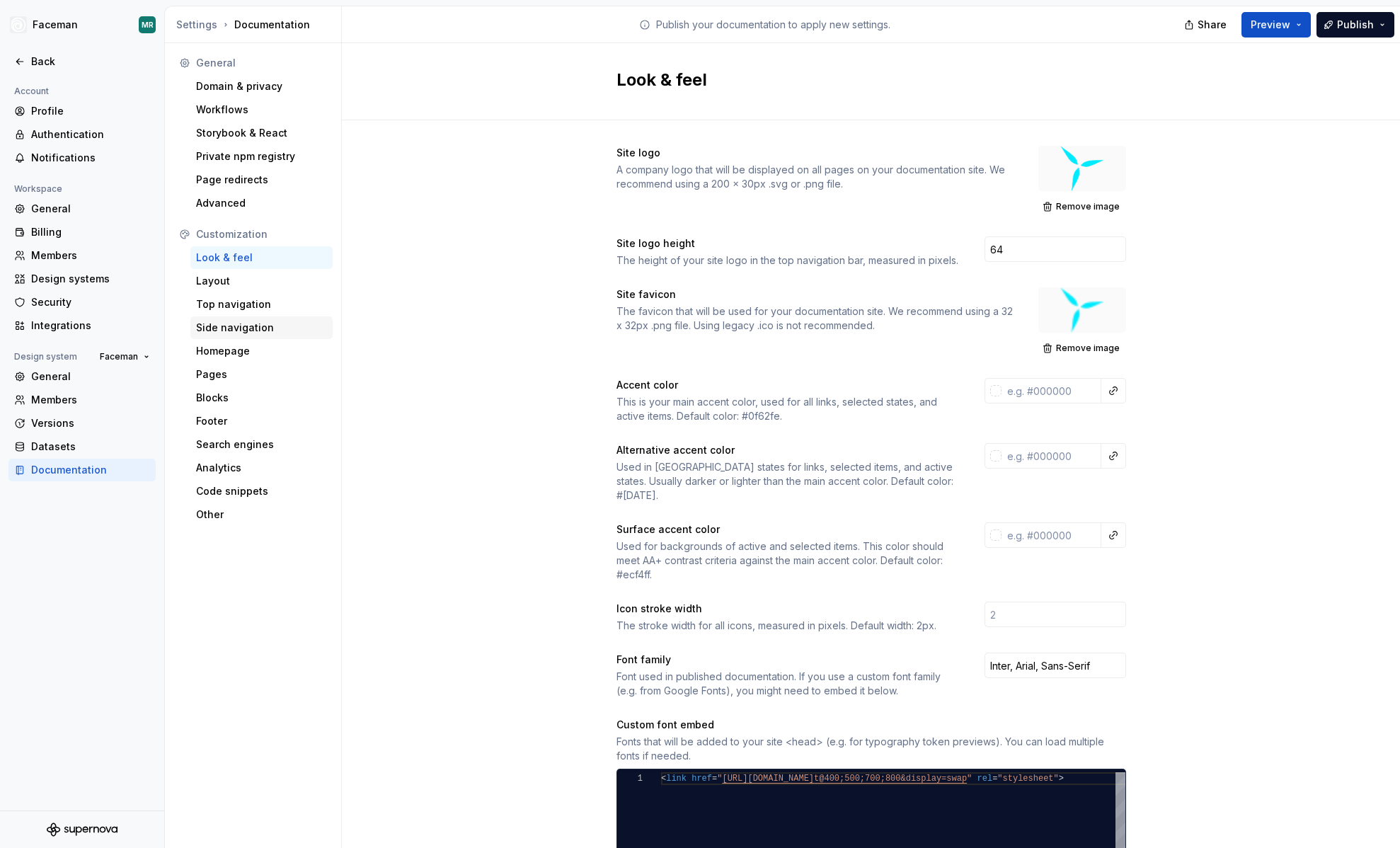
click at [226, 329] on div "Side navigation" at bounding box center [261, 328] width 131 height 14
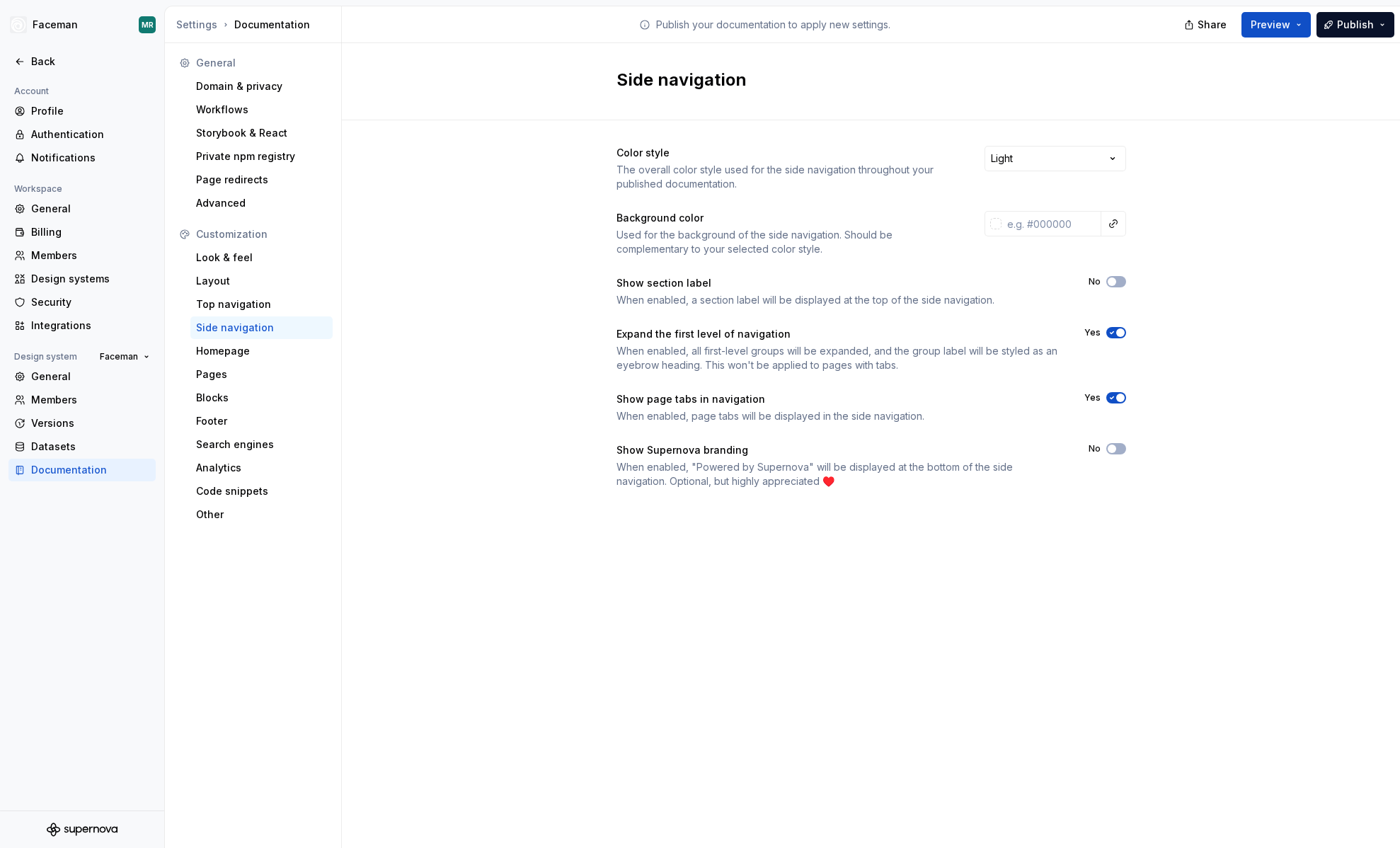
click at [226, 329] on div "Side navigation" at bounding box center [261, 328] width 131 height 14
click at [1117, 283] on button "No" at bounding box center [1116, 281] width 20 height 11
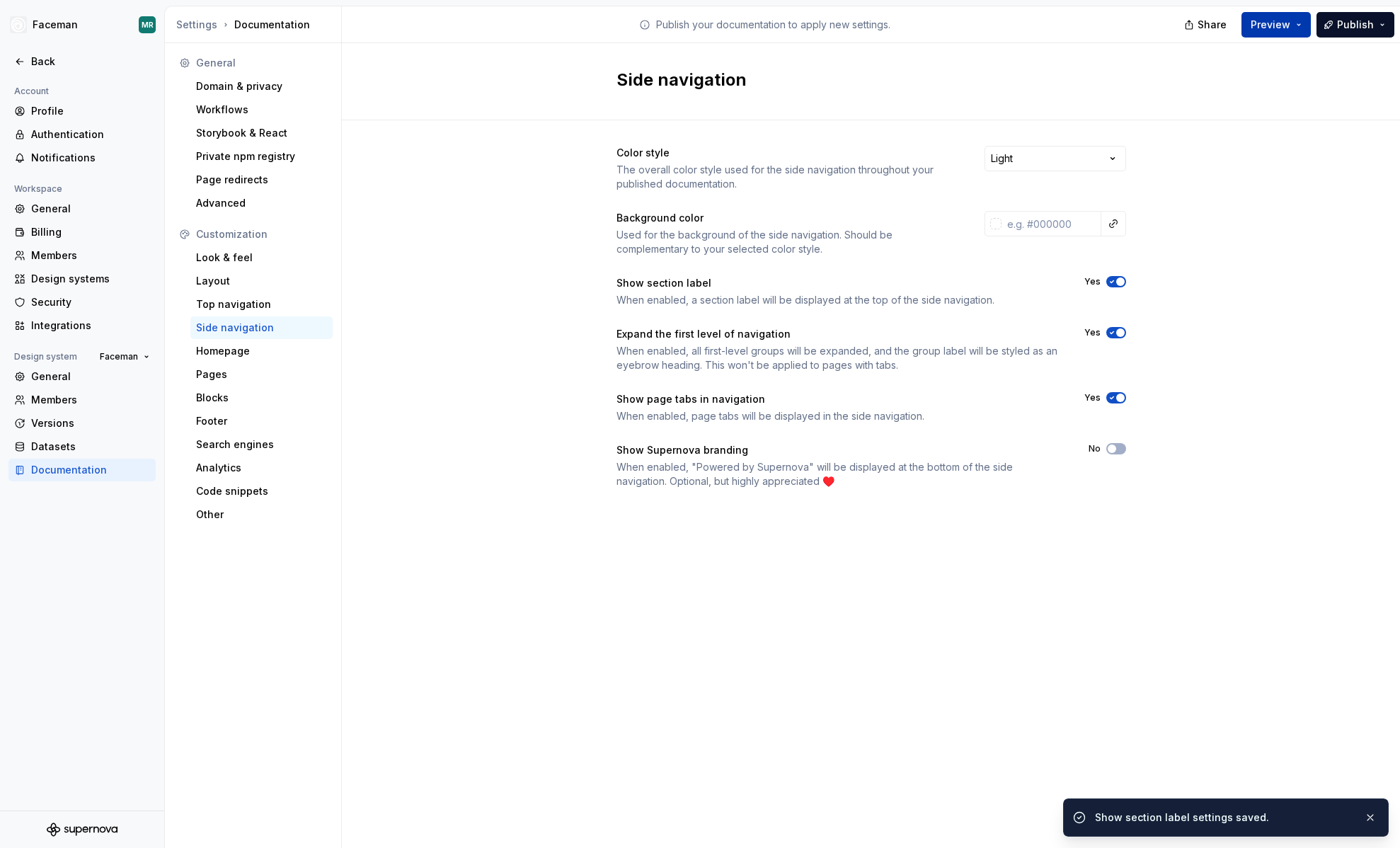
click at [1299, 24] on button "Preview" at bounding box center [1277, 25] width 70 height 26
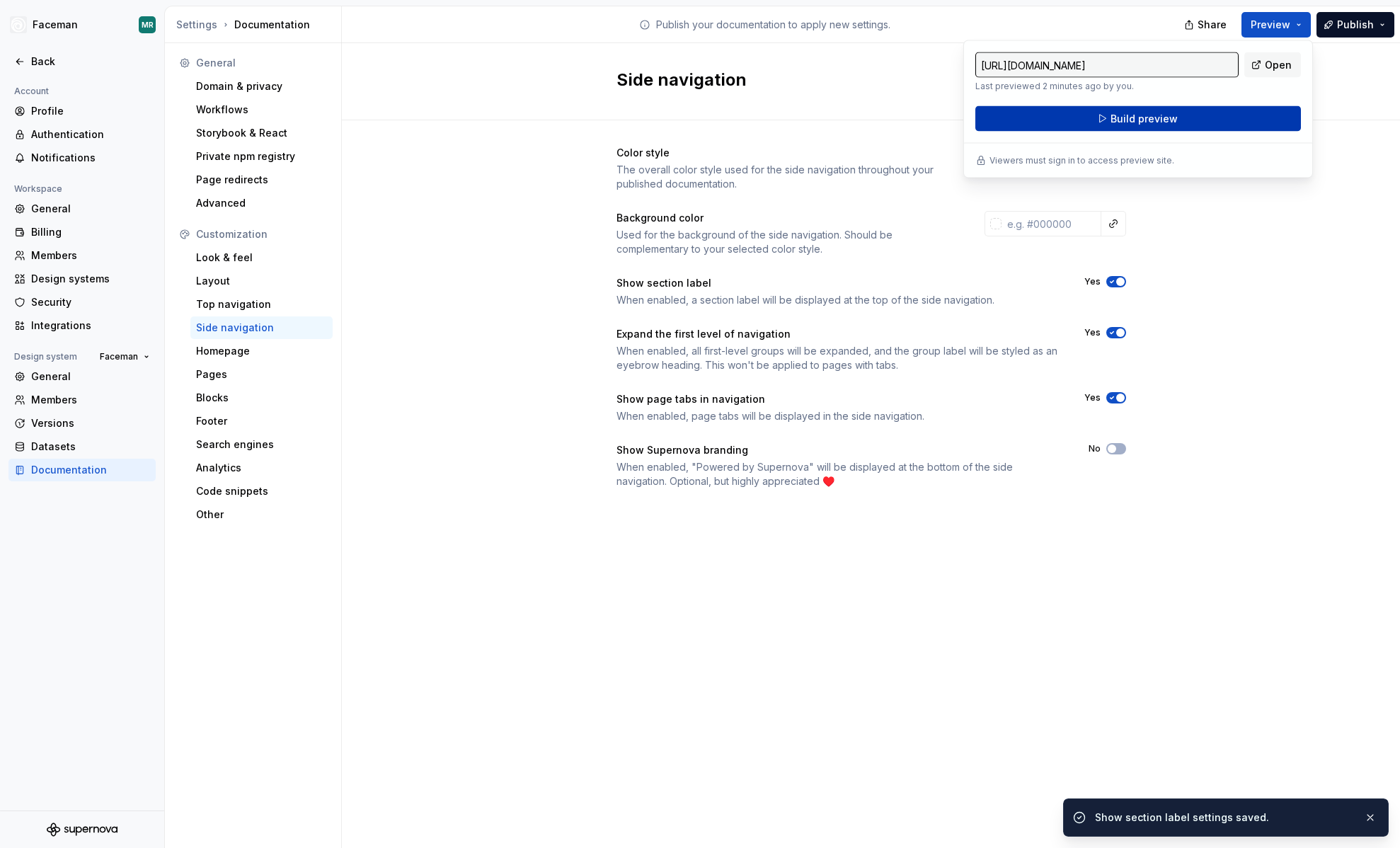
click at [1213, 126] on button "Build preview" at bounding box center [1138, 119] width 326 height 26
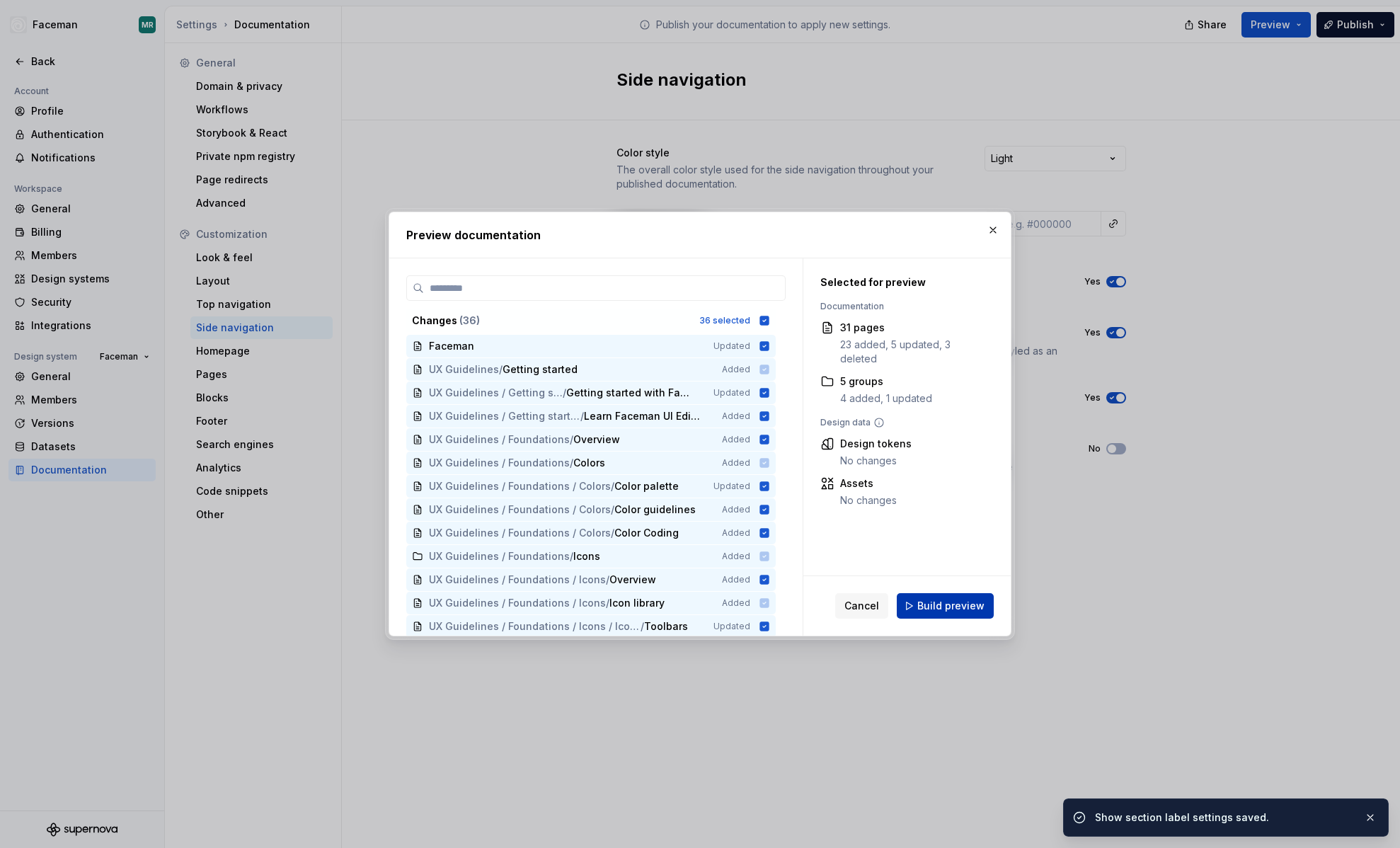
click at [963, 599] on span "Build preview" at bounding box center [951, 606] width 67 height 14
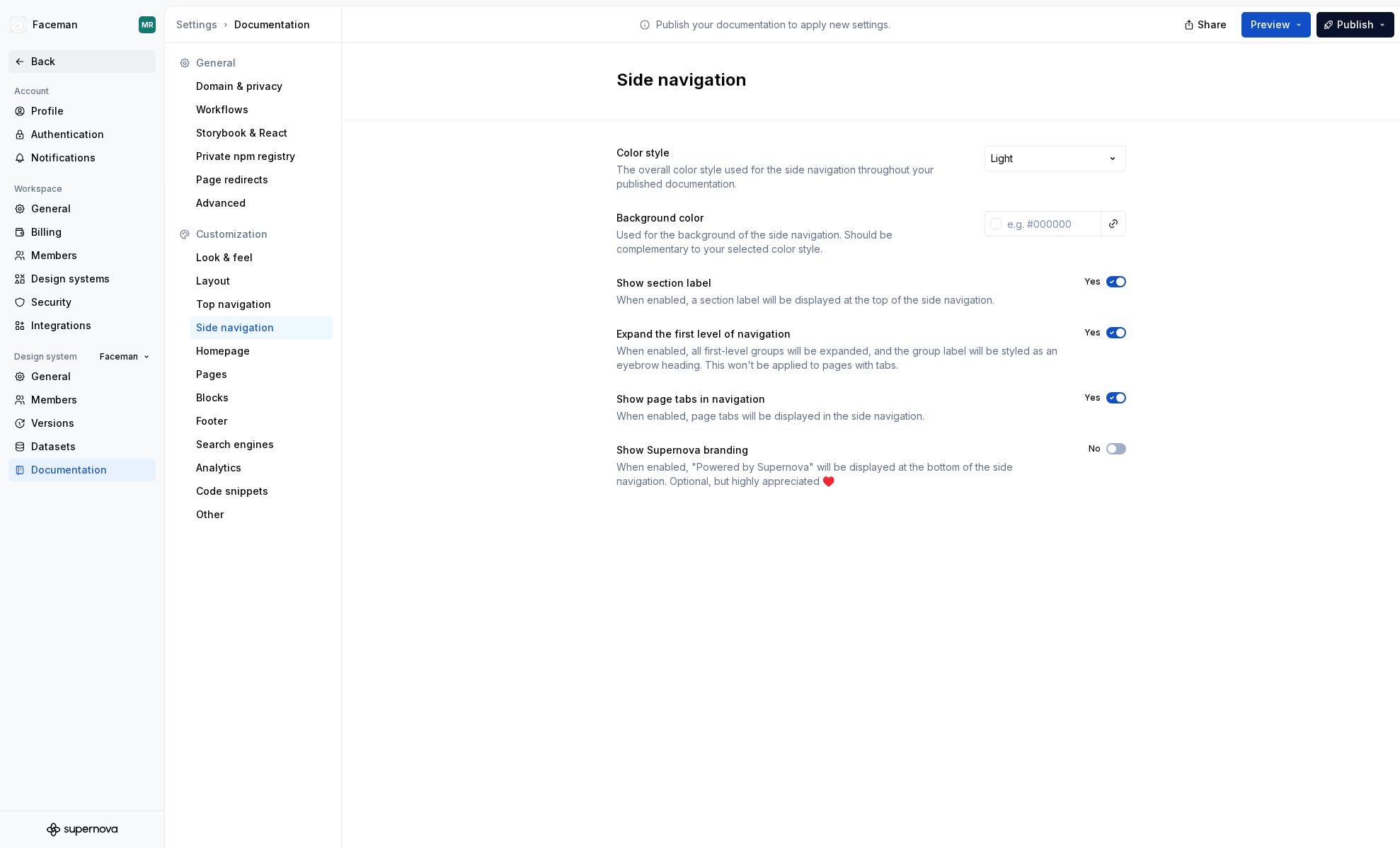
click at [48, 56] on div "Back" at bounding box center [90, 61] width 119 height 14
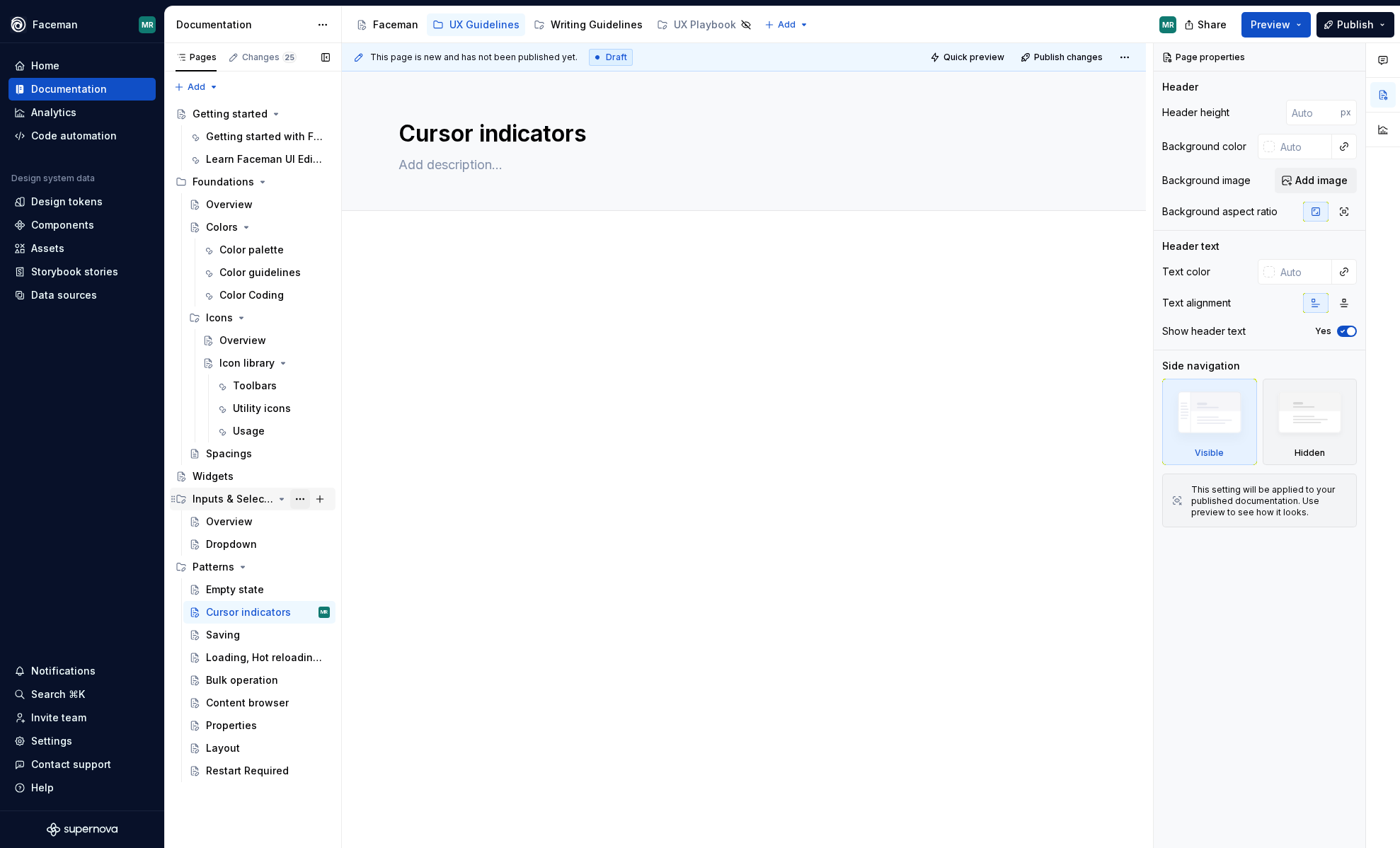
click at [303, 499] on button "Page tree" at bounding box center [300, 499] width 20 height 20
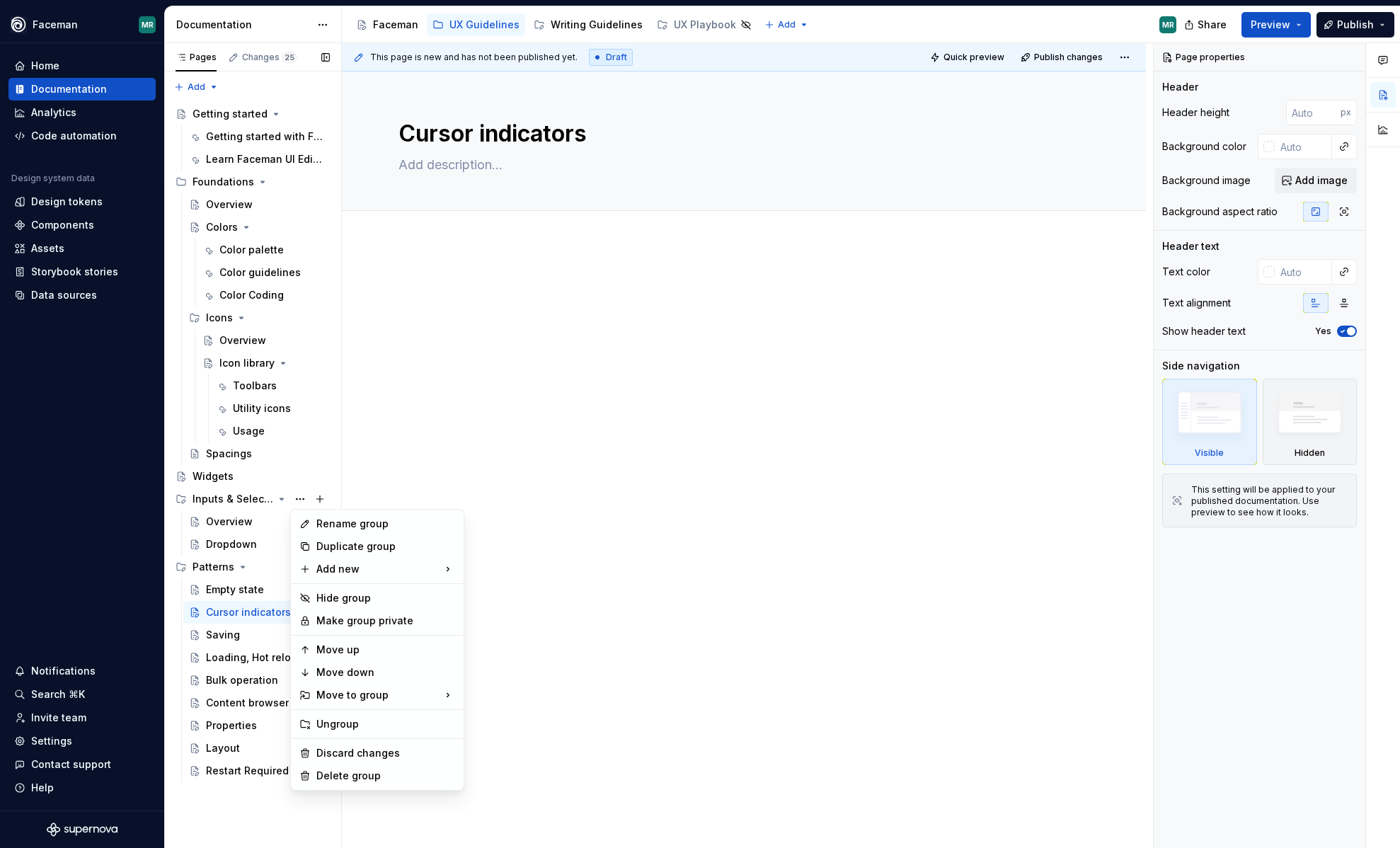
click at [237, 497] on div "Pages Changes 25 Add Accessibility guide for tree Page tree. Navigate the tree …" at bounding box center [253, 446] width 177 height 806
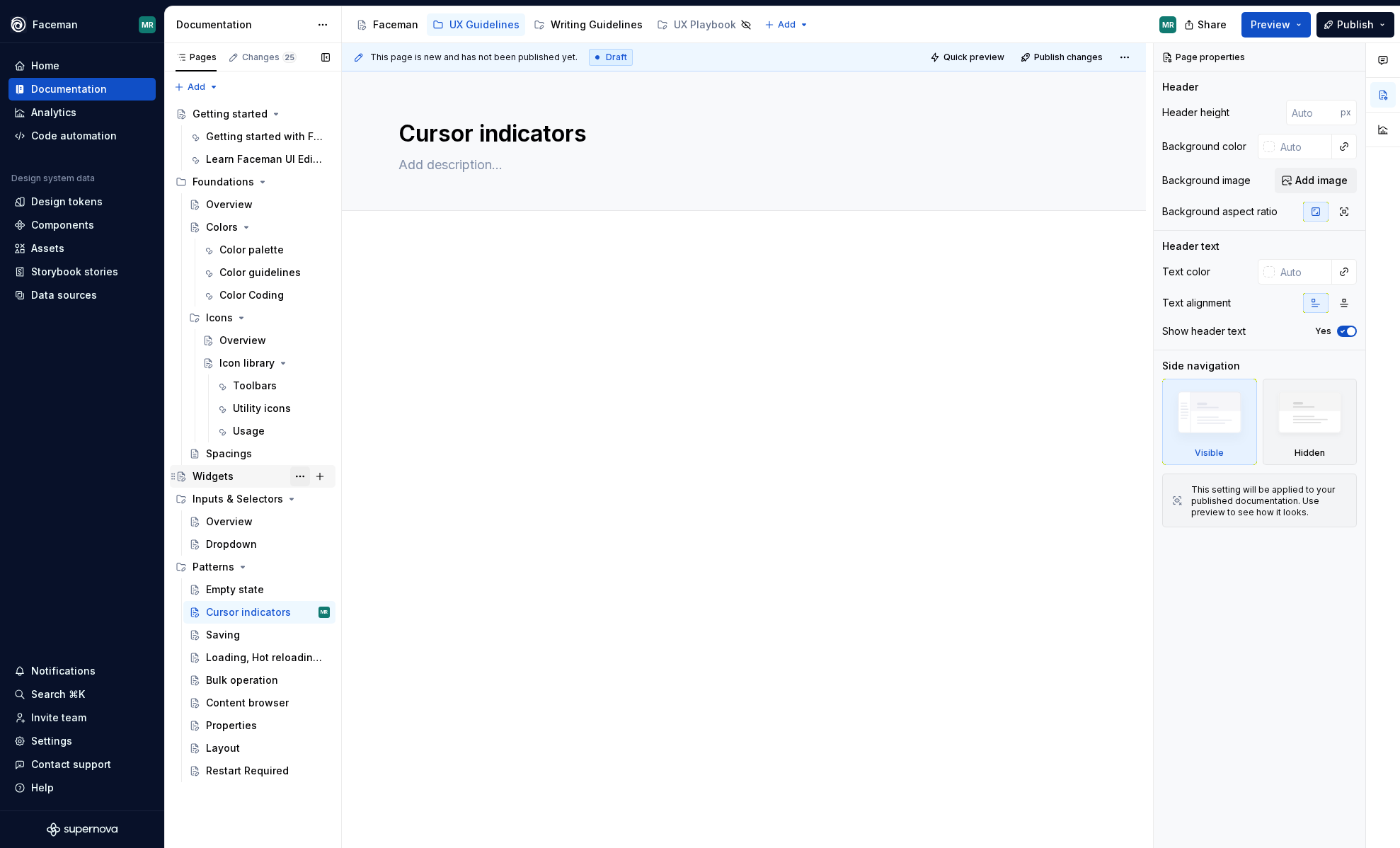
click at [295, 476] on button "Page tree" at bounding box center [300, 477] width 20 height 20
type textarea "*"
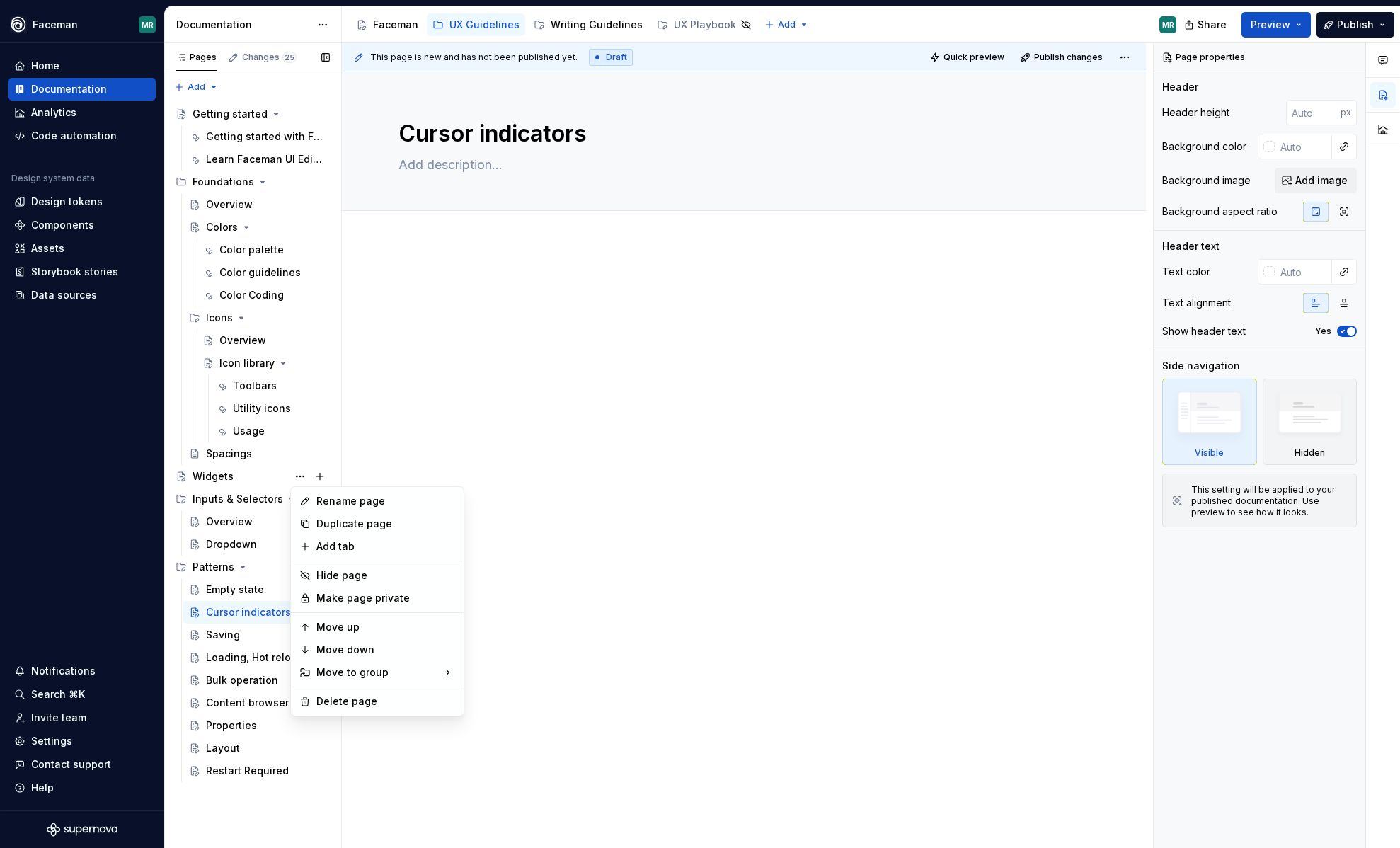
click at [244, 502] on div "Pages Changes 25 Add Accessibility guide for tree Page tree. Navigate the tree …" at bounding box center [253, 446] width 177 height 806
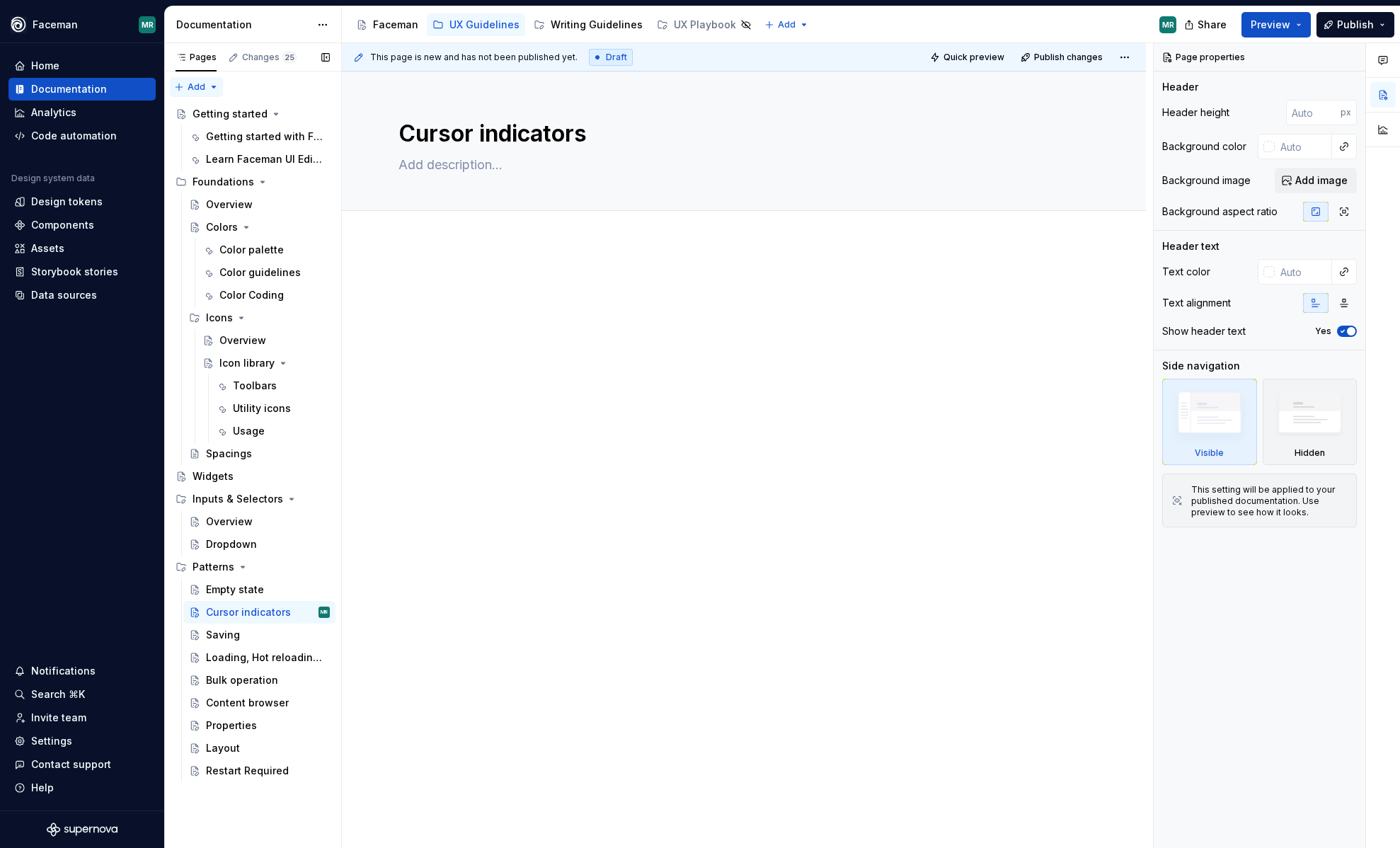
click at [214, 85] on div "Pages Changes 25 Add Accessibility guide for tree Page tree. Navigate the tree …" at bounding box center [253, 446] width 177 height 806
click at [224, 133] on div "New group" at bounding box center [242, 137] width 92 height 14
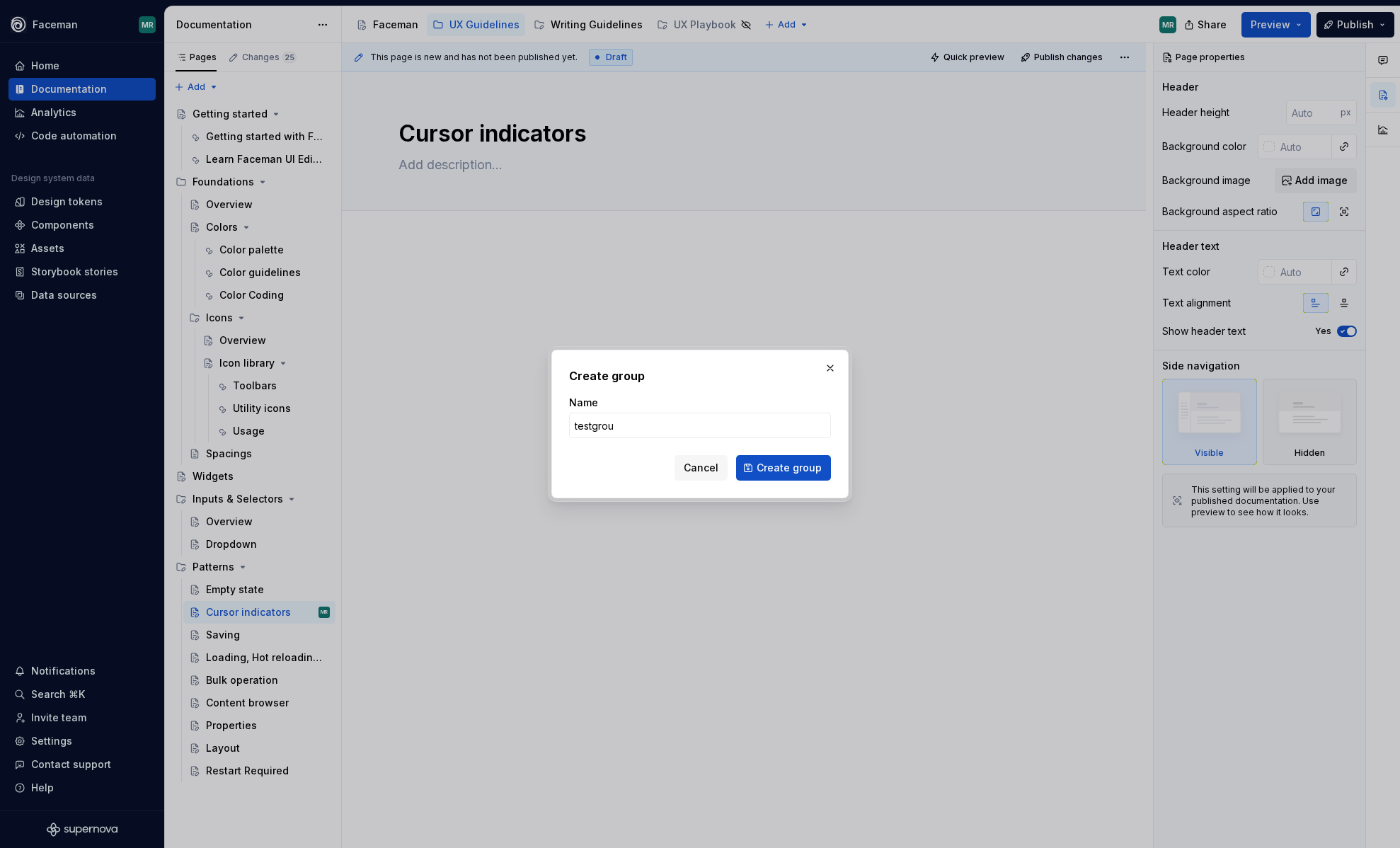
type input "testgroup"
click button "Create group" at bounding box center [783, 468] width 95 height 26
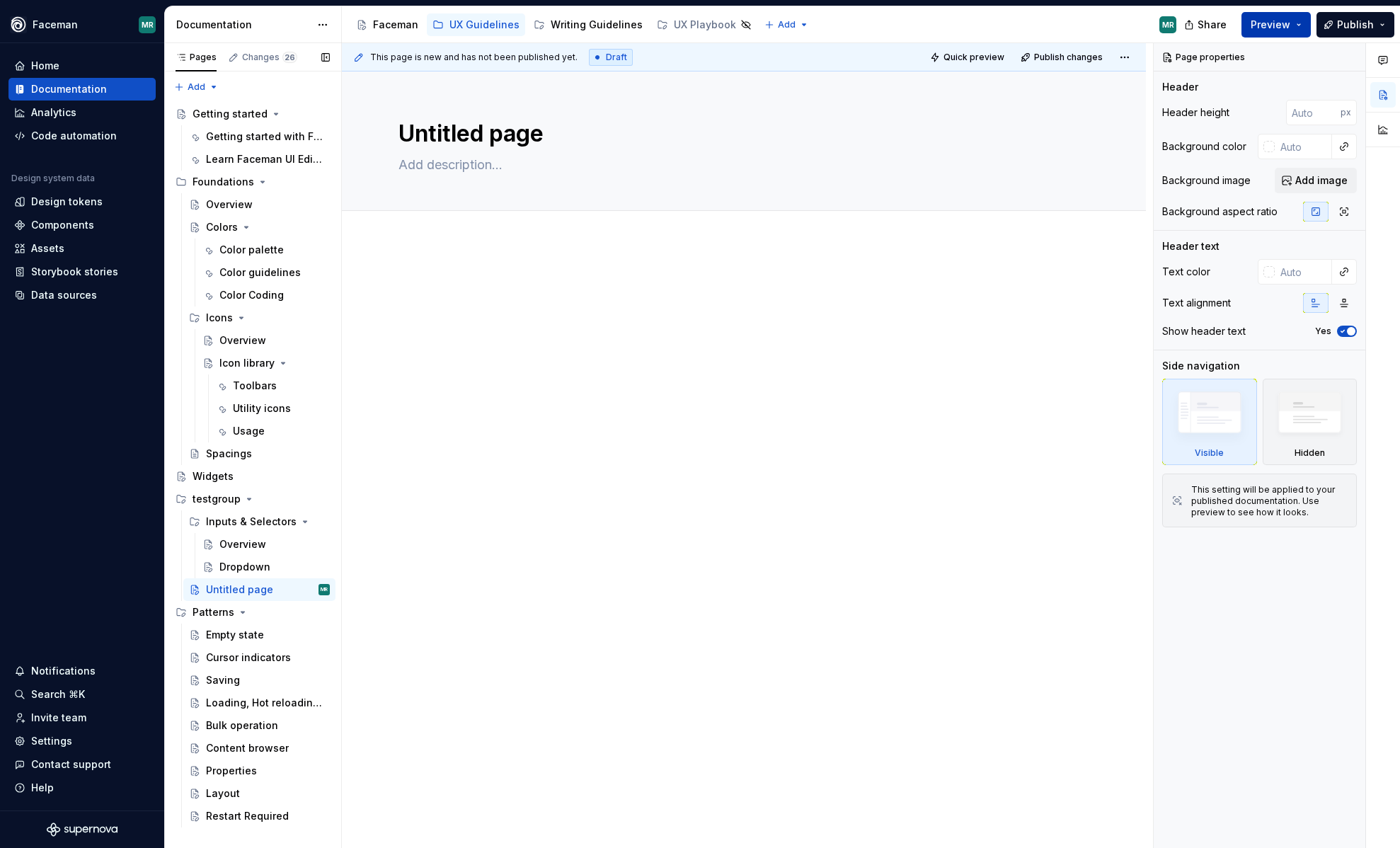
click at [1280, 26] on span "Preview" at bounding box center [1271, 24] width 39 height 14
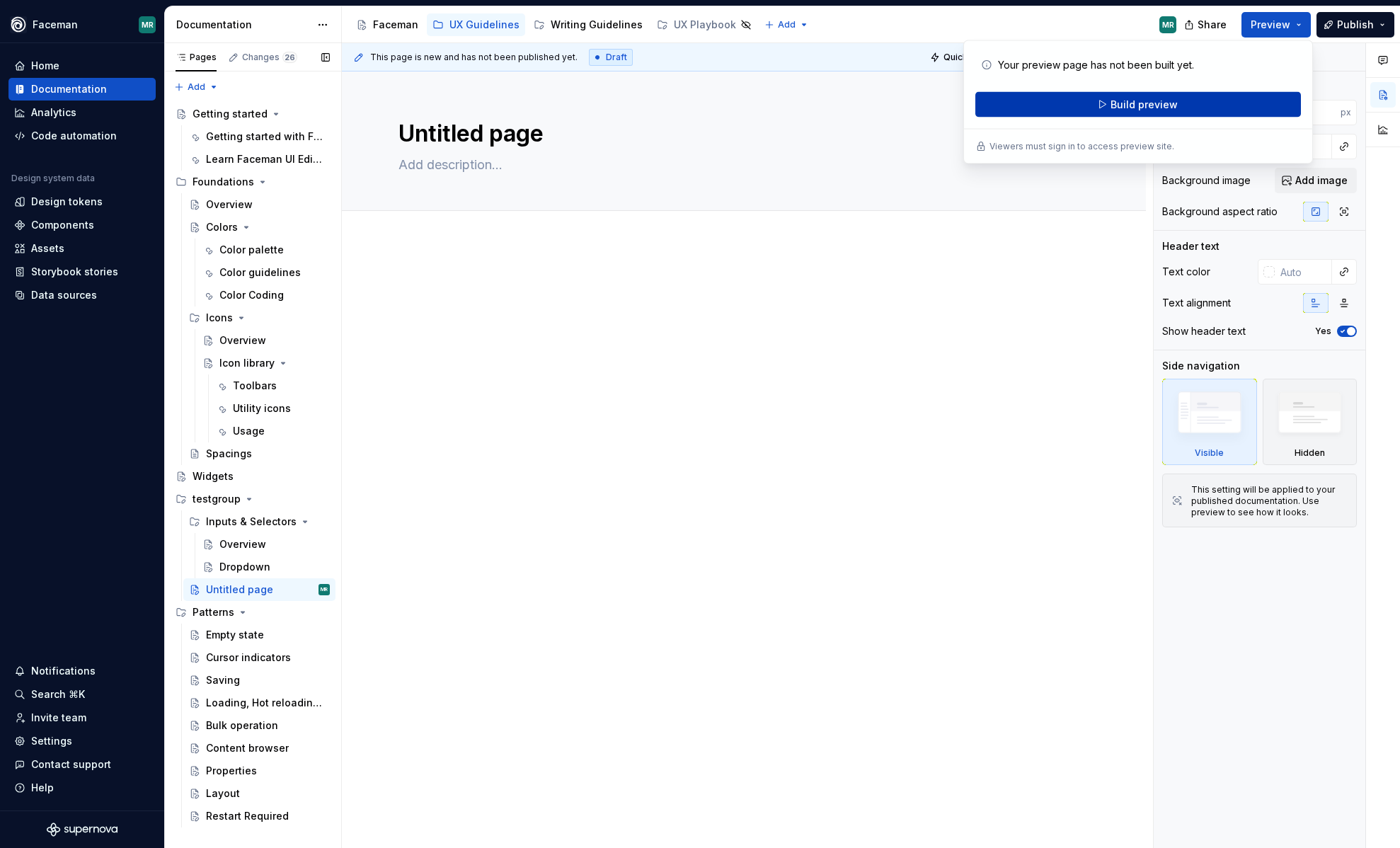
click at [1212, 111] on button "Build preview" at bounding box center [1138, 105] width 326 height 26
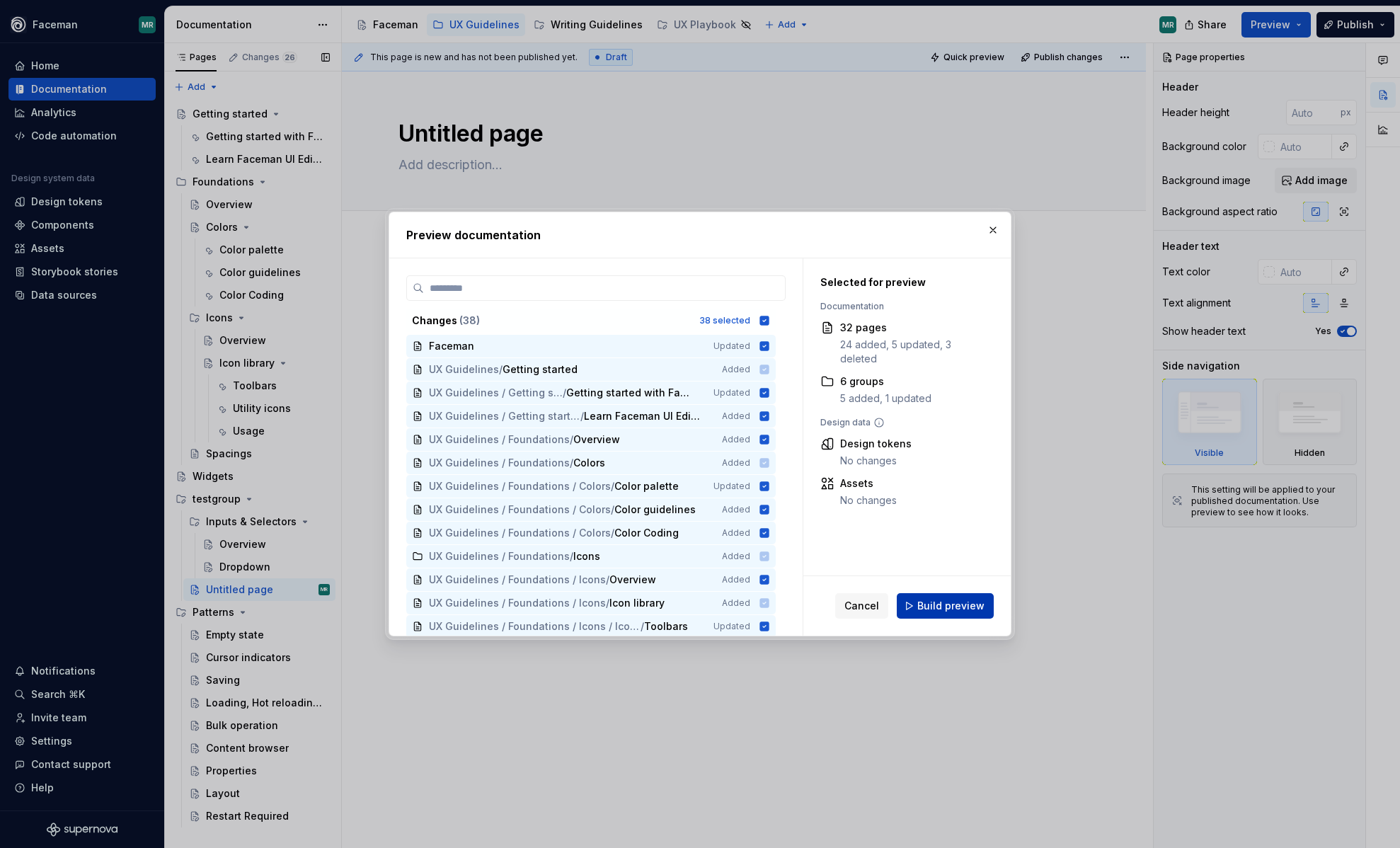
click at [951, 615] on button "Build preview" at bounding box center [945, 606] width 97 height 26
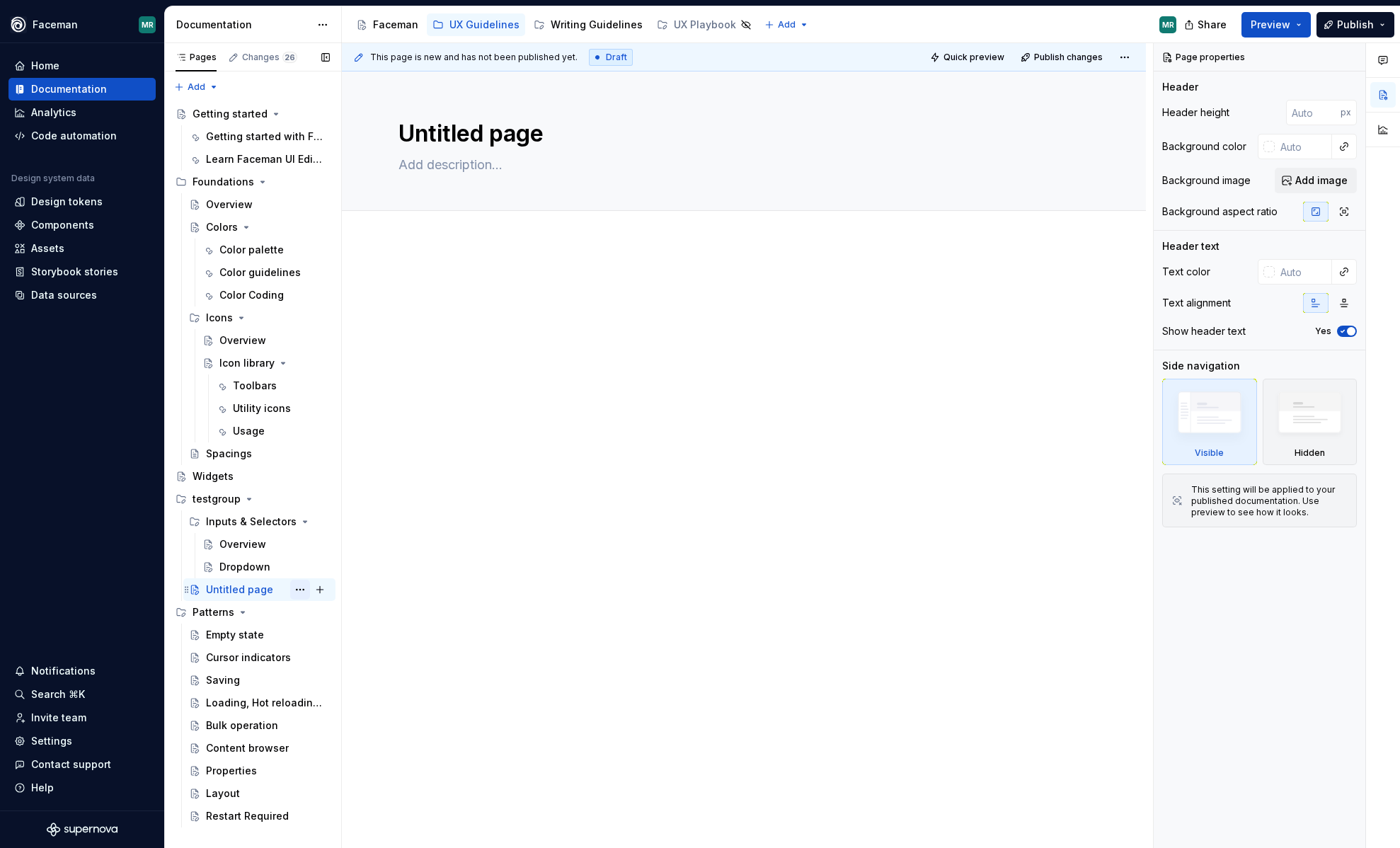
click at [300, 587] on button "Page tree" at bounding box center [300, 589] width 20 height 20
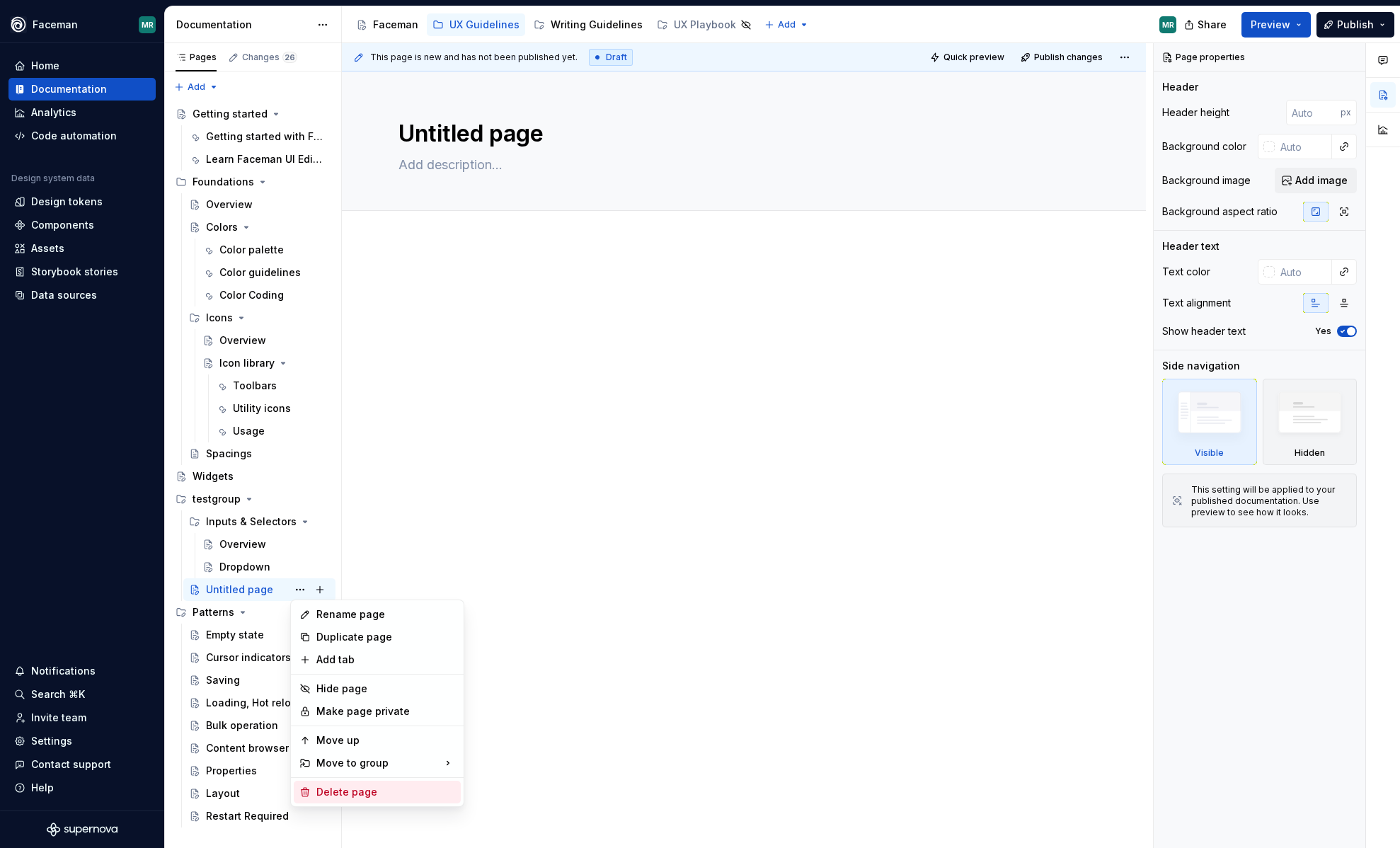
click at [337, 788] on div "Delete page" at bounding box center [385, 792] width 138 height 14
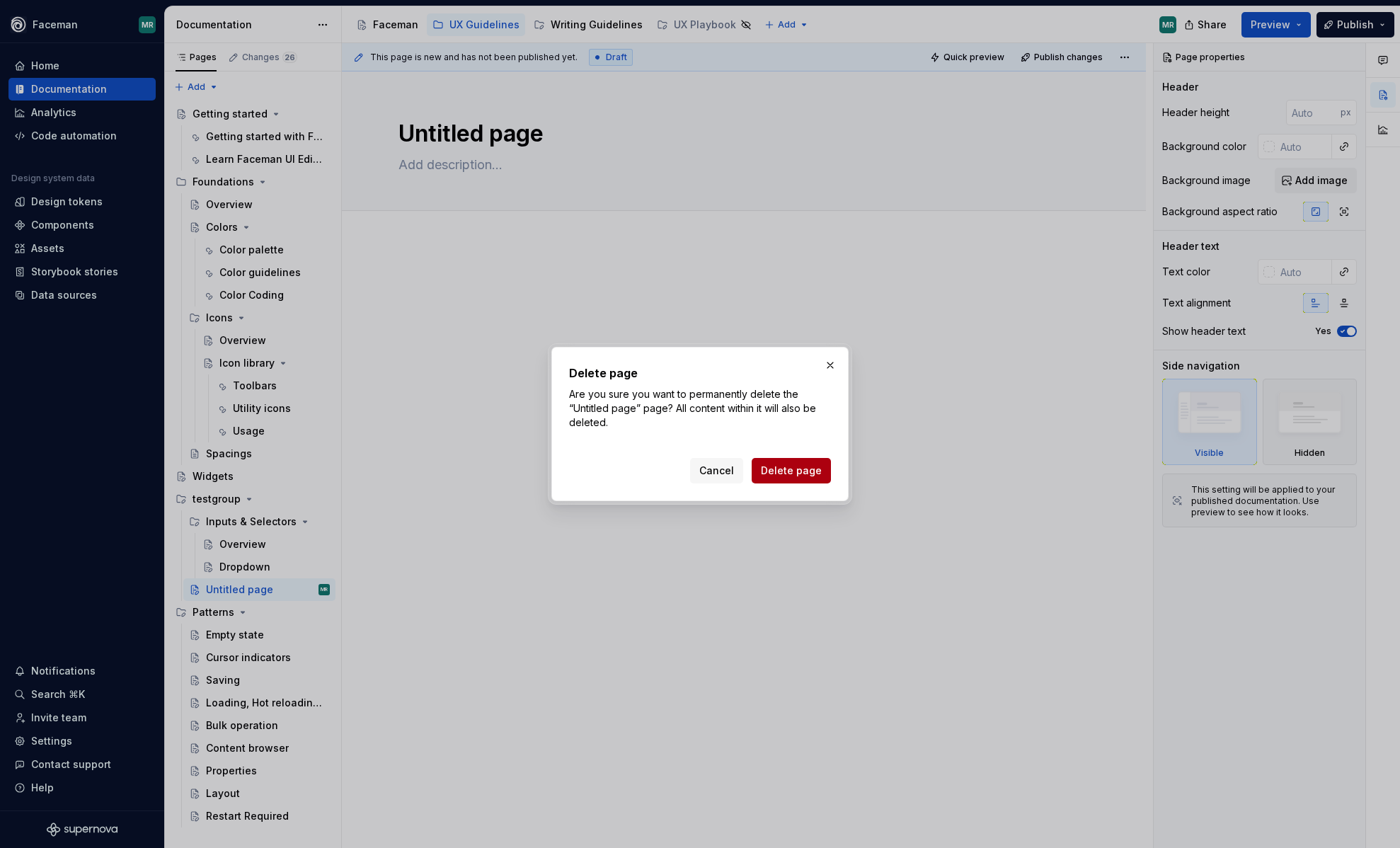
click at [803, 476] on span "Delete page" at bounding box center [791, 471] width 61 height 14
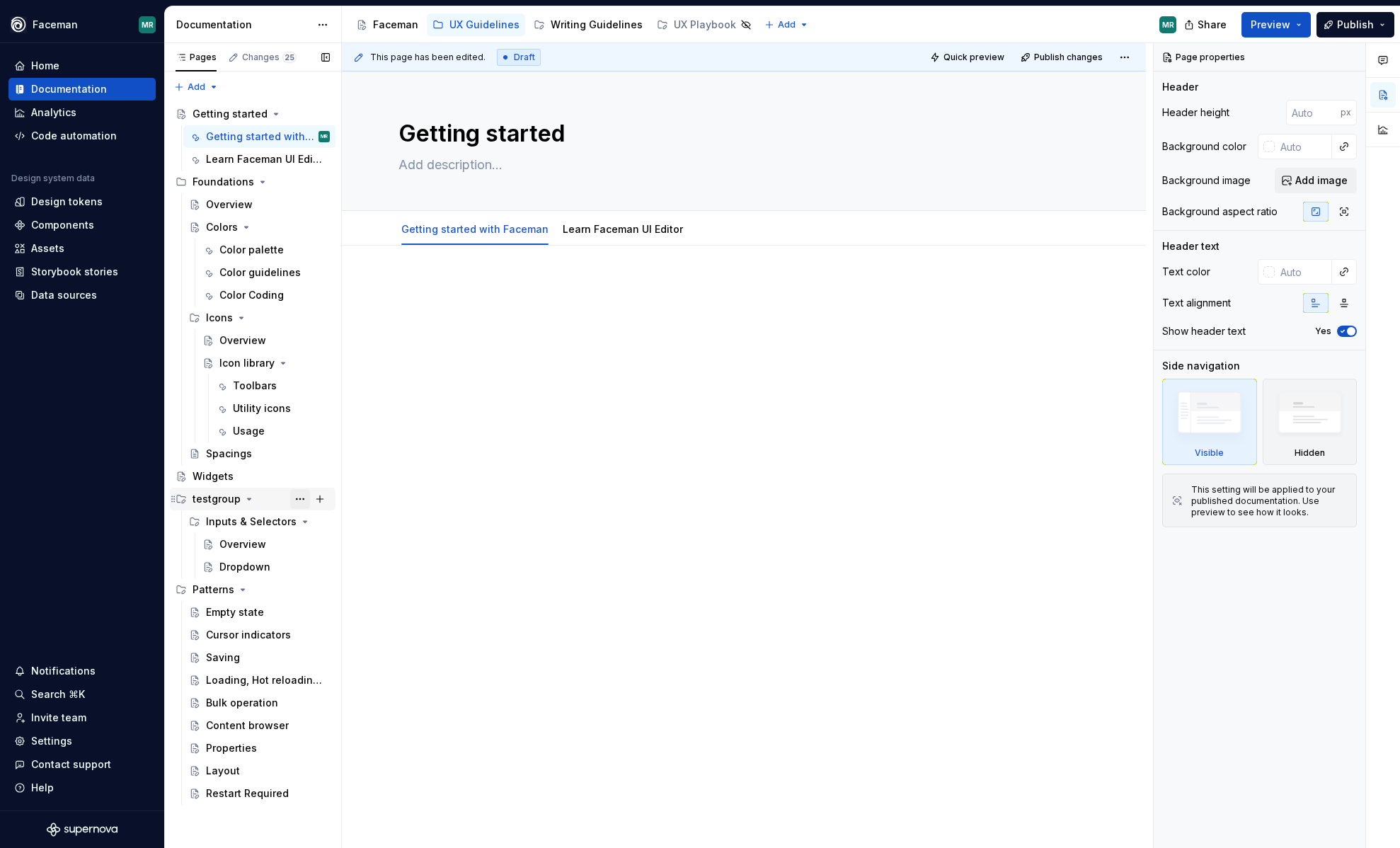
click at [300, 500] on button "Page tree" at bounding box center [300, 499] width 20 height 20
type textarea "*"
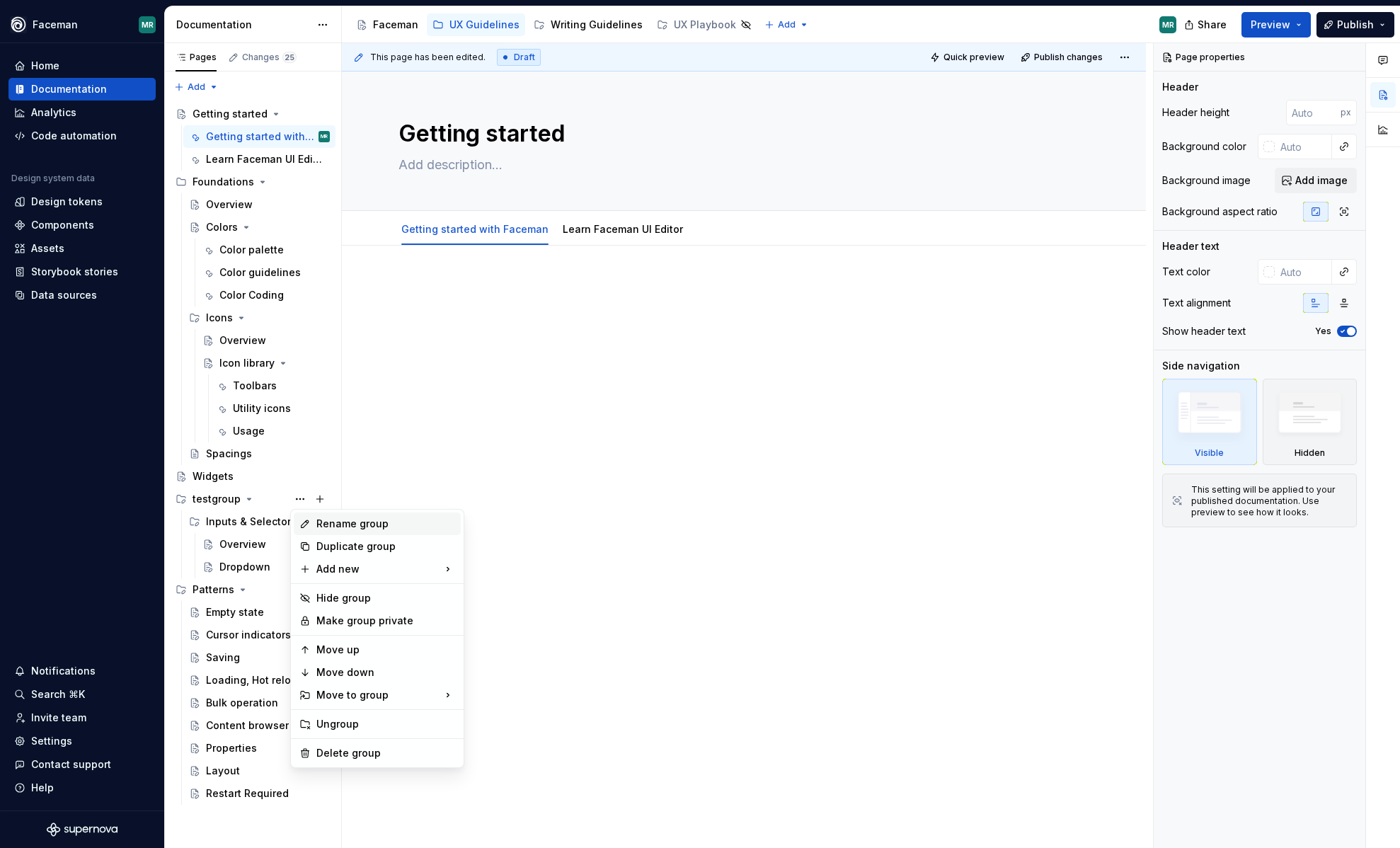
click at [355, 527] on div "Rename group" at bounding box center [385, 523] width 138 height 14
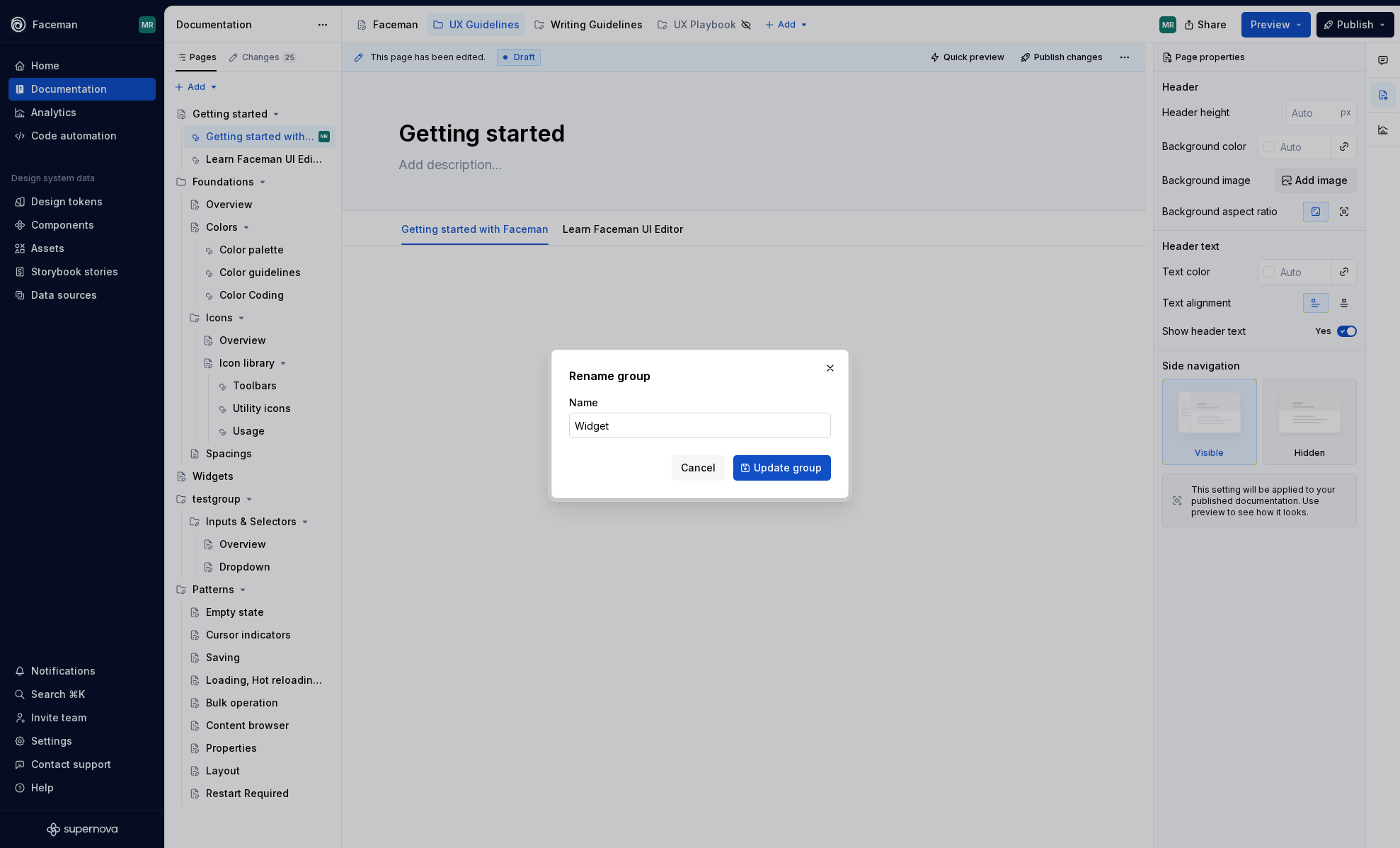
type input "Widgets"
click at [800, 475] on button "Update group" at bounding box center [782, 468] width 98 height 26
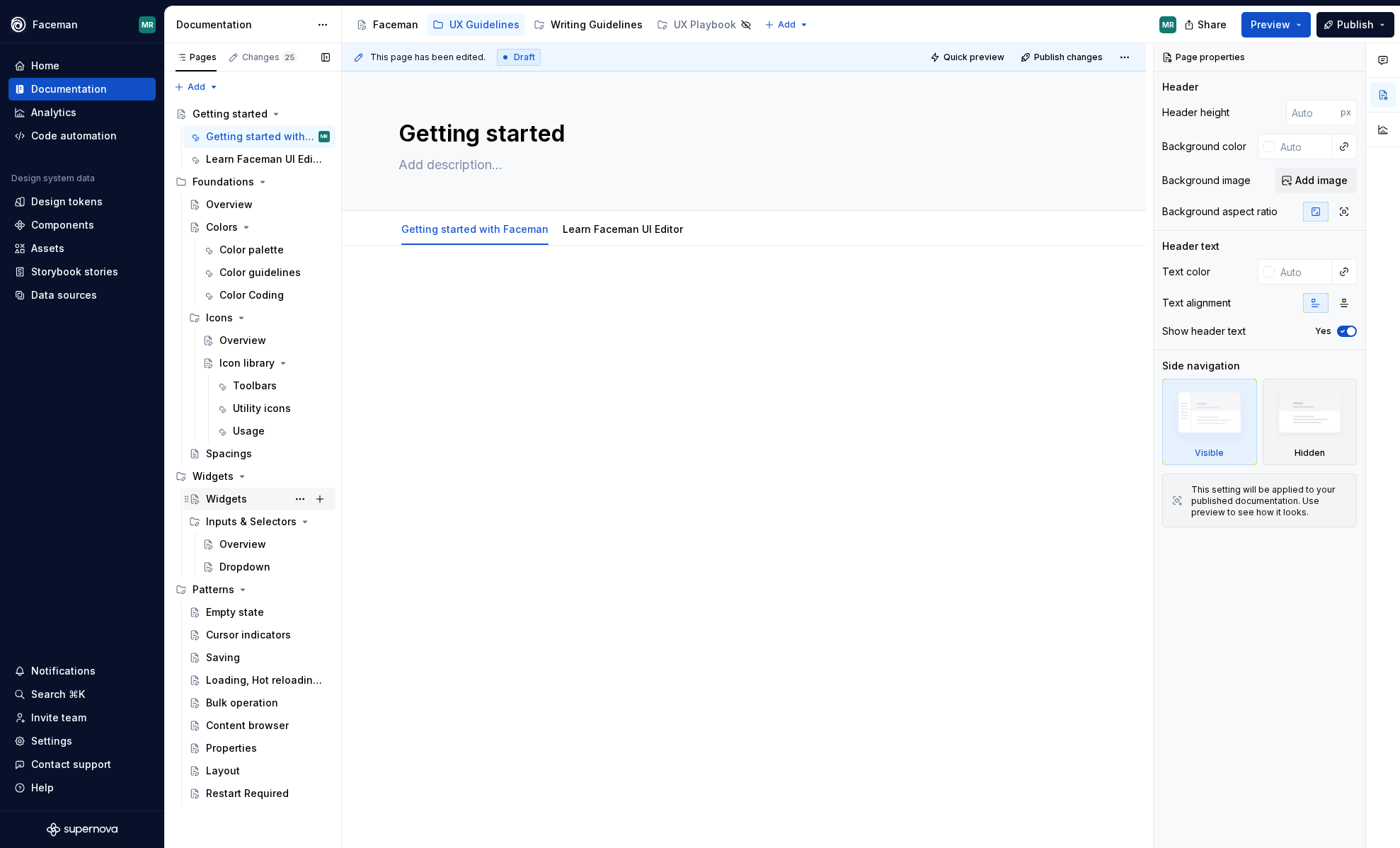
click at [231, 495] on div "Widgets" at bounding box center [226, 499] width 41 height 14
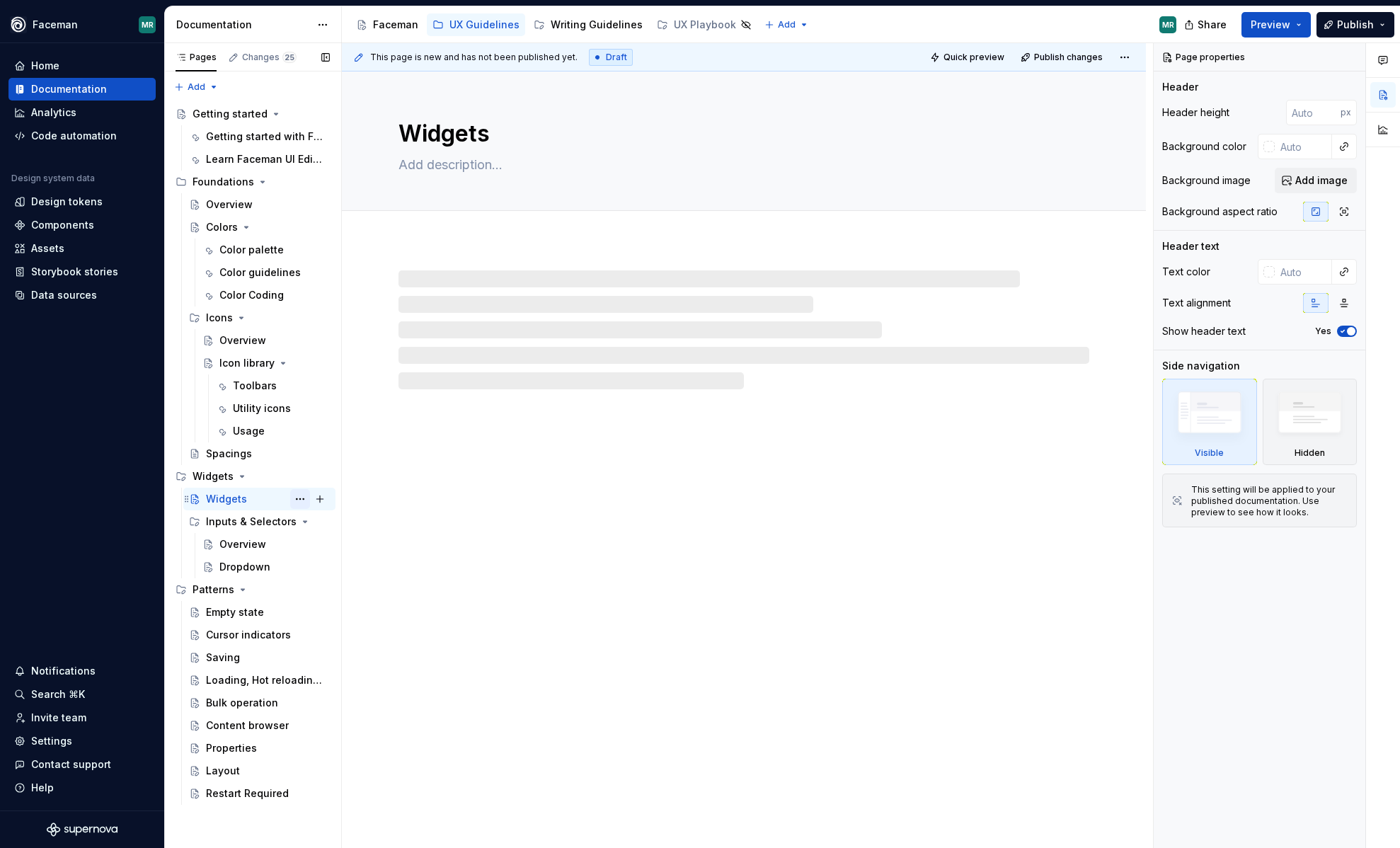
click at [301, 496] on button "Page tree" at bounding box center [300, 499] width 20 height 20
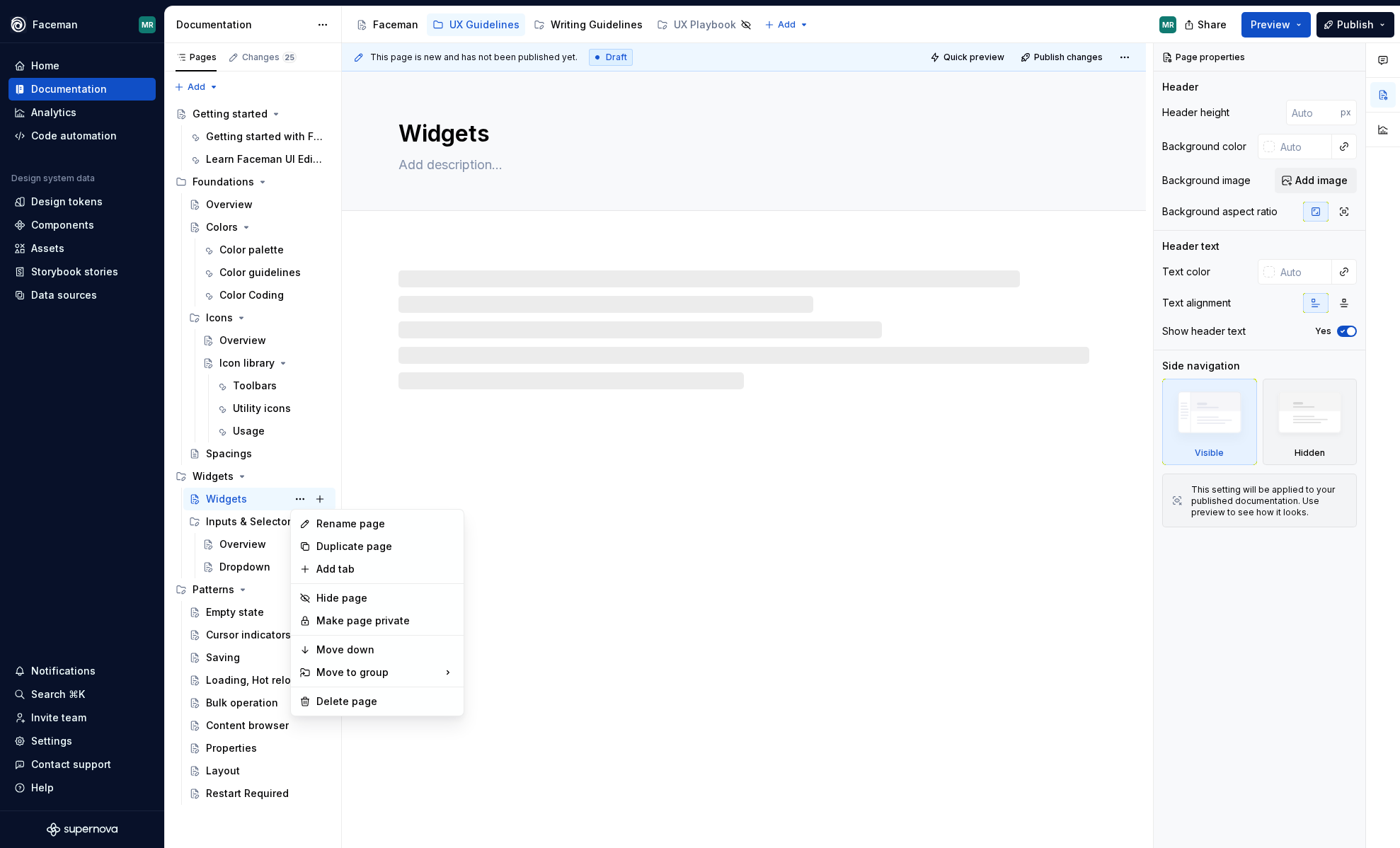
type textarea "*"
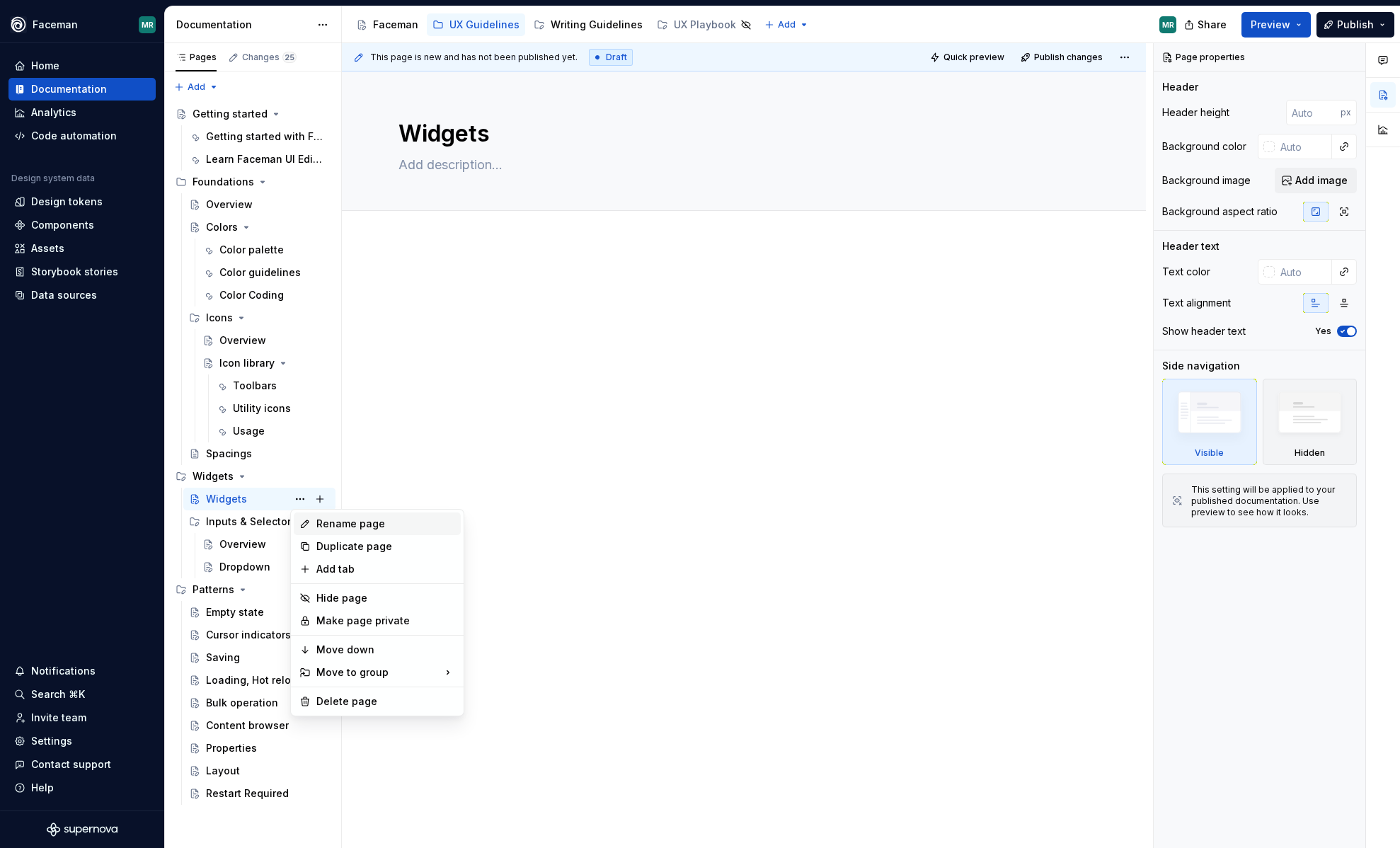
click at [362, 527] on div "Rename page" at bounding box center [385, 523] width 138 height 14
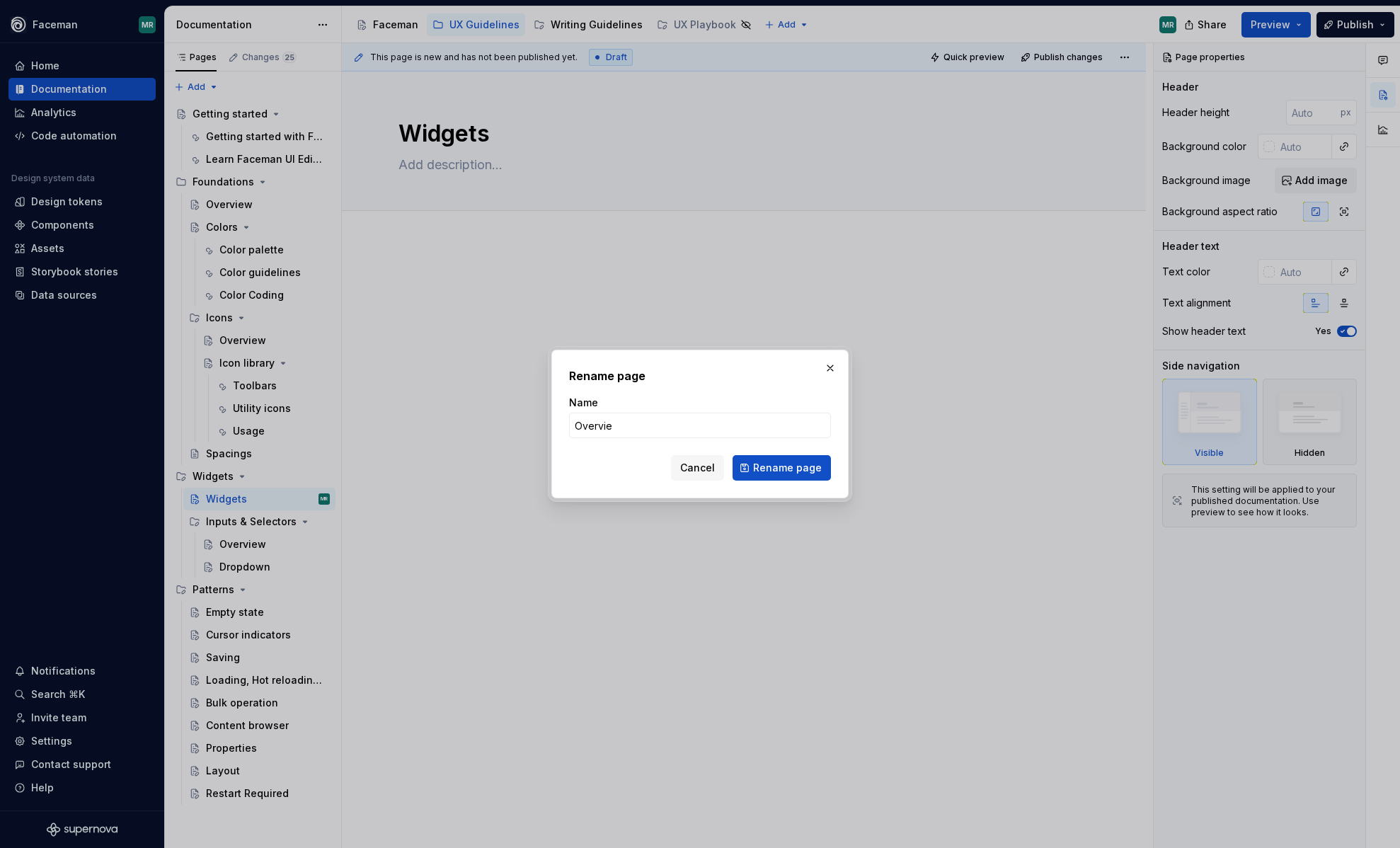
type input "Overview"
click at [769, 469] on span "Rename page" at bounding box center [787, 467] width 69 height 14
type textarea "*"
type textarea "Overview"
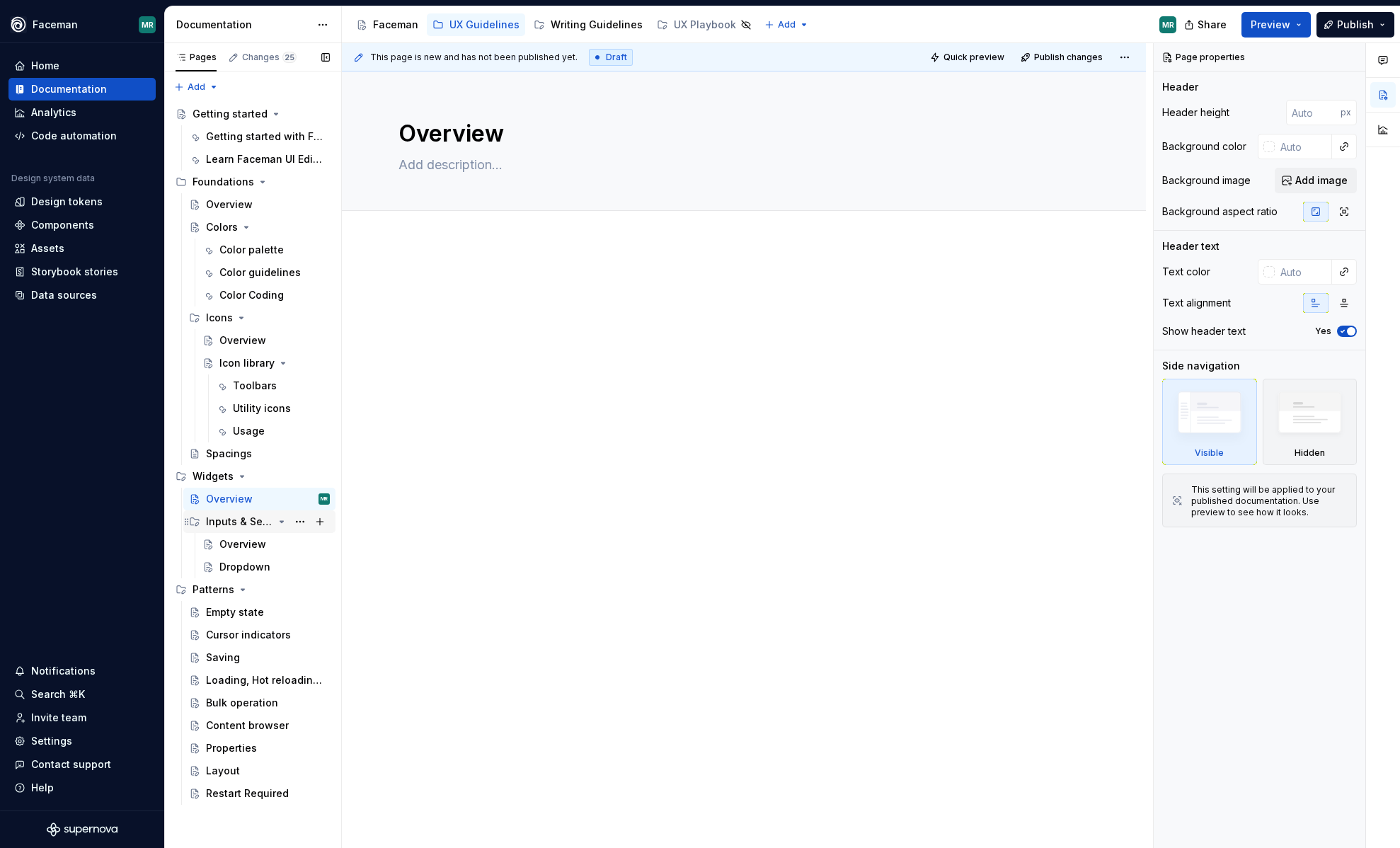
click at [284, 522] on icon "Page tree" at bounding box center [281, 521] width 11 height 11
click at [1300, 20] on button "Preview" at bounding box center [1277, 25] width 70 height 26
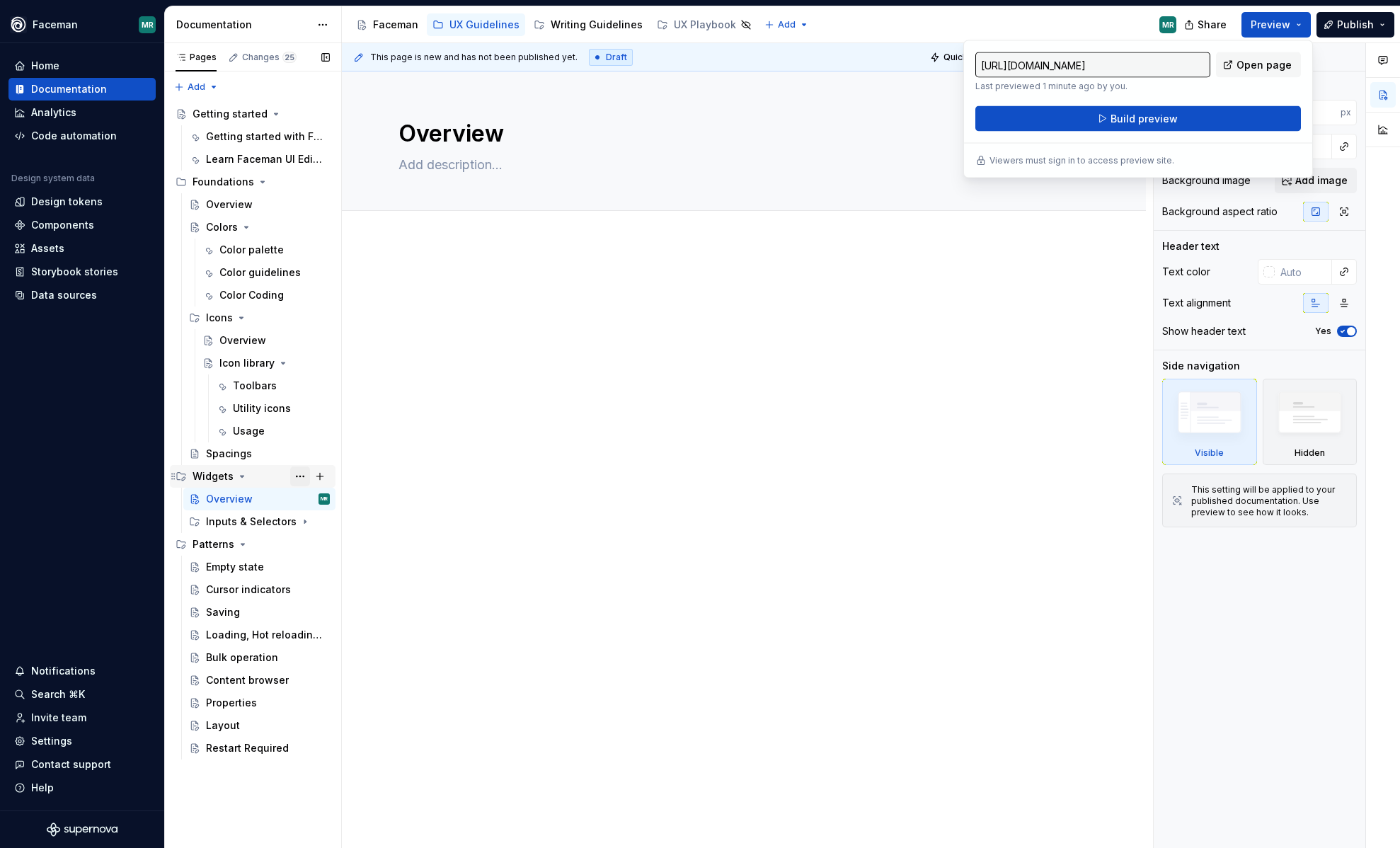
click at [295, 477] on button "Page tree" at bounding box center [300, 477] width 20 height 20
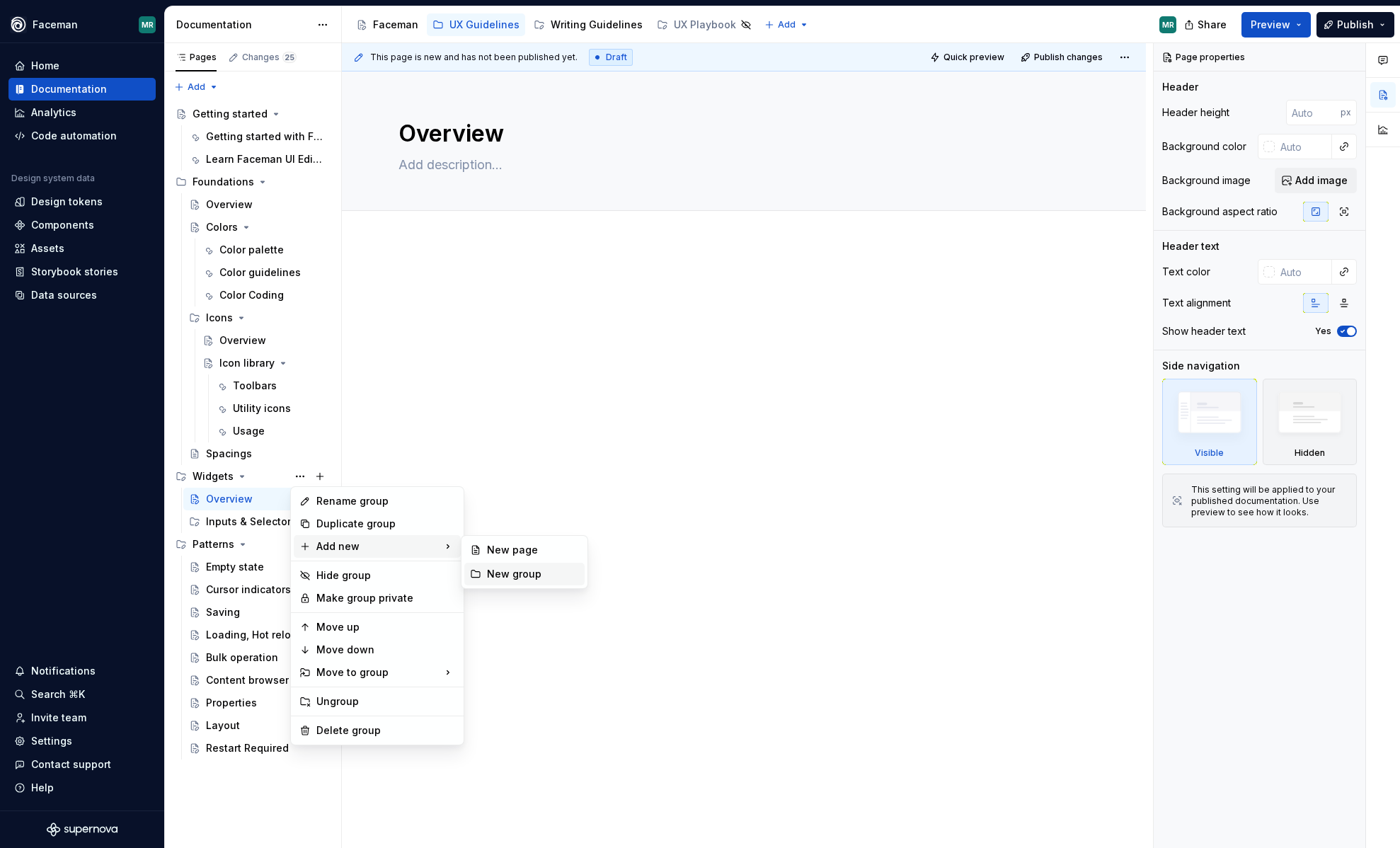
click at [519, 565] on div "New group" at bounding box center [524, 574] width 120 height 23
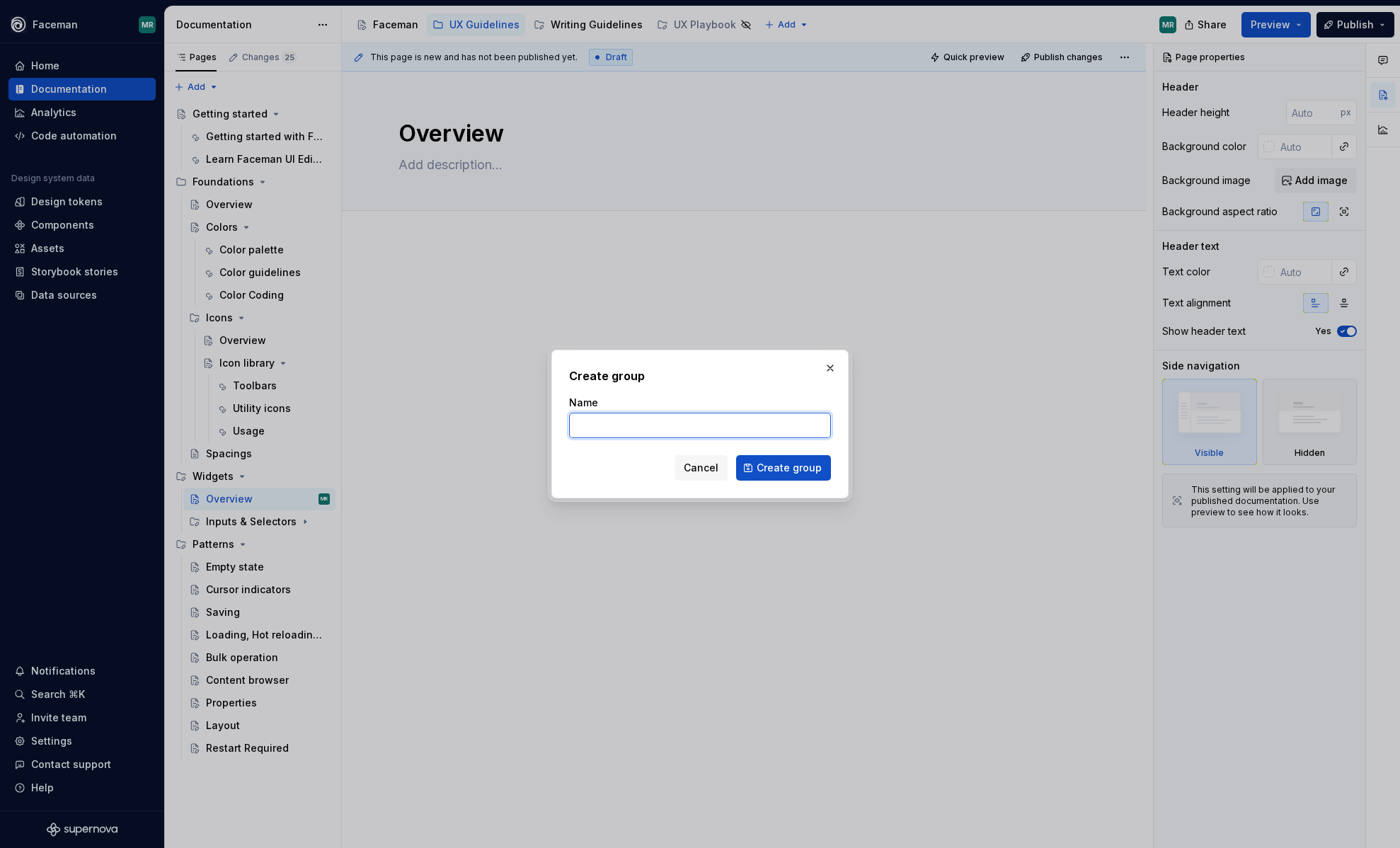
type textarea "*"
type input "Navigation"
click at [781, 471] on span "Create group" at bounding box center [789, 467] width 65 height 14
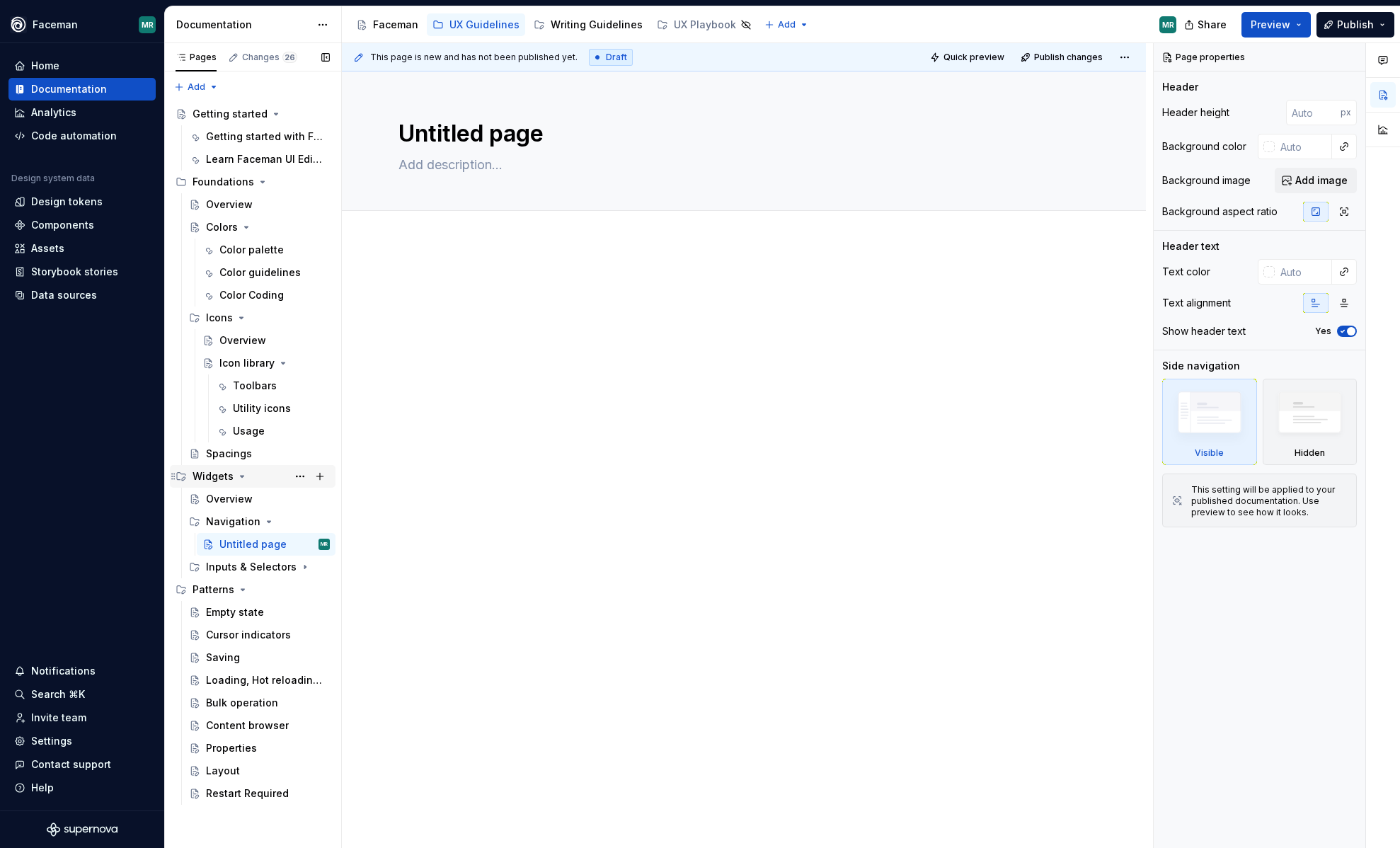
click at [237, 476] on icon "Page tree" at bounding box center [242, 476] width 11 height 11
click at [237, 481] on icon "Page tree" at bounding box center [242, 476] width 11 height 11
click at [300, 476] on button "Page tree" at bounding box center [300, 477] width 20 height 20
type textarea "*"
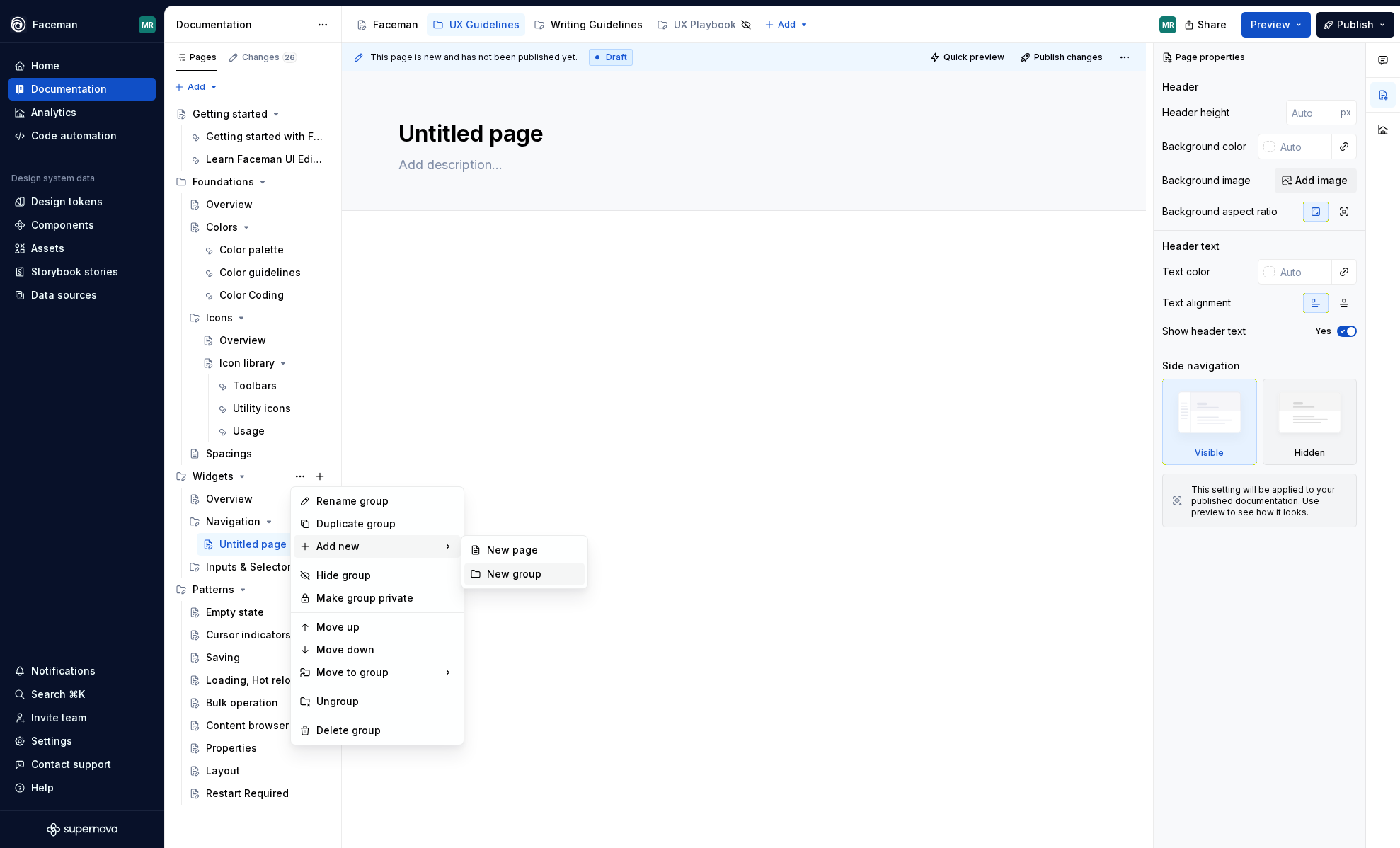
click at [505, 569] on div "New group" at bounding box center [533, 574] width 92 height 14
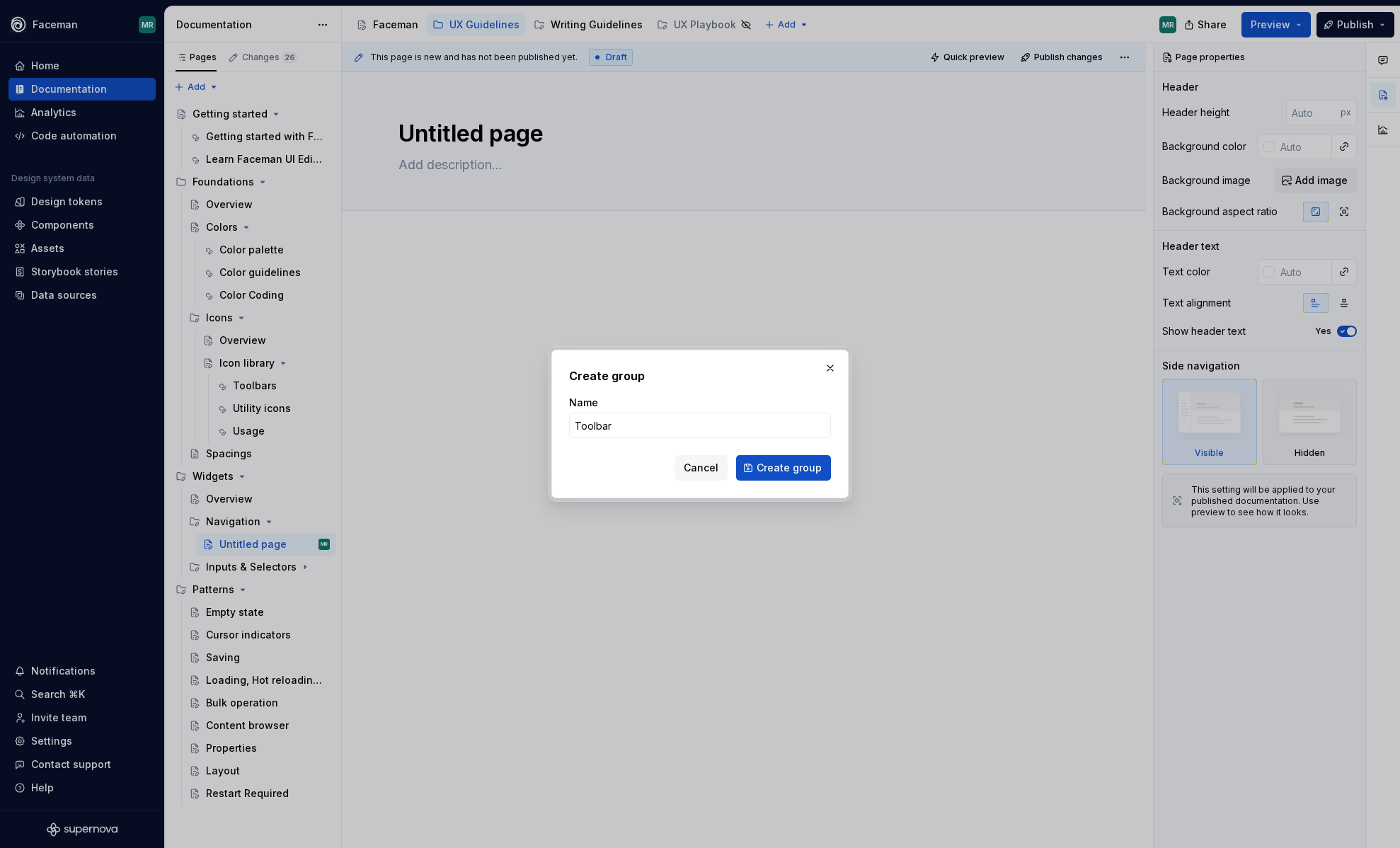
type input "Toolbars"
click at [773, 467] on span "Create group" at bounding box center [789, 467] width 65 height 14
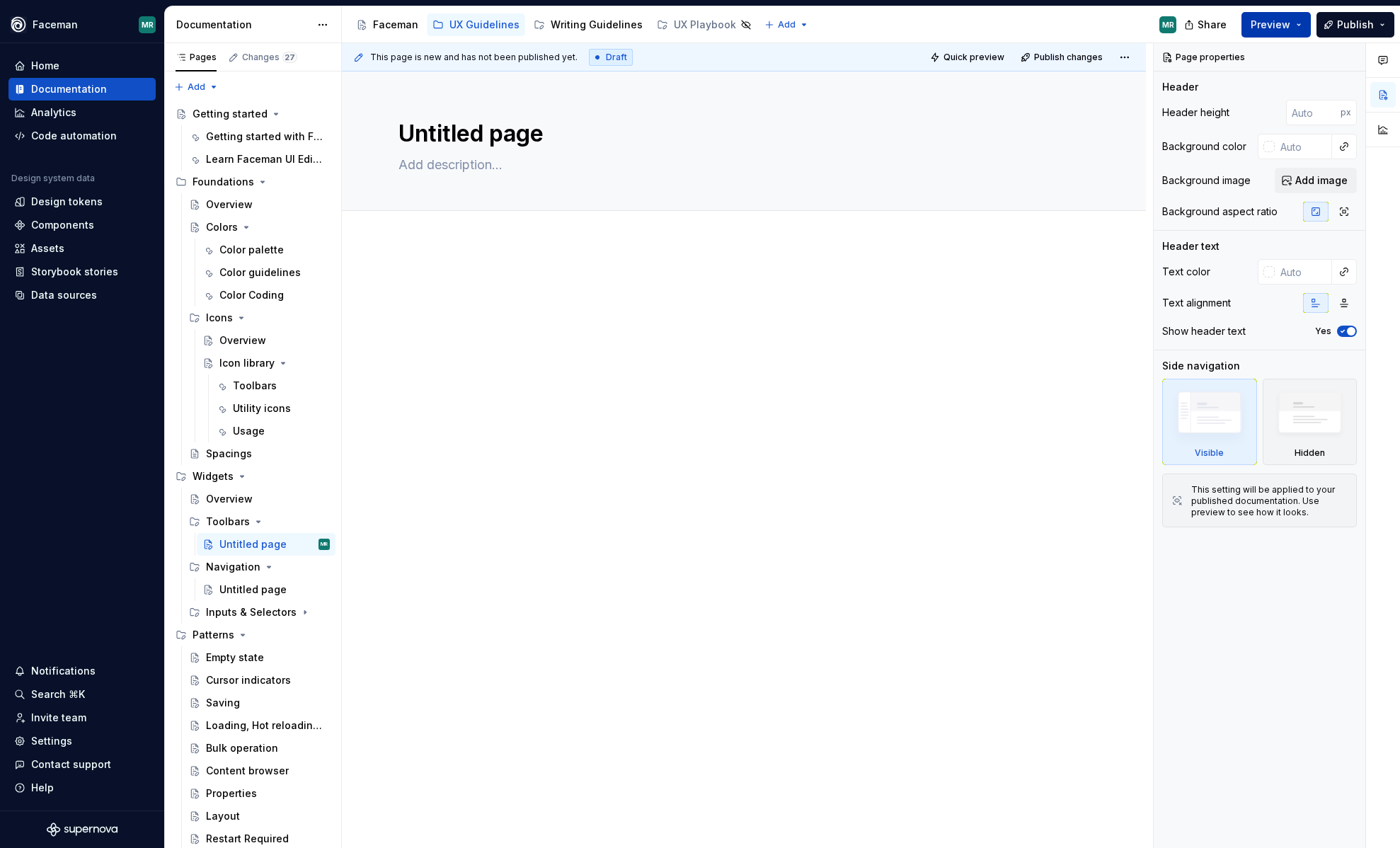
click at [1284, 18] on span "Preview" at bounding box center [1271, 24] width 39 height 14
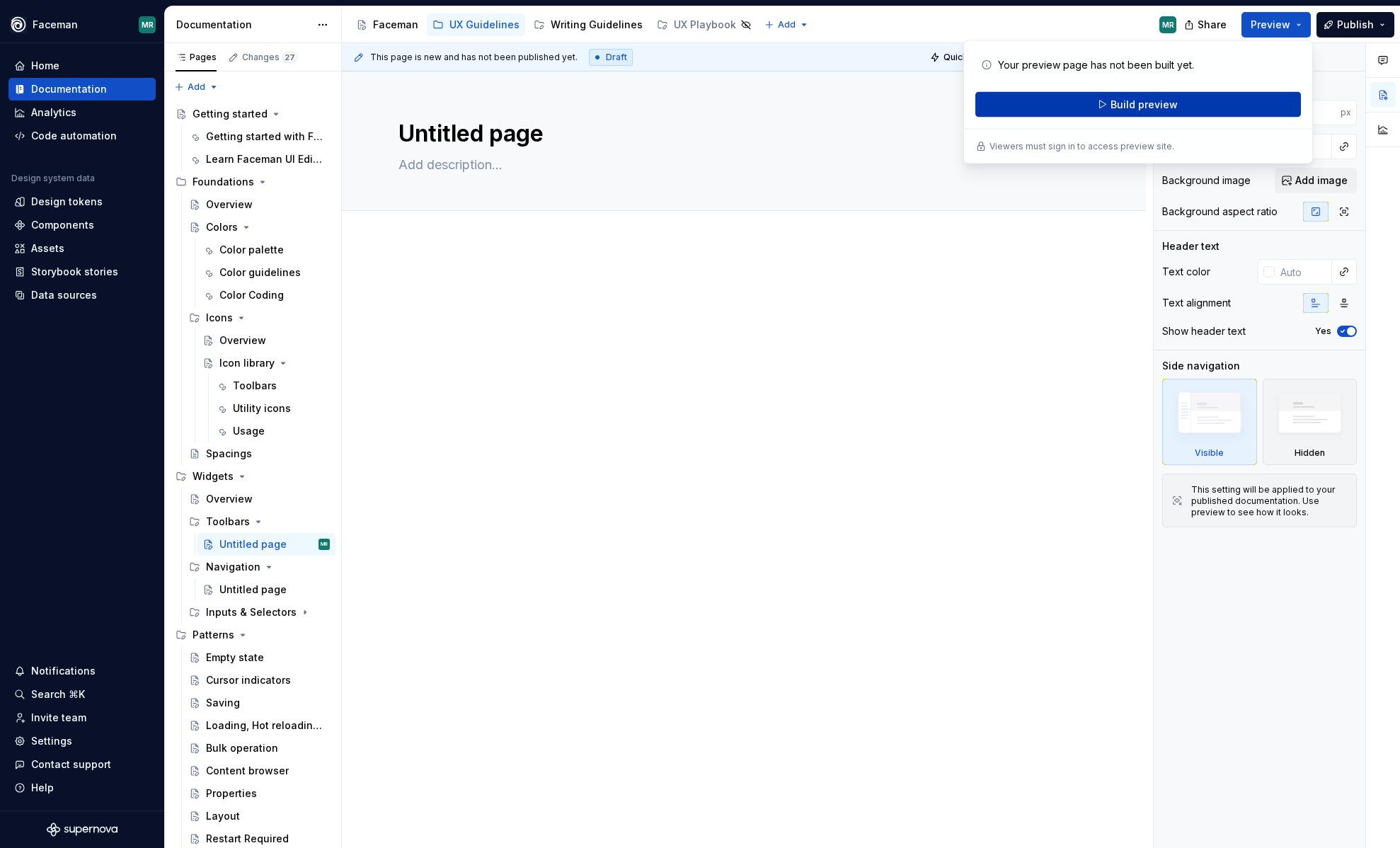
click at [1203, 107] on button "Build preview" at bounding box center [1138, 105] width 326 height 26
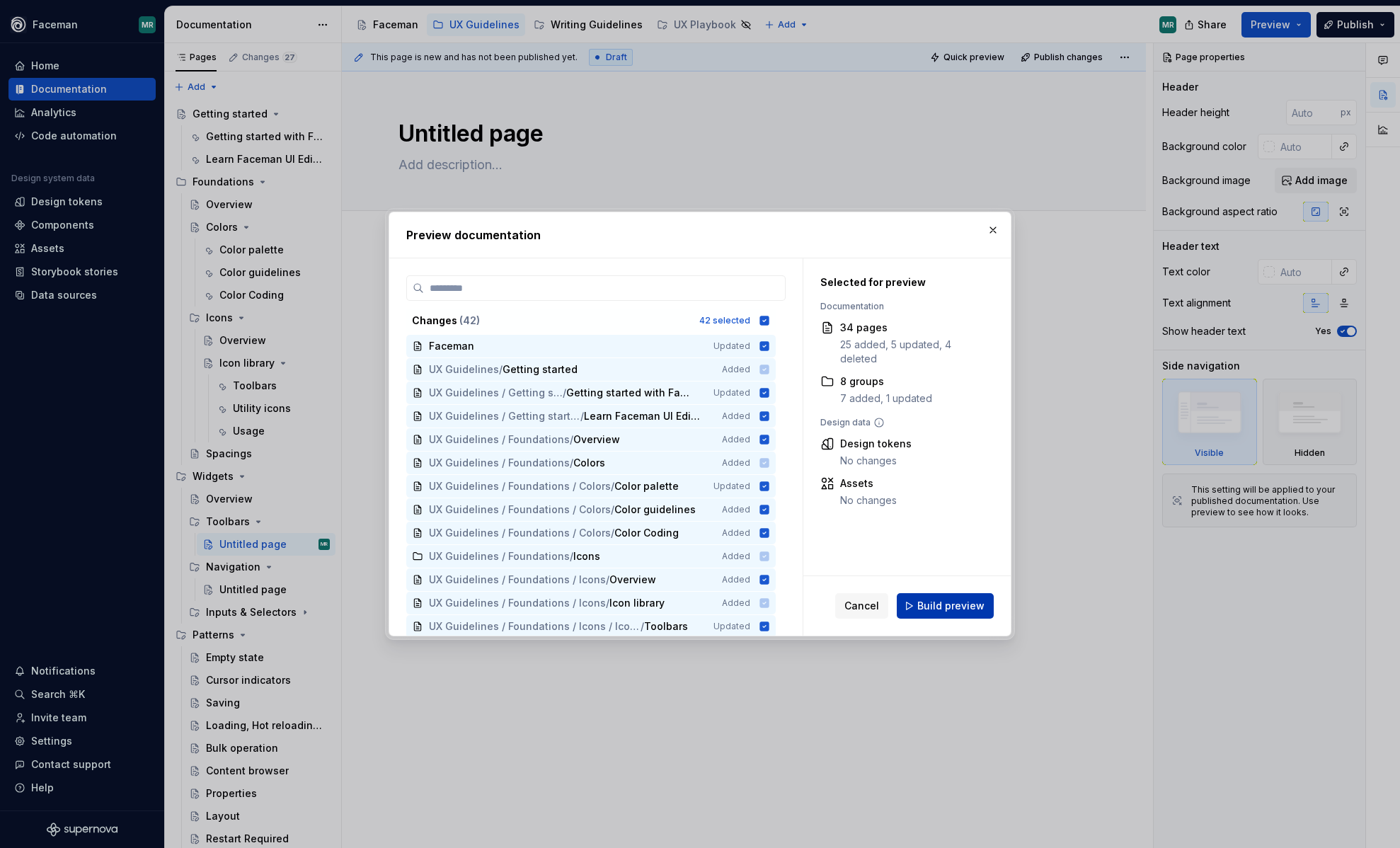
click at [942, 601] on span "Build preview" at bounding box center [951, 606] width 67 height 14
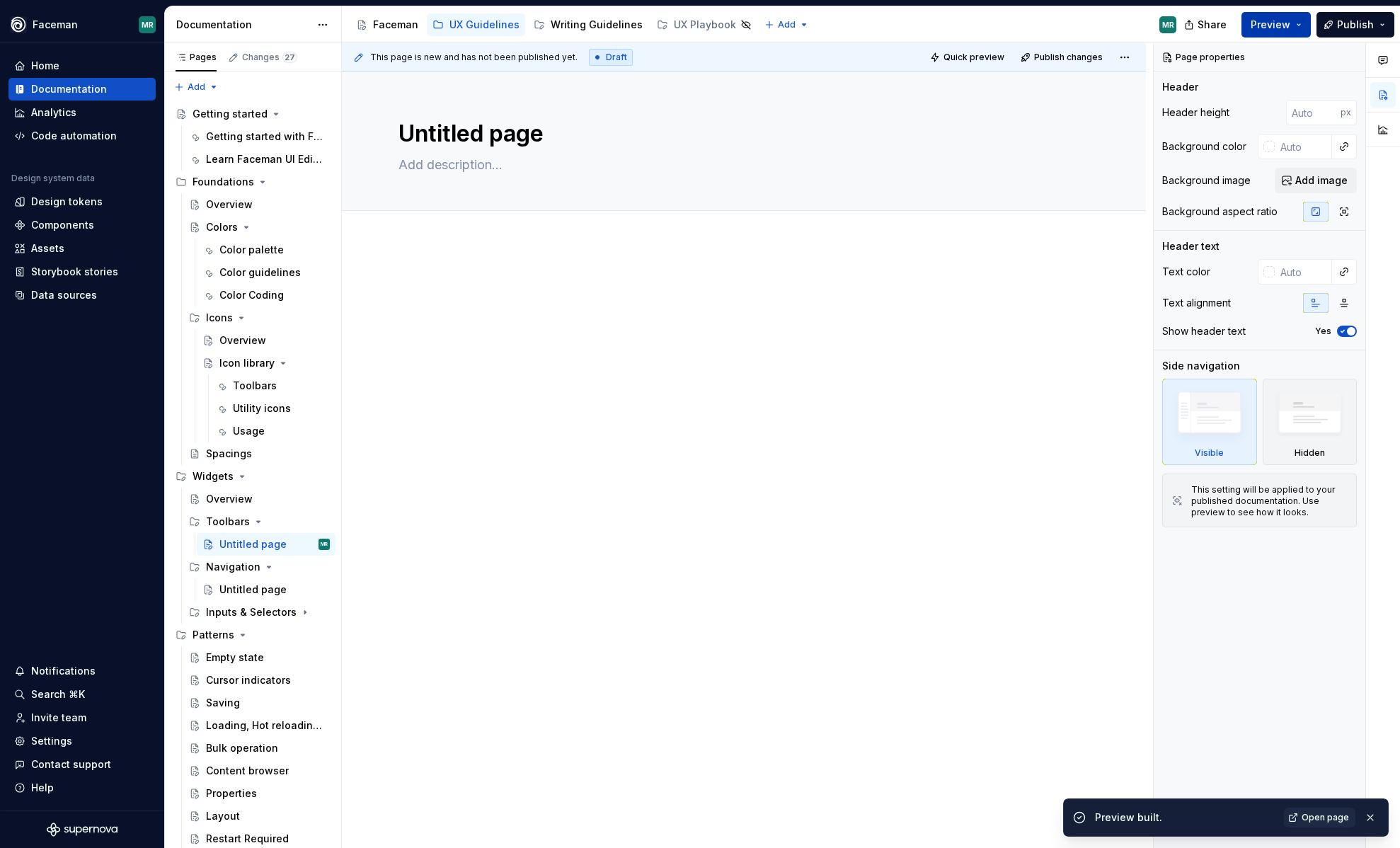
click at [1297, 19] on button "Preview" at bounding box center [1277, 25] width 70 height 26
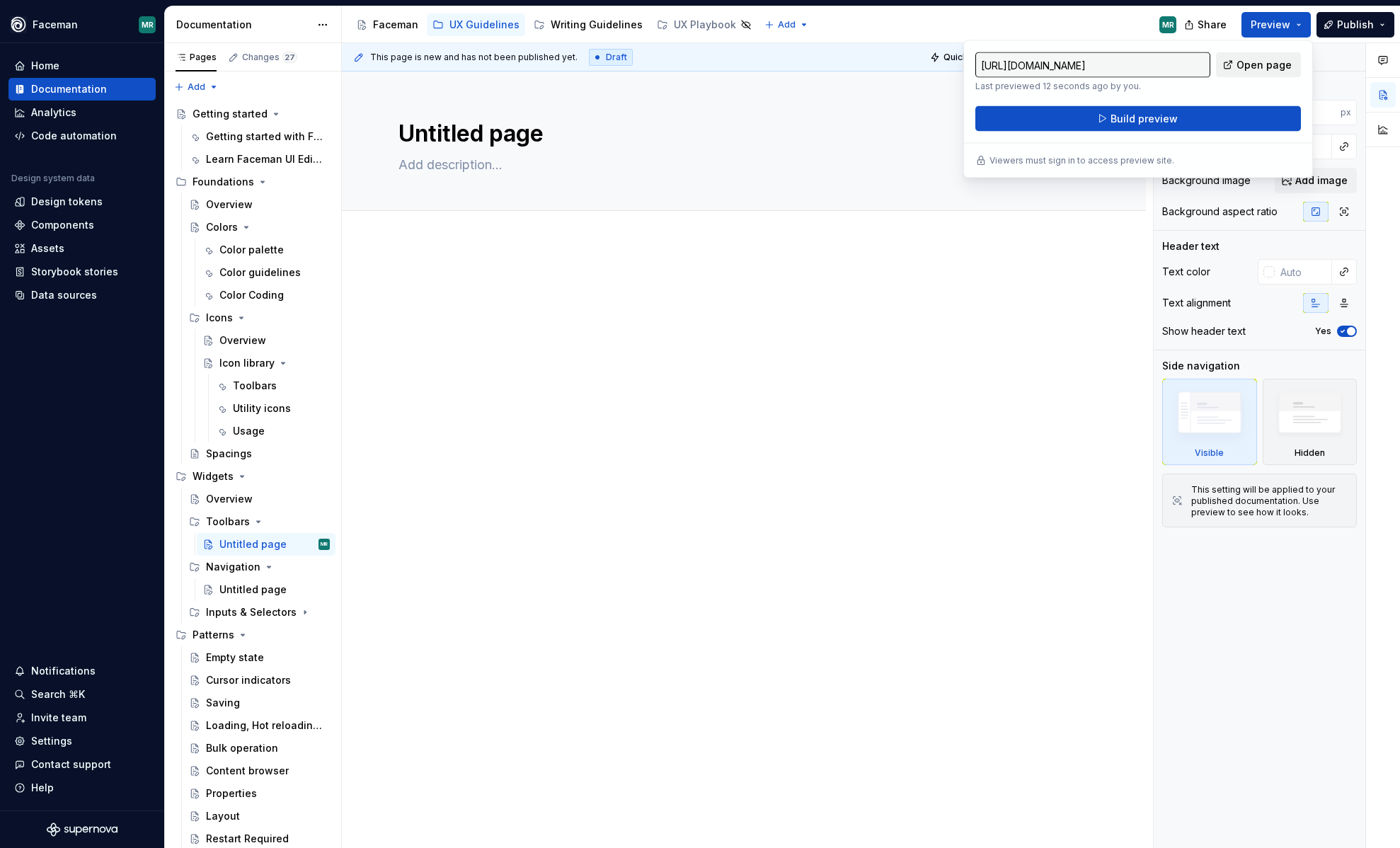
click at [1265, 61] on span "Open page" at bounding box center [1264, 65] width 55 height 14
click at [302, 476] on button "Page tree" at bounding box center [300, 477] width 20 height 20
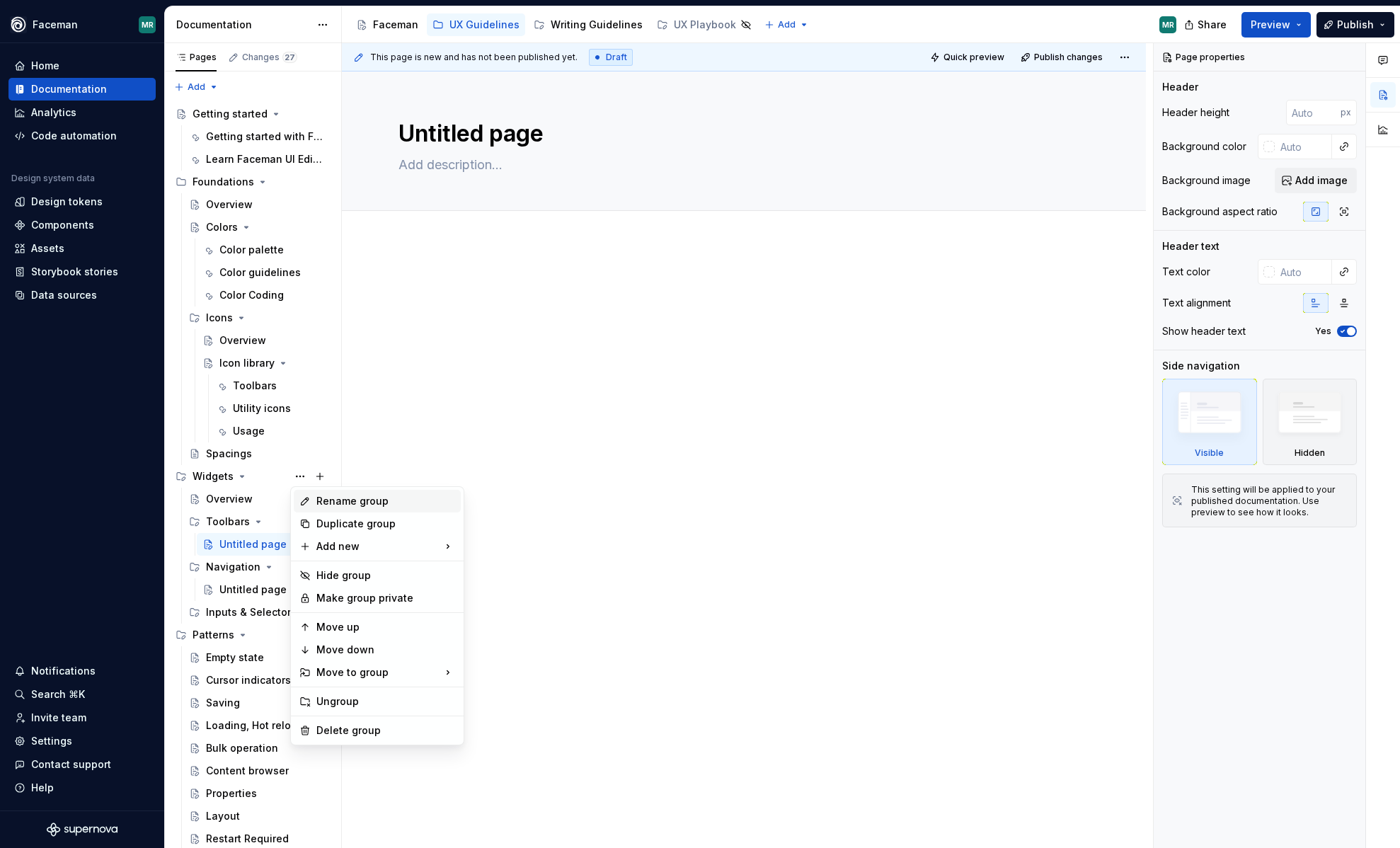
type textarea "*"
click at [368, 542] on div "Add new" at bounding box center [377, 547] width 167 height 23
click at [511, 585] on div "New group" at bounding box center [524, 574] width 120 height 23
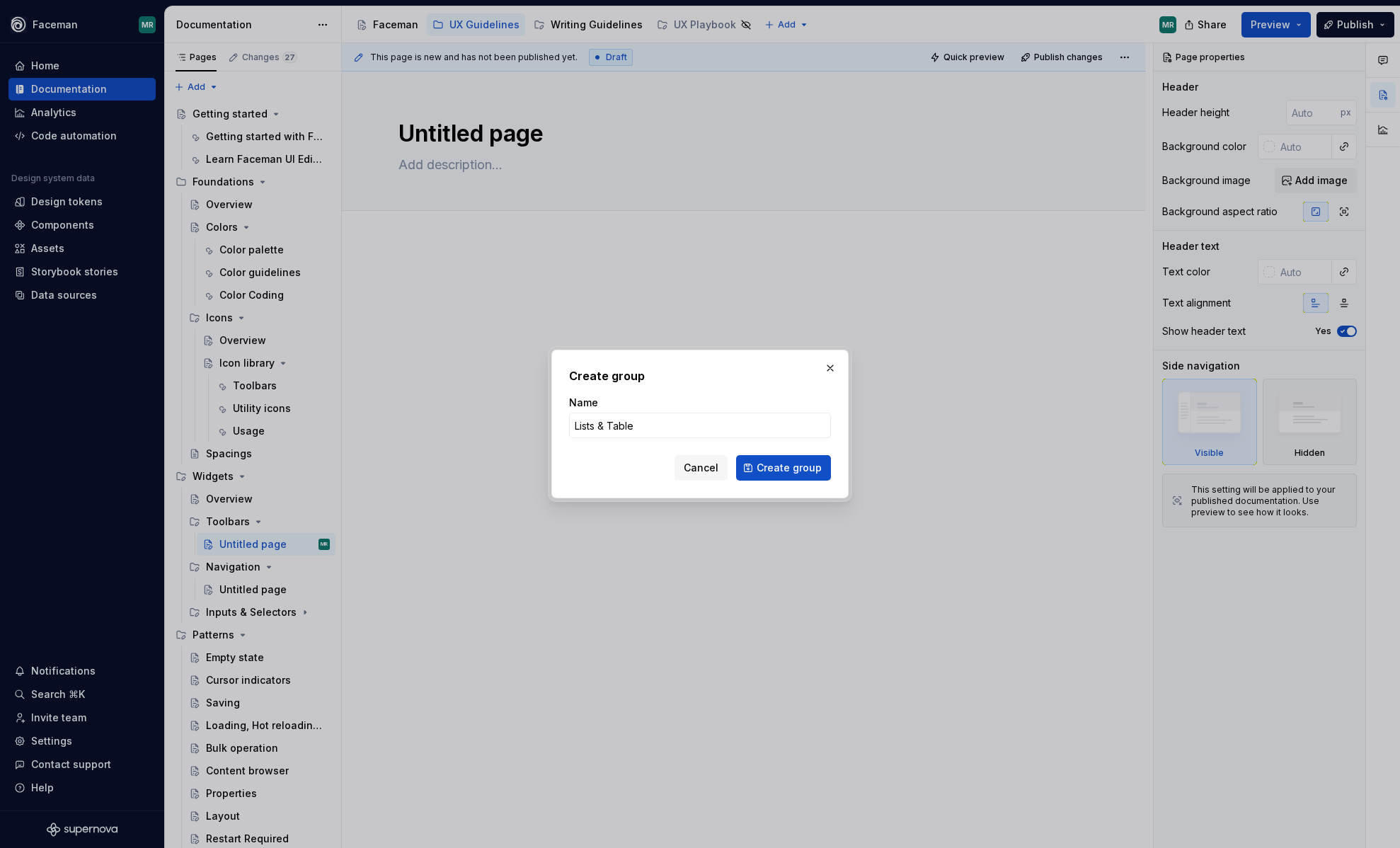
type input "Lists & Tables"
click at [791, 461] on span "Create group" at bounding box center [789, 467] width 65 height 14
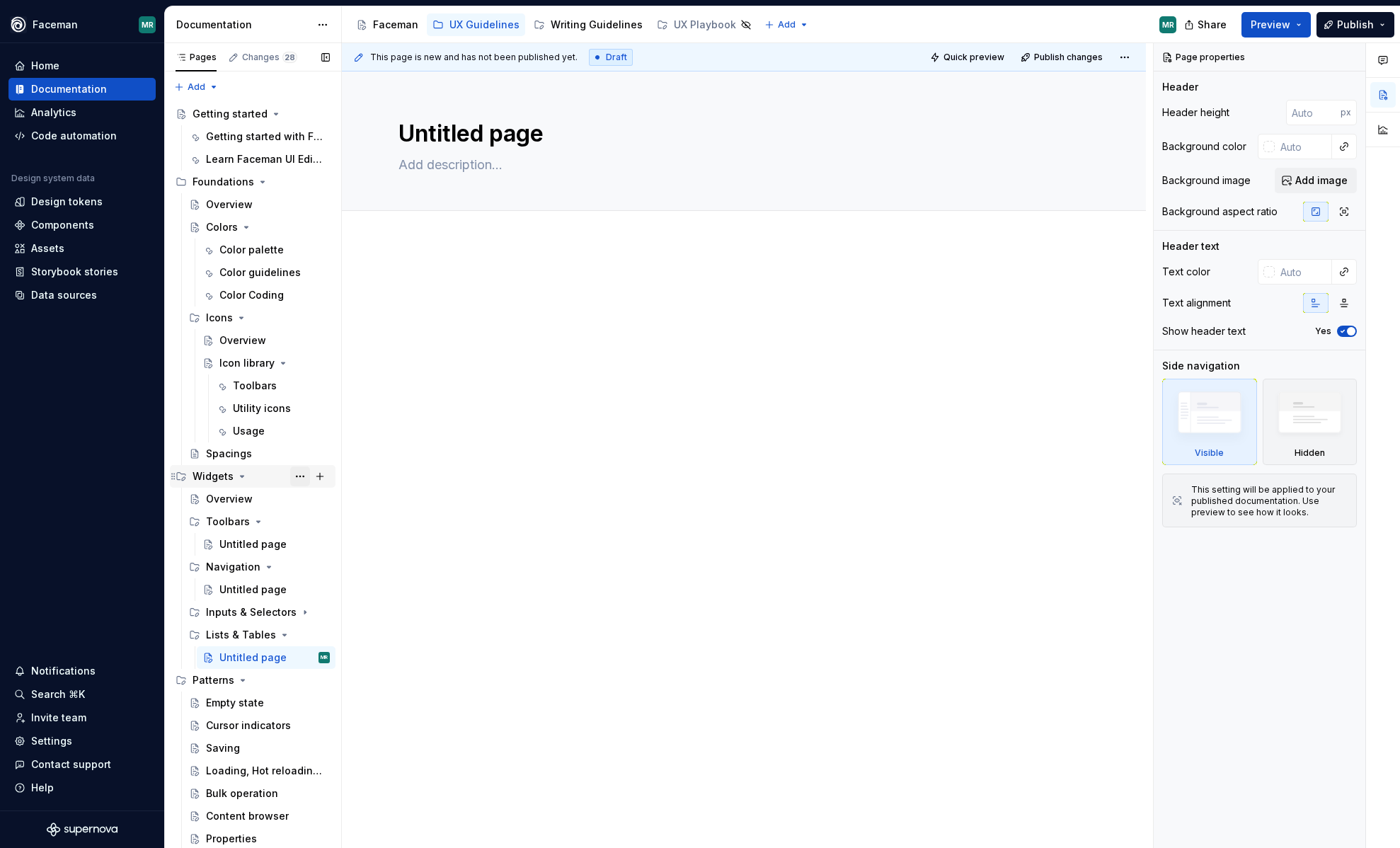
click at [302, 474] on button "Page tree" at bounding box center [300, 477] width 20 height 20
type textarea "*"
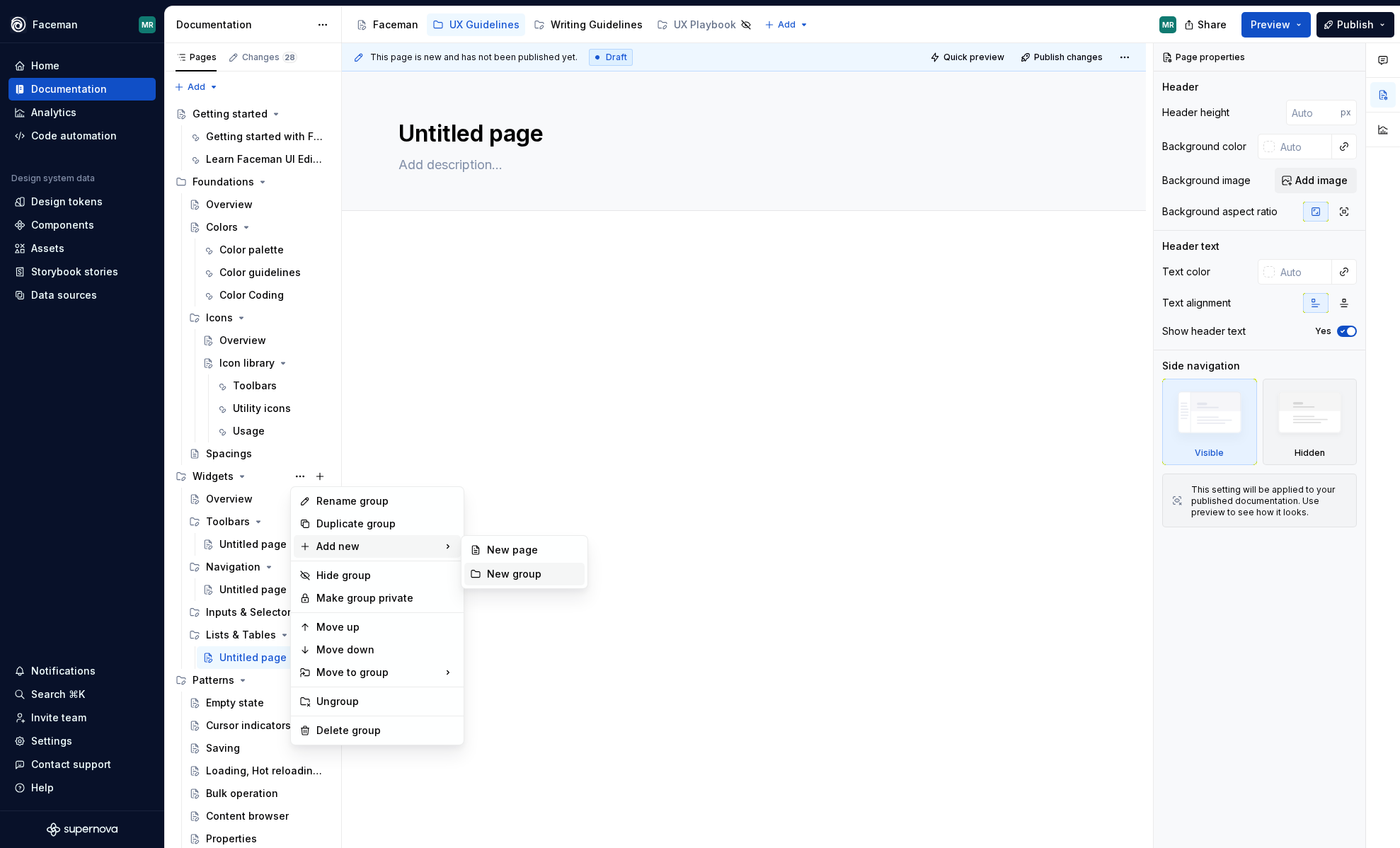
click at [500, 572] on div "New group" at bounding box center [533, 574] width 92 height 14
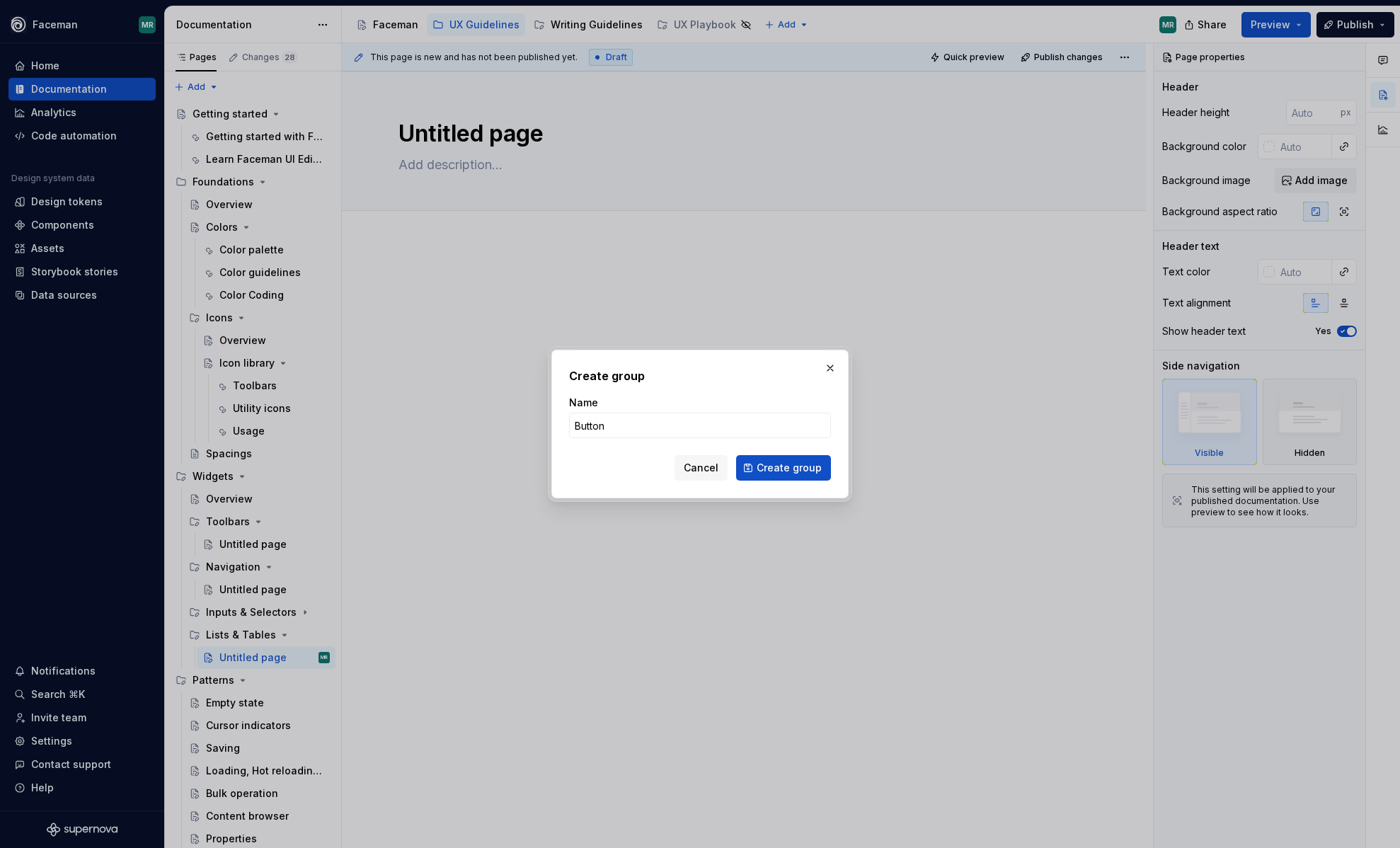
type input "Buttons"
click at [790, 464] on span "Create group" at bounding box center [789, 467] width 65 height 14
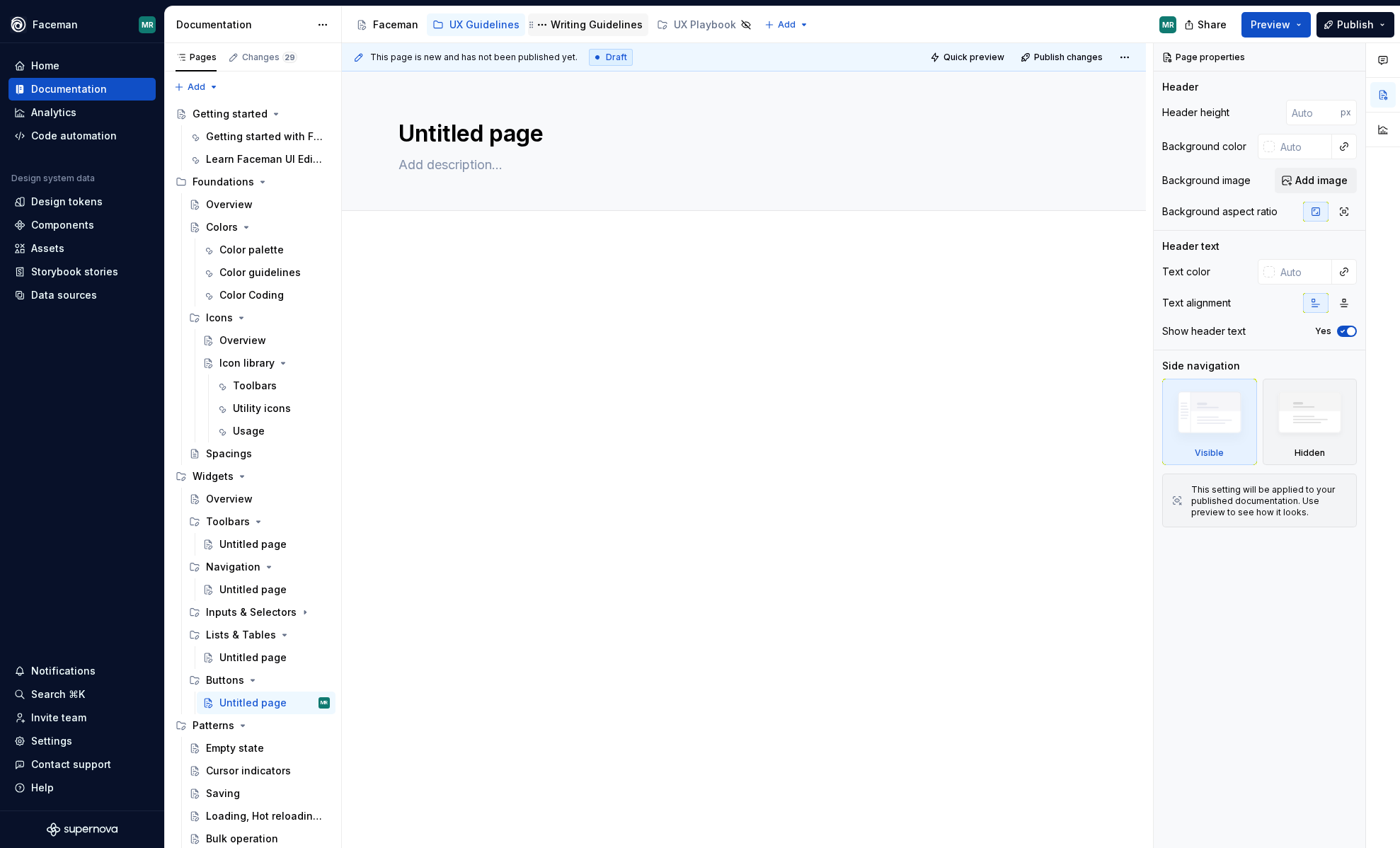
click at [606, 24] on div "Writing Guidelines" at bounding box center [597, 24] width 92 height 14
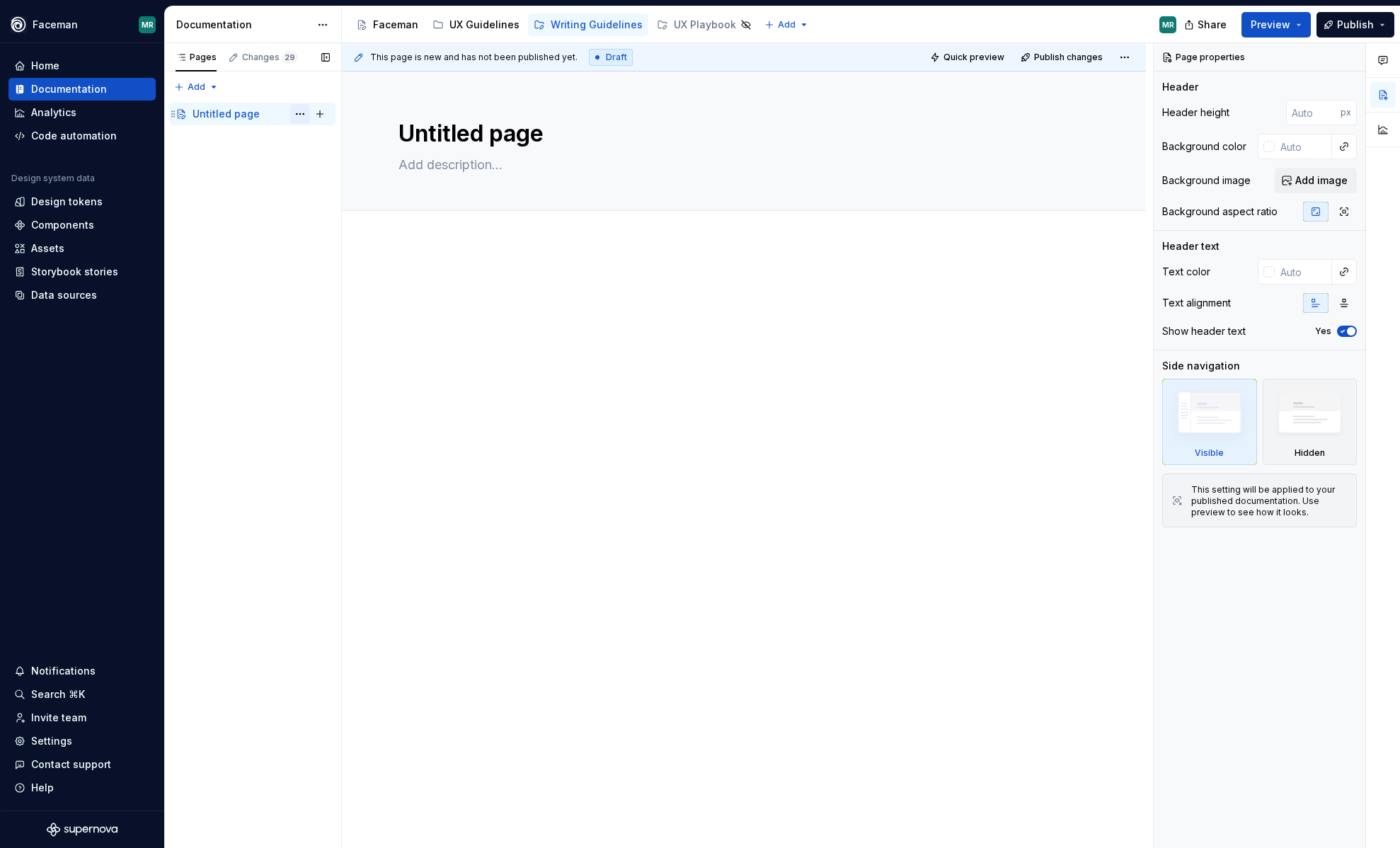
click at [296, 111] on button "Page tree" at bounding box center [300, 114] width 20 height 20
type textarea "*"
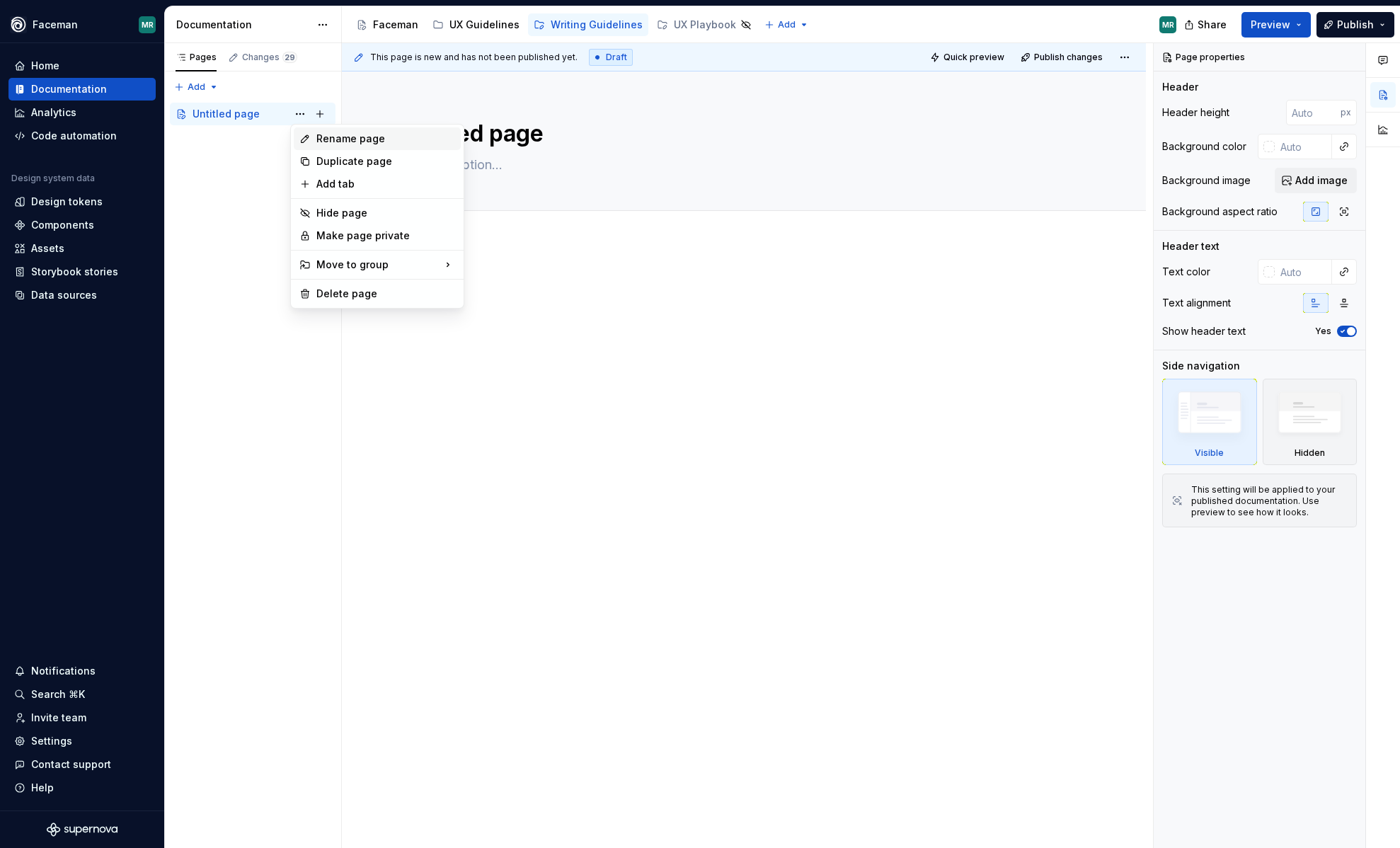
click at [343, 145] on div "Rename page" at bounding box center [385, 138] width 138 height 14
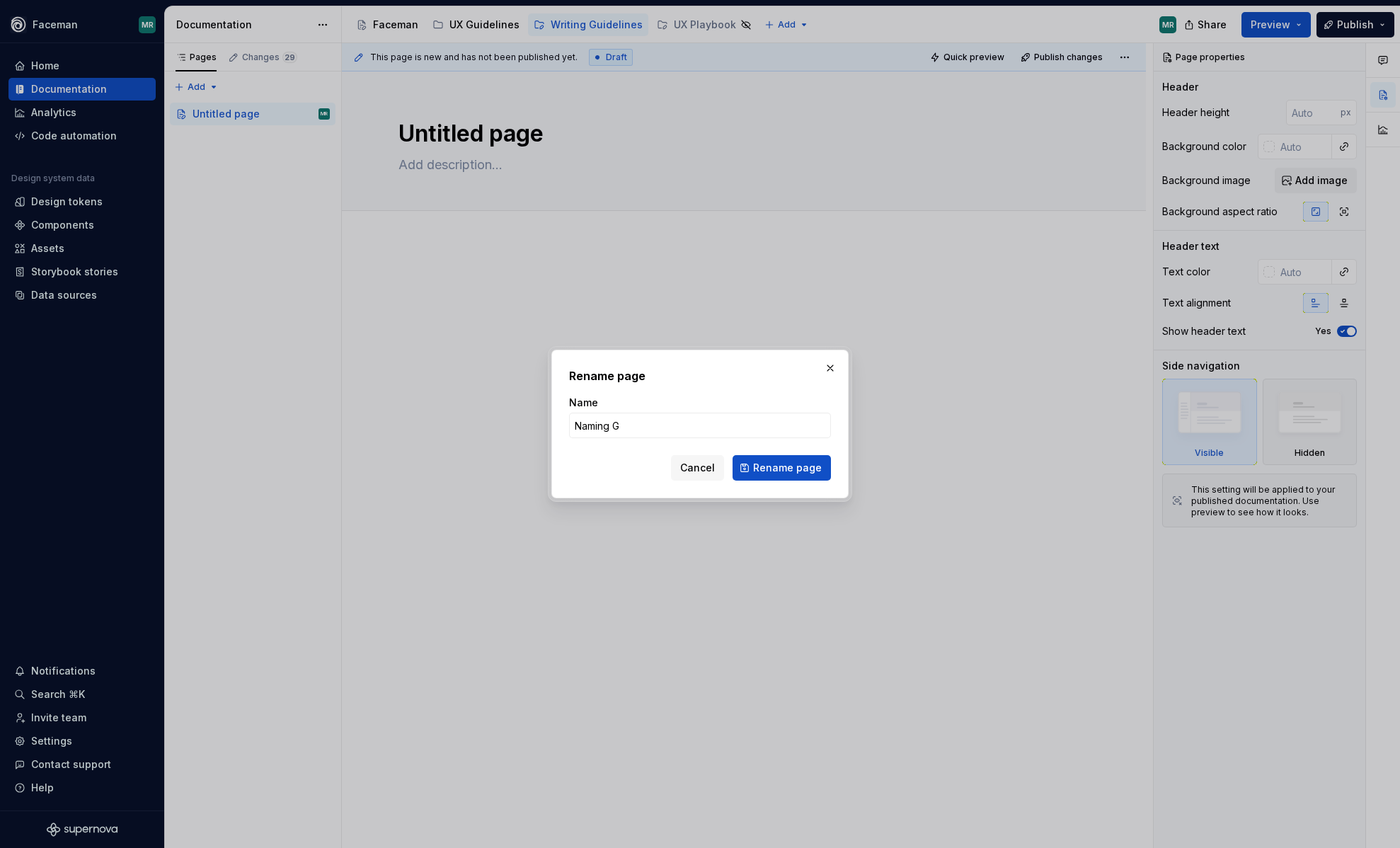
type input "Naming Gl"
type textarea "*"
type input "Naming Glo"
type textarea "*"
type input "Naming Glossary"
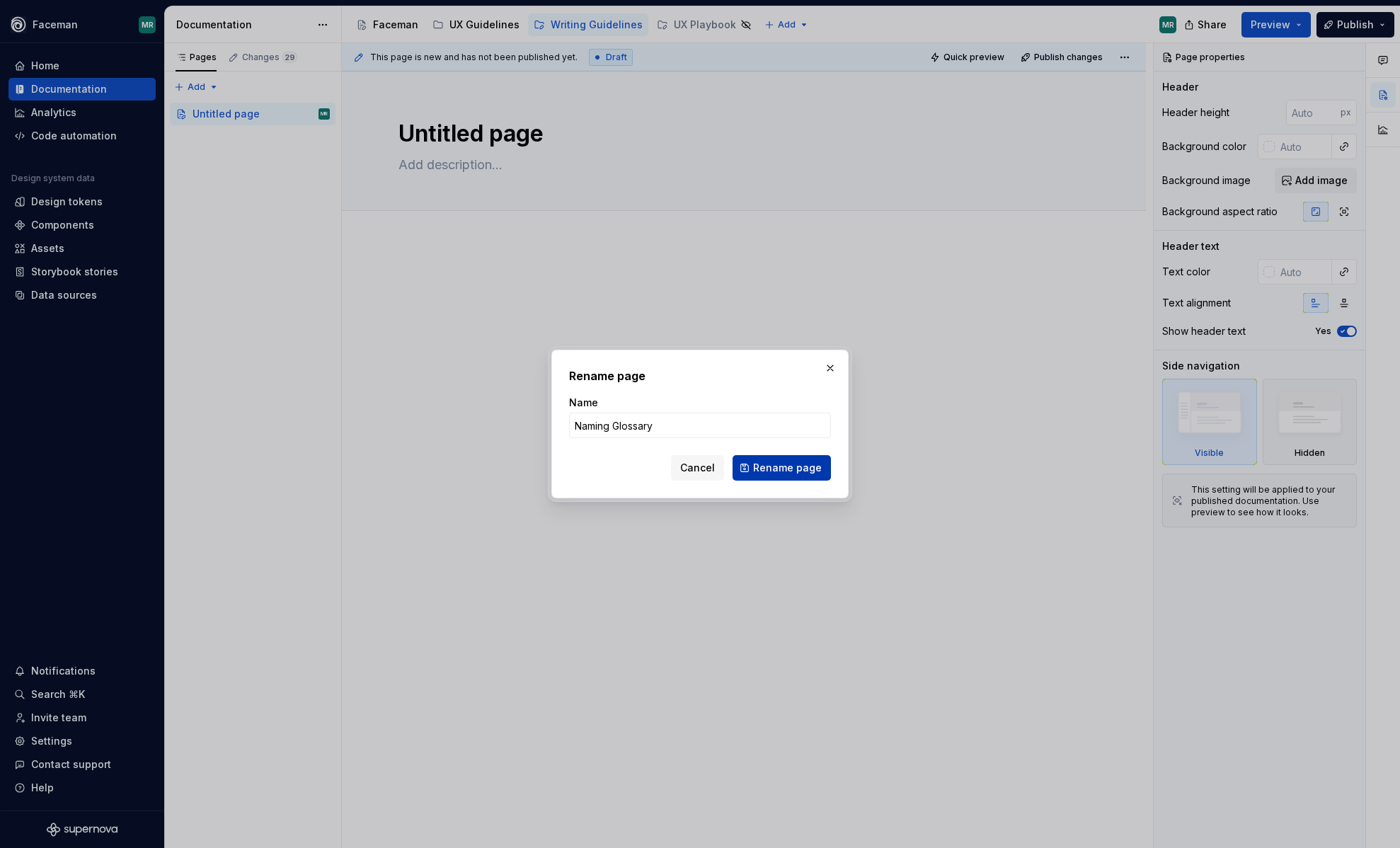
click at [787, 474] on span "Rename page" at bounding box center [787, 467] width 69 height 14
type textarea "*"
type textarea "Naming Glossary"
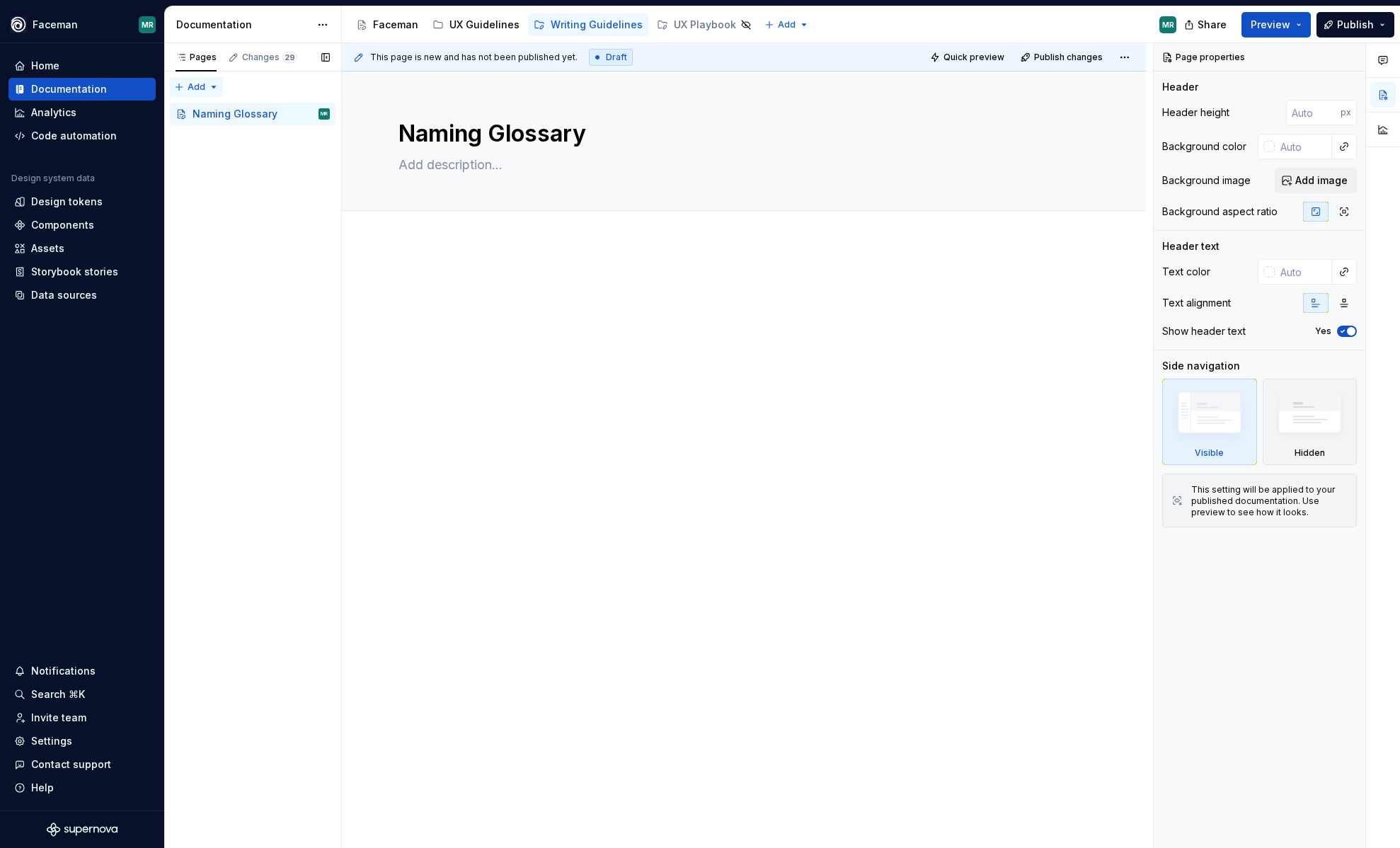
click at [210, 82] on div "Pages Changes 29 Add Accessibility guide for tree Page tree. Navigate the tree …" at bounding box center [253, 446] width 177 height 806
click at [256, 244] on div "Pages Changes 29 Add Accessibility guide for tree Page tree. Navigate the tree …" at bounding box center [253, 446] width 177 height 806
click at [213, 83] on div "Pages Changes 29 Add Accessibility guide for tree Page tree. Navigate the tree …" at bounding box center [253, 446] width 177 height 806
click at [224, 132] on div "New group" at bounding box center [242, 137] width 92 height 14
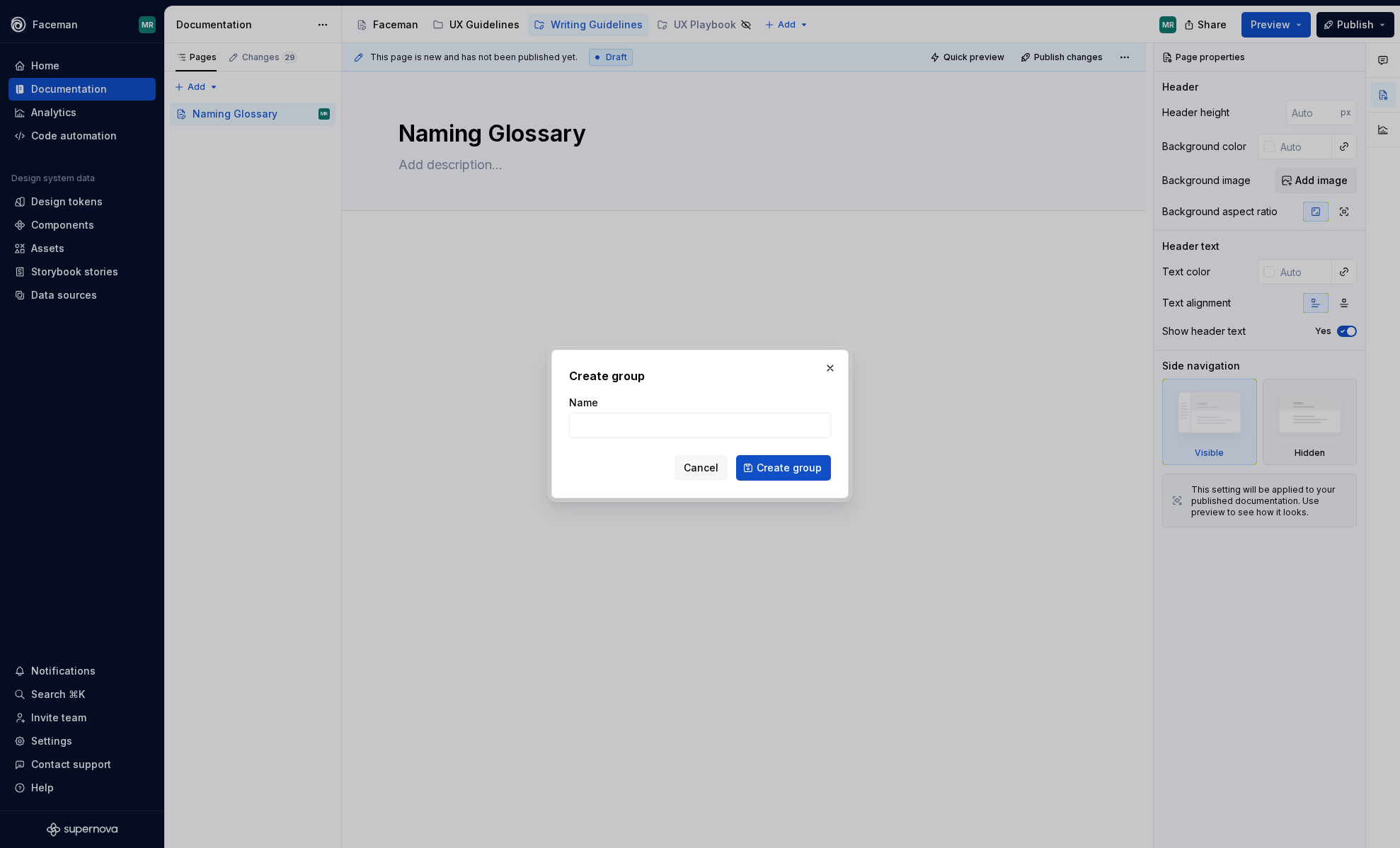
type textarea "*"
type input "Naming"
click at [809, 469] on span "Create group" at bounding box center [789, 467] width 65 height 14
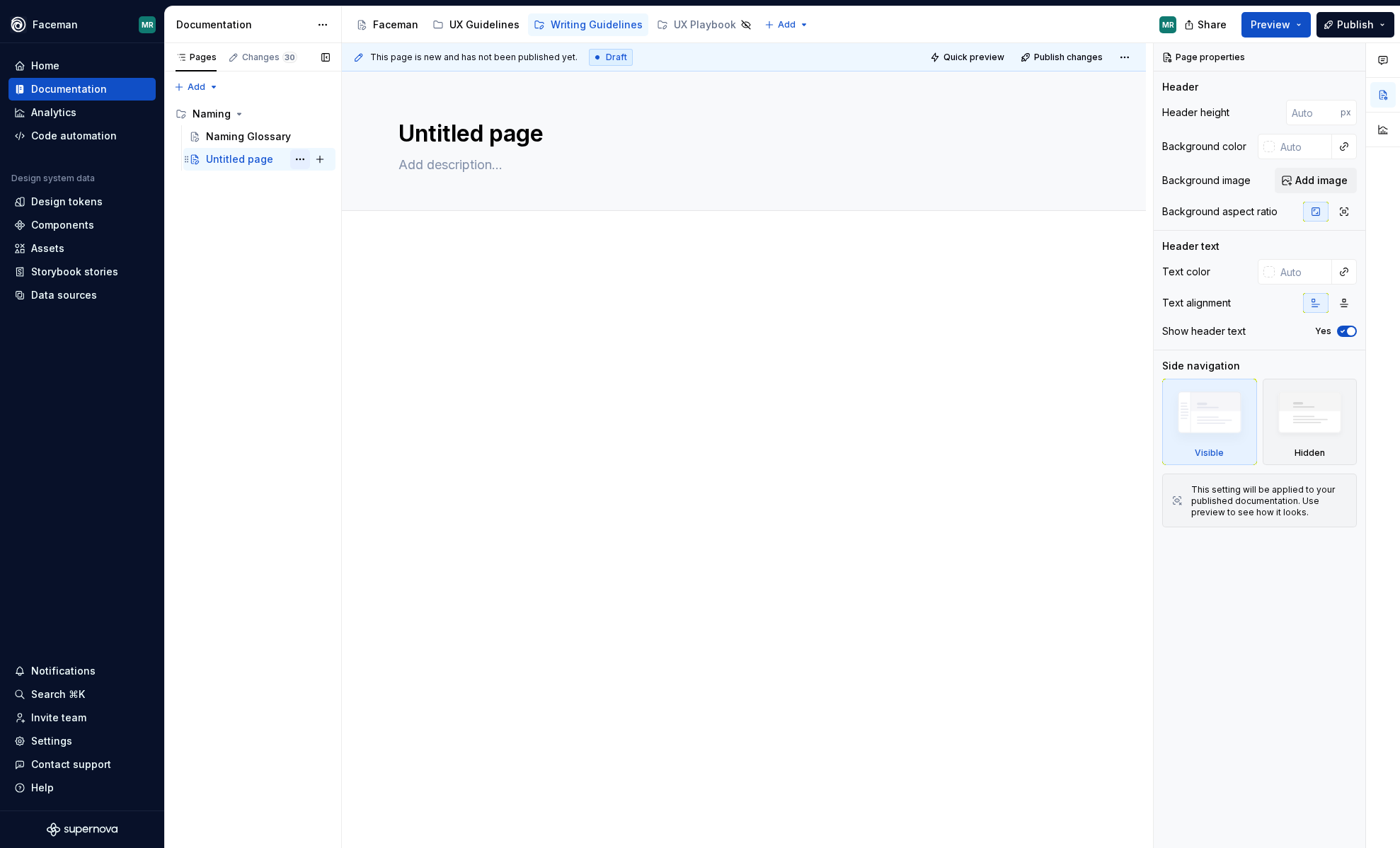
click at [304, 157] on button "Page tree" at bounding box center [300, 159] width 20 height 20
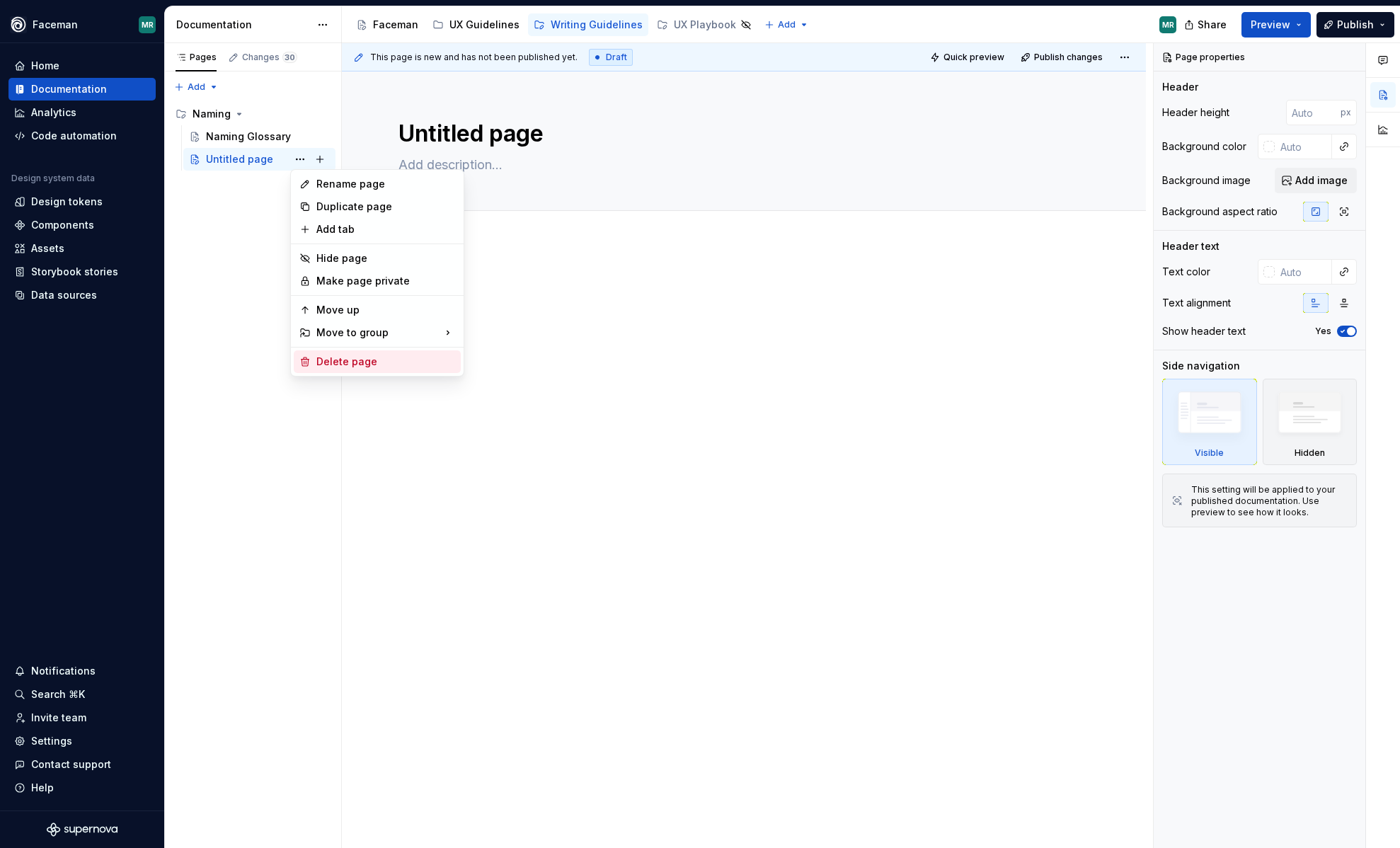
click at [345, 361] on div "Delete page" at bounding box center [385, 362] width 138 height 14
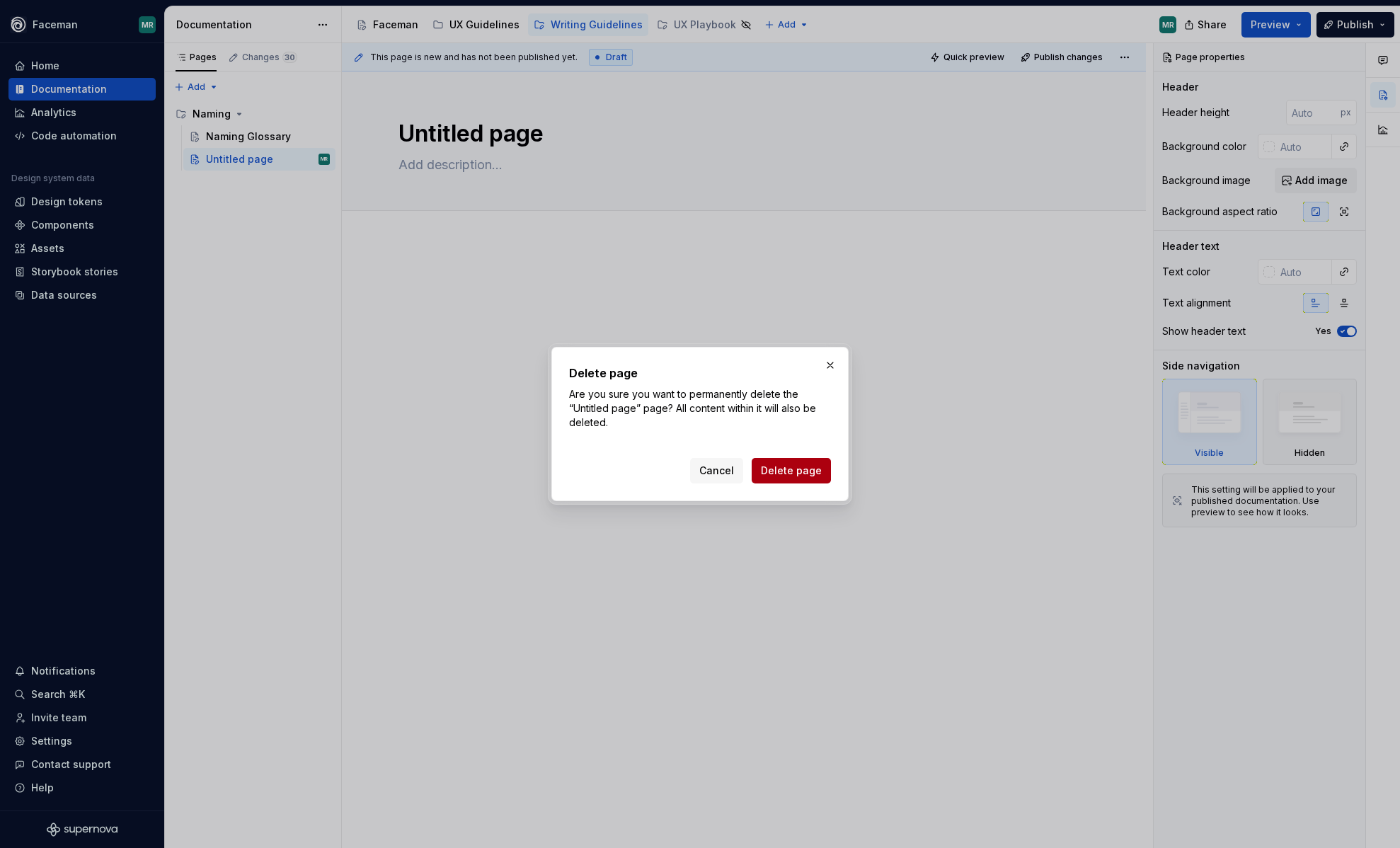
click at [780, 471] on span "Delete page" at bounding box center [791, 471] width 61 height 14
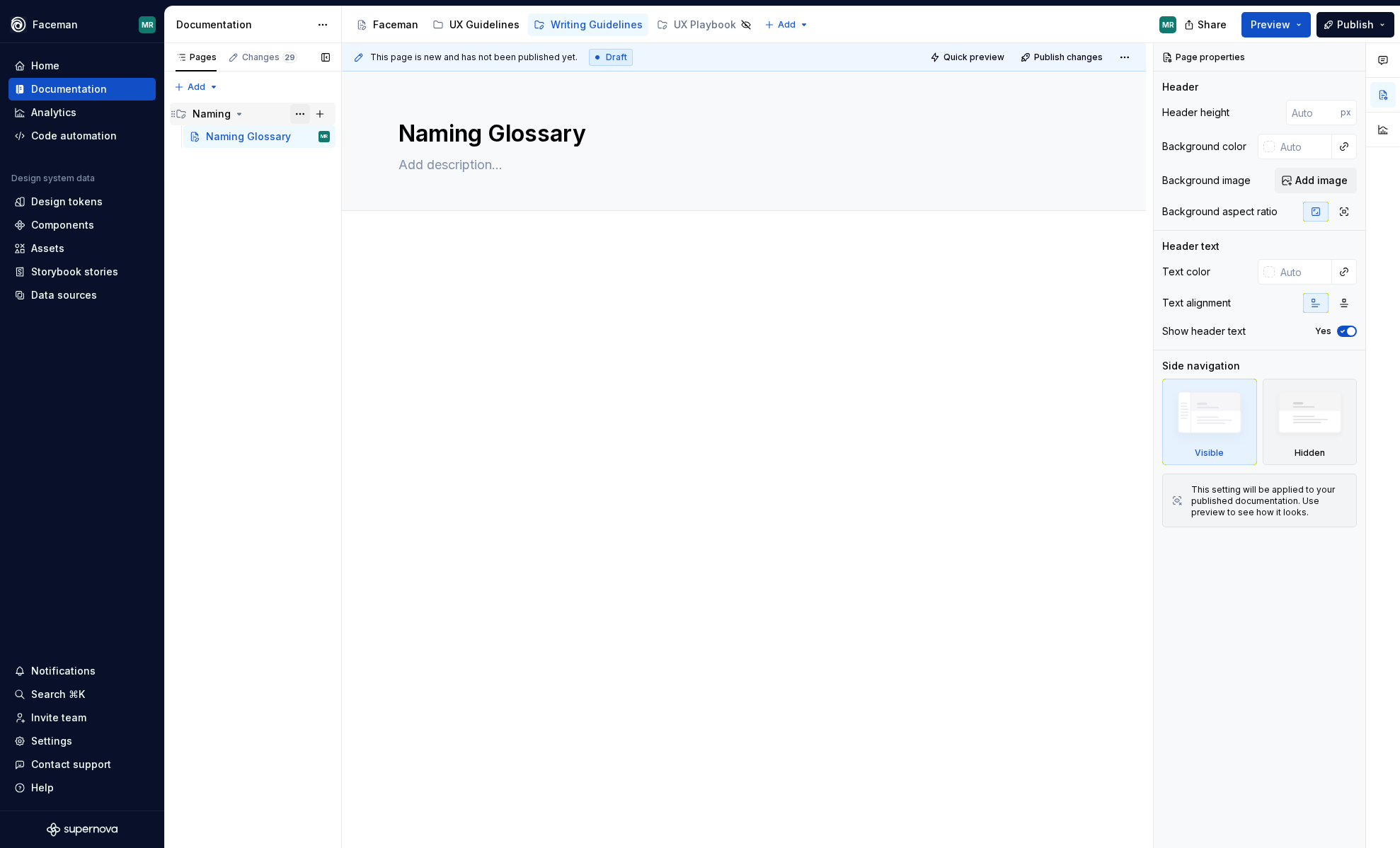
click at [303, 116] on button "Page tree" at bounding box center [300, 114] width 20 height 20
type textarea "*"
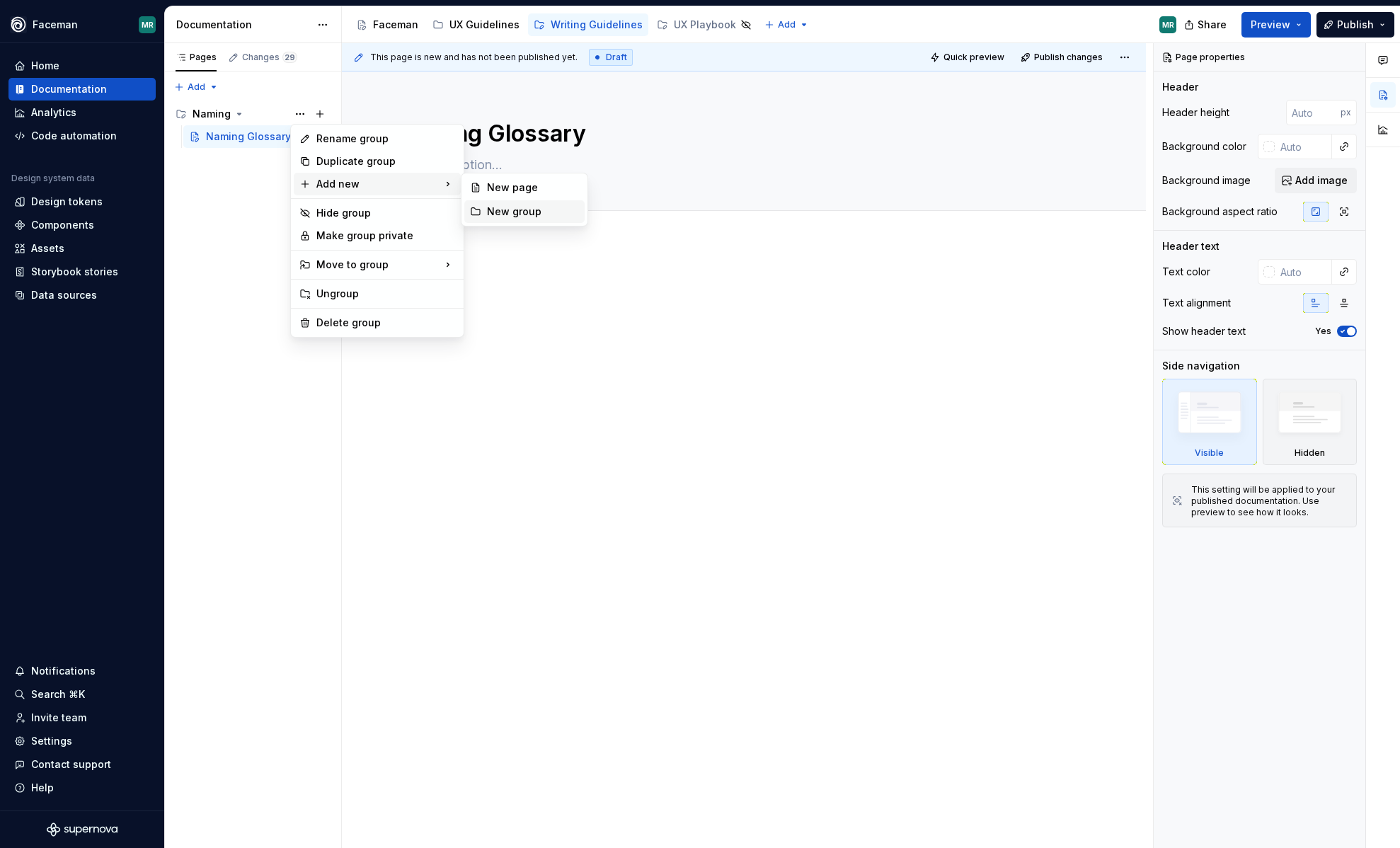
click at [490, 211] on div "New group" at bounding box center [533, 211] width 92 height 14
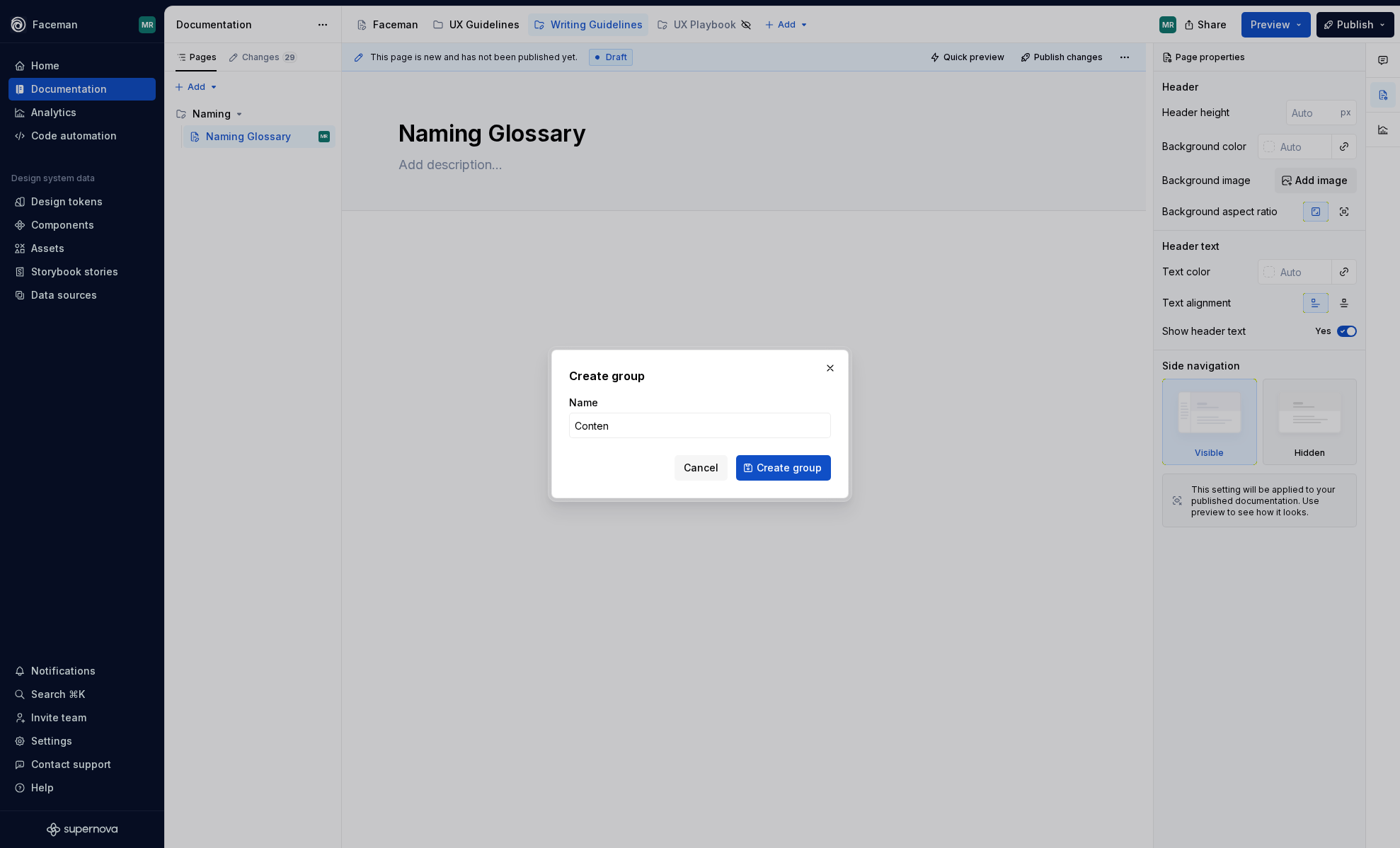
type input "Content"
click at [799, 474] on span "Create group" at bounding box center [789, 467] width 65 height 14
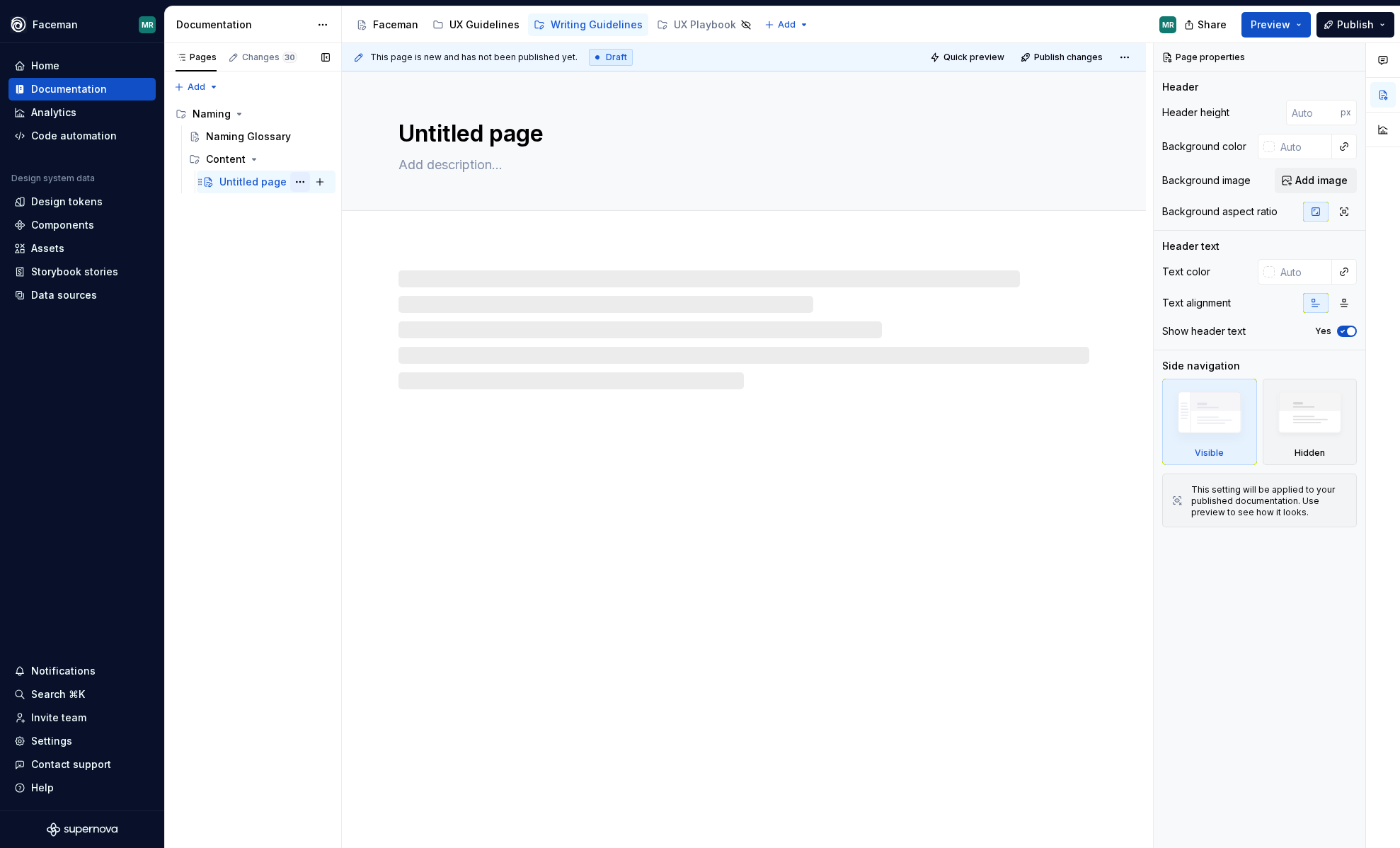
click at [297, 182] on button "Page tree" at bounding box center [300, 182] width 20 height 20
type textarea "*"
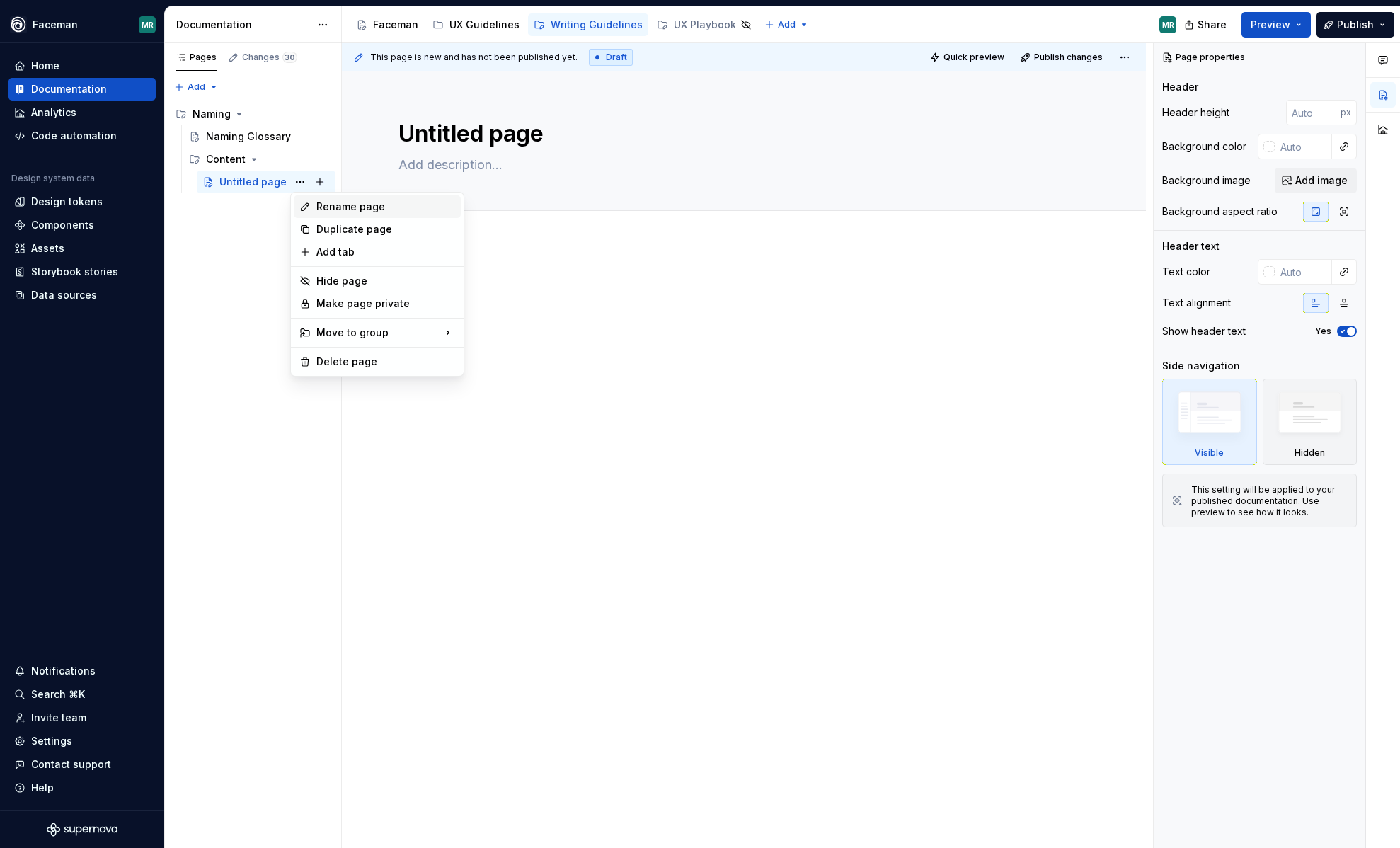
click at [335, 206] on div "Rename page" at bounding box center [385, 207] width 138 height 14
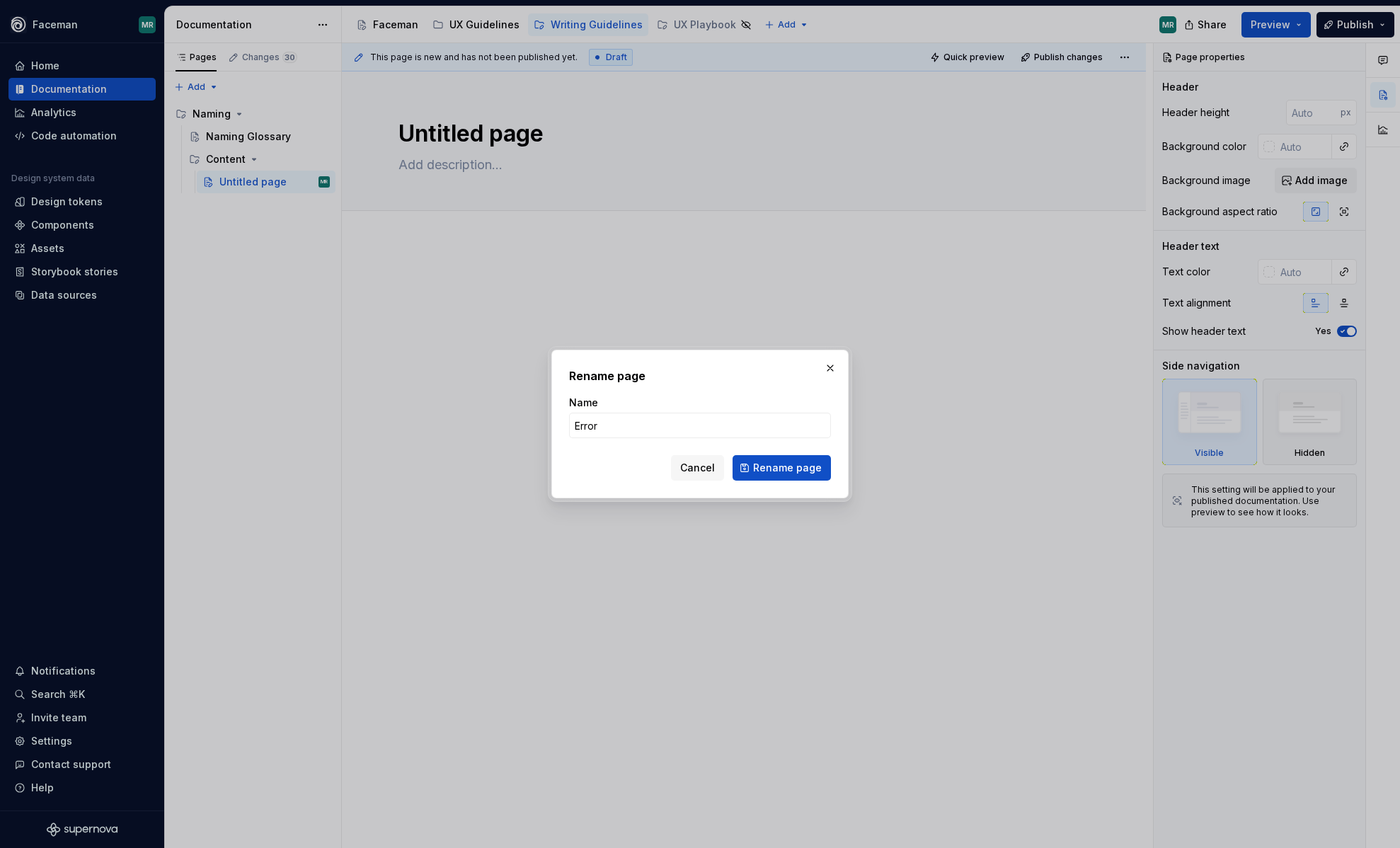
type input "Errorw"
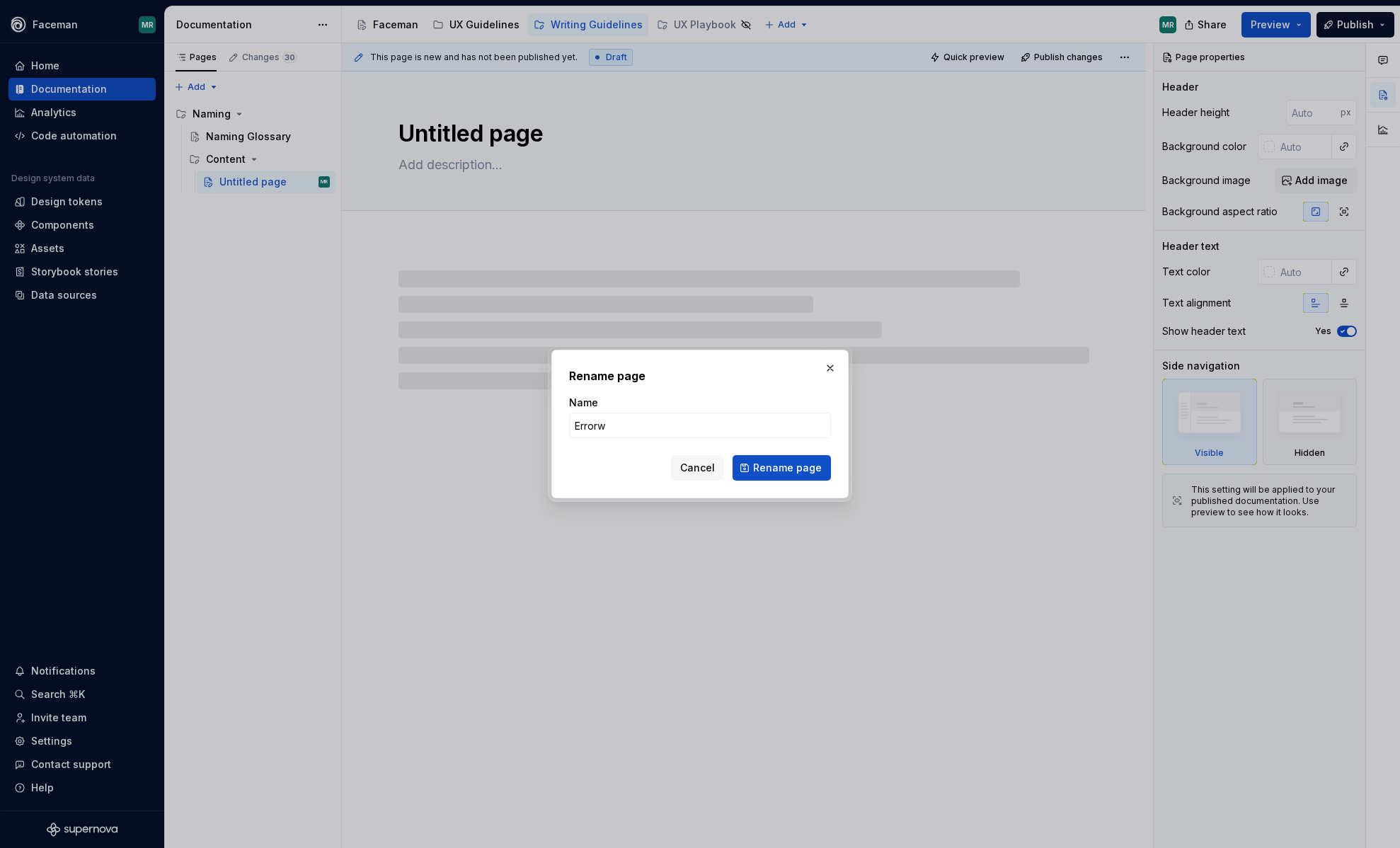
type textarea "*"
type input "Errorw & W"
type textarea "*"
type input "Errorw &"
type textarea "*"
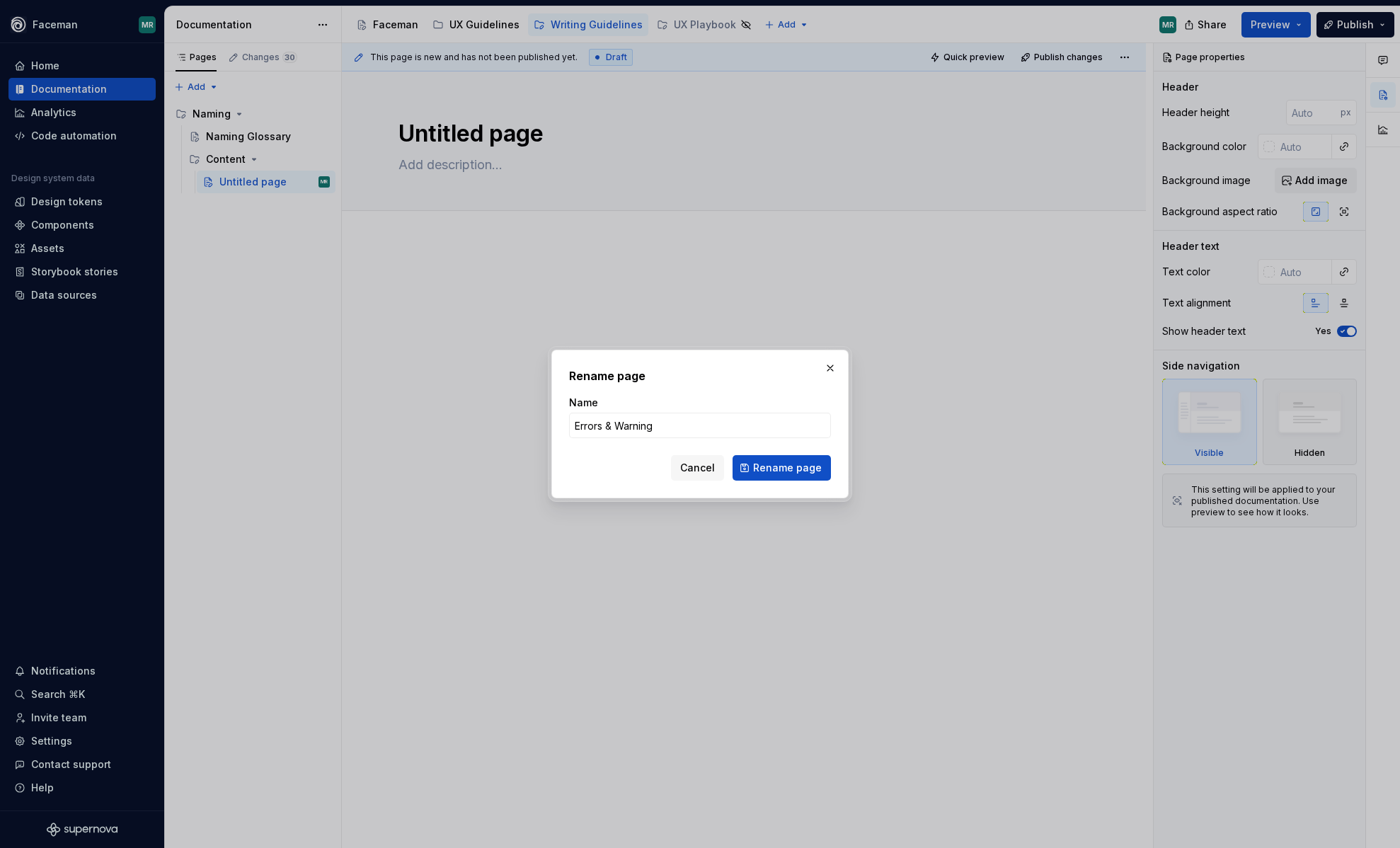
type input "Errors & Warnings"
click at [803, 467] on span "Rename page" at bounding box center [787, 467] width 69 height 14
type textarea "*"
type textarea "Errors & Warnings"
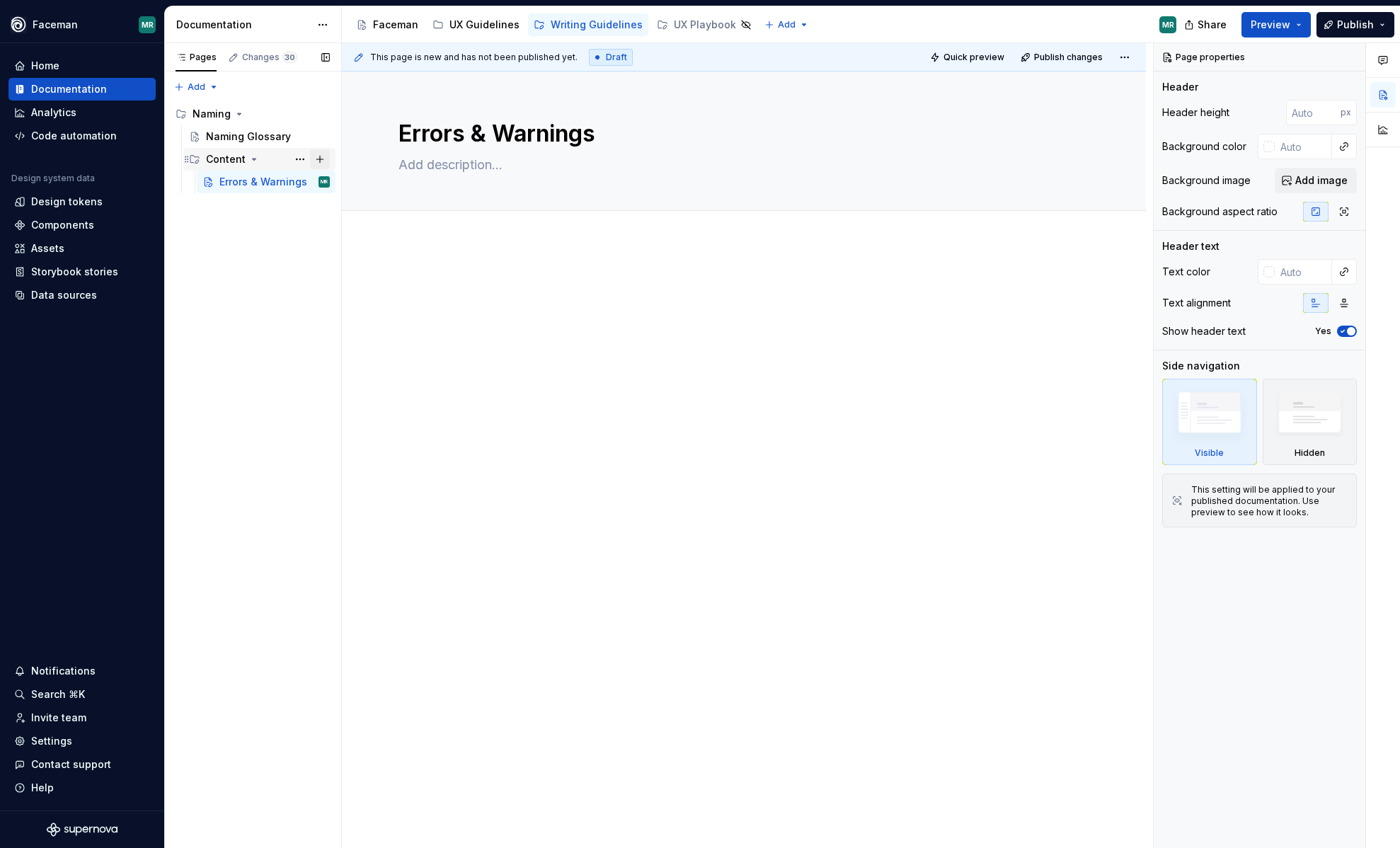
click at [311, 160] on button "Page tree" at bounding box center [320, 159] width 20 height 20
type textarea "*"
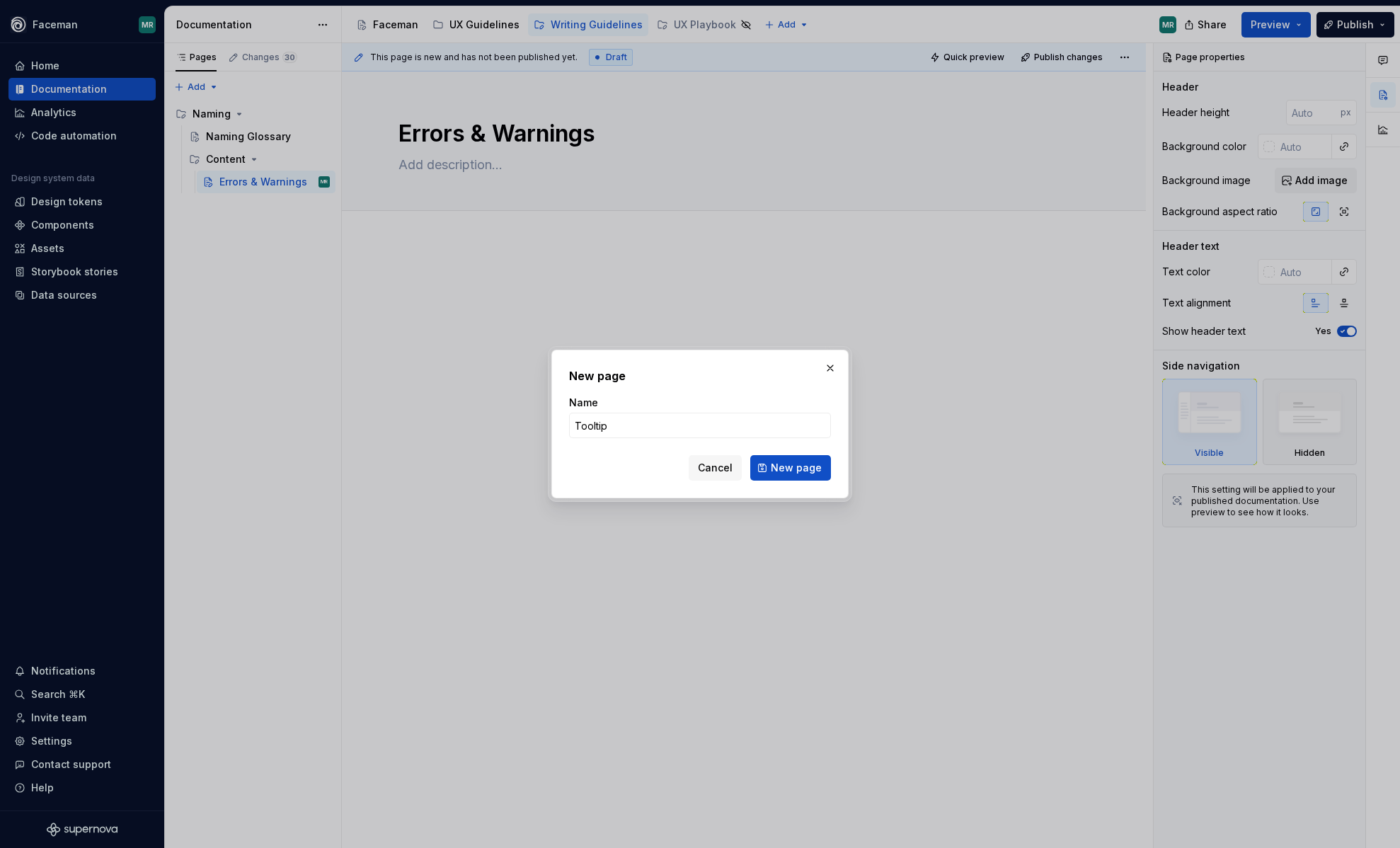
type input "Tooltips"
click at [796, 465] on span "New page" at bounding box center [796, 467] width 51 height 14
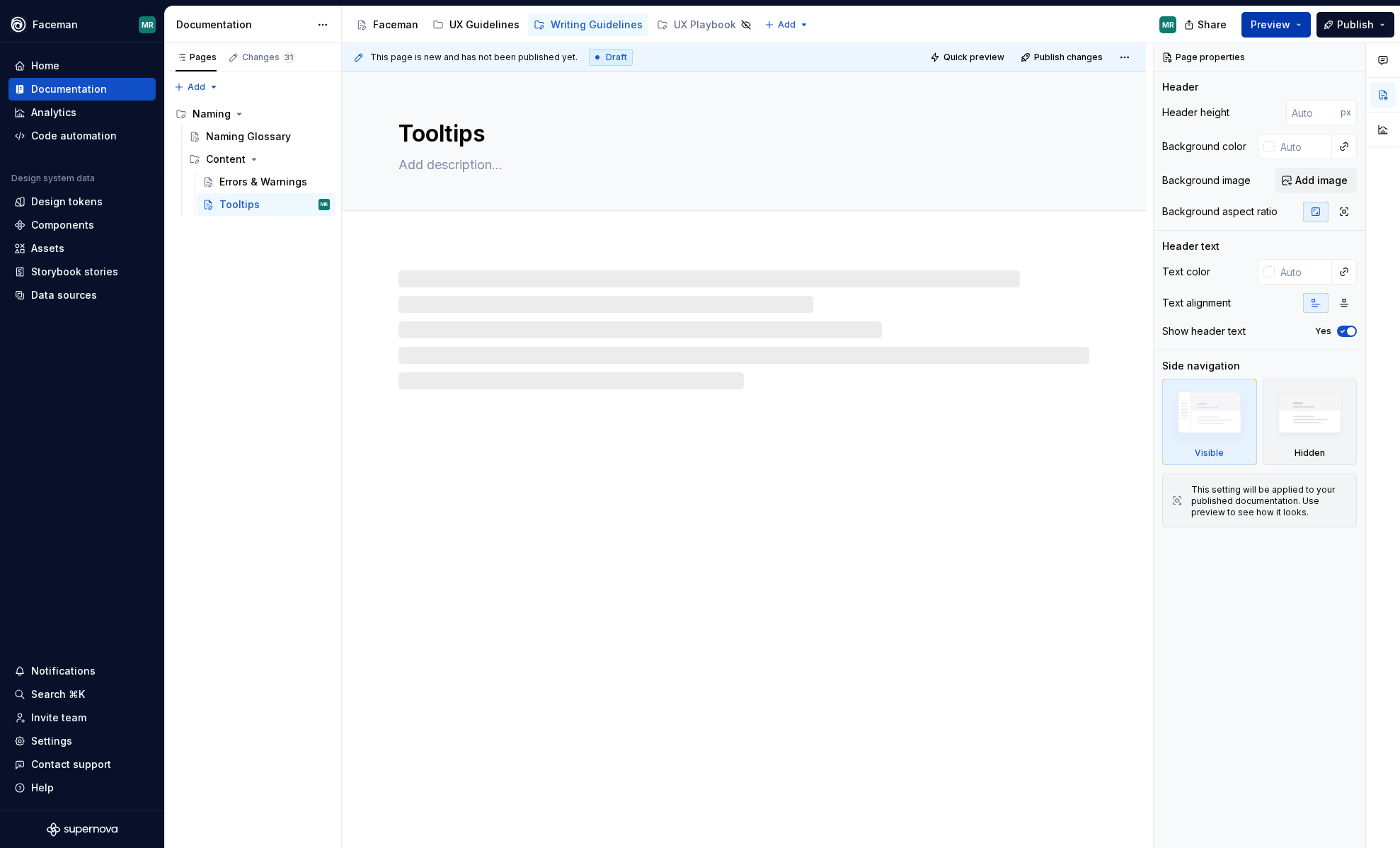
click at [1277, 17] on button "Preview" at bounding box center [1277, 25] width 70 height 26
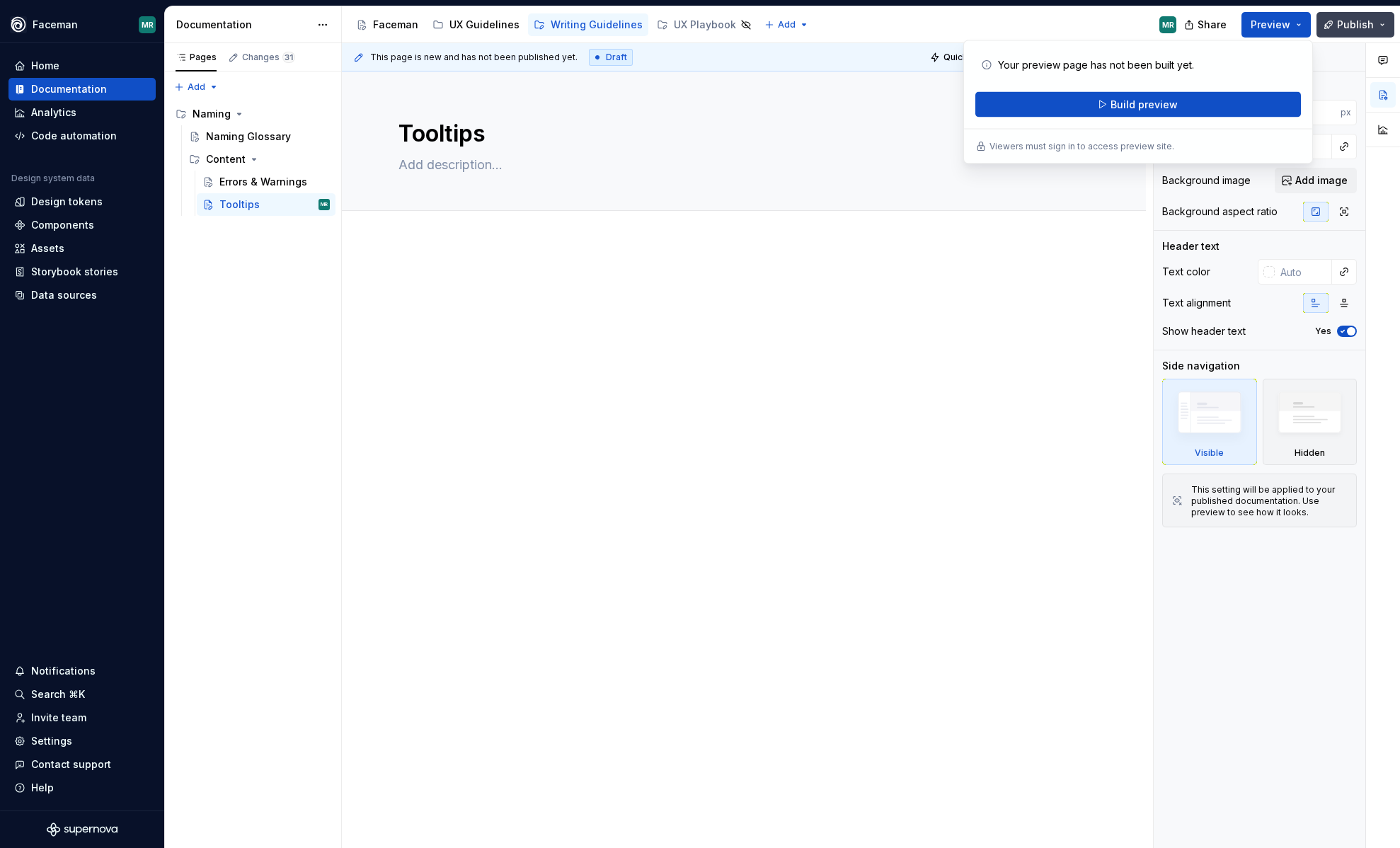
click at [1360, 28] on span "Publish" at bounding box center [1355, 24] width 37 height 14
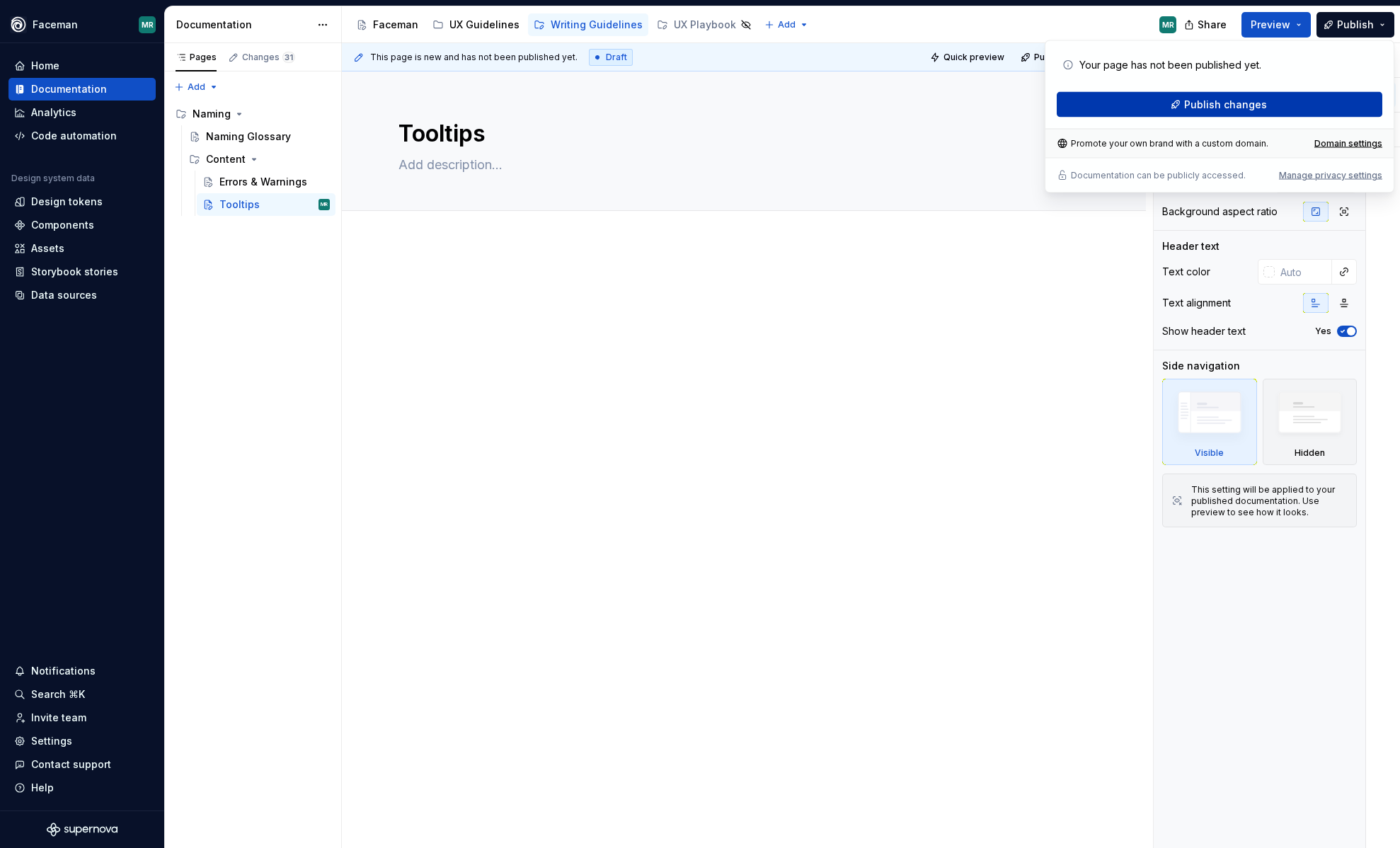
click at [1294, 104] on button "Publish changes" at bounding box center [1219, 105] width 326 height 26
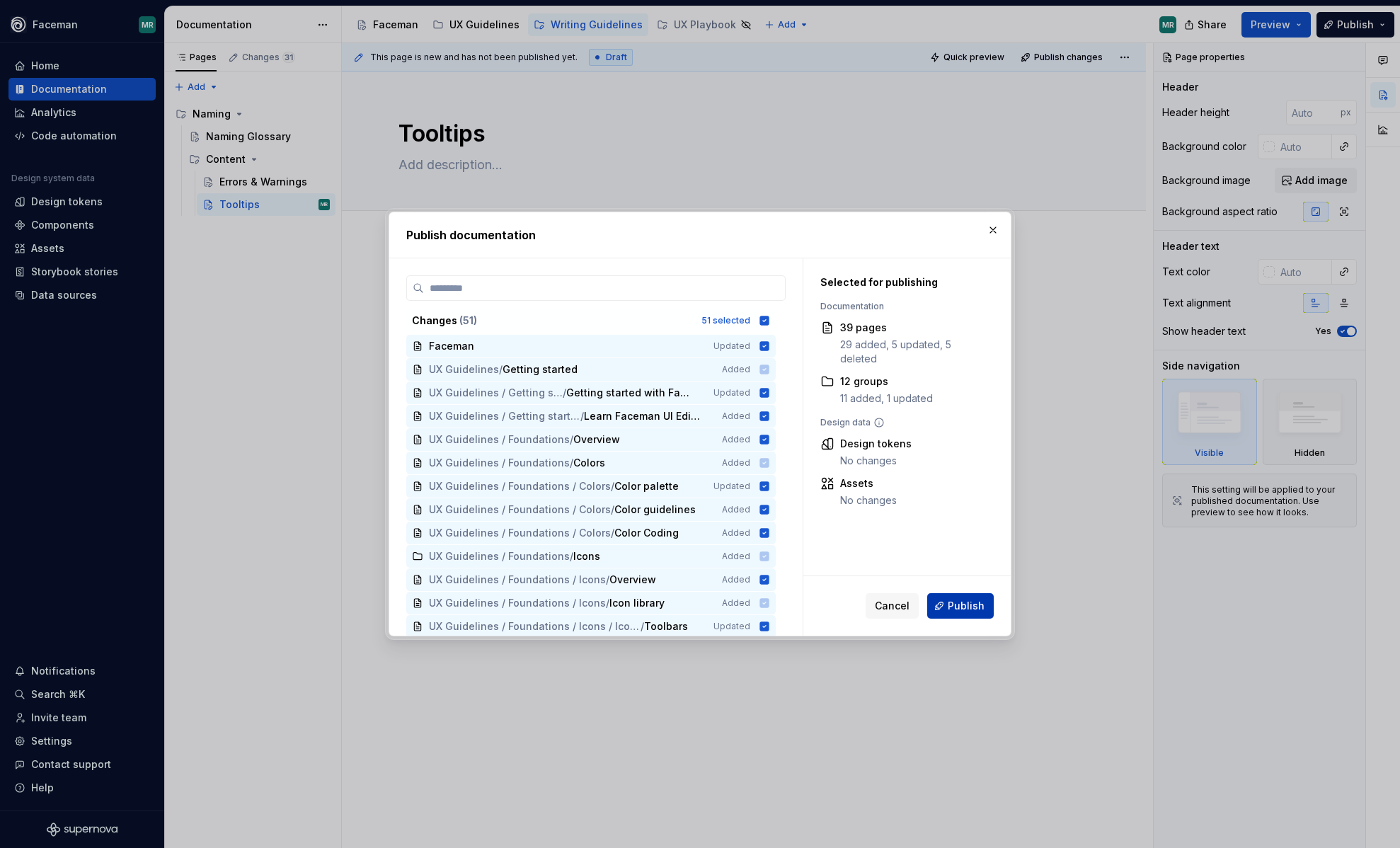
click at [961, 604] on span "Publish" at bounding box center [966, 606] width 37 height 14
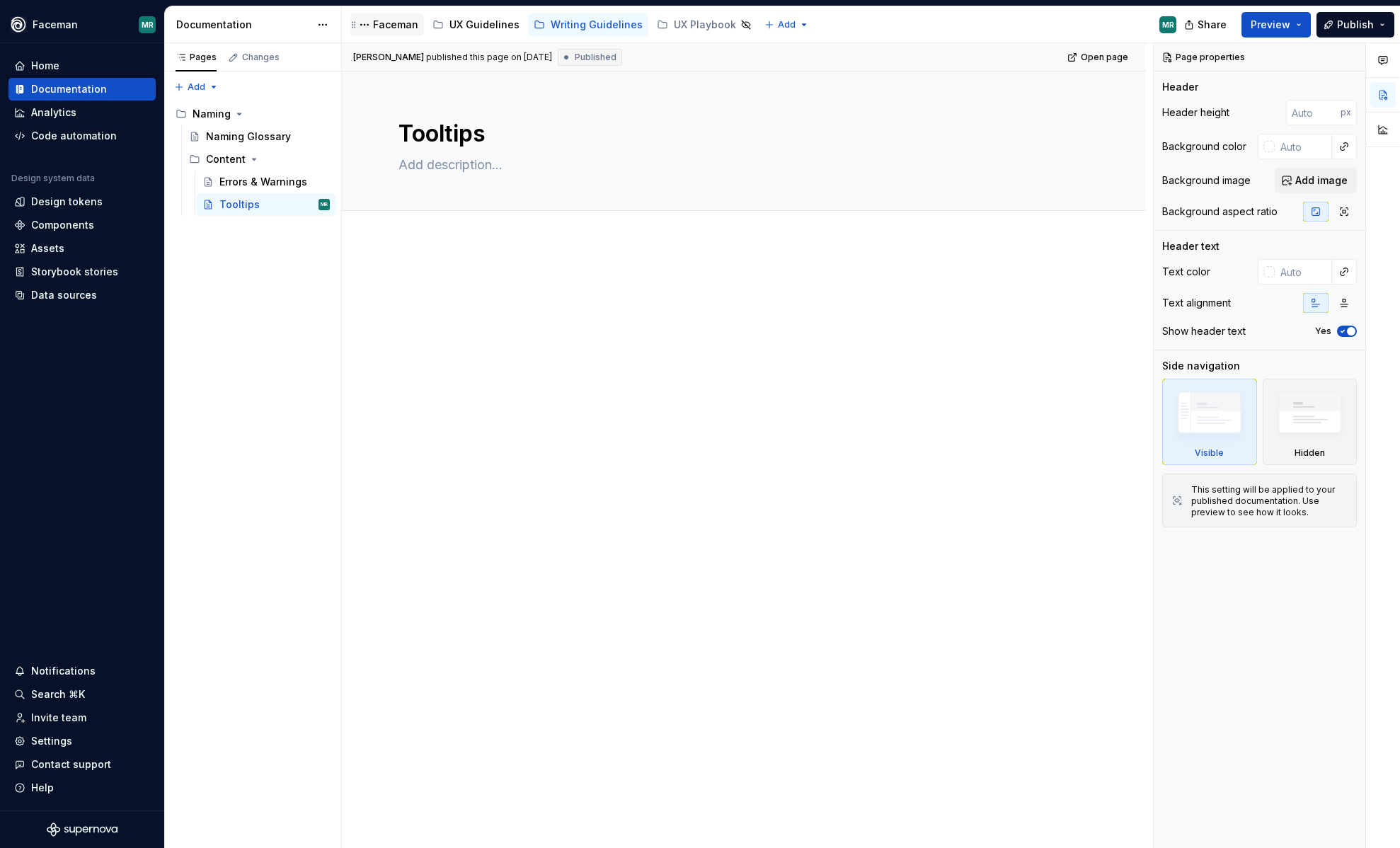
click at [386, 18] on div "Faceman" at bounding box center [396, 24] width 45 height 14
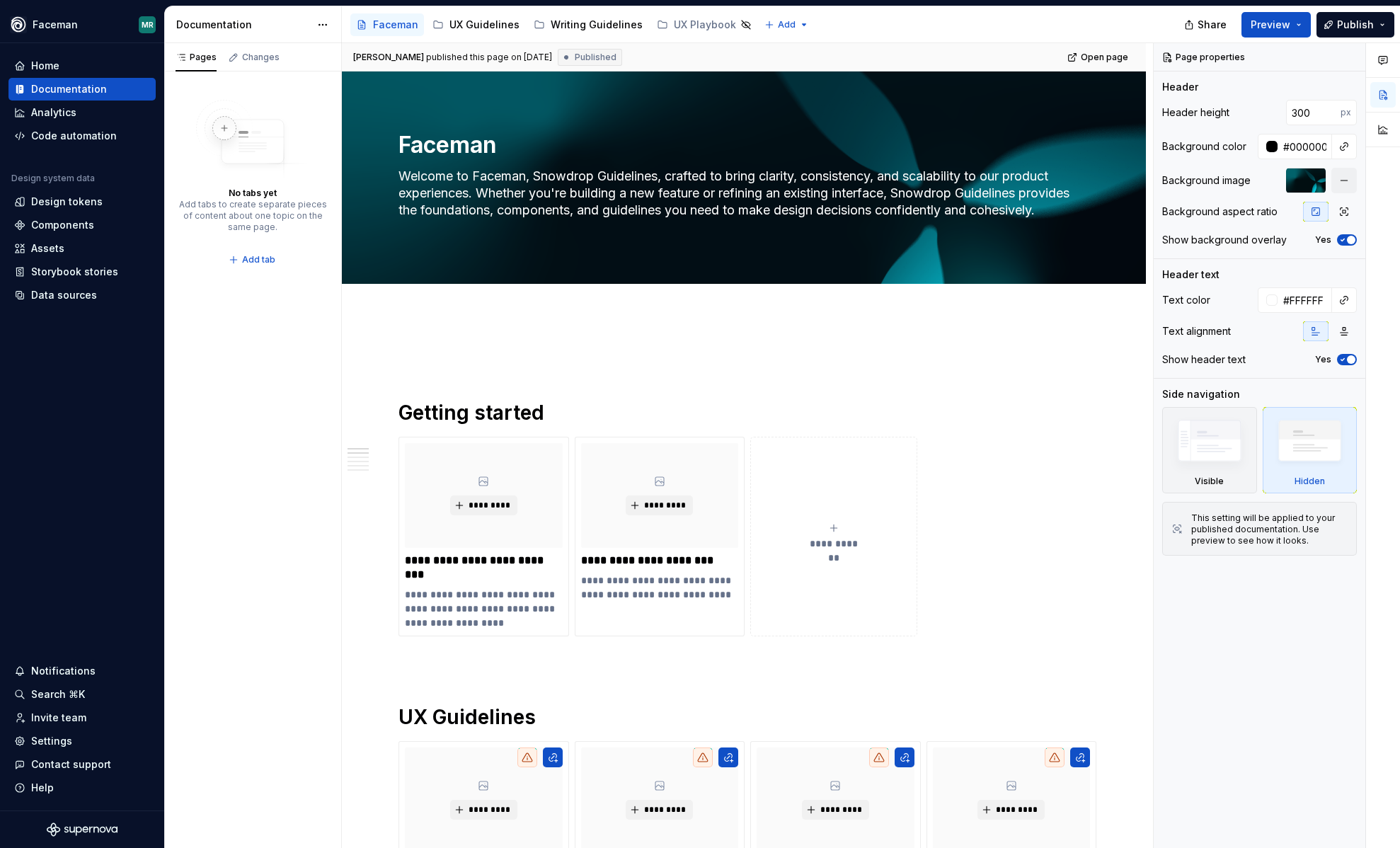
type textarea "*"
